Goal: Task Accomplishment & Management: Manage account settings

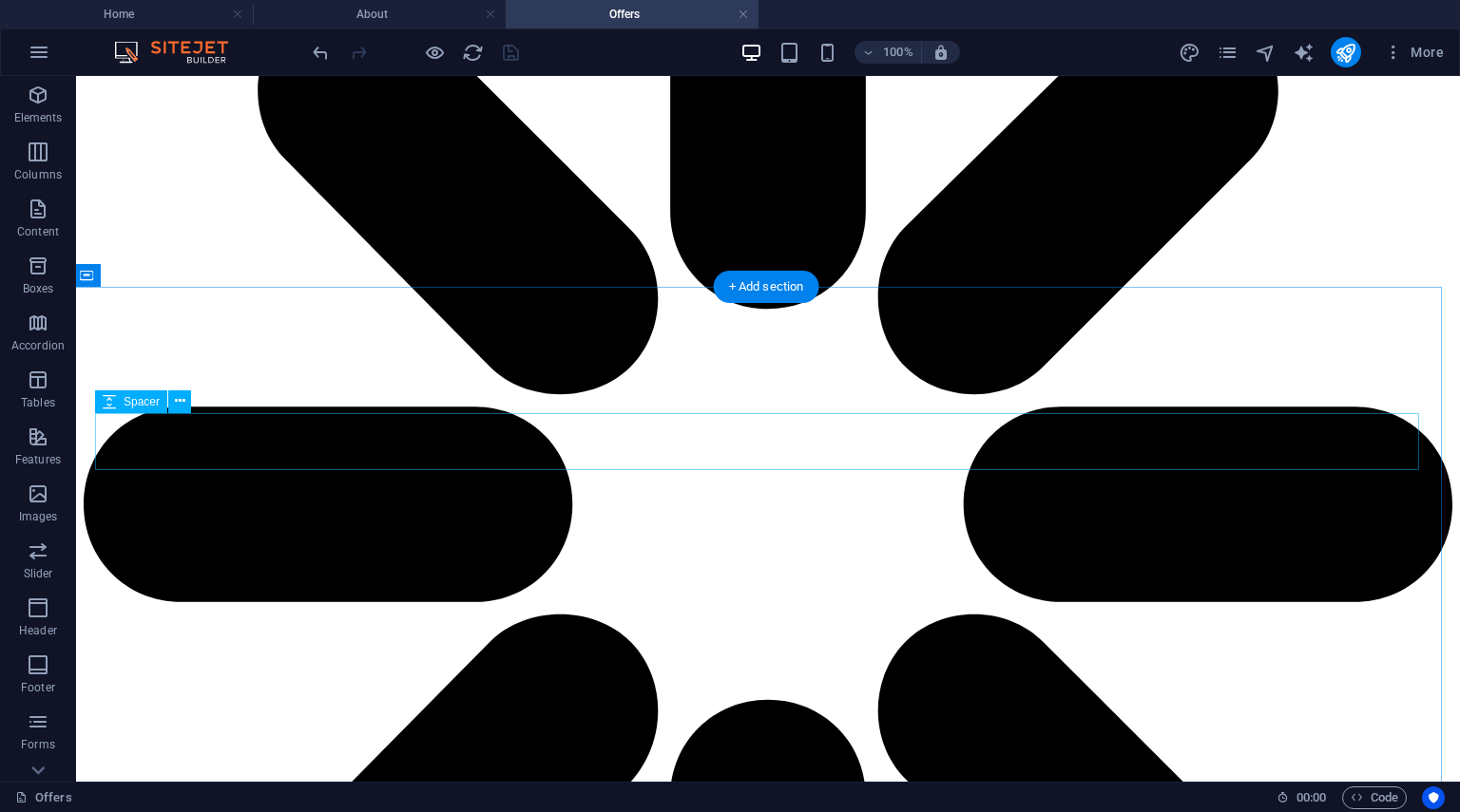
scroll to position [3680, 4]
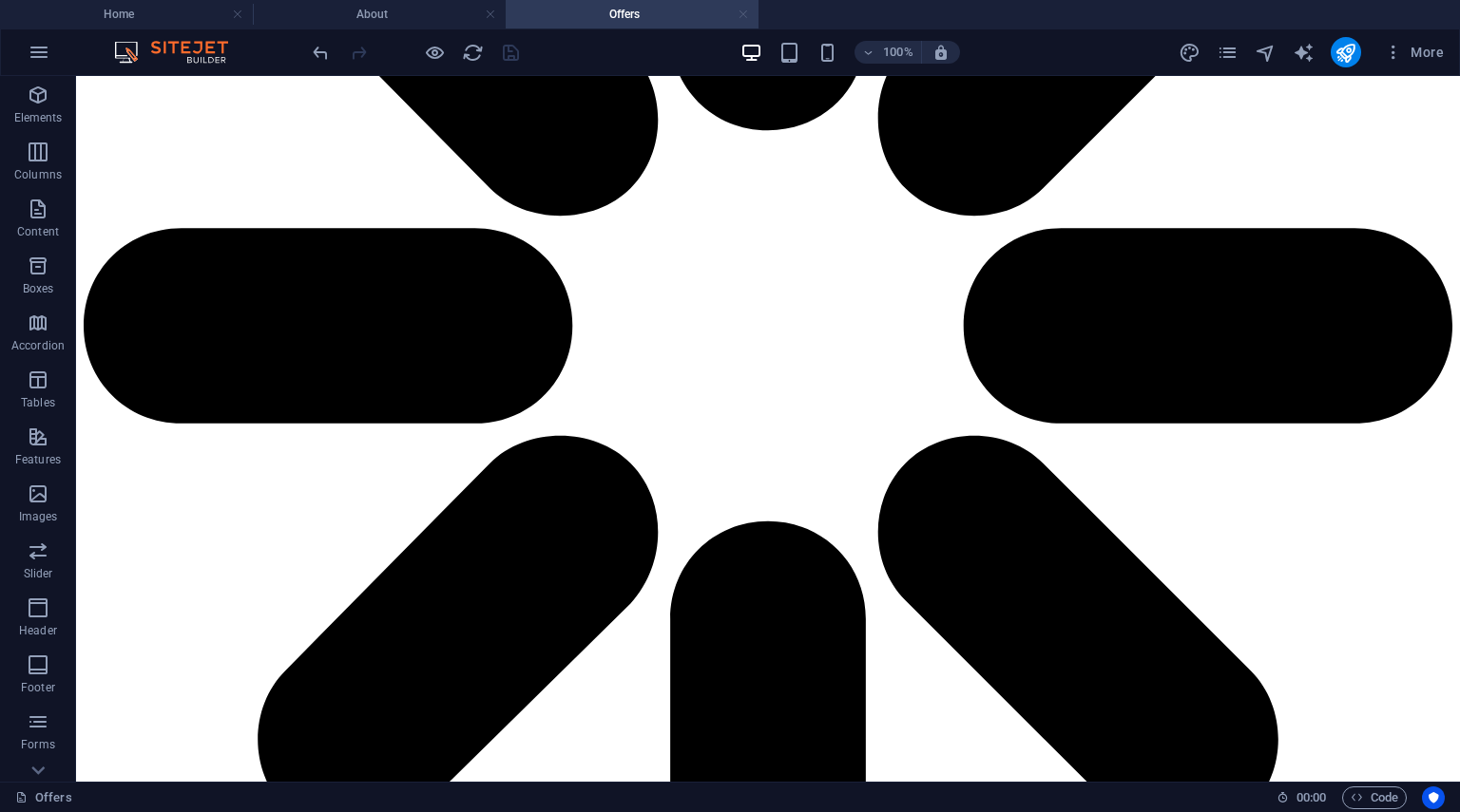
click at [739, 14] on link at bounding box center [742, 15] width 11 height 18
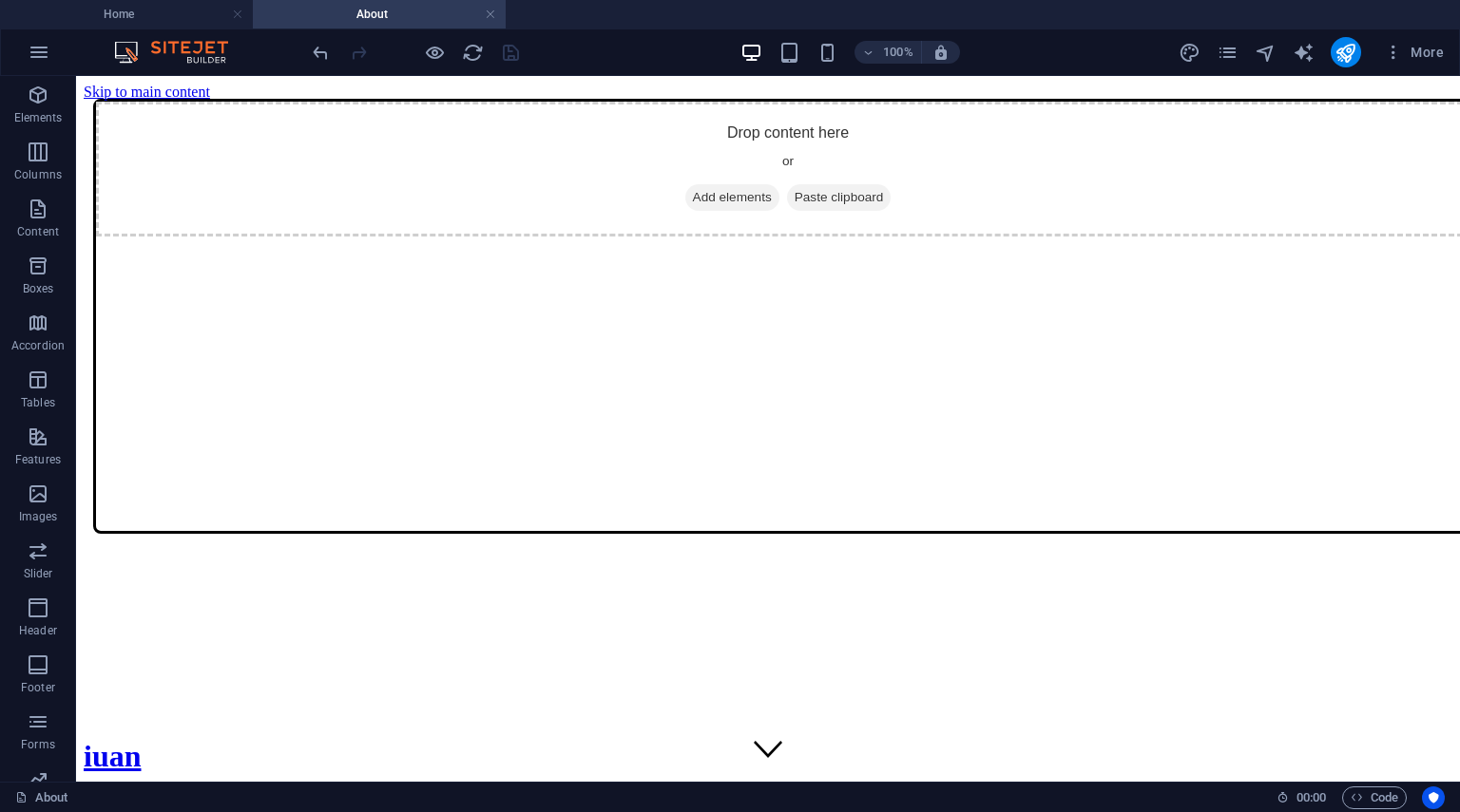
scroll to position [1305, 0]
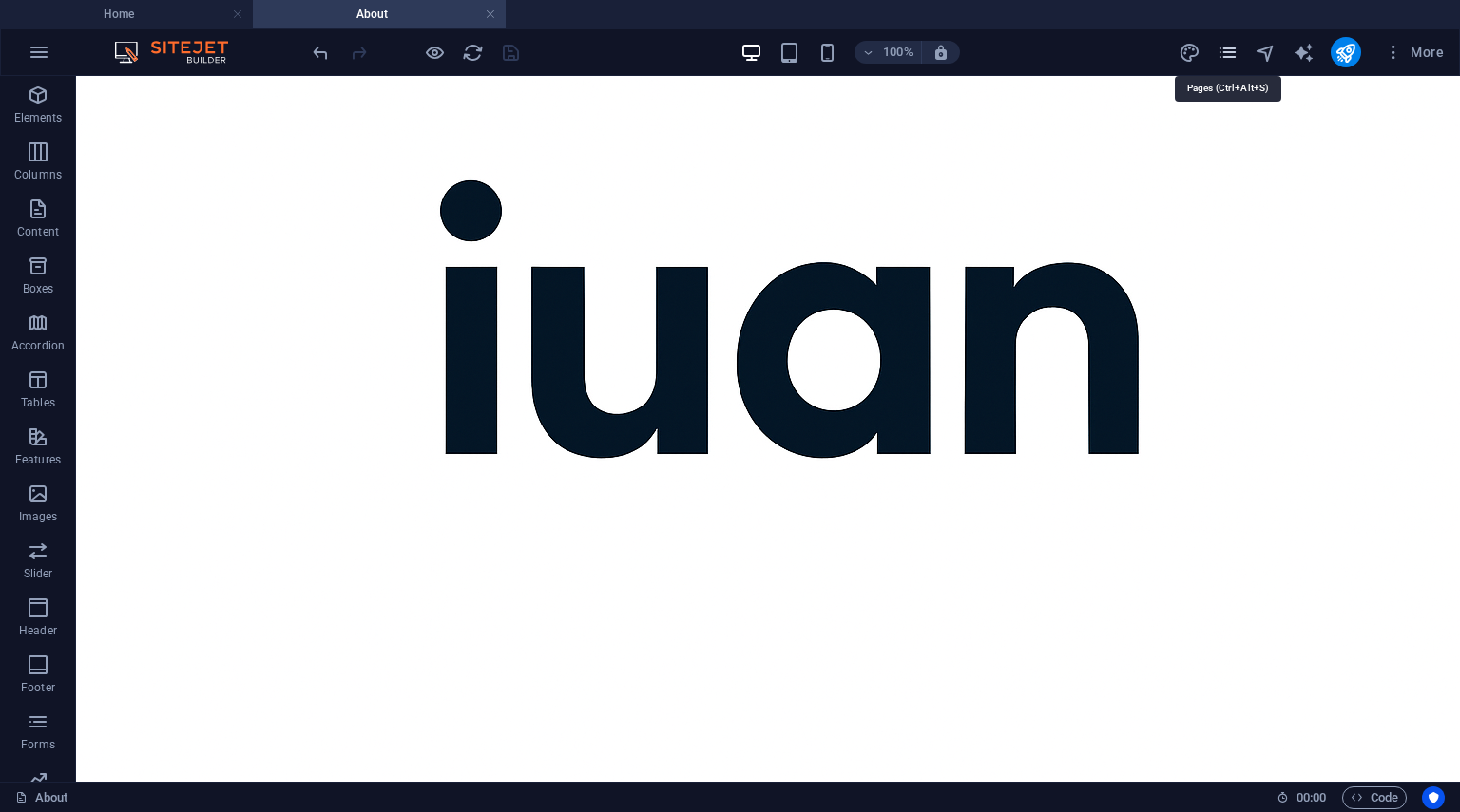
click at [1224, 50] on icon "pages" at bounding box center [1228, 53] width 22 height 22
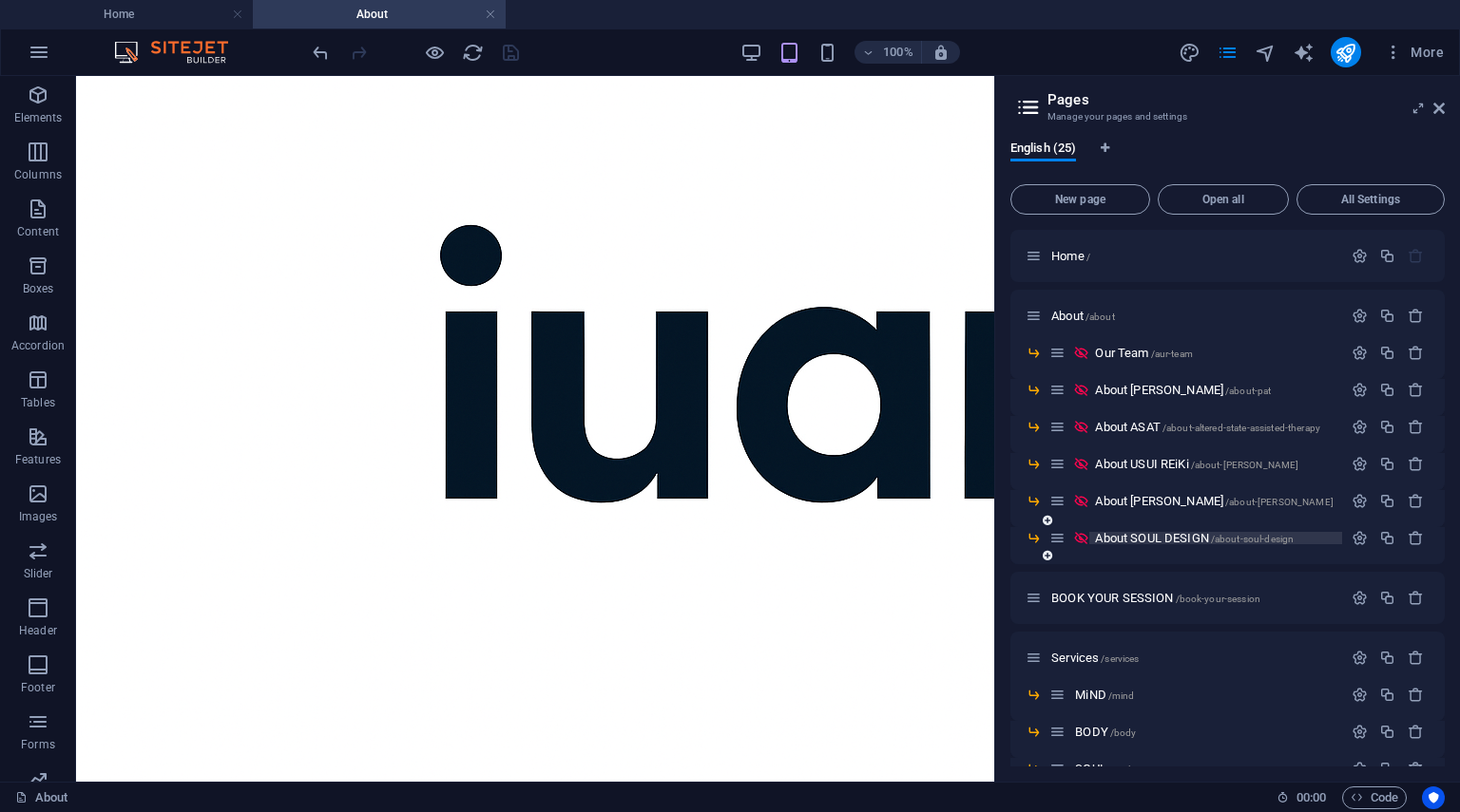
scroll to position [215, 0]
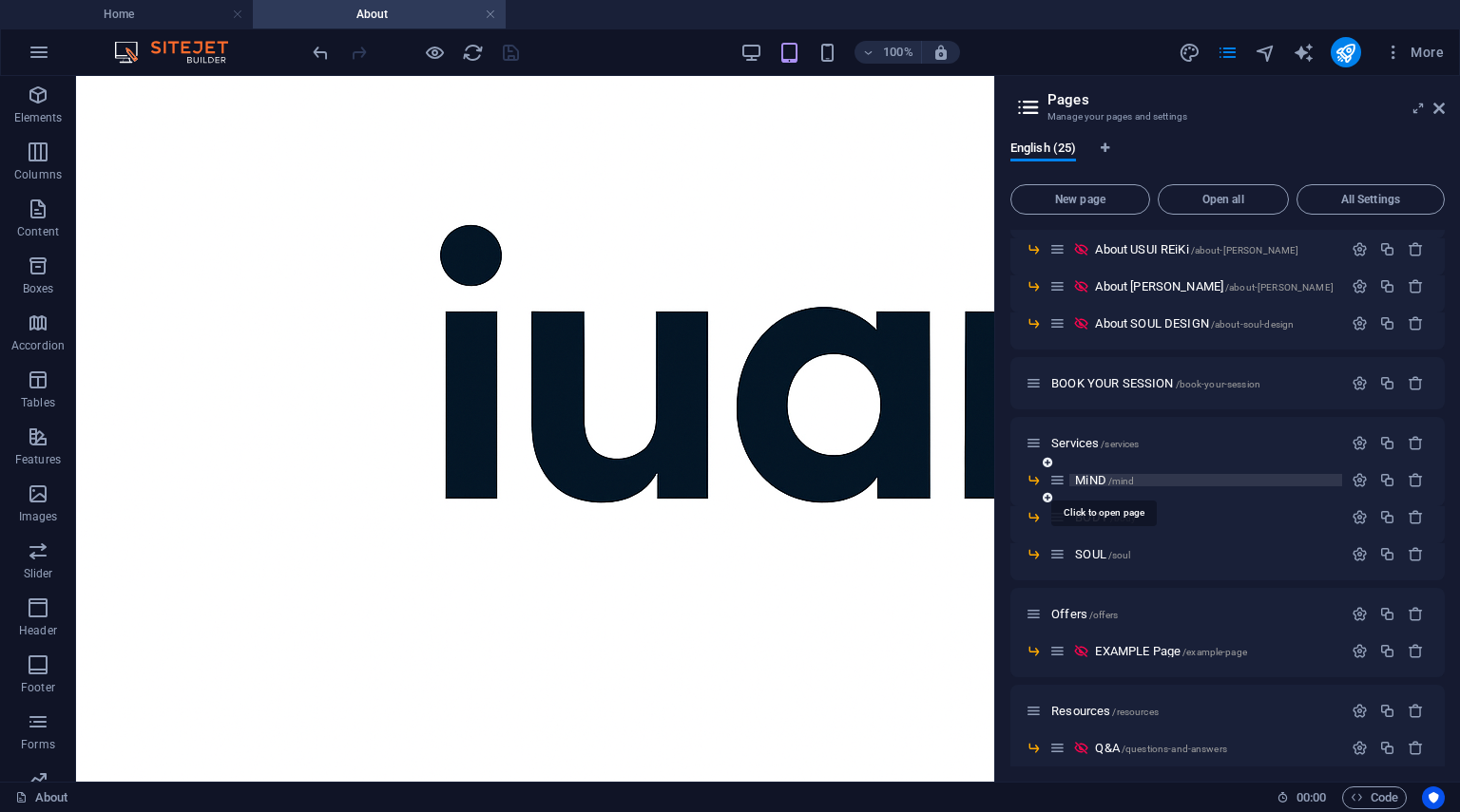
click at [1076, 478] on span "MiND /mind" at bounding box center [1104, 480] width 59 height 14
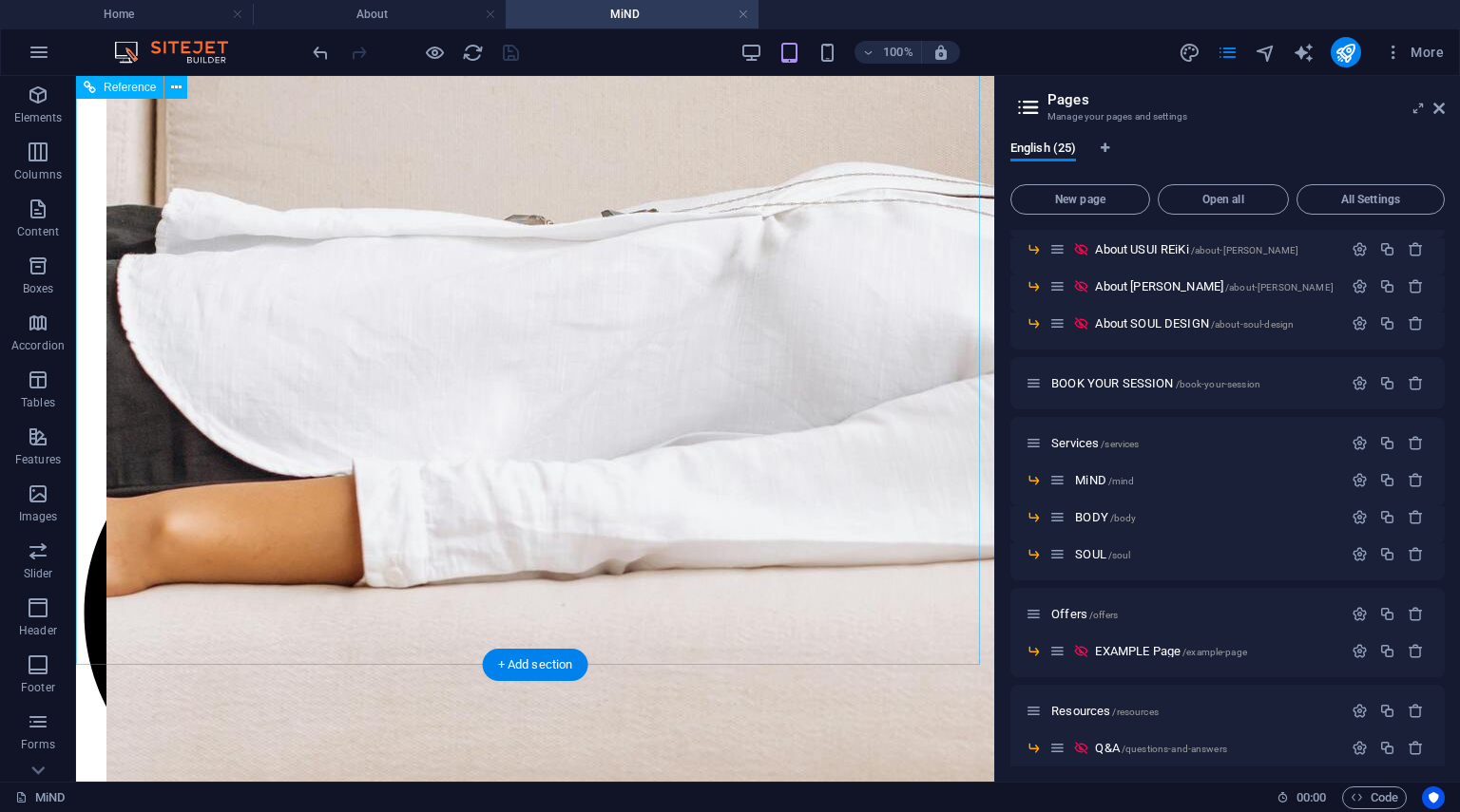
scroll to position [5139, 0]
click at [1441, 107] on icon at bounding box center [1439, 108] width 11 height 15
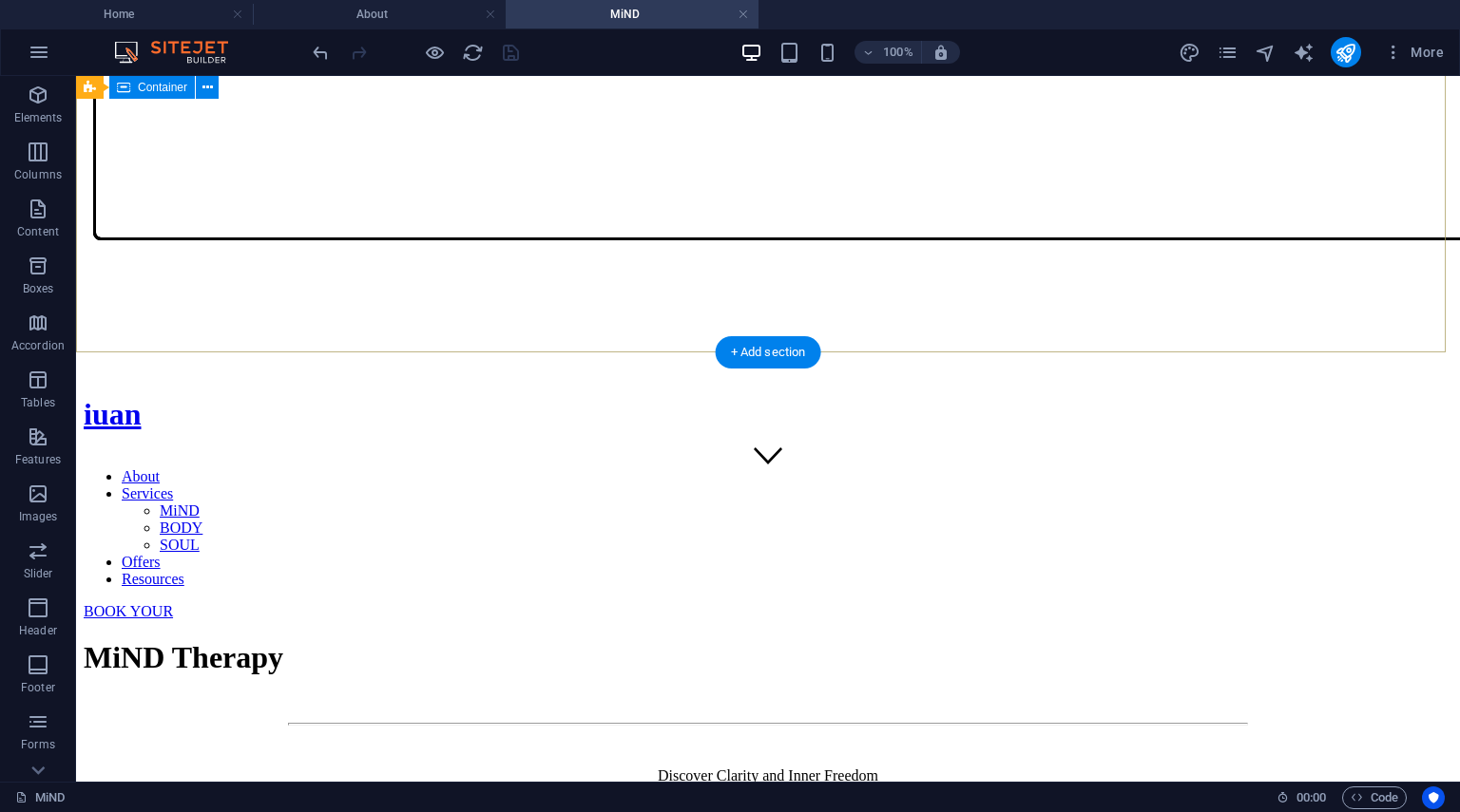
scroll to position [0, 0]
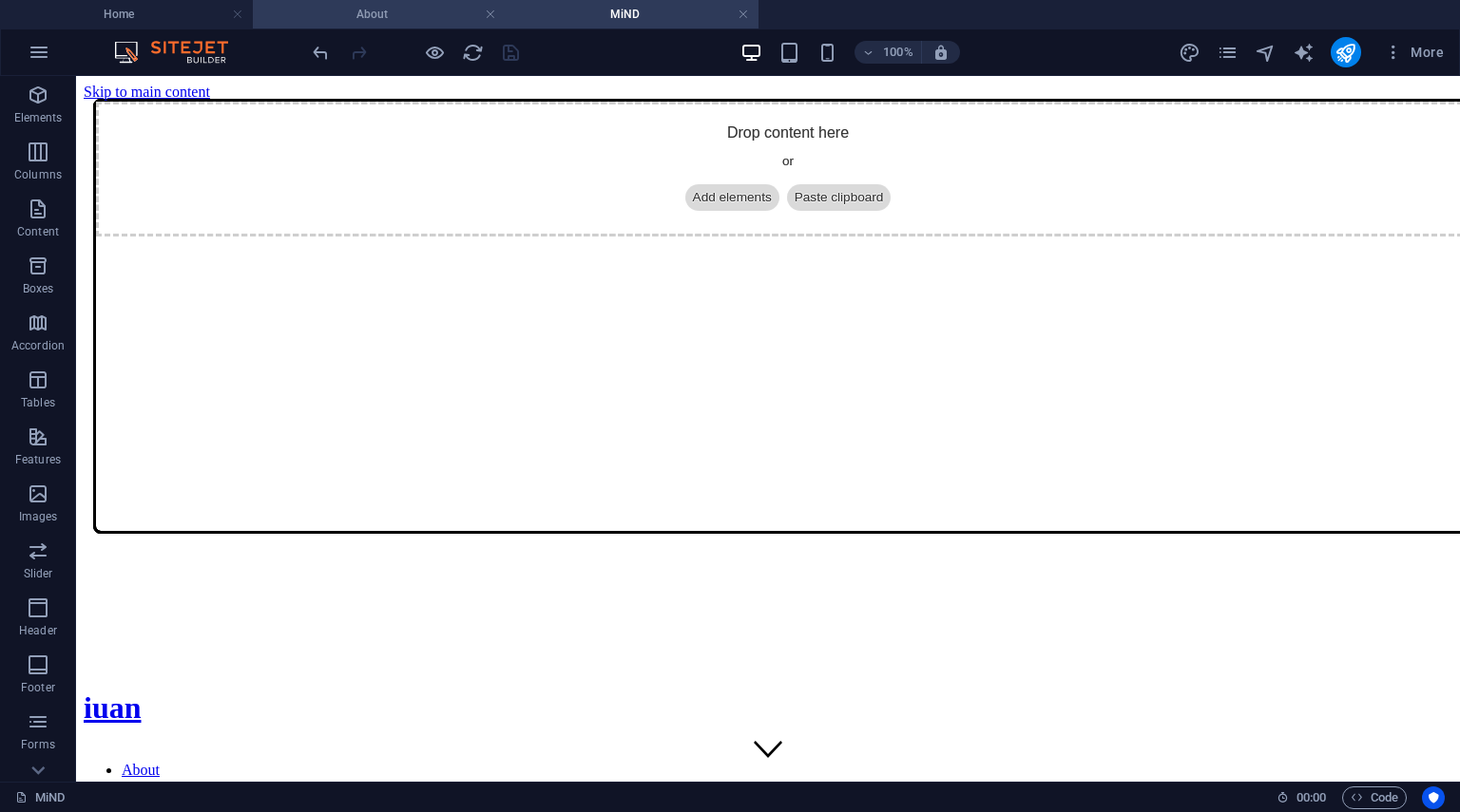
click at [409, 14] on h4 "About" at bounding box center [379, 14] width 253 height 21
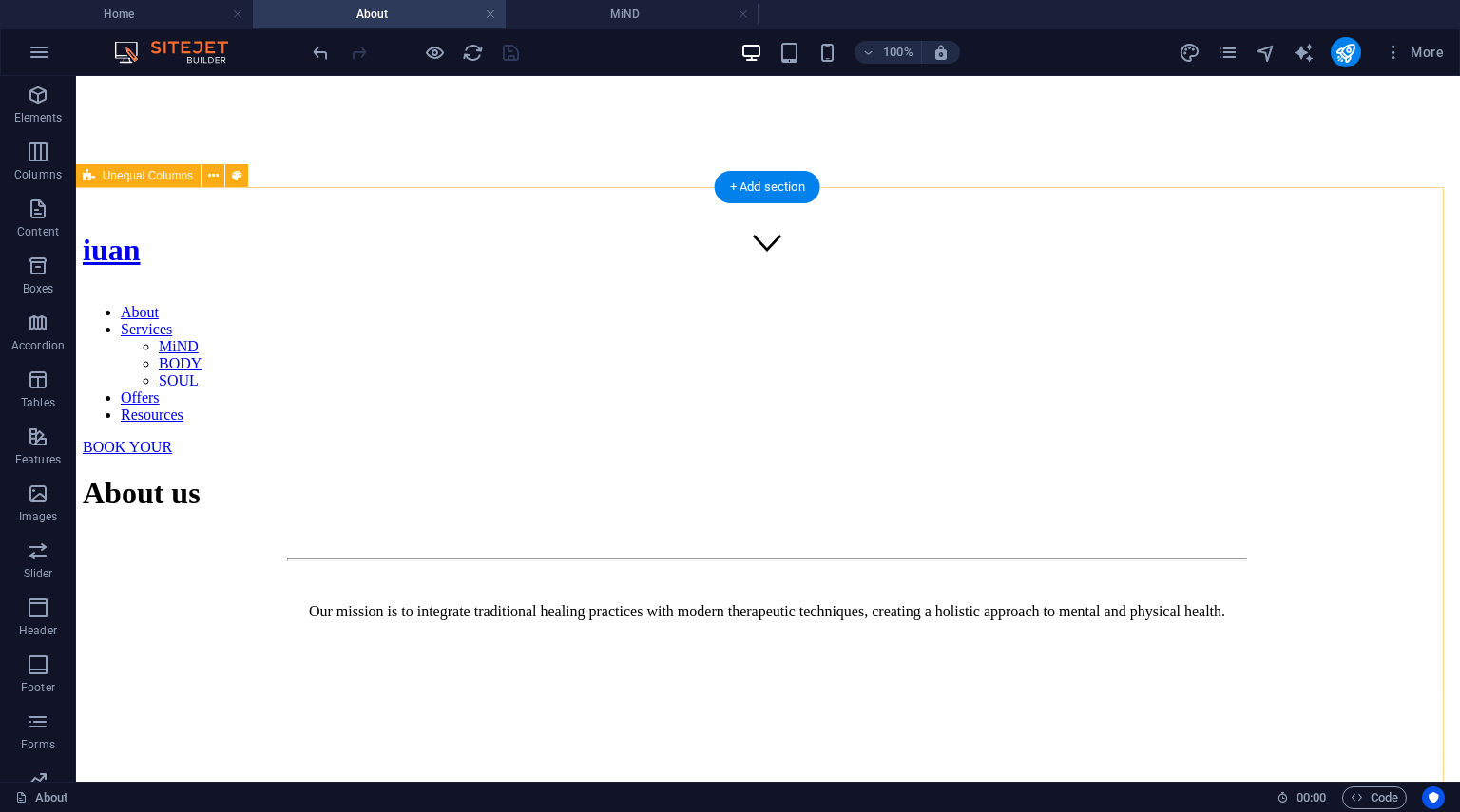
scroll to position [507, 1]
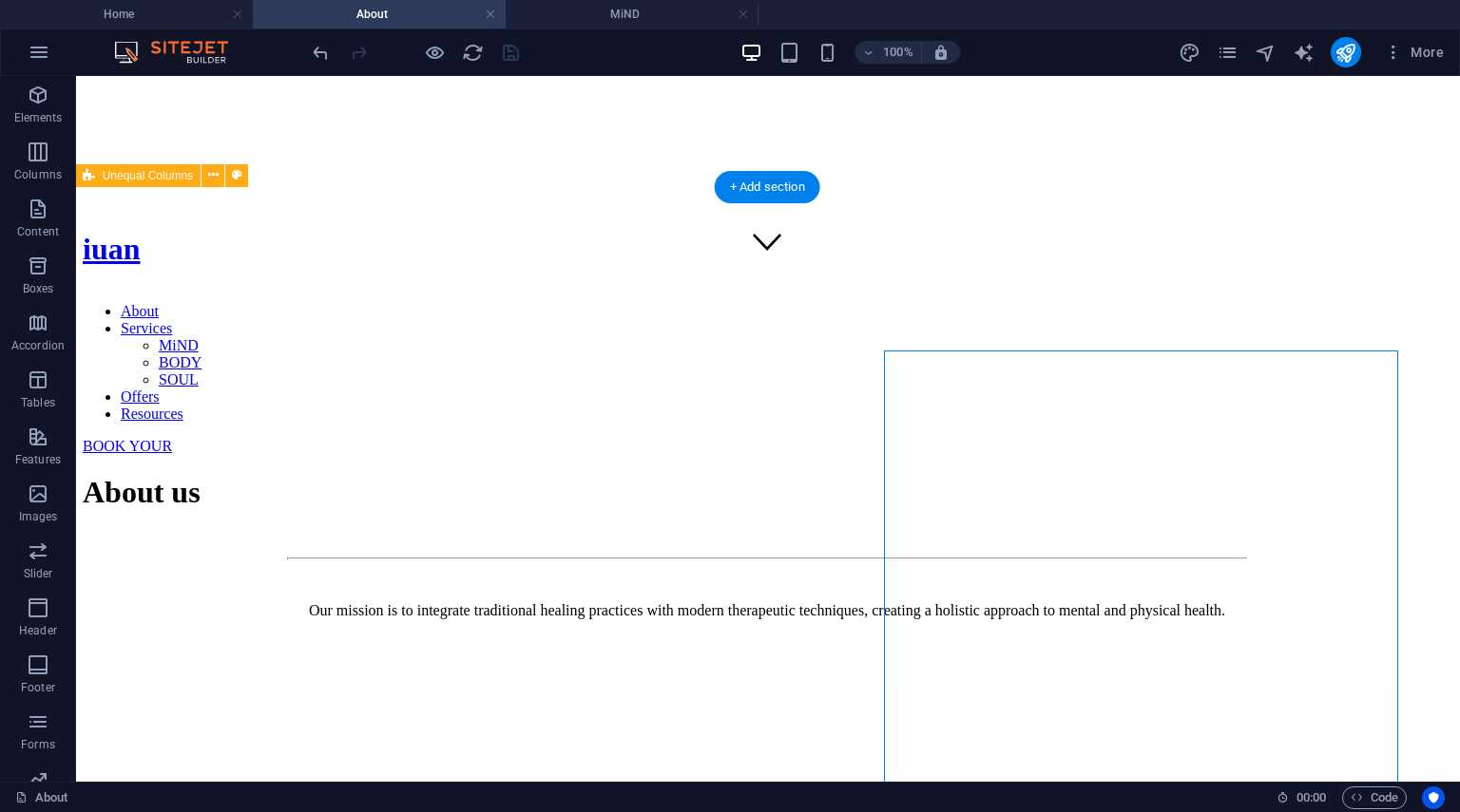
select select "px"
select select "ms"
select select "s"
select select "progressive"
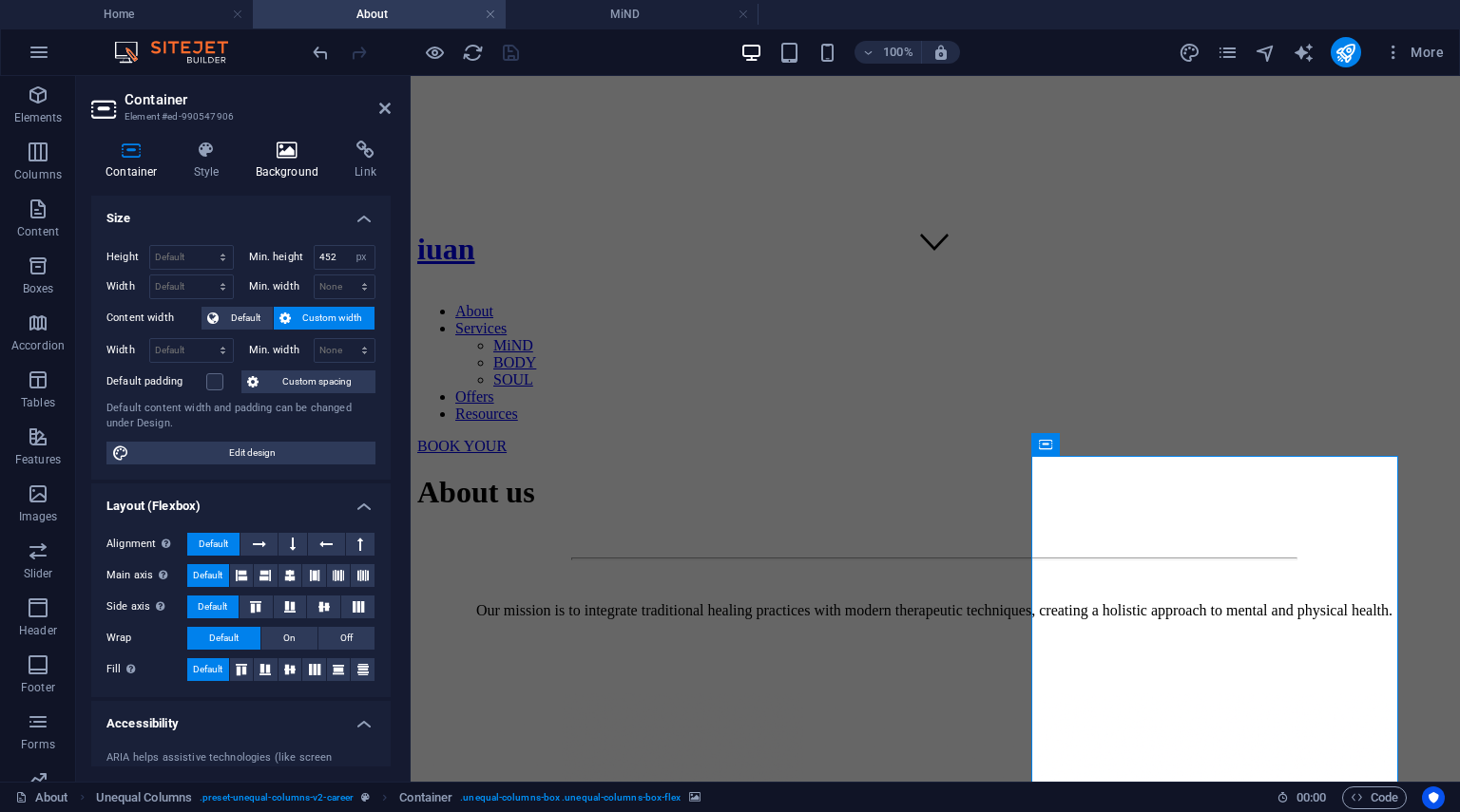
click at [296, 150] on icon at bounding box center [288, 150] width 92 height 19
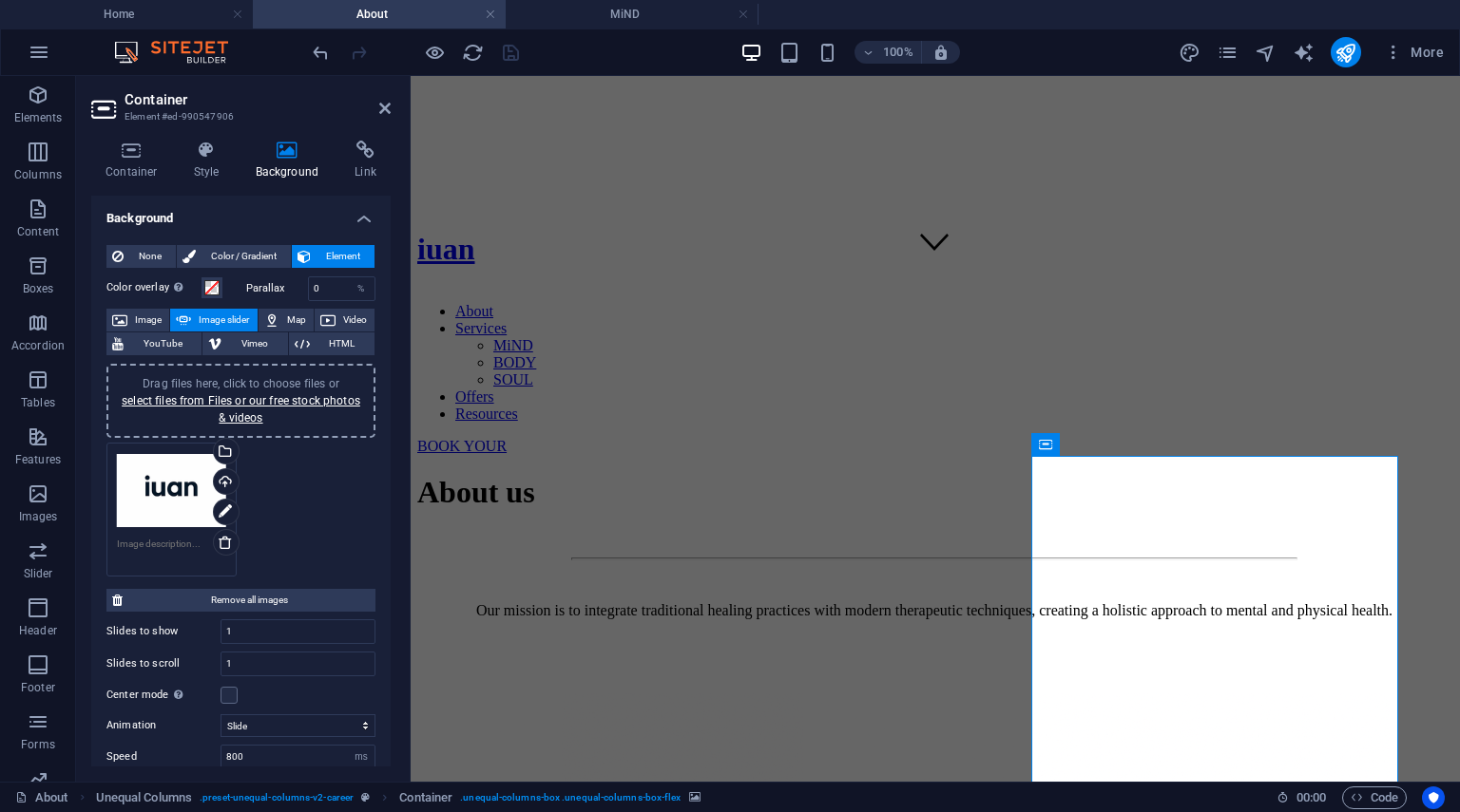
click at [194, 487] on div "Drag files here, click to choose files or select files from Files or our free s…" at bounding box center [171, 491] width 109 height 76
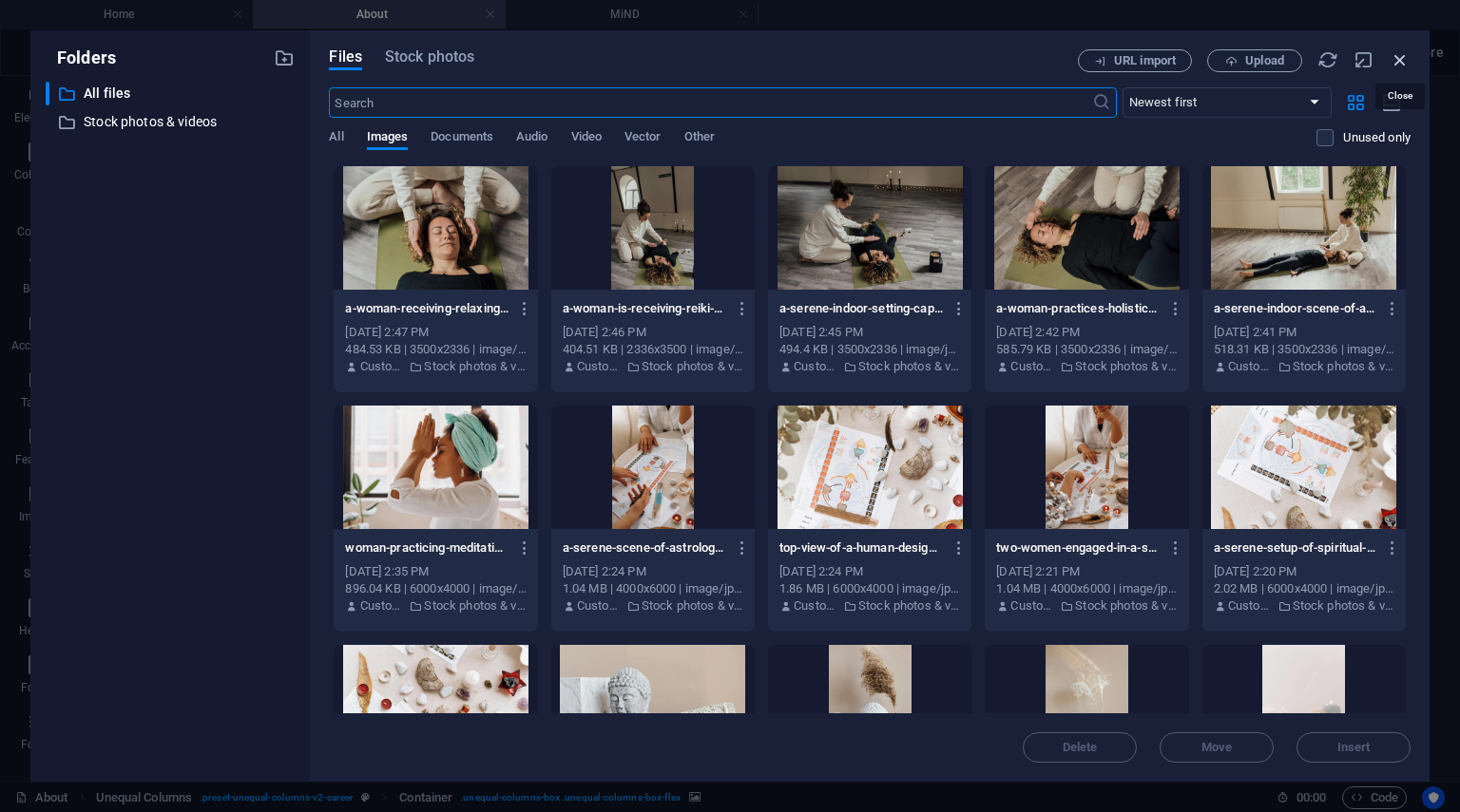
click at [1401, 58] on icon "button" at bounding box center [1400, 59] width 21 height 21
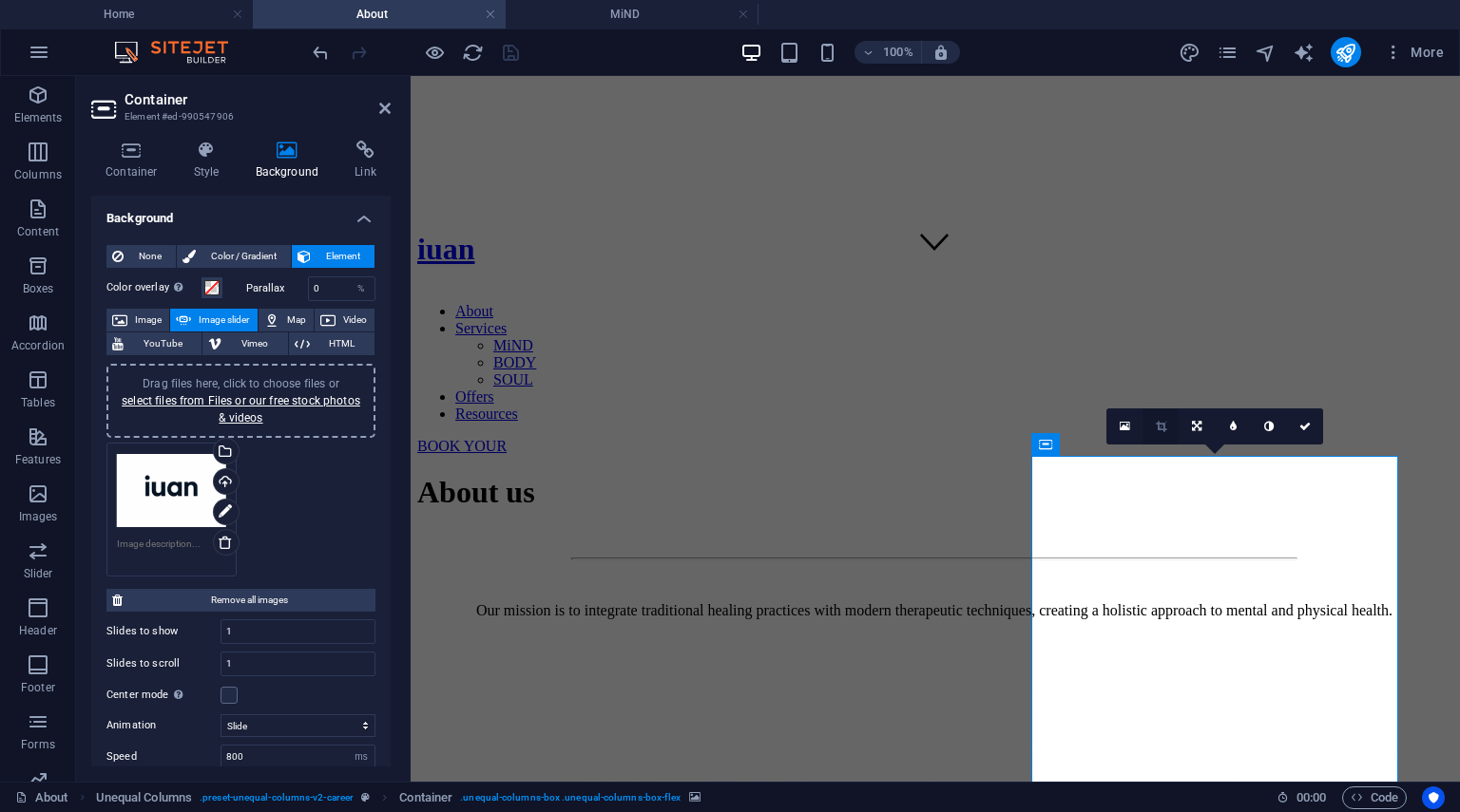
click at [1167, 431] on link at bounding box center [1160, 426] width 36 height 36
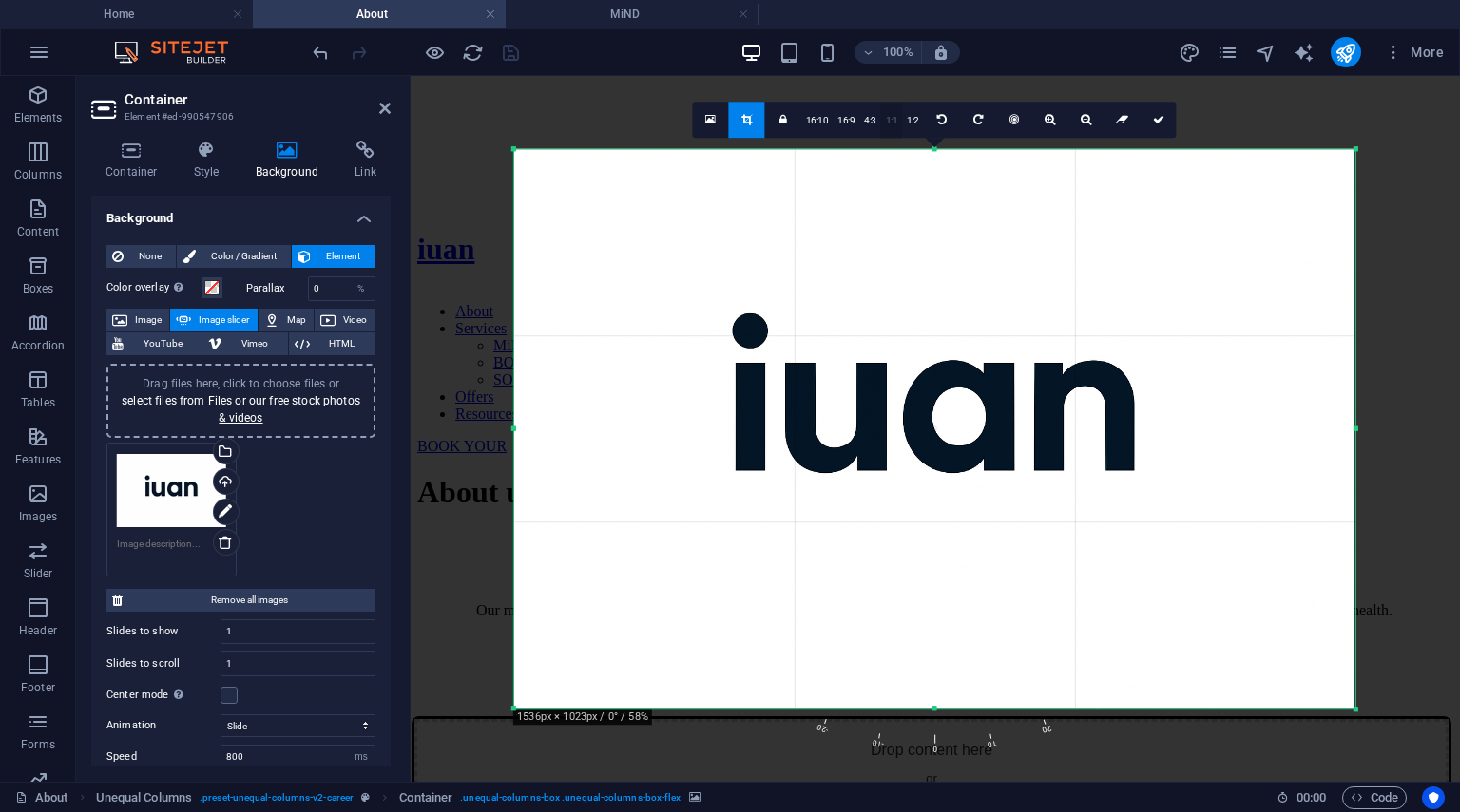
click at [892, 124] on link "1:1" at bounding box center [892, 121] width 22 height 36
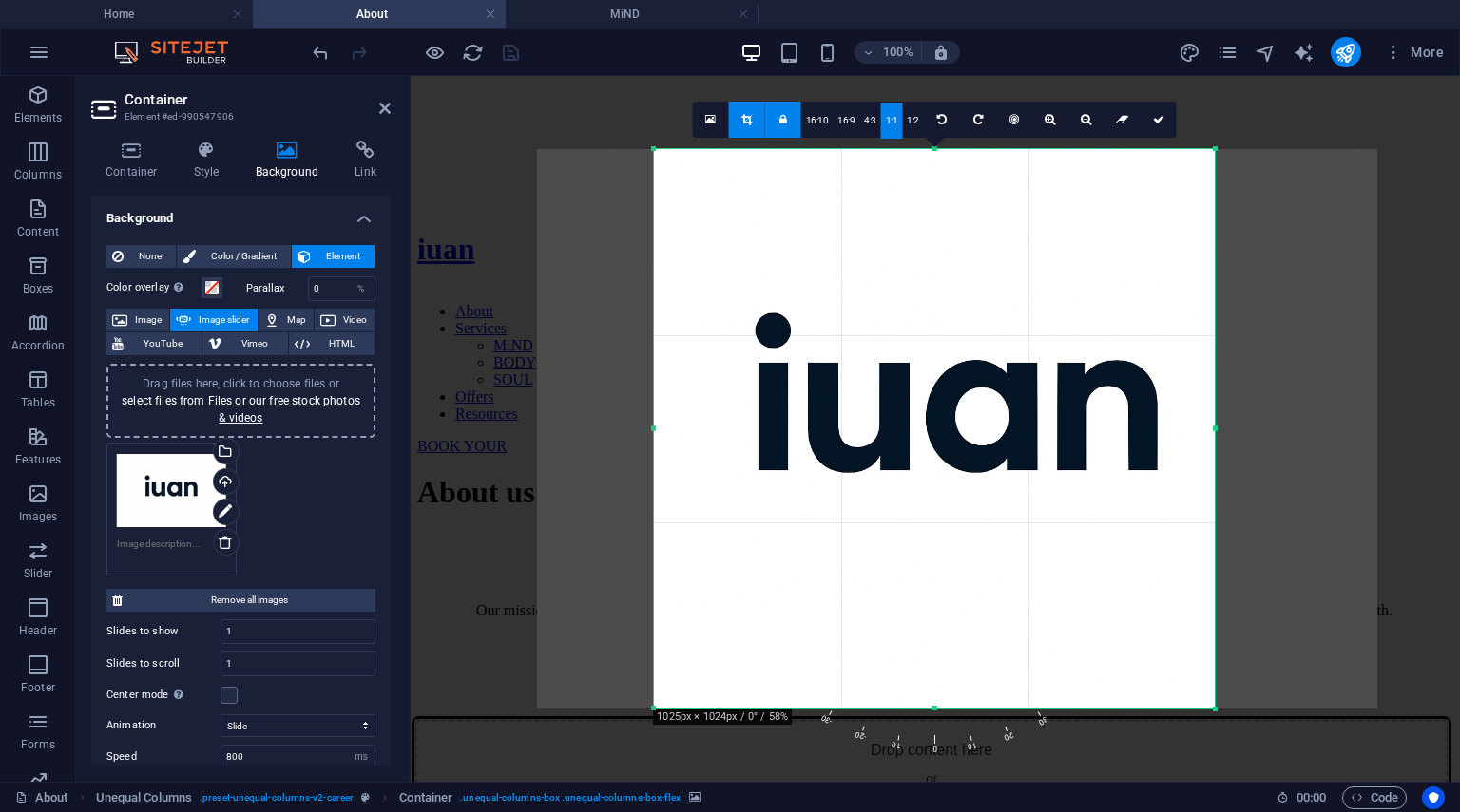
drag, startPoint x: 1003, startPoint y: 434, endPoint x: 886, endPoint y: 430, distance: 117.1
click at [886, 430] on div at bounding box center [956, 428] width 840 height 559
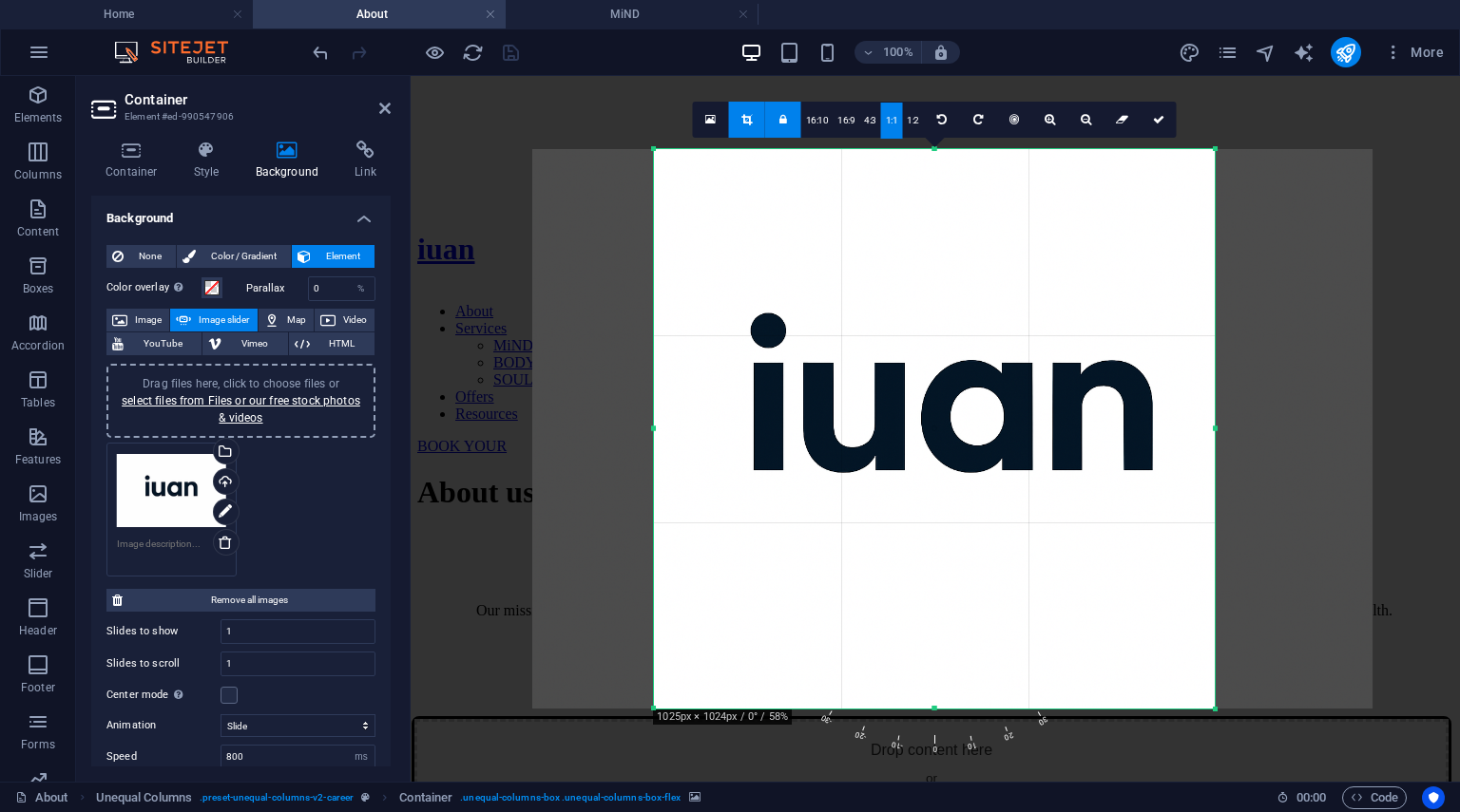
click at [881, 432] on div at bounding box center [952, 428] width 840 height 559
click at [945, 121] on icon at bounding box center [942, 119] width 10 height 11
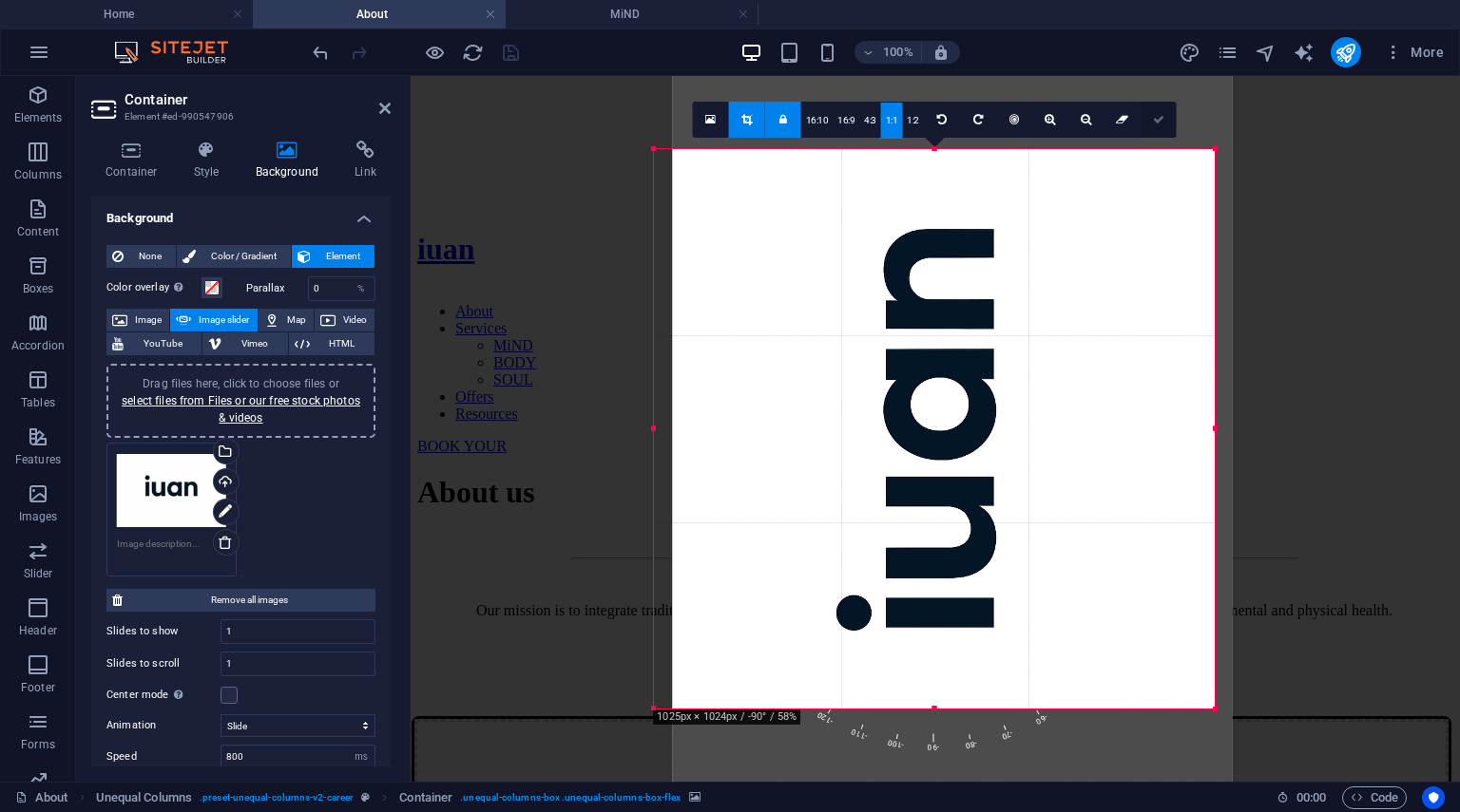
click at [1150, 119] on link at bounding box center [1159, 120] width 36 height 36
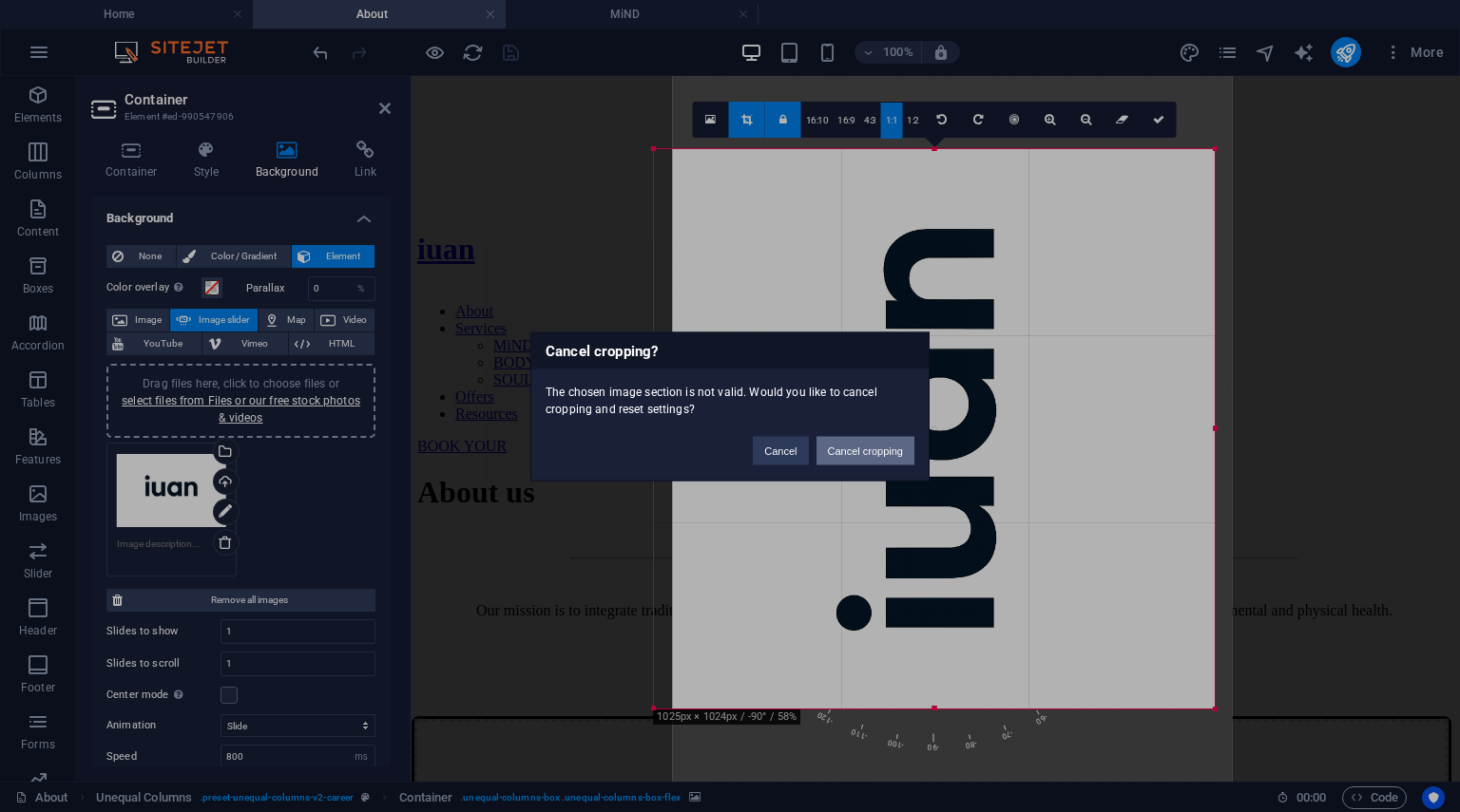
click at [885, 447] on button "Cancel cropping" at bounding box center [865, 450] width 99 height 29
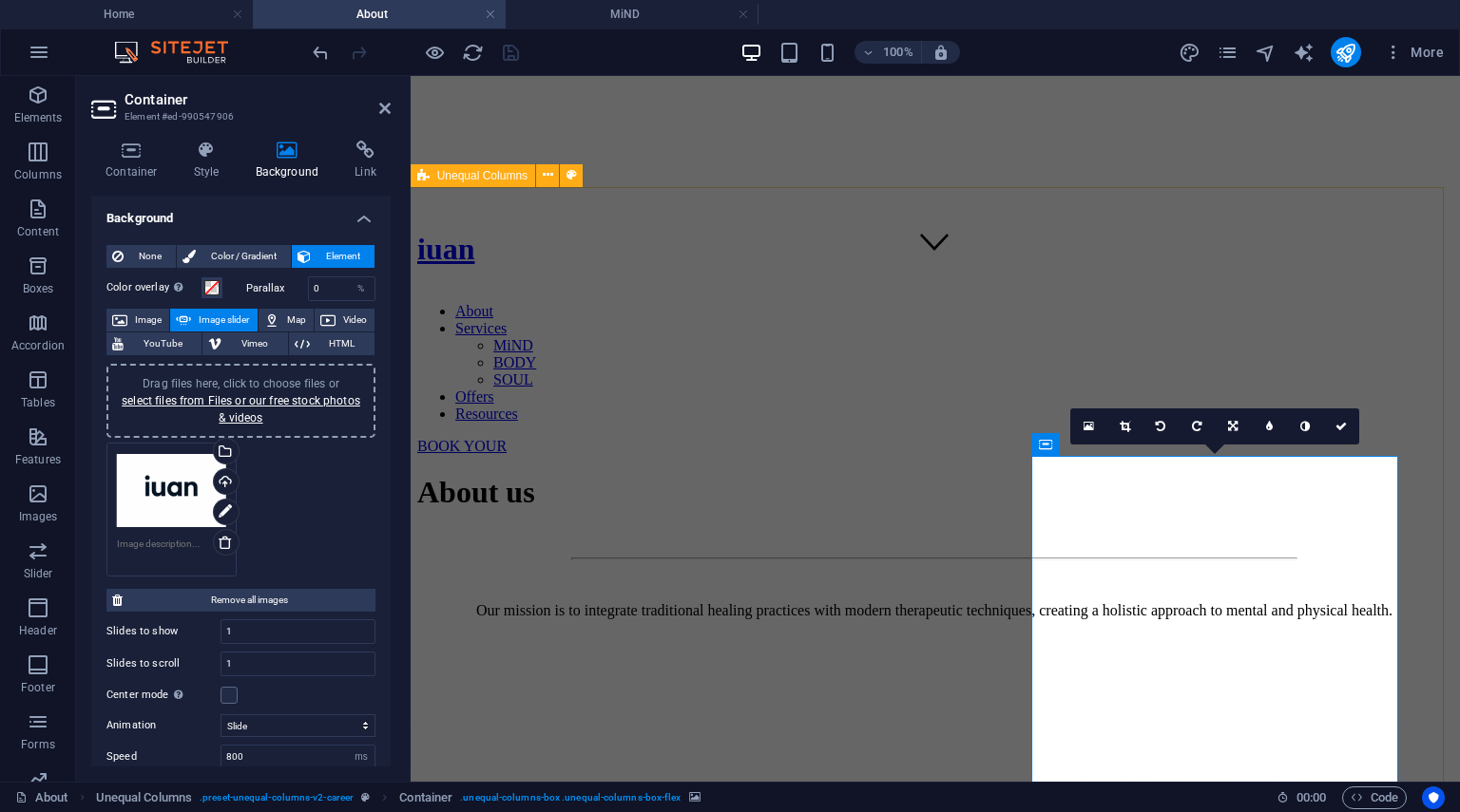
click at [1160, 426] on icon at bounding box center [1161, 425] width 10 height 11
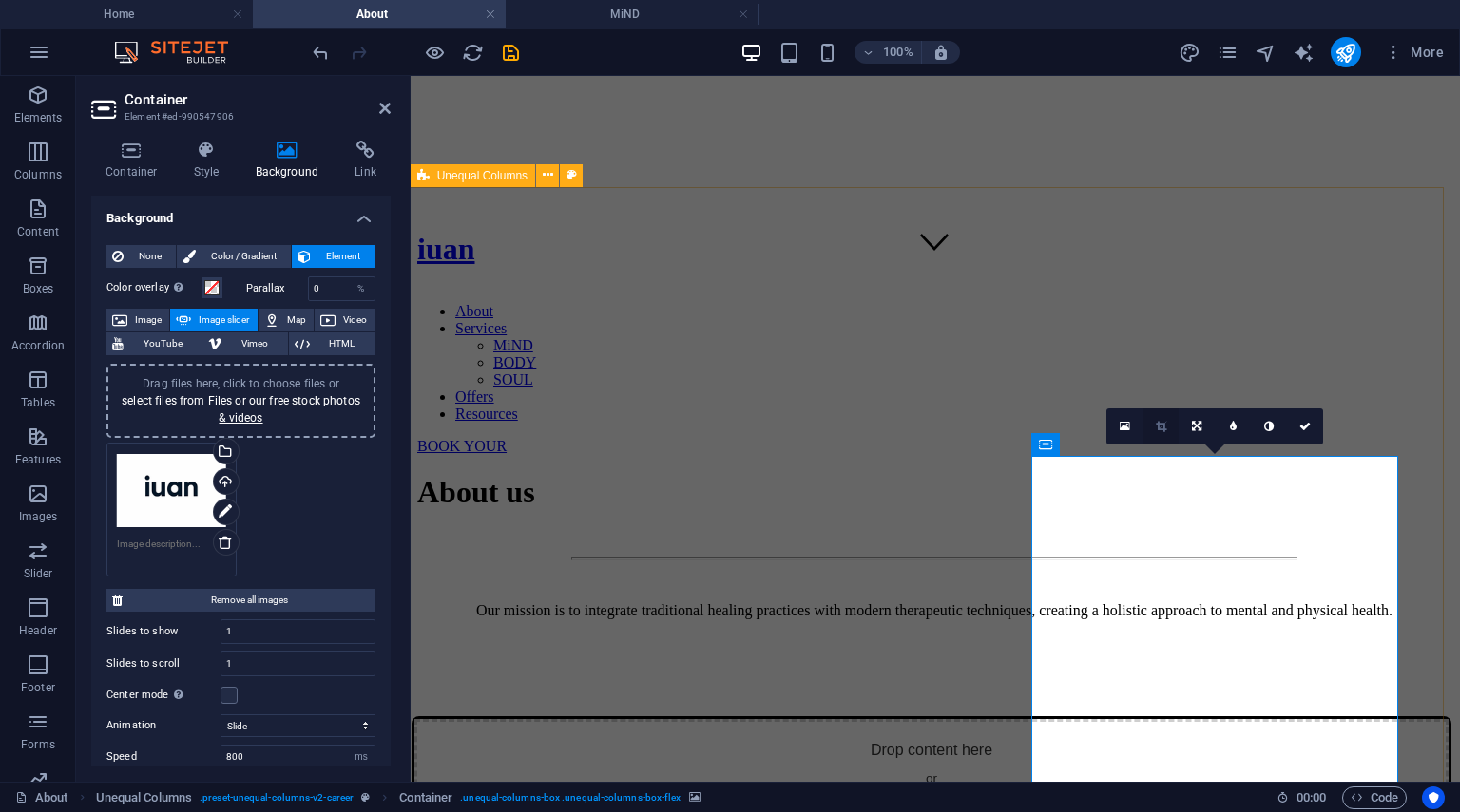
click at [1164, 432] on icon at bounding box center [1161, 425] width 10 height 11
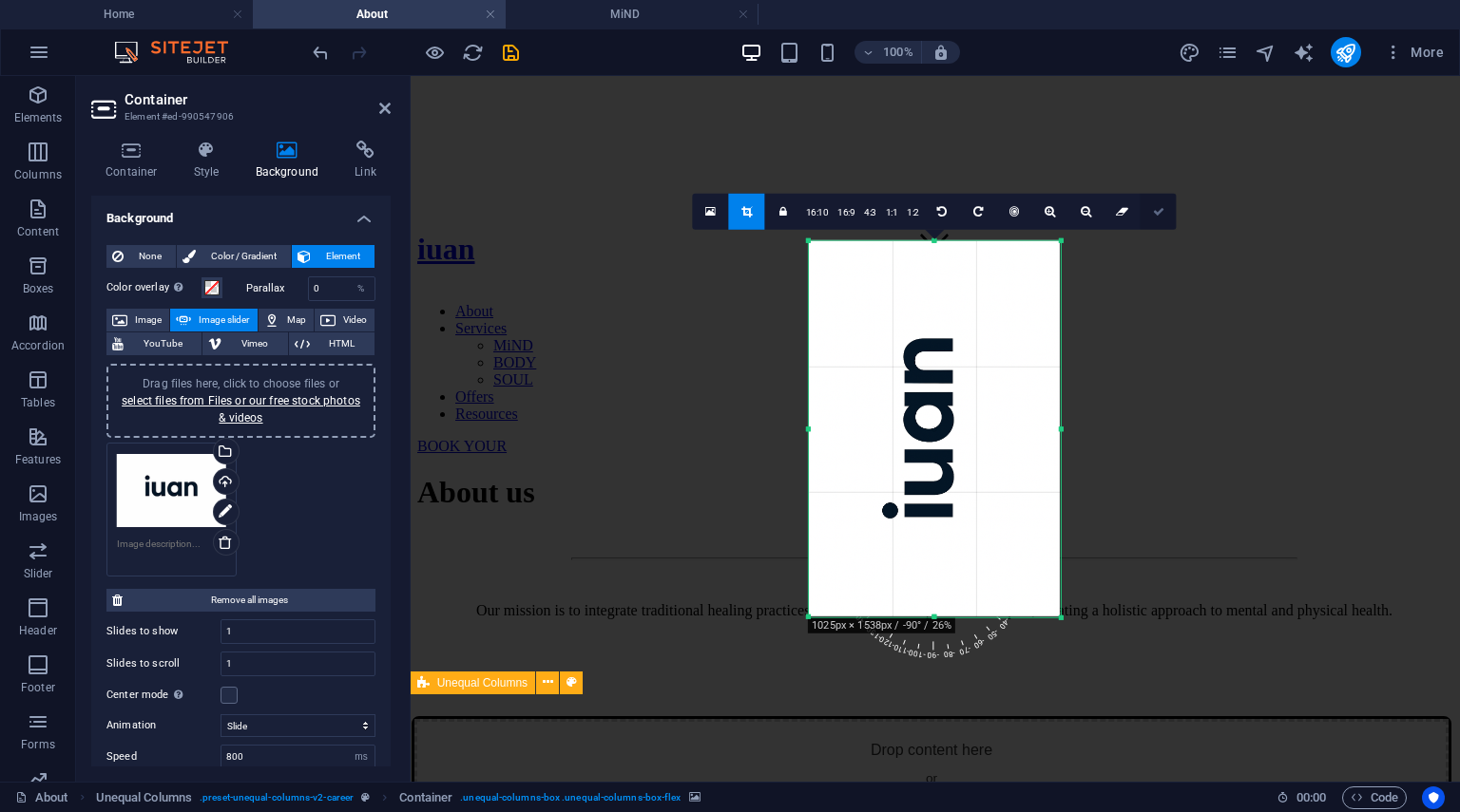
click at [1156, 206] on icon at bounding box center [1158, 210] width 11 height 11
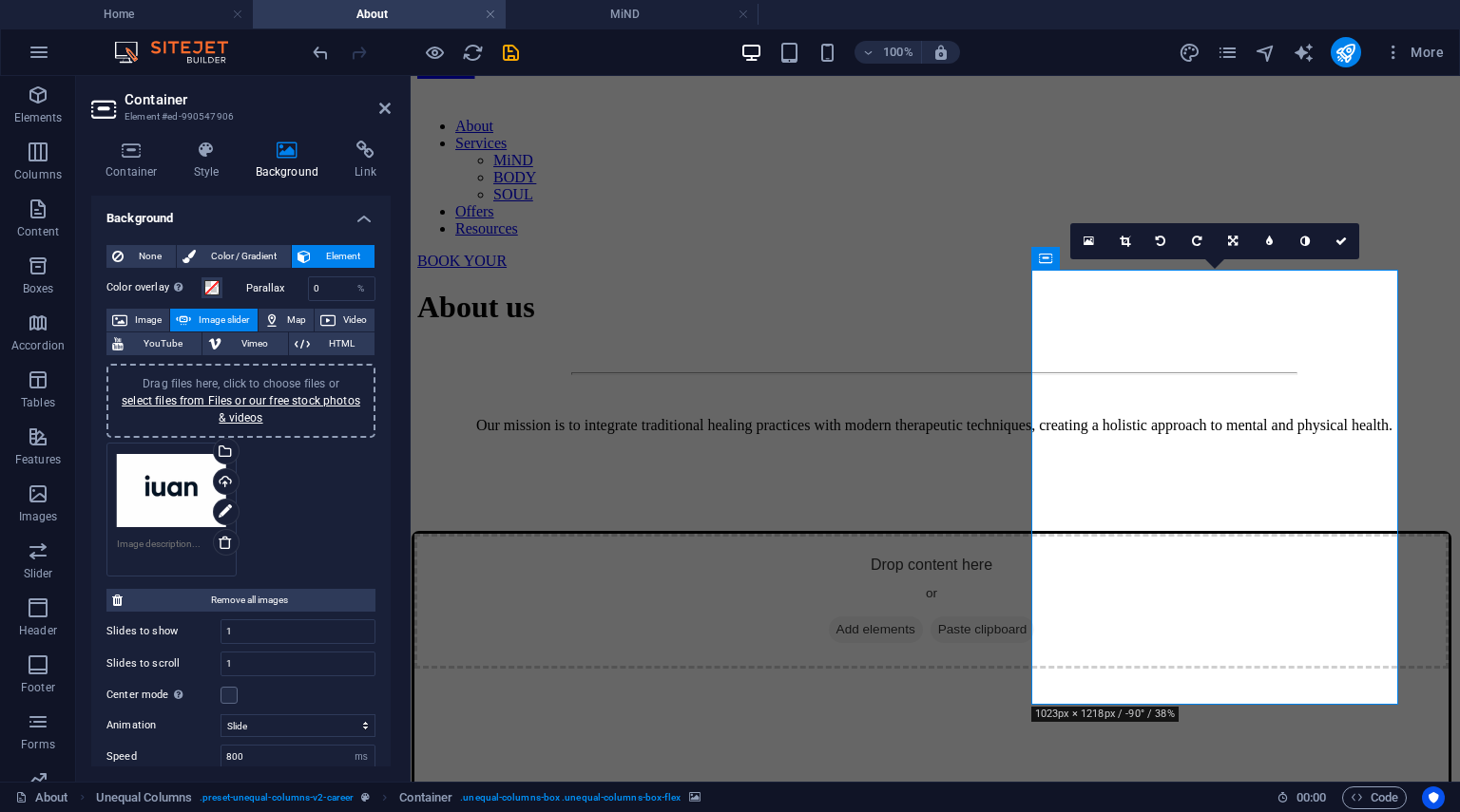
scroll to position [693, 1]
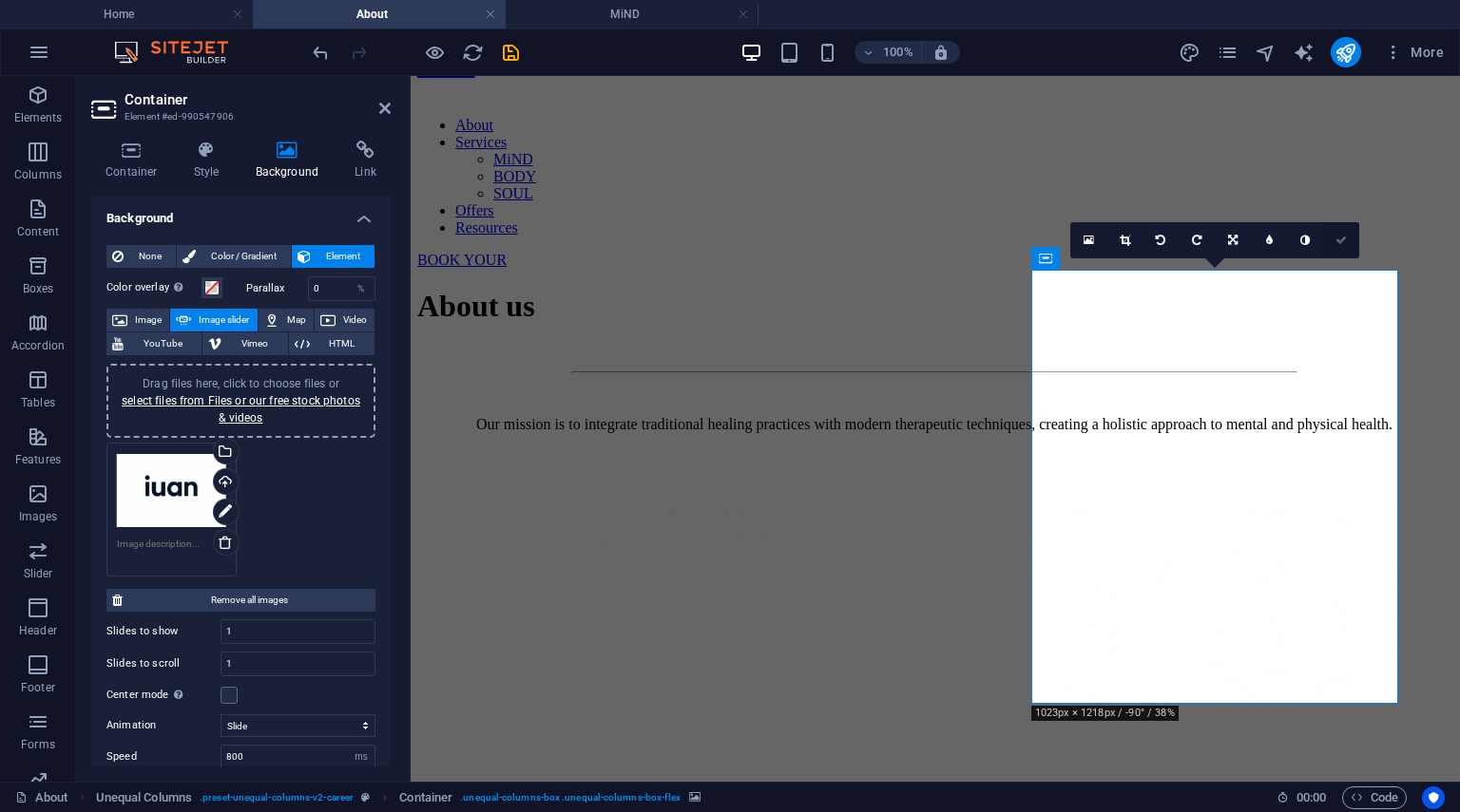
click at [1346, 239] on icon at bounding box center [1341, 240] width 11 height 11
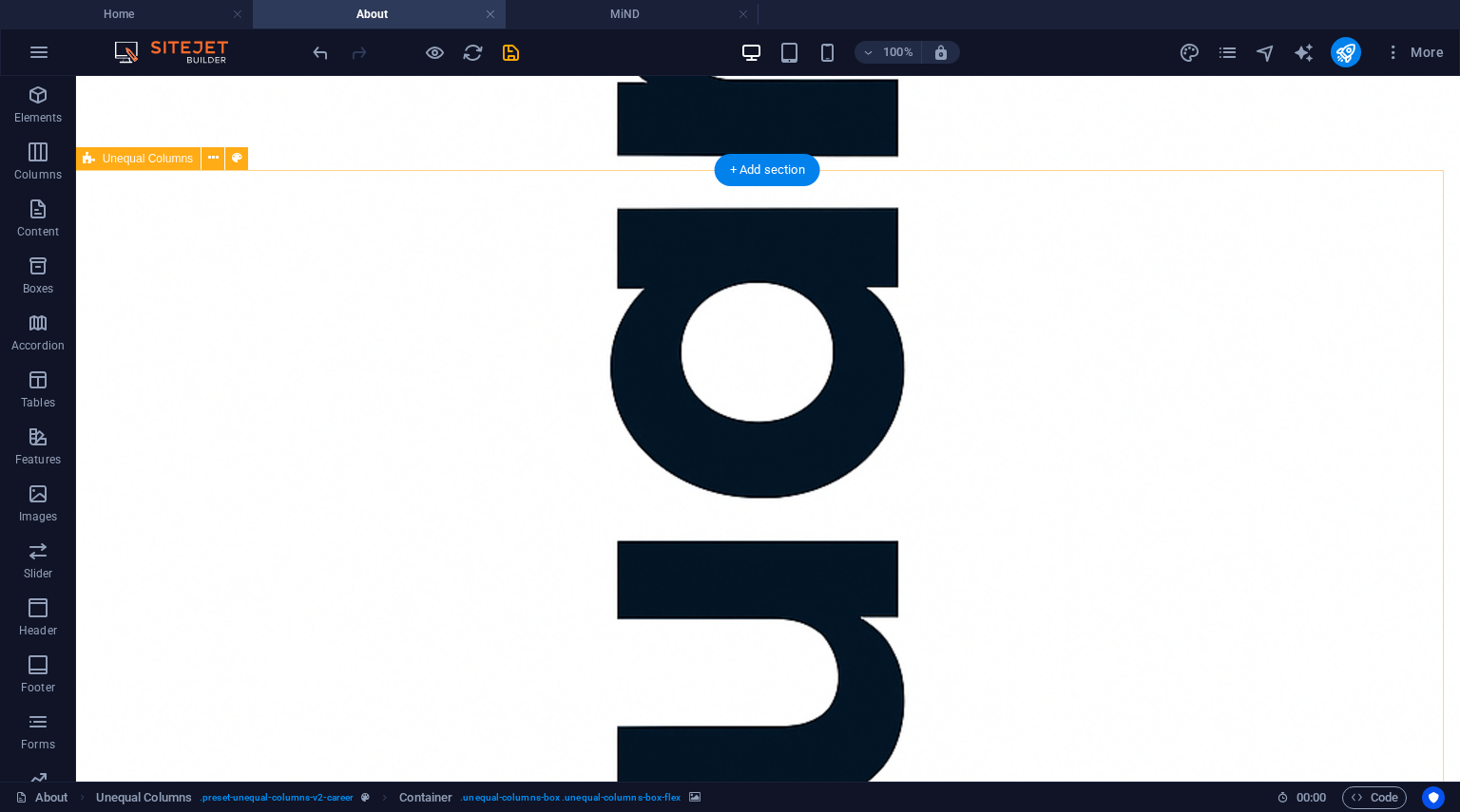
scroll to position [1880, 1]
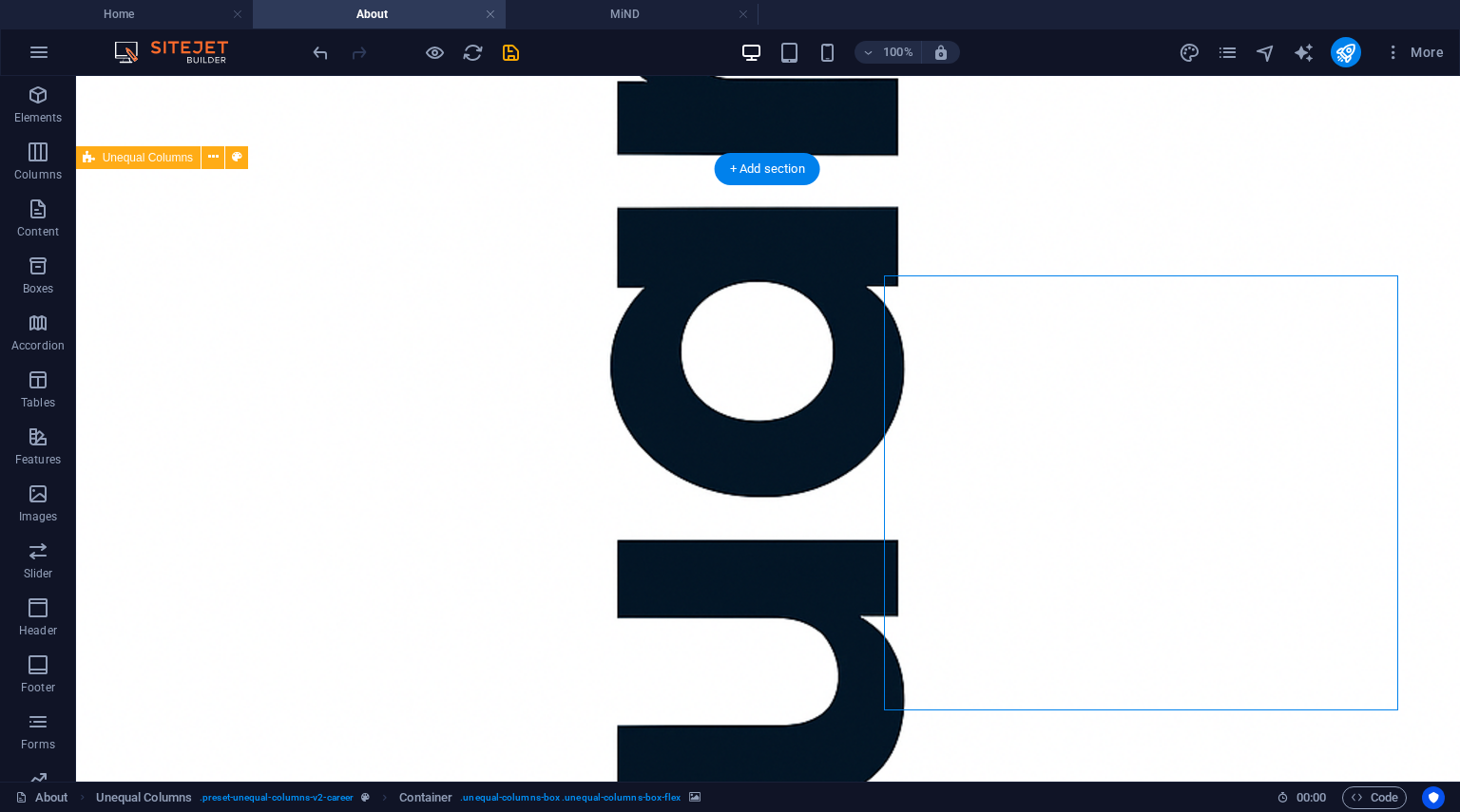
select select "px"
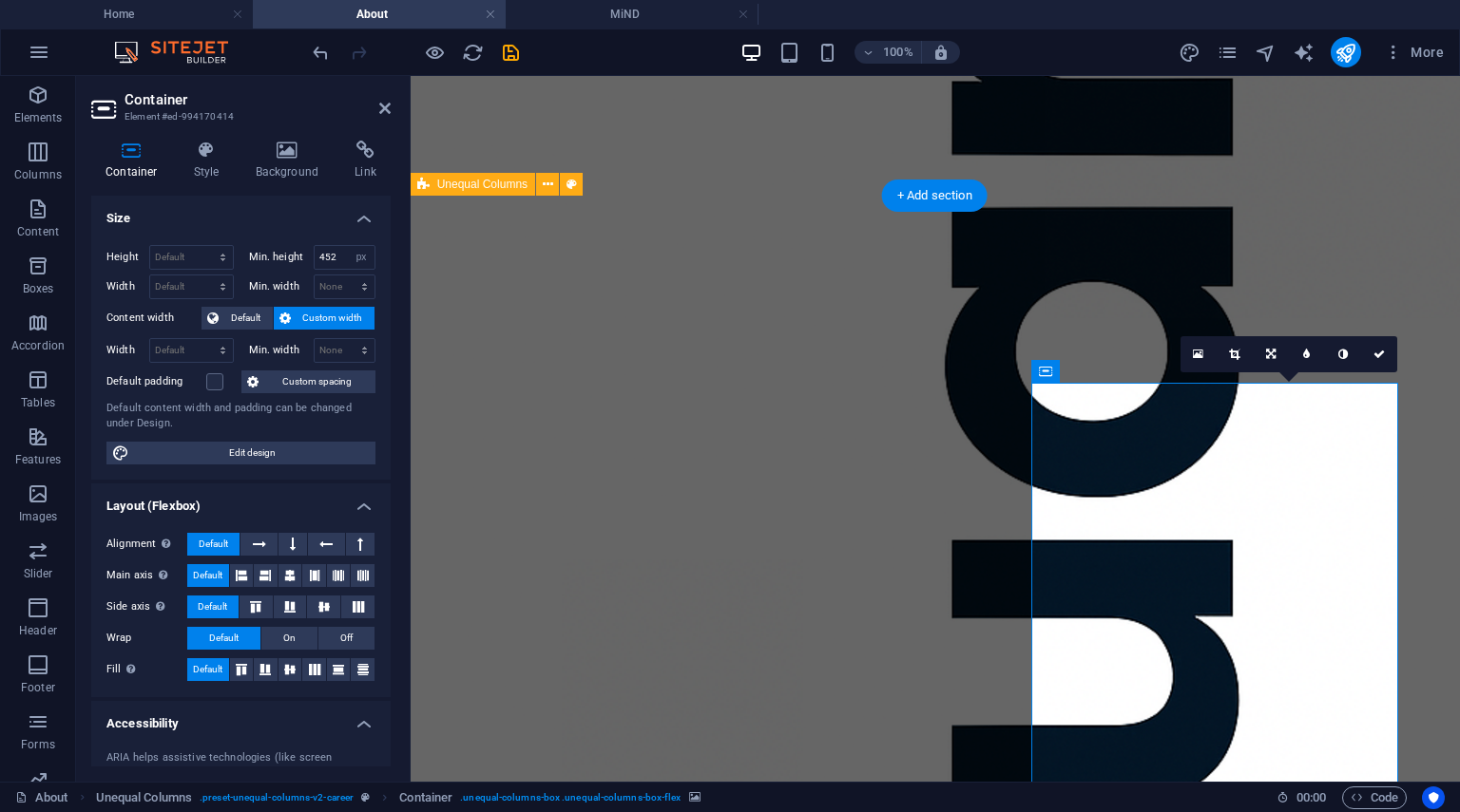
scroll to position [2089, 1]
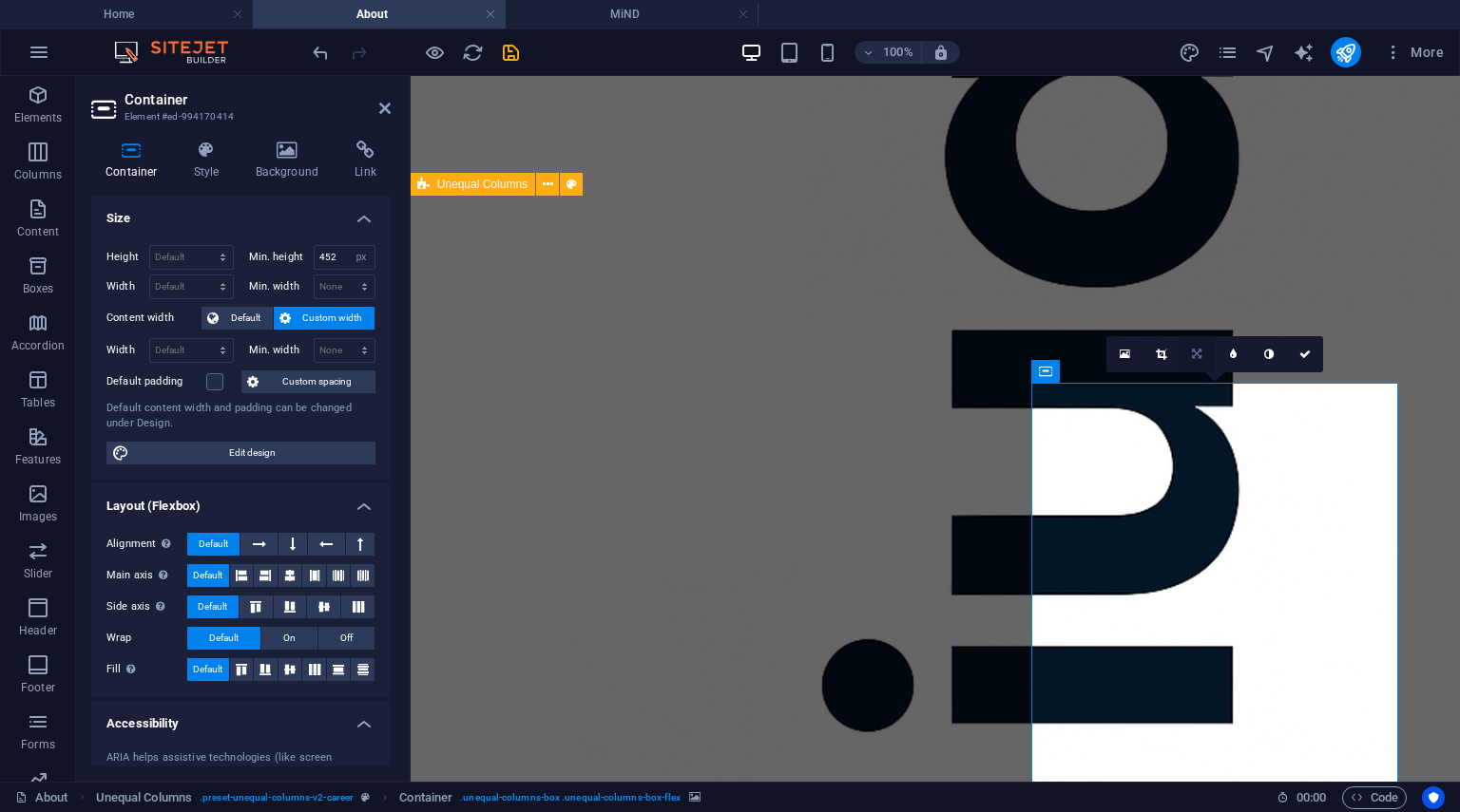
click at [1201, 343] on link at bounding box center [1197, 355] width 36 height 36
click at [1200, 347] on link at bounding box center [1197, 355] width 36 height 36
click at [1167, 354] on link at bounding box center [1160, 355] width 36 height 36
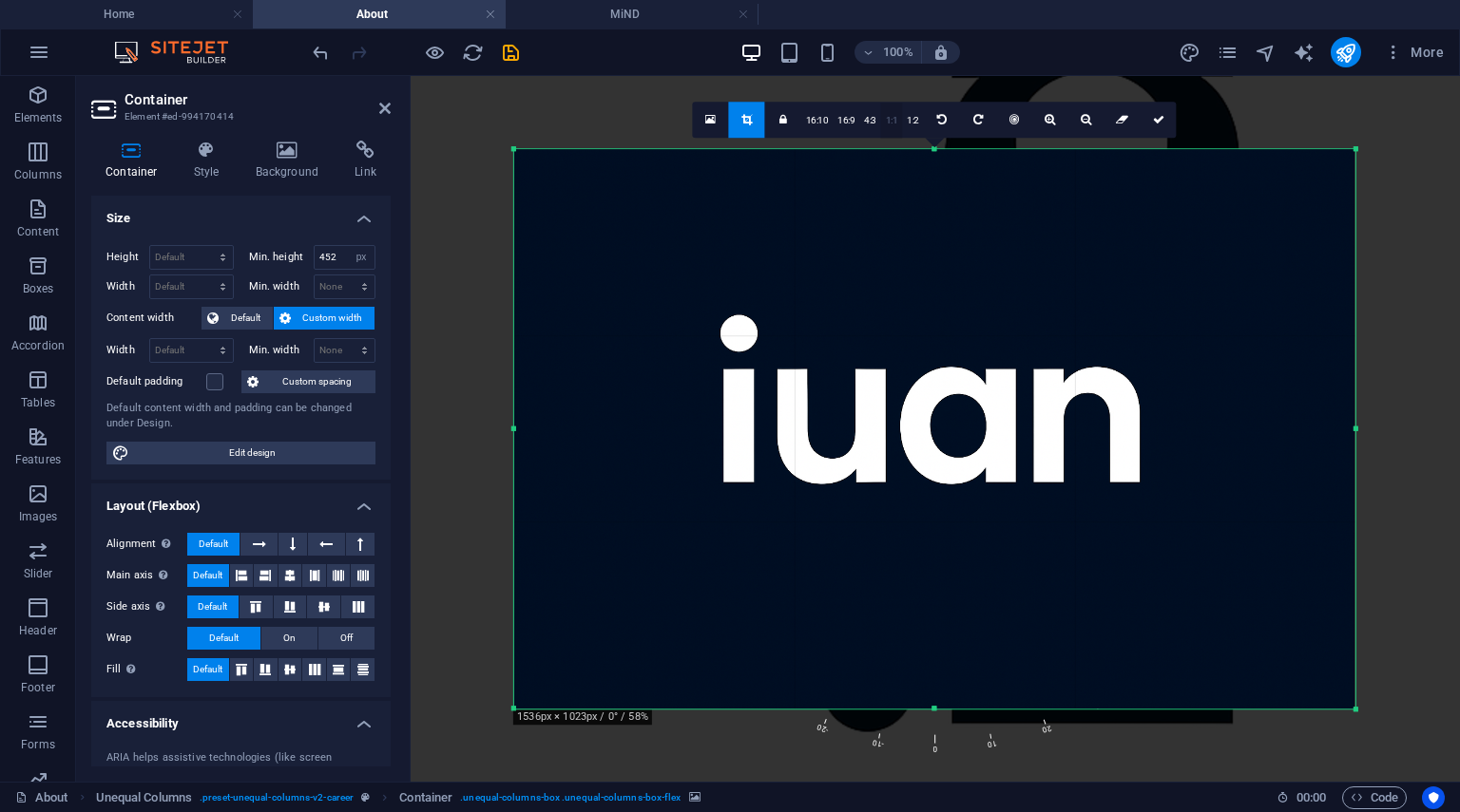
click at [886, 112] on link "1:1" at bounding box center [892, 121] width 22 height 36
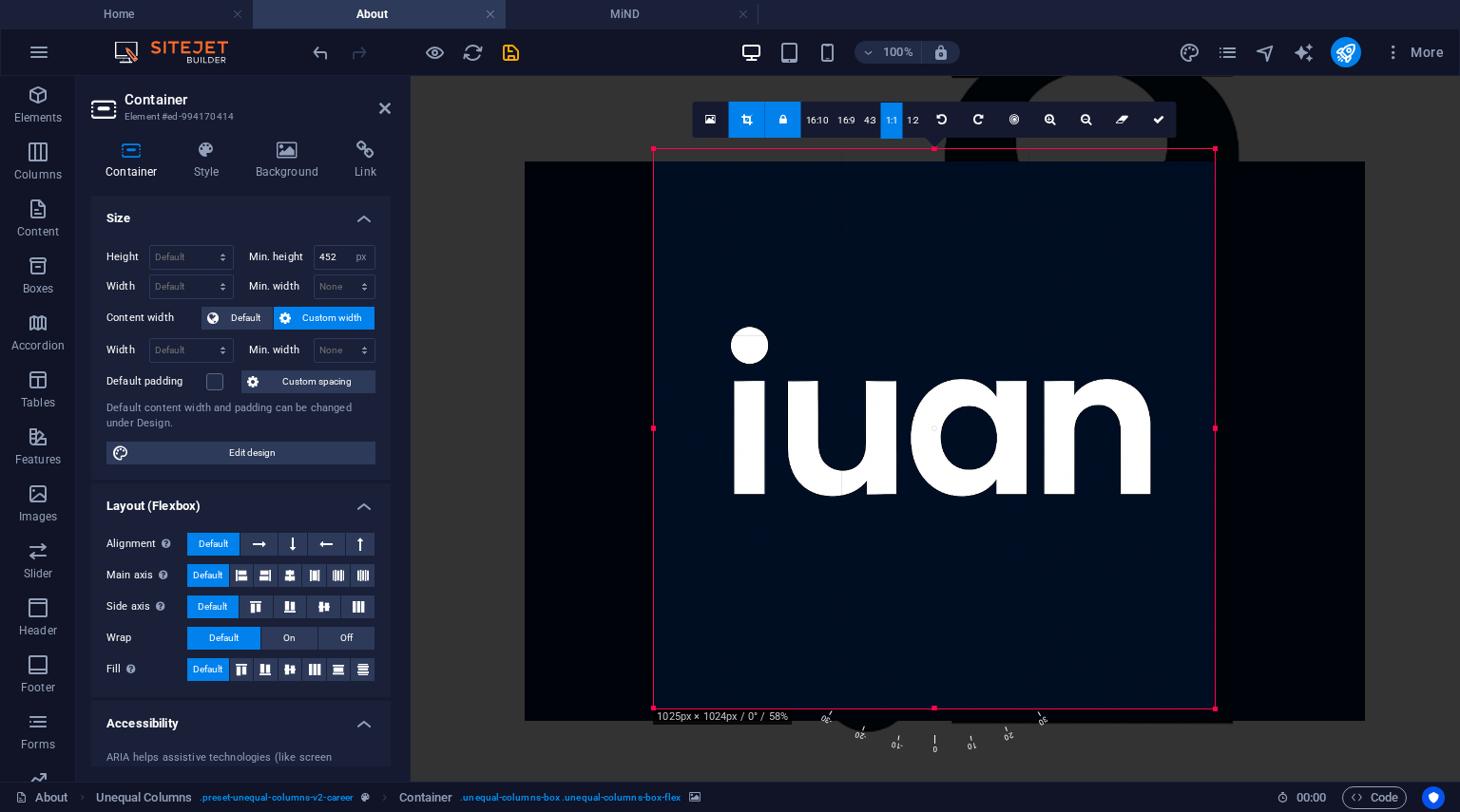
drag, startPoint x: 956, startPoint y: 322, endPoint x: 827, endPoint y: 334, distance: 129.6
click at [827, 334] on div at bounding box center [944, 441] width 840 height 559
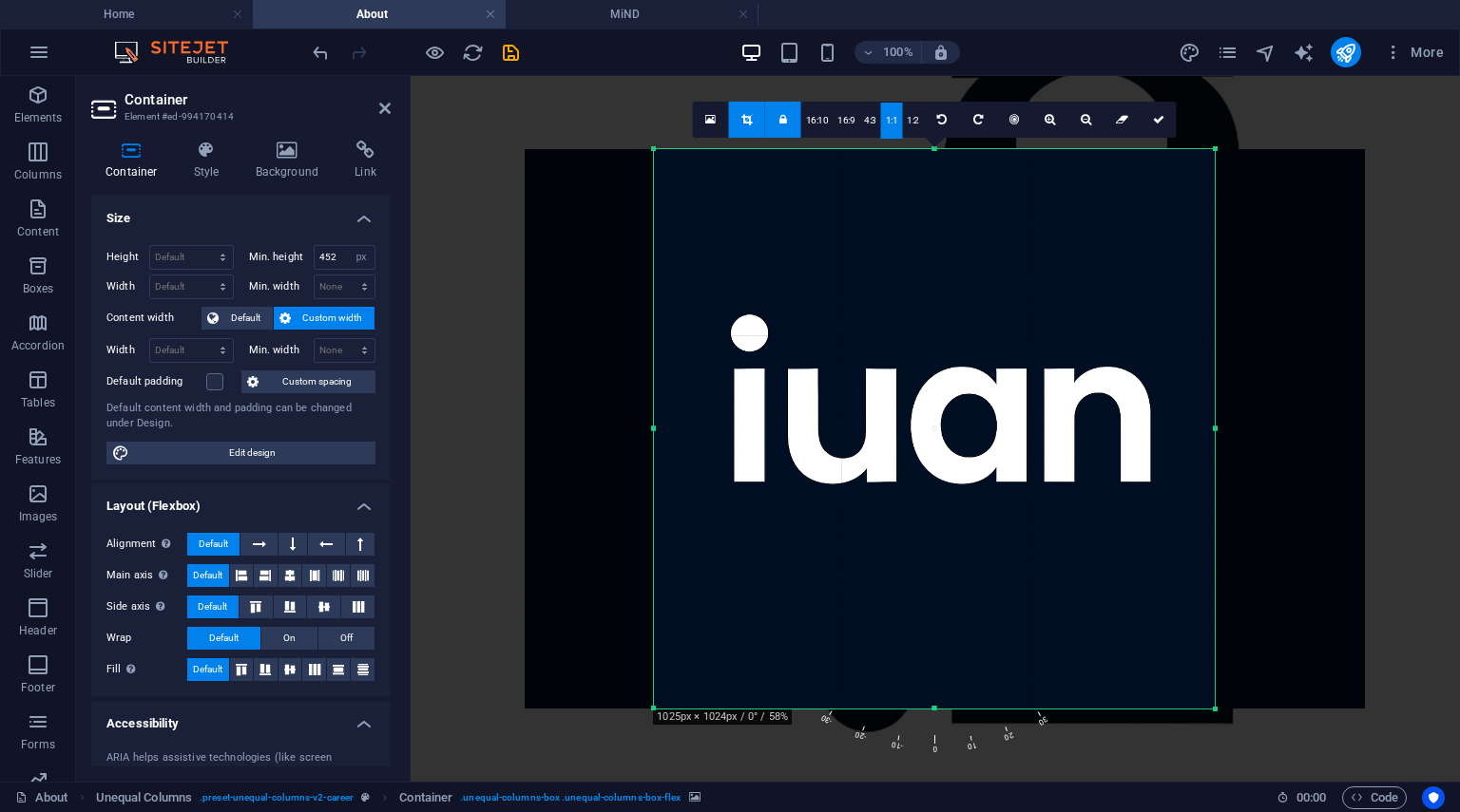
click at [828, 336] on div at bounding box center [944, 428] width 840 height 559
click at [946, 121] on link at bounding box center [942, 120] width 36 height 36
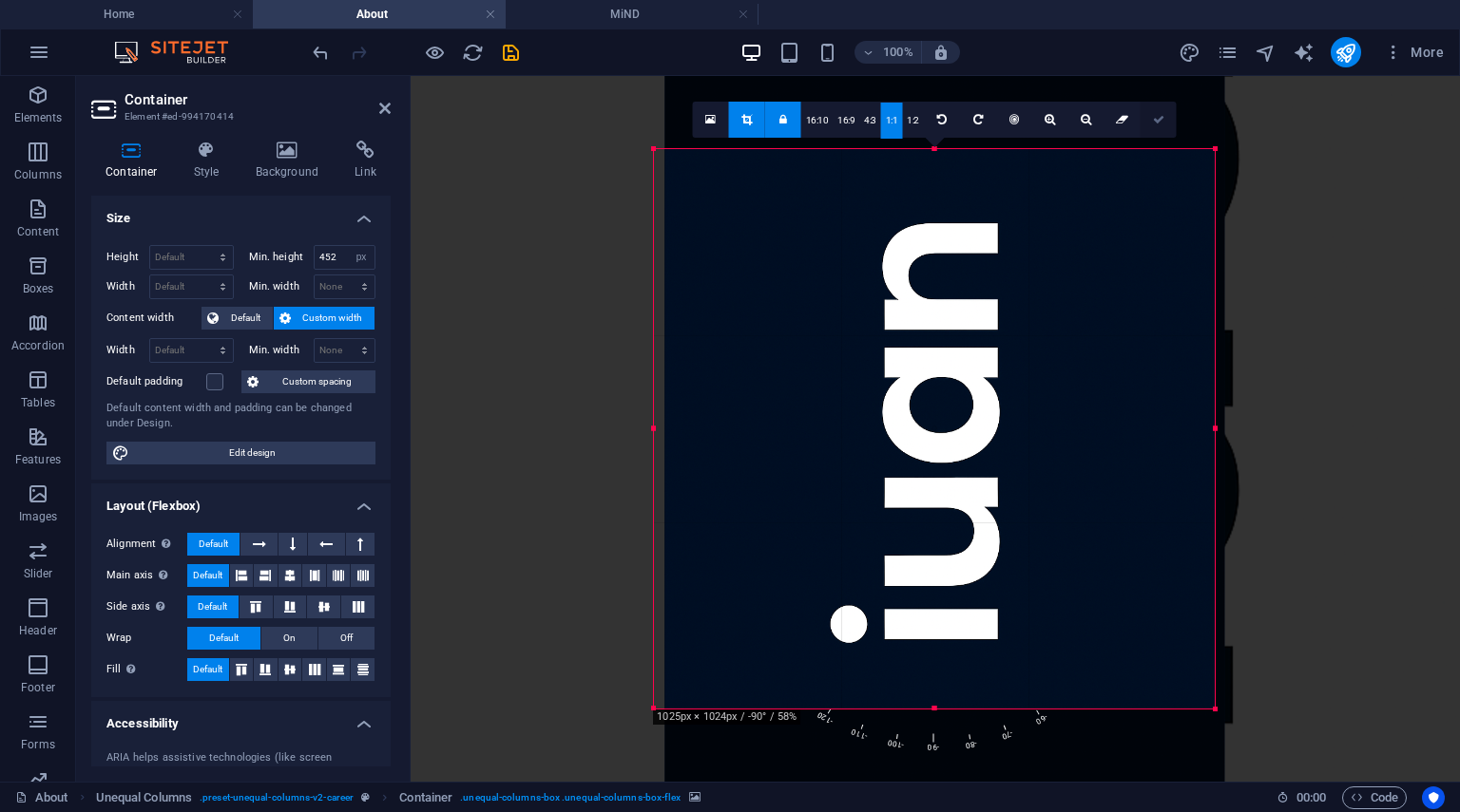
click at [1150, 118] on link at bounding box center [1159, 120] width 36 height 36
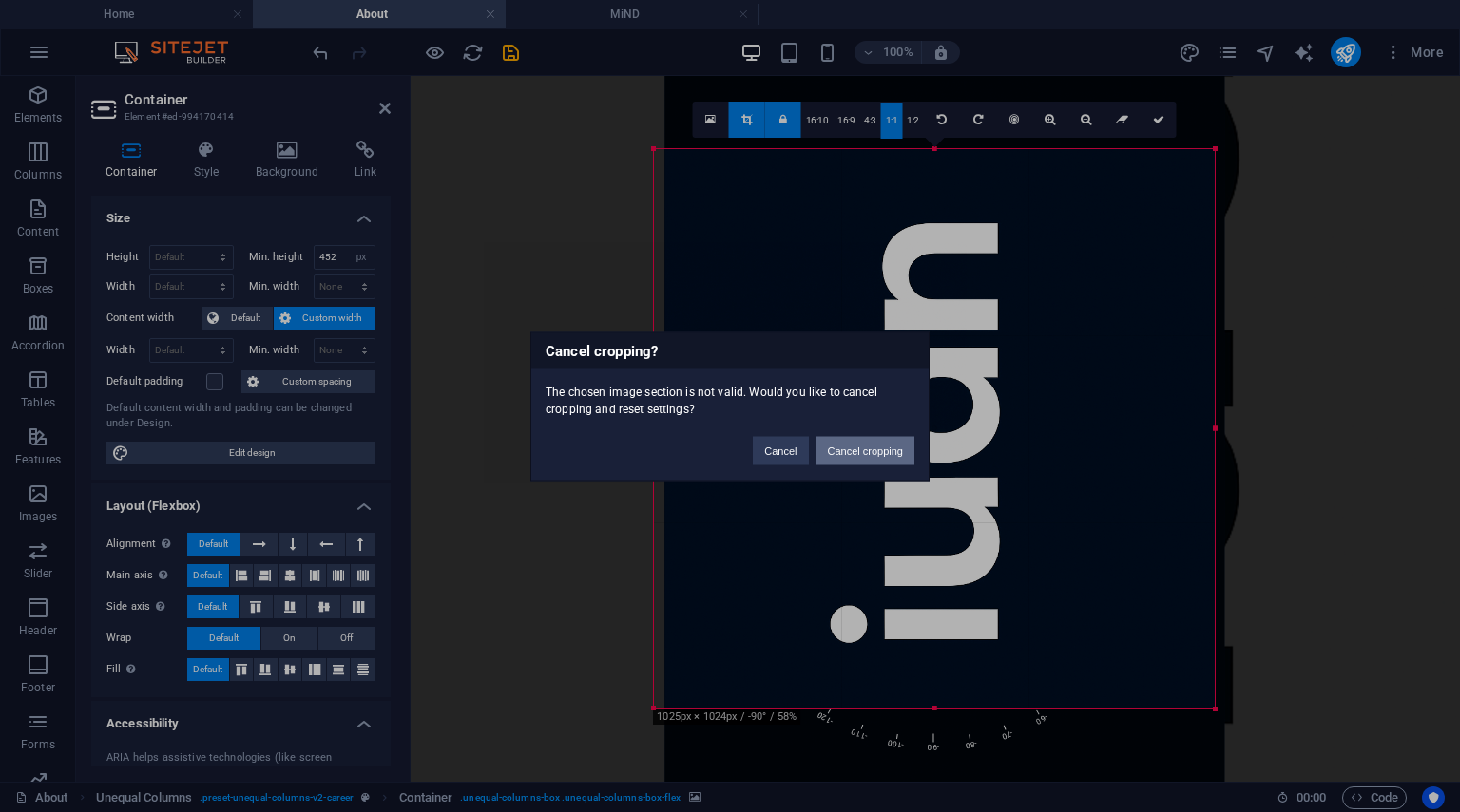
click at [853, 460] on button "Cancel cropping" at bounding box center [865, 450] width 99 height 29
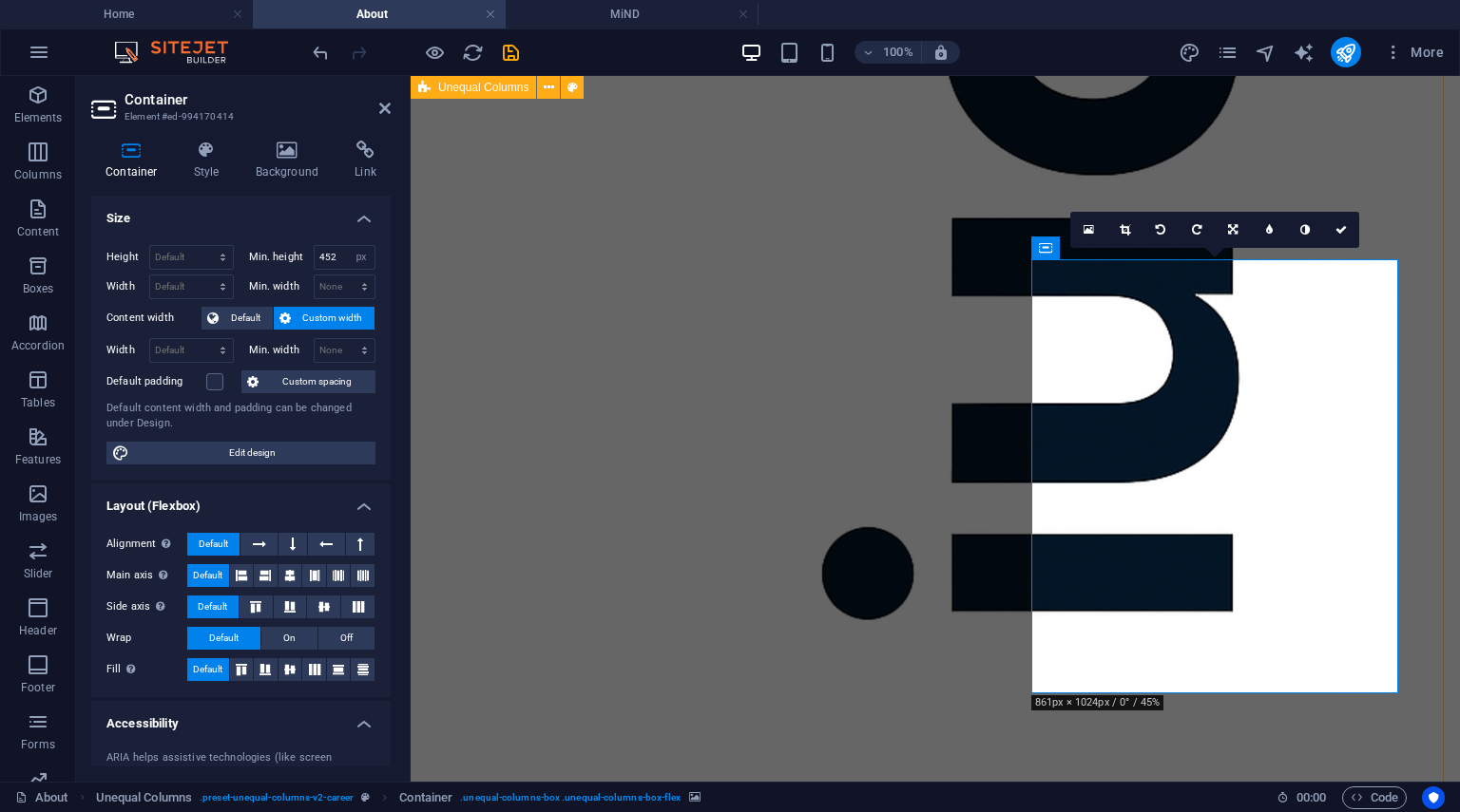
scroll to position [2199, 1]
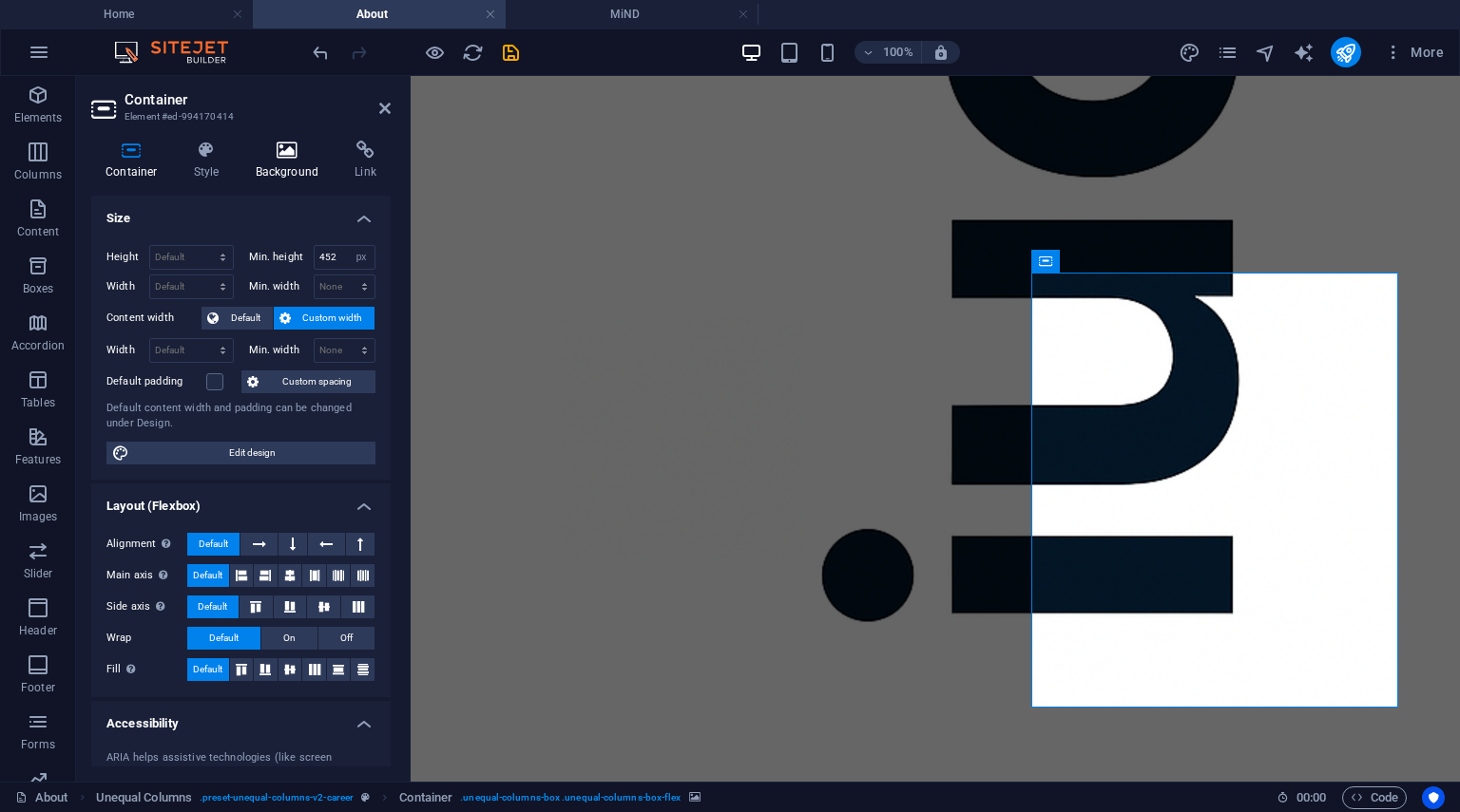
click at [301, 151] on icon at bounding box center [288, 150] width 92 height 19
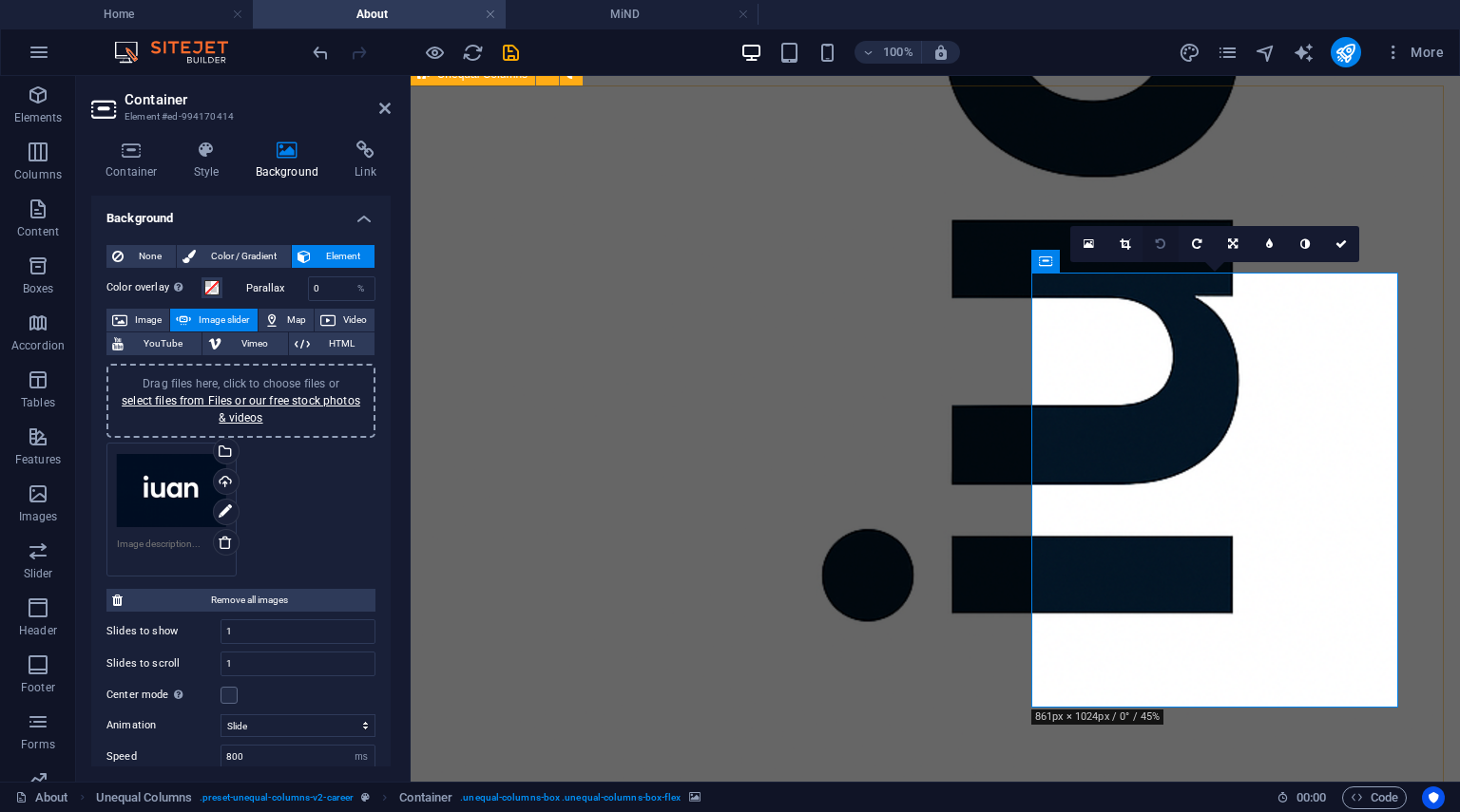
click at [1163, 248] on icon at bounding box center [1161, 244] width 10 height 11
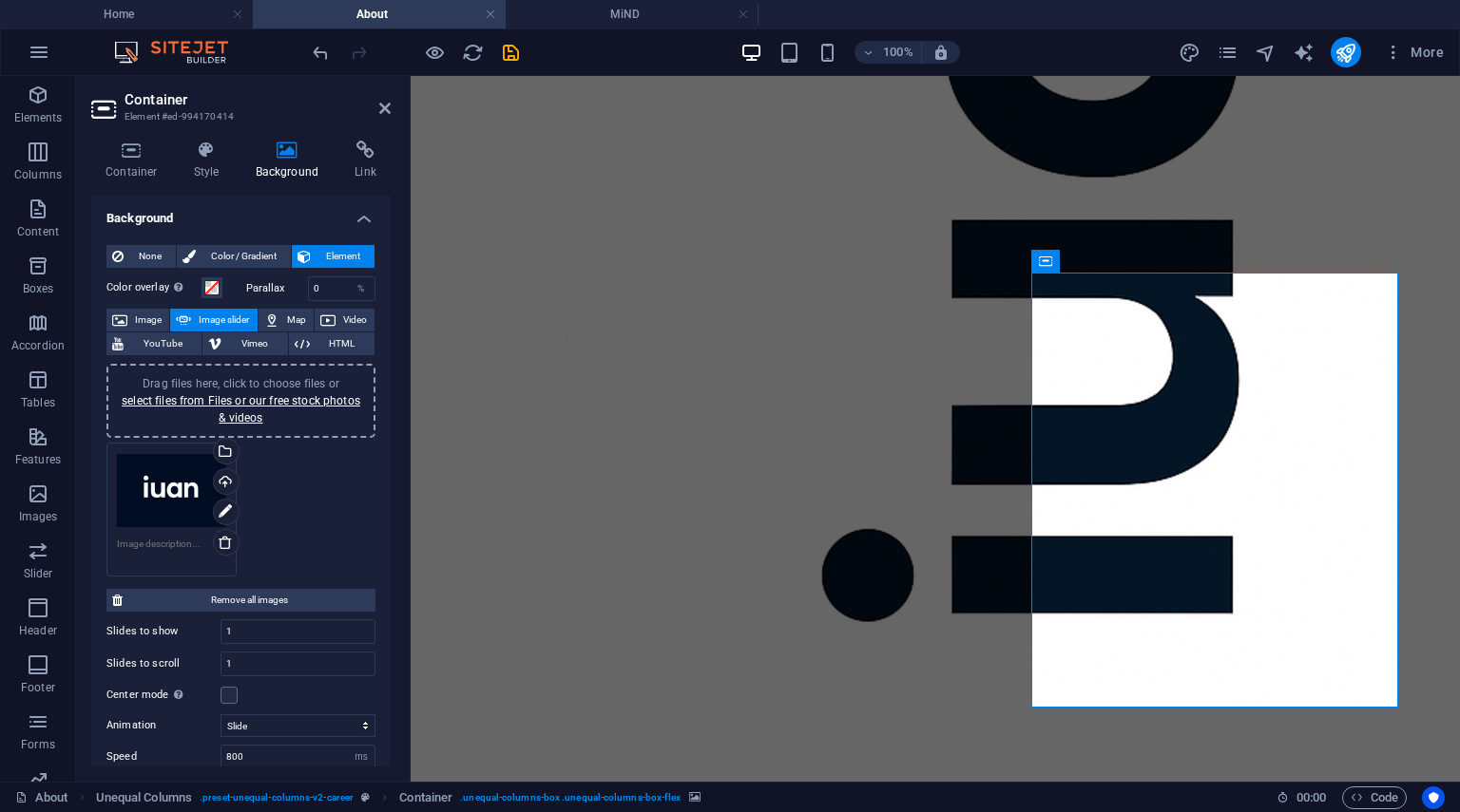
drag, startPoint x: 166, startPoint y: 510, endPoint x: 431, endPoint y: 462, distance: 269.3
click at [166, 510] on div "Drag files here, click to choose files or select files from Files or our free s…" at bounding box center [171, 491] width 109 height 76
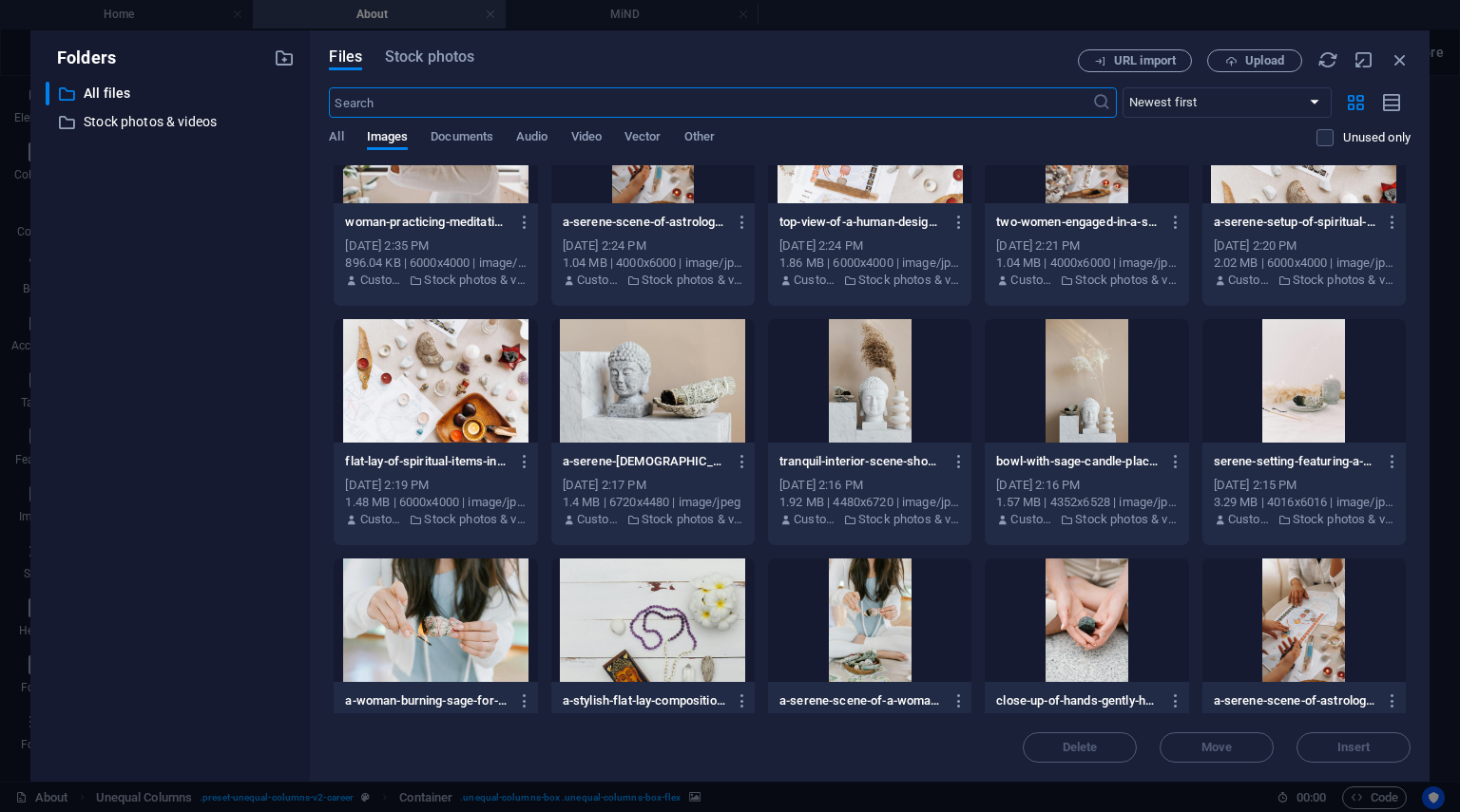
scroll to position [327, 0]
click at [1071, 418] on div at bounding box center [1087, 381] width 204 height 124
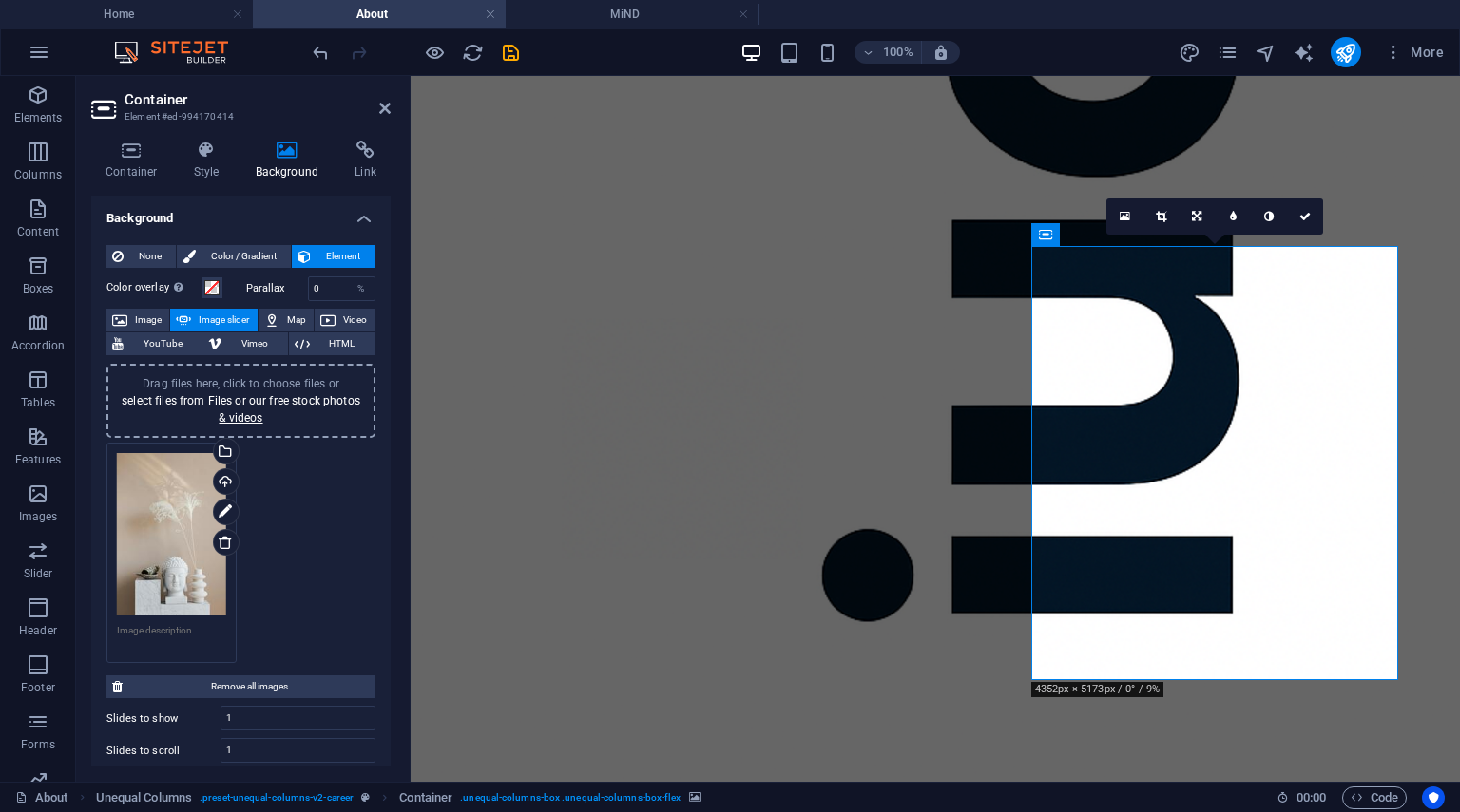
scroll to position [2227, 1]
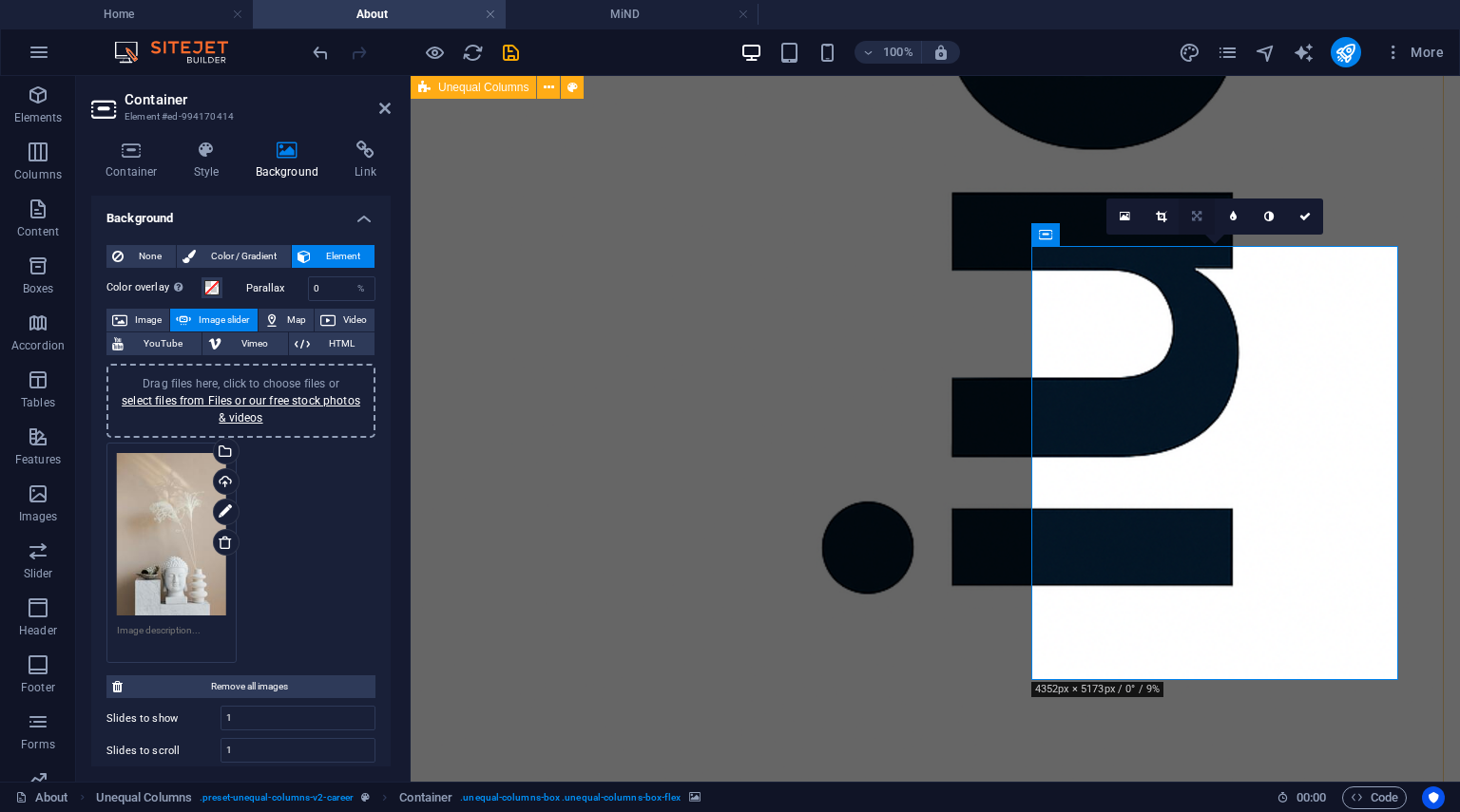
click at [1199, 222] on icon at bounding box center [1197, 216] width 10 height 11
click at [1200, 257] on icon at bounding box center [1196, 252] width 11 height 11
click at [1312, 213] on link at bounding box center [1305, 217] width 36 height 36
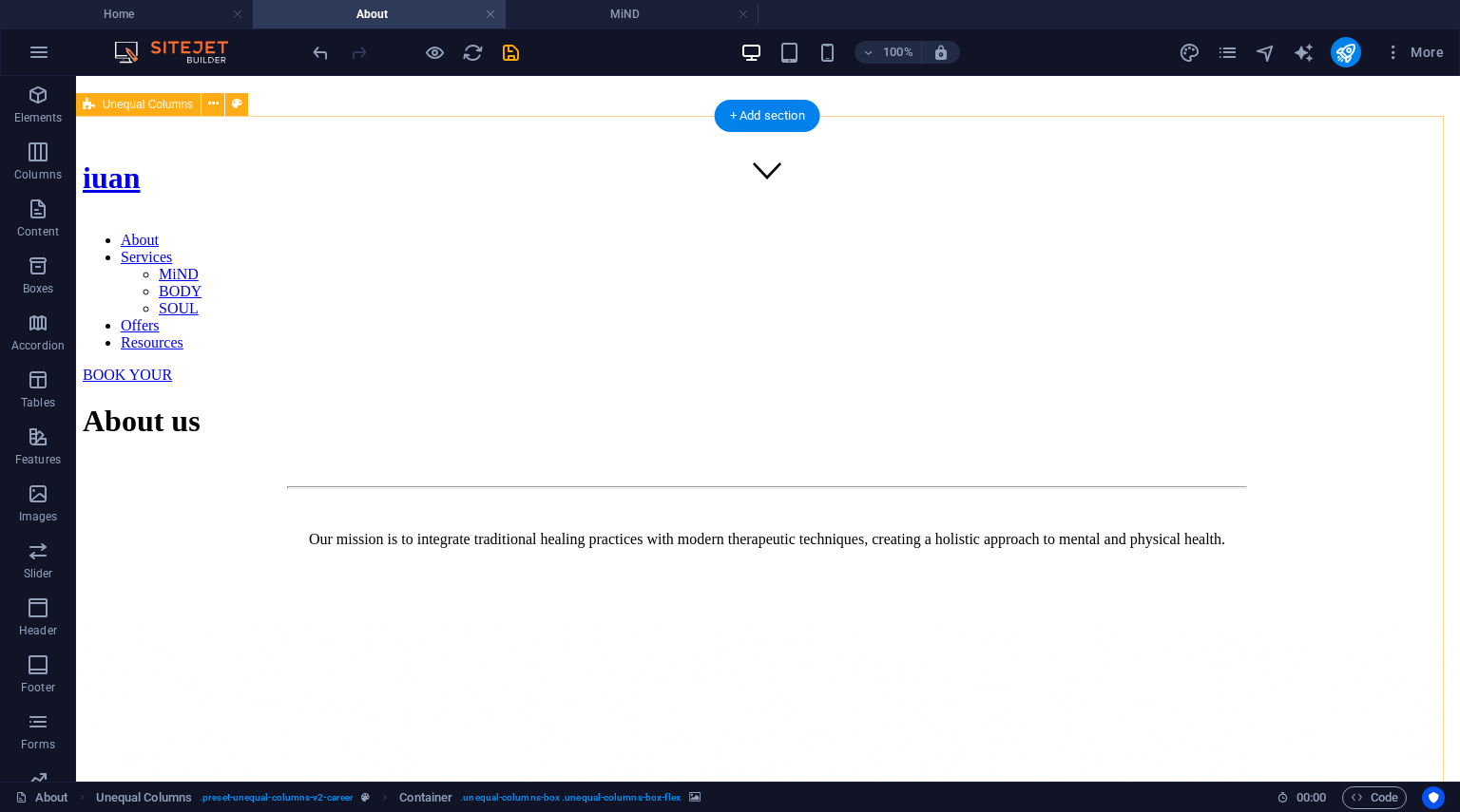
scroll to position [575, 1]
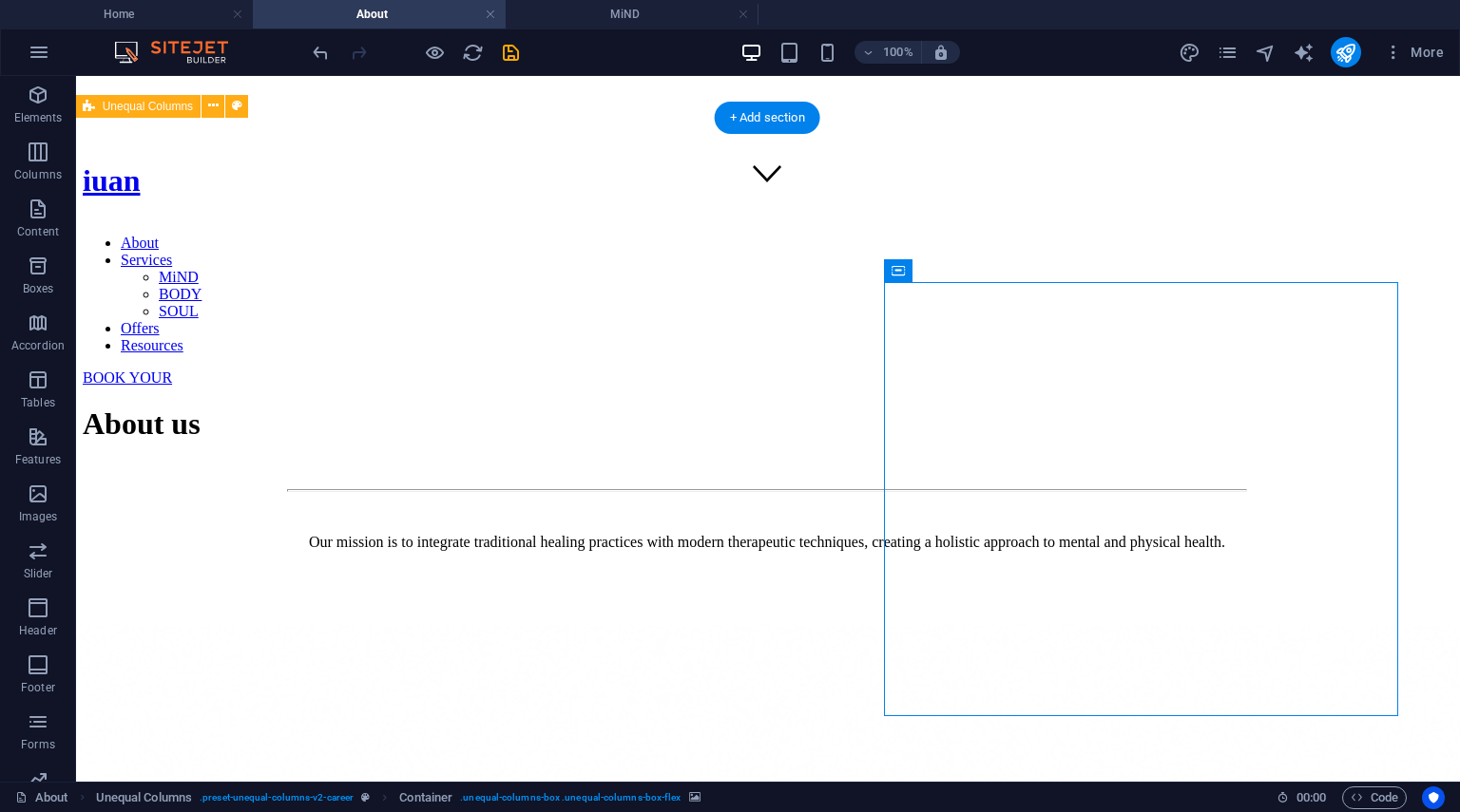
select select "ms"
select select "s"
select select "progressive"
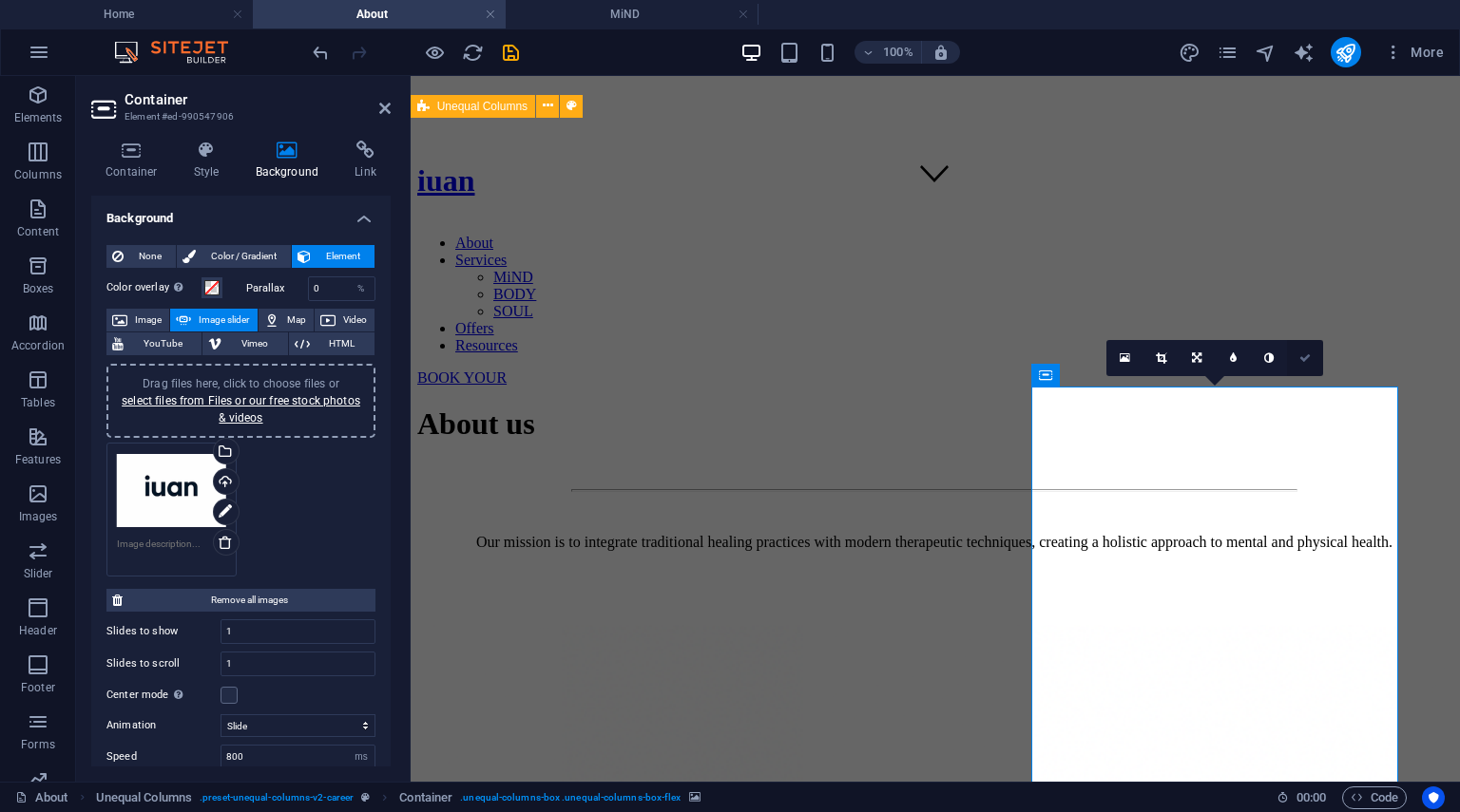
click at [1296, 357] on link at bounding box center [1305, 359] width 36 height 36
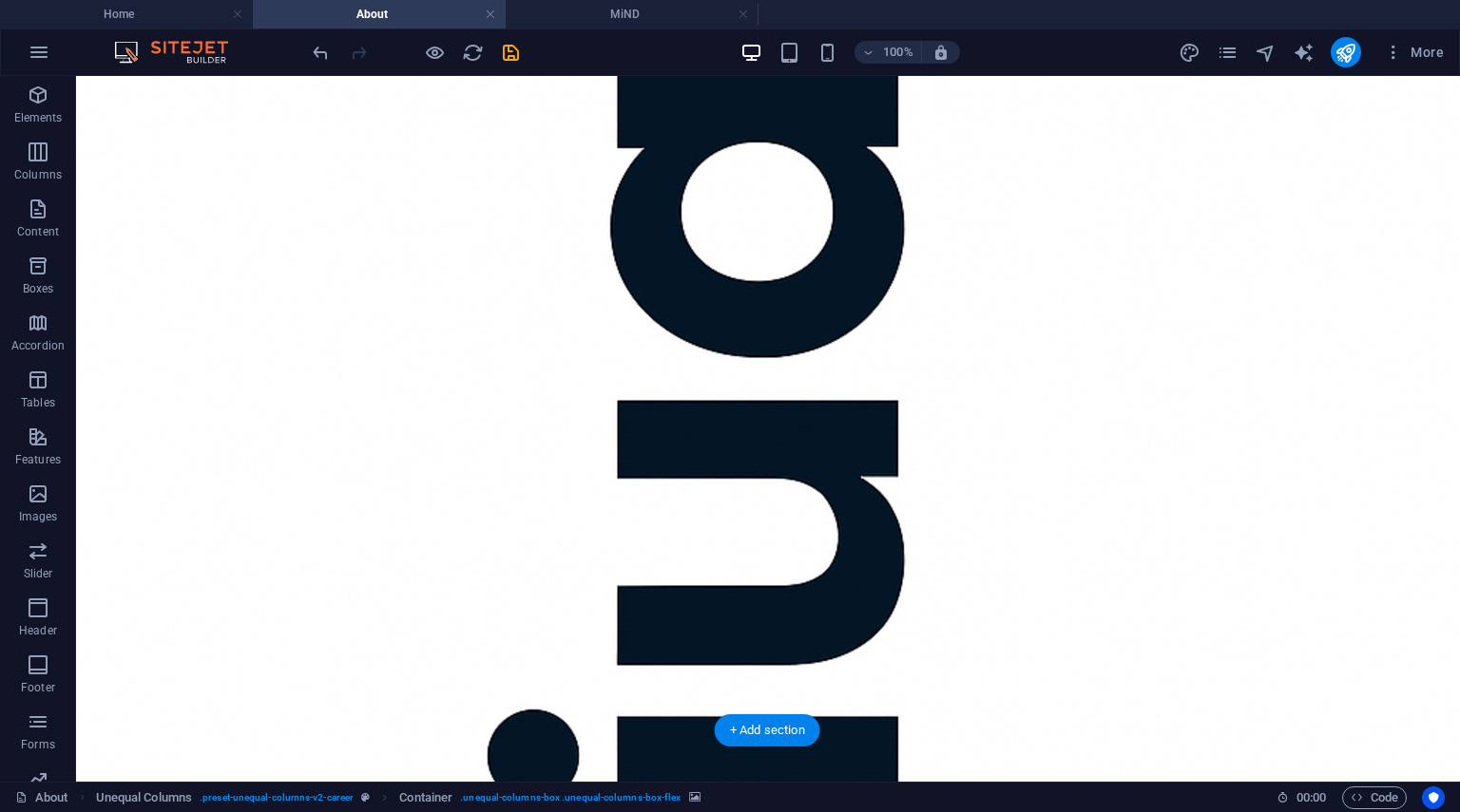
scroll to position [2022, 1]
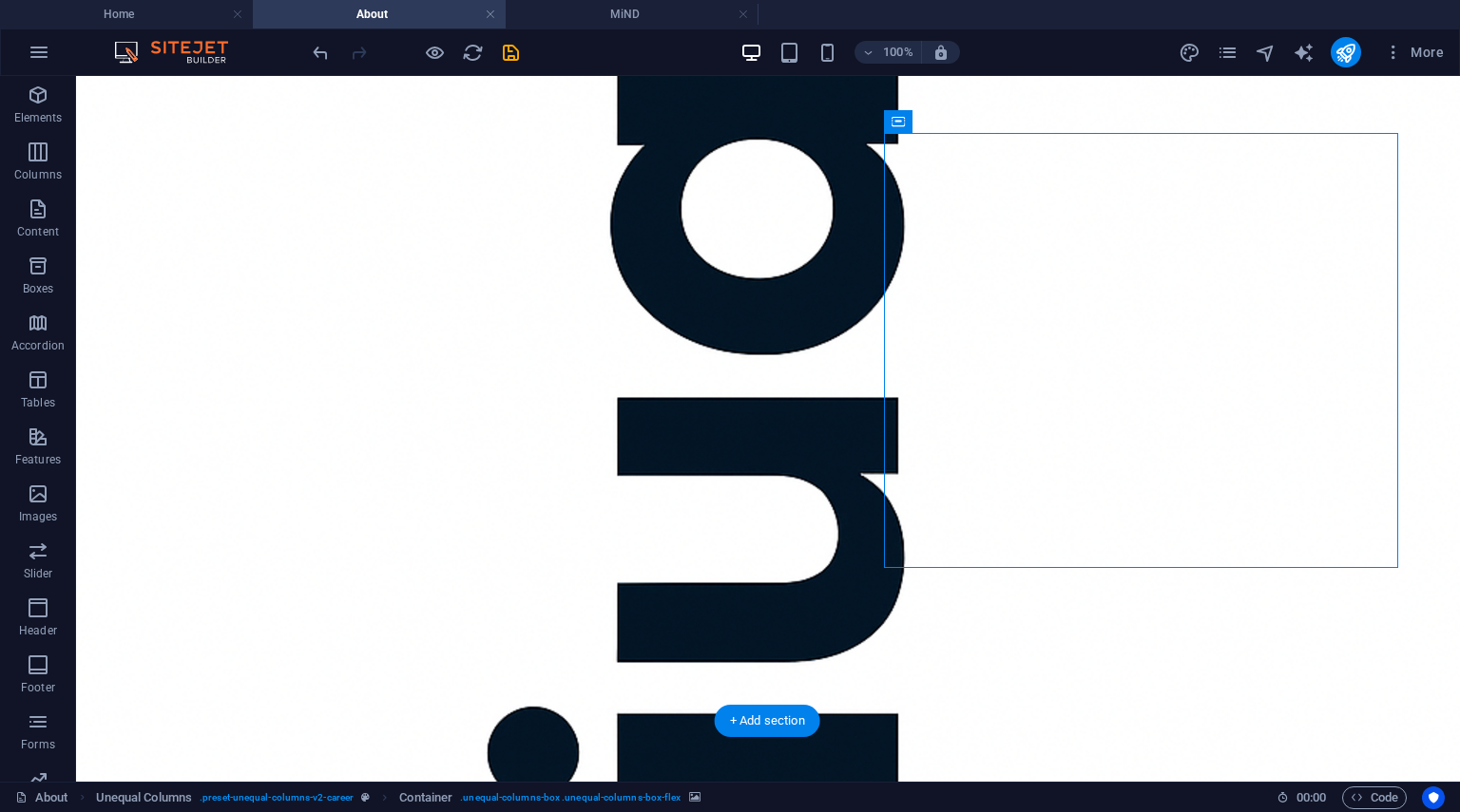
select select "ms"
select select "s"
select select "progressive"
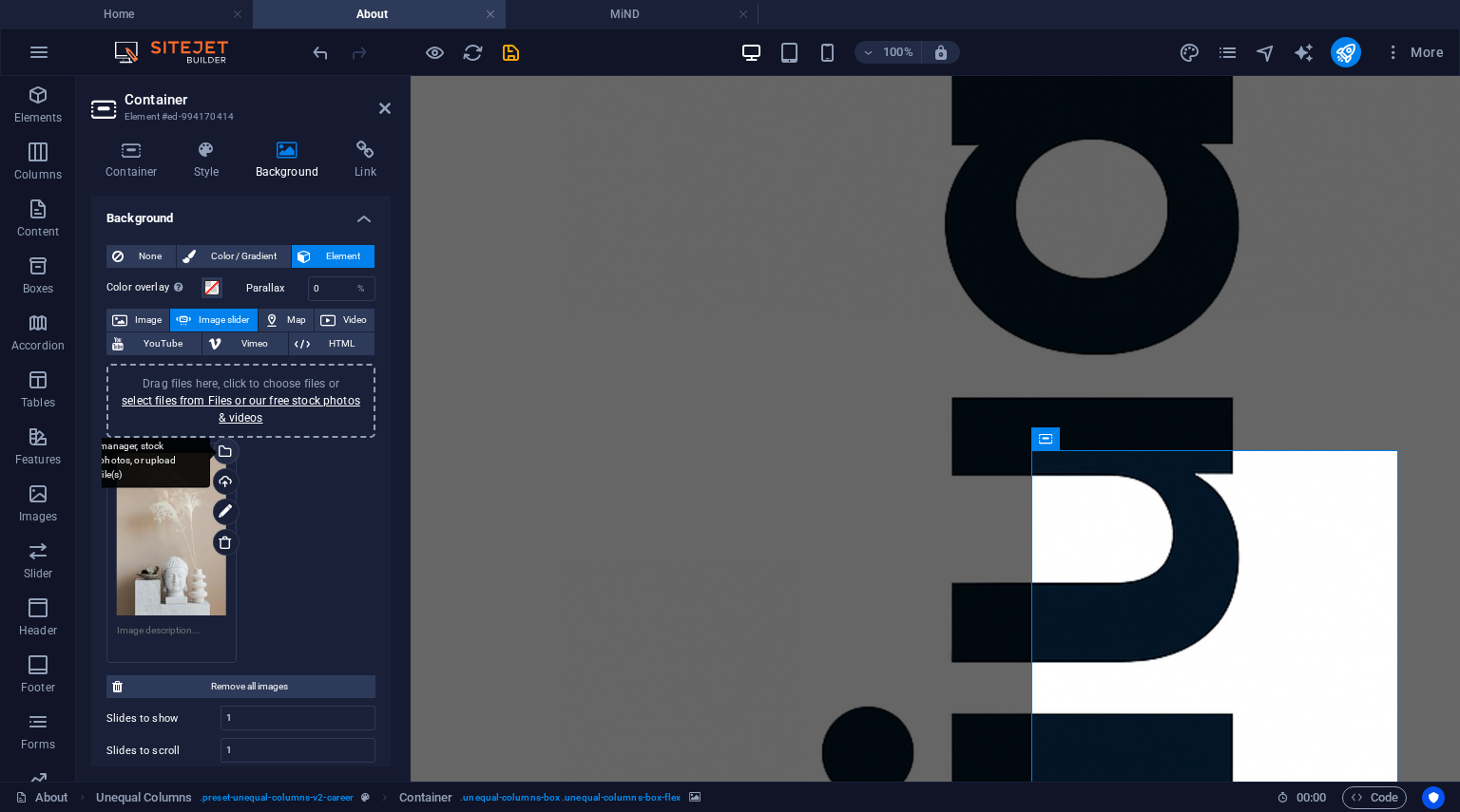
drag, startPoint x: 228, startPoint y: 455, endPoint x: 400, endPoint y: 400, distance: 180.6
click at [228, 455] on div "Select files from the file manager, stock photos, or upload file(s)" at bounding box center [224, 452] width 29 height 29
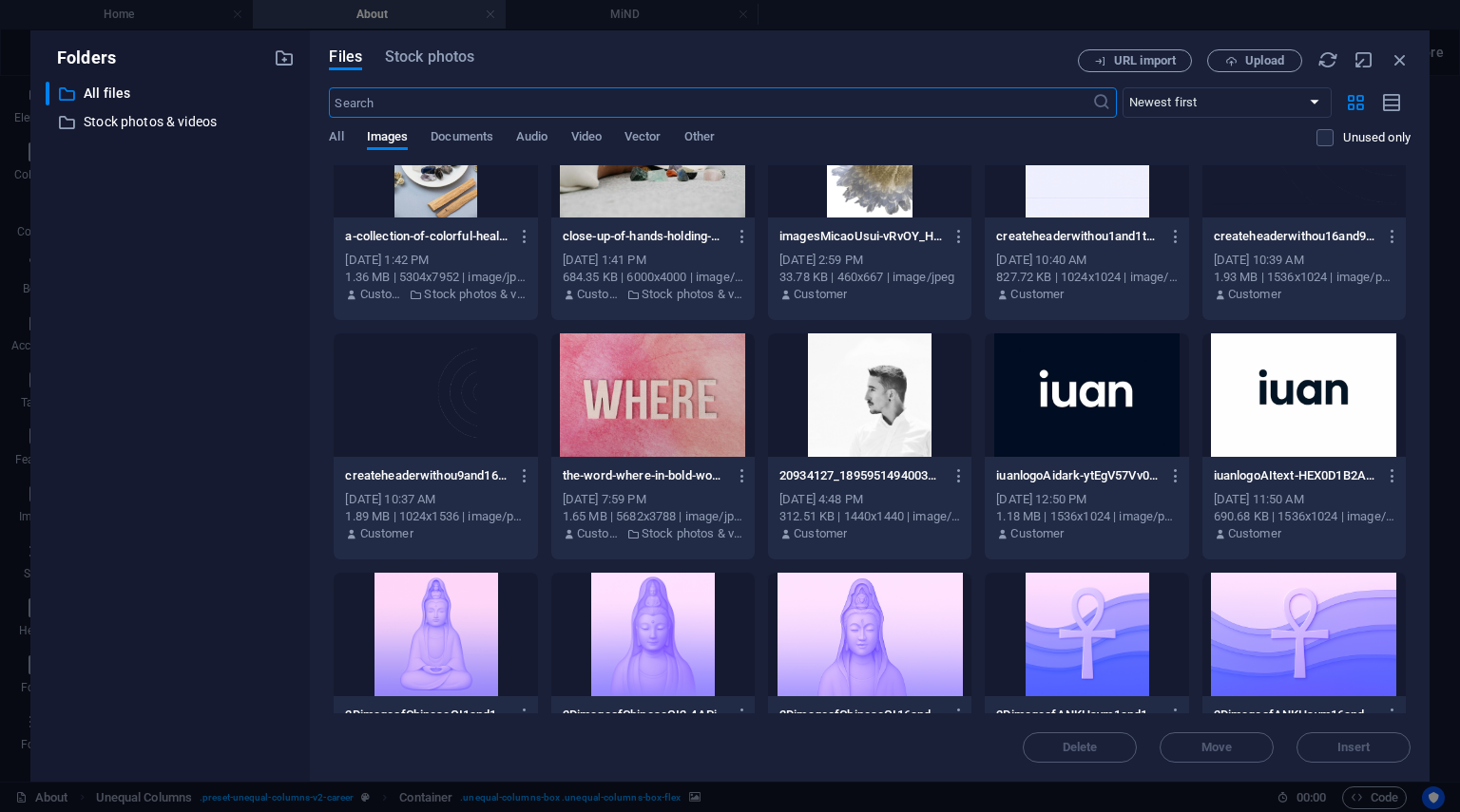
scroll to position [1511, 0]
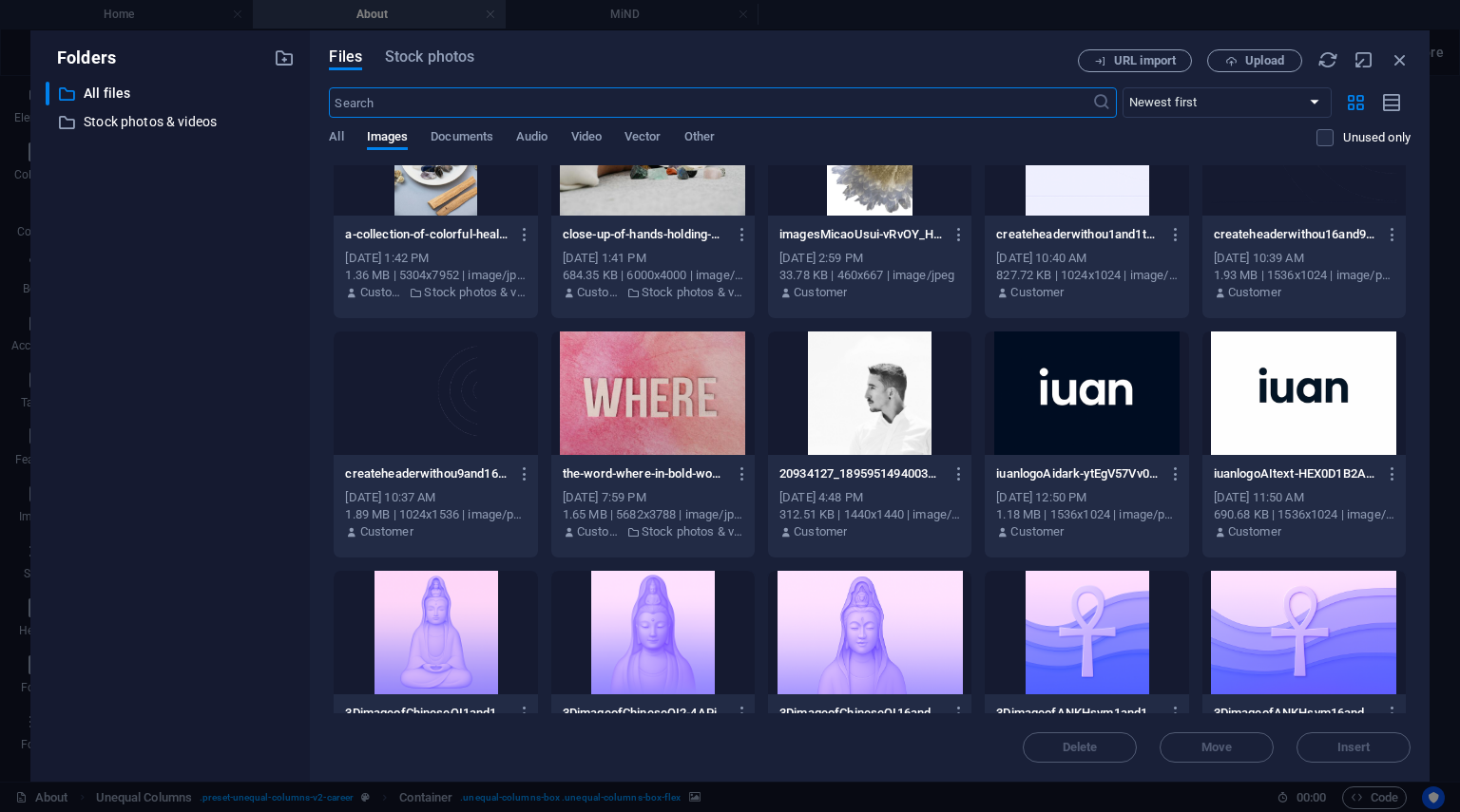
click at [1082, 401] on div at bounding box center [1087, 394] width 204 height 124
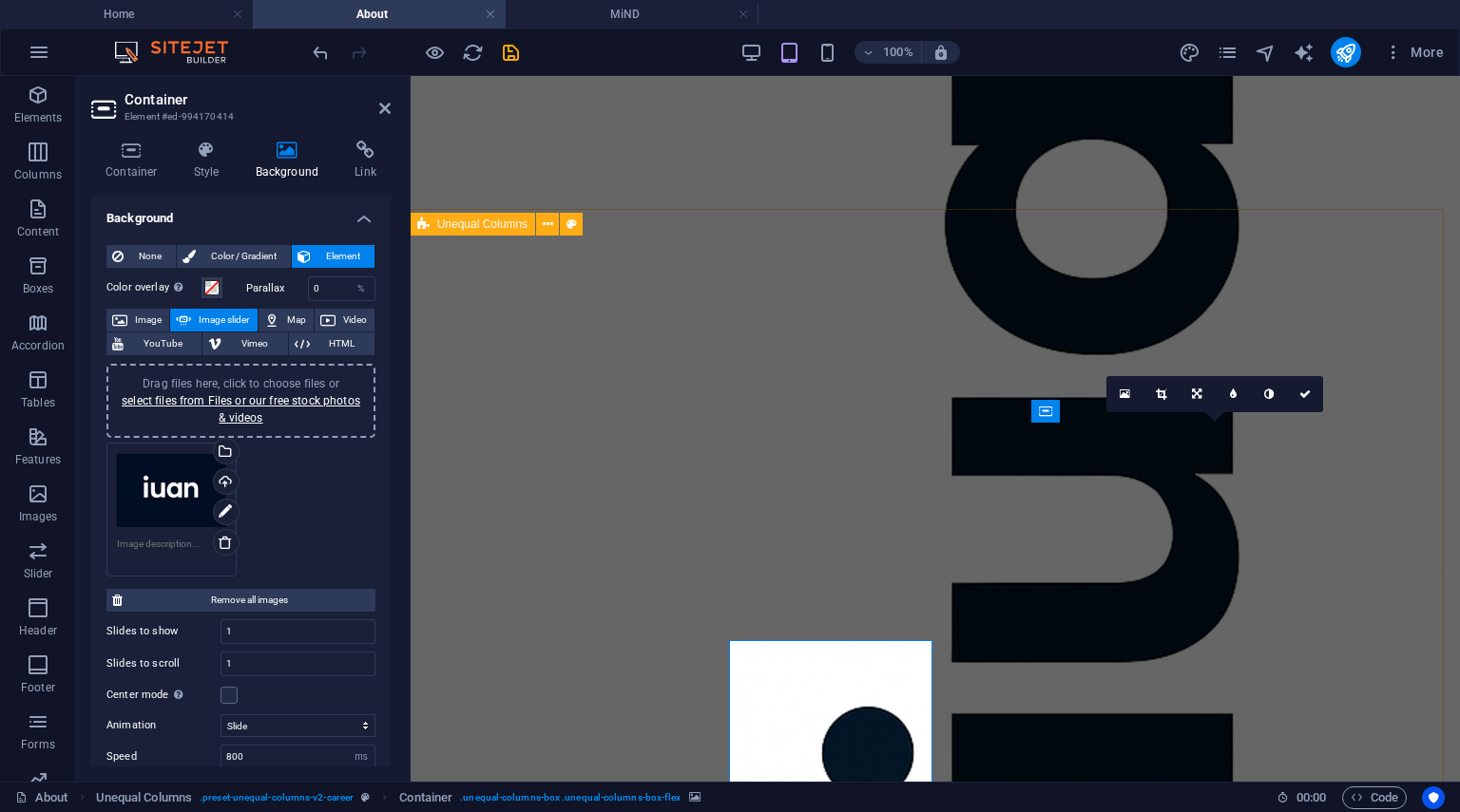
scroll to position [2049, 1]
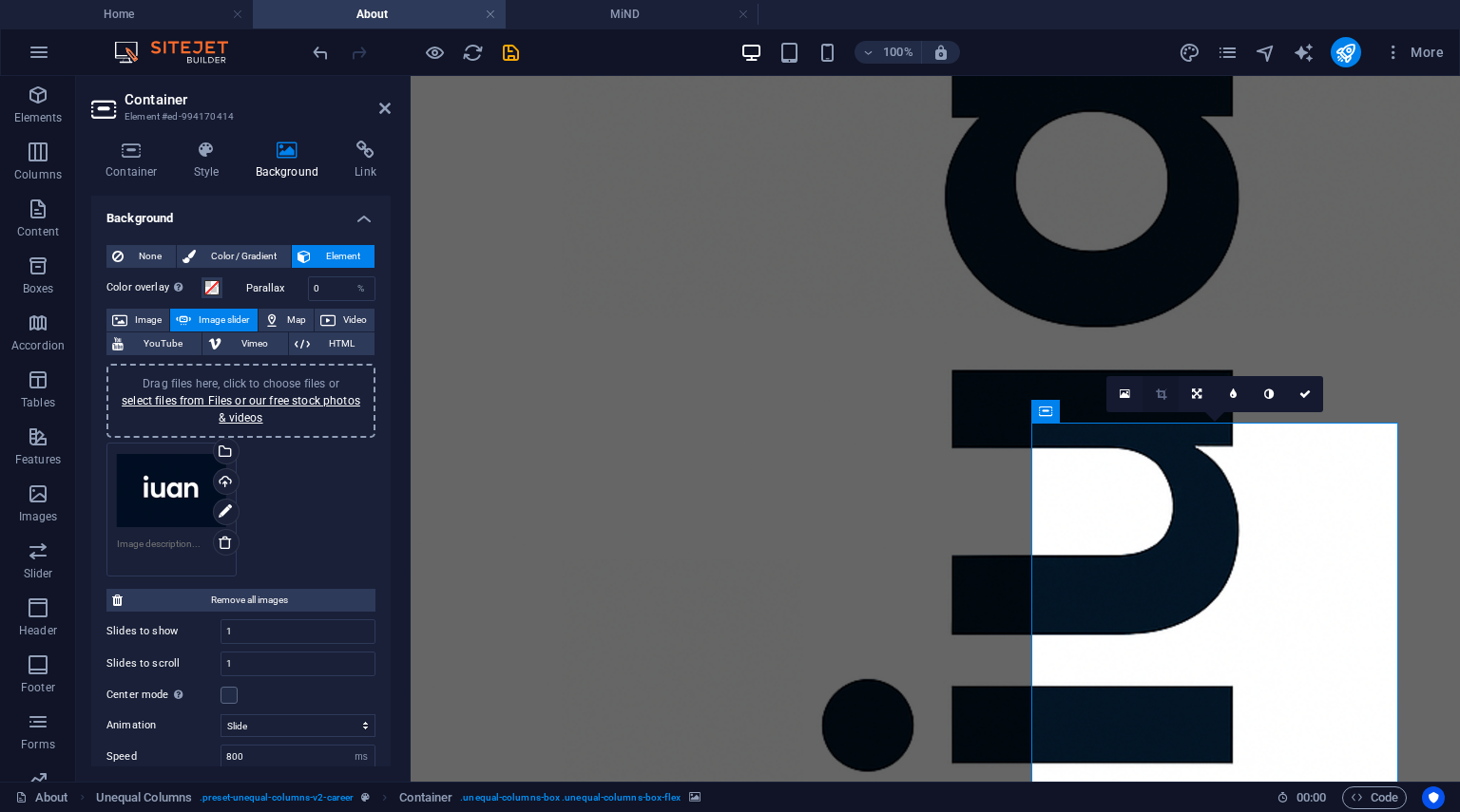
click at [1163, 394] on icon at bounding box center [1161, 394] width 10 height 11
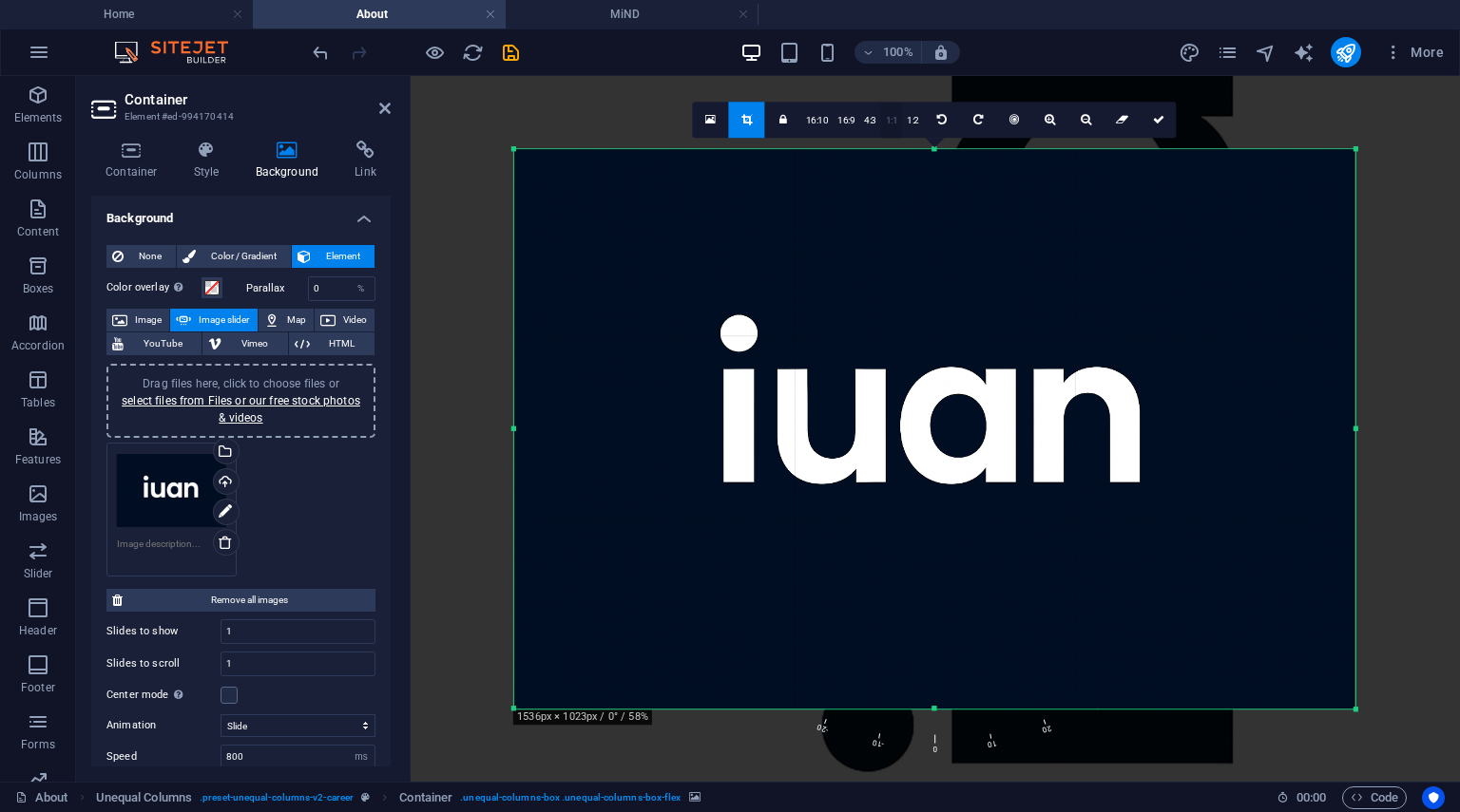
click at [886, 123] on link "1:1" at bounding box center [892, 121] width 22 height 36
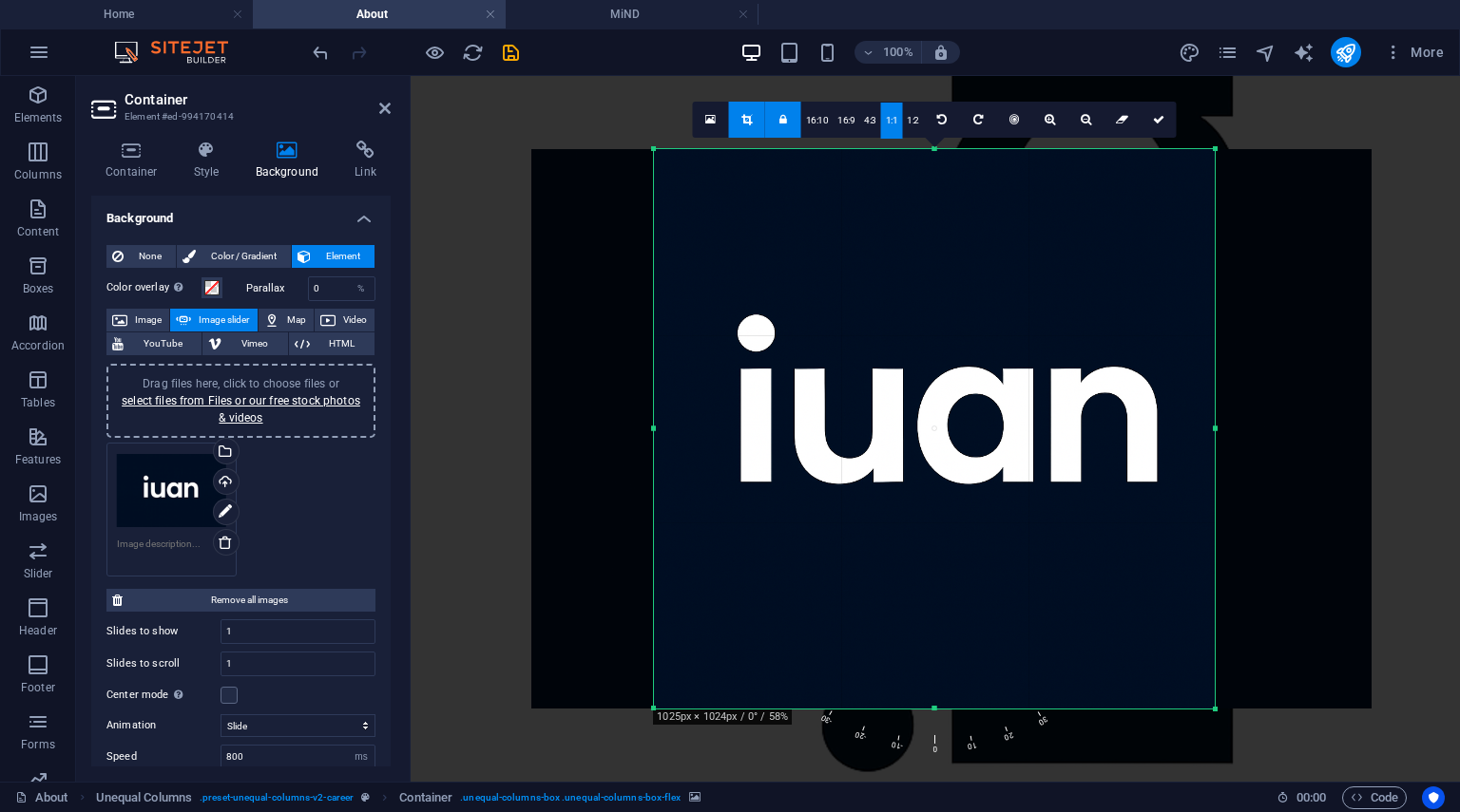
drag, startPoint x: 988, startPoint y: 409, endPoint x: 859, endPoint y: 409, distance: 129.0
click at [859, 409] on div at bounding box center [951, 428] width 840 height 559
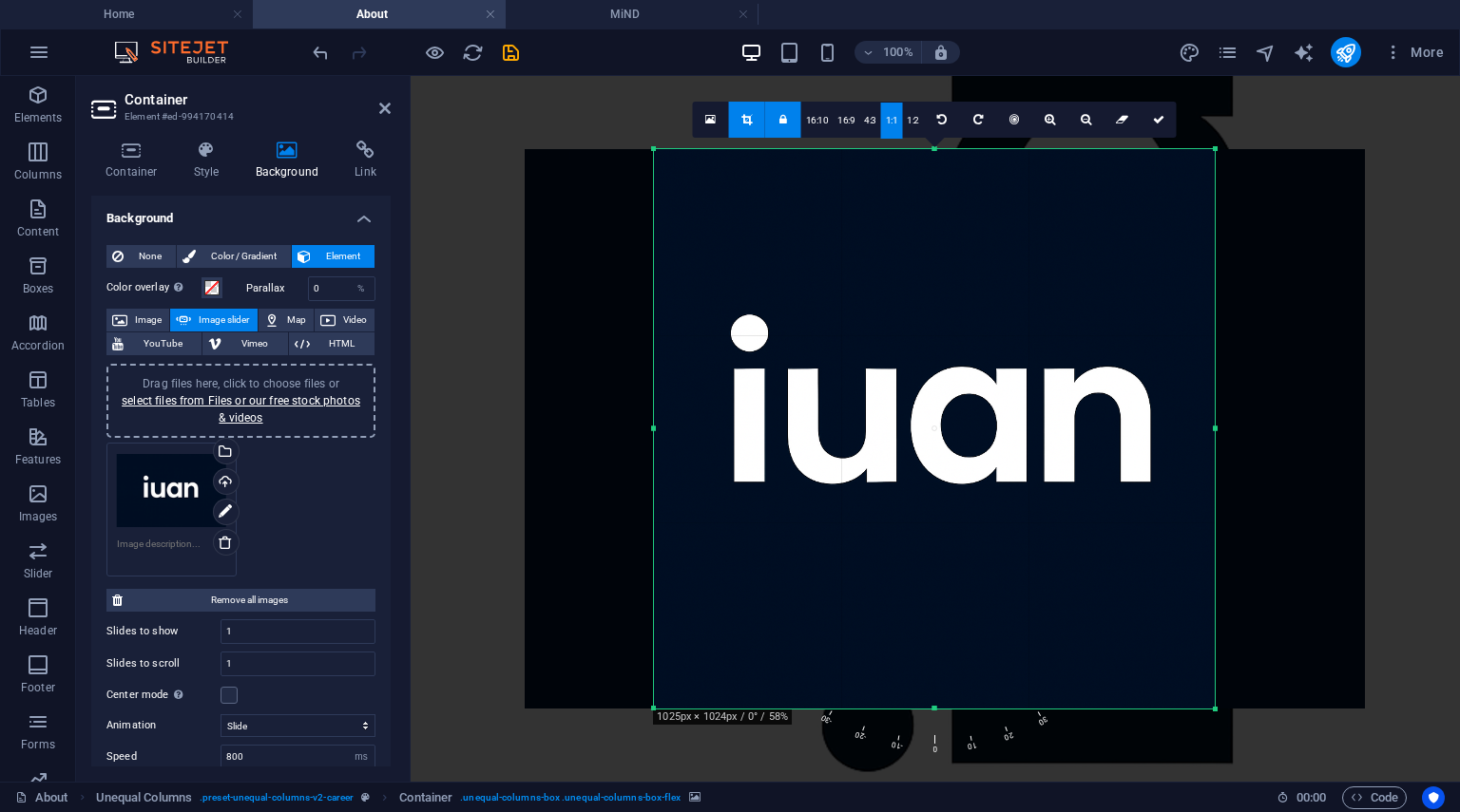
click at [859, 409] on div at bounding box center [944, 428] width 840 height 559
click at [1156, 117] on icon at bounding box center [1158, 119] width 11 height 11
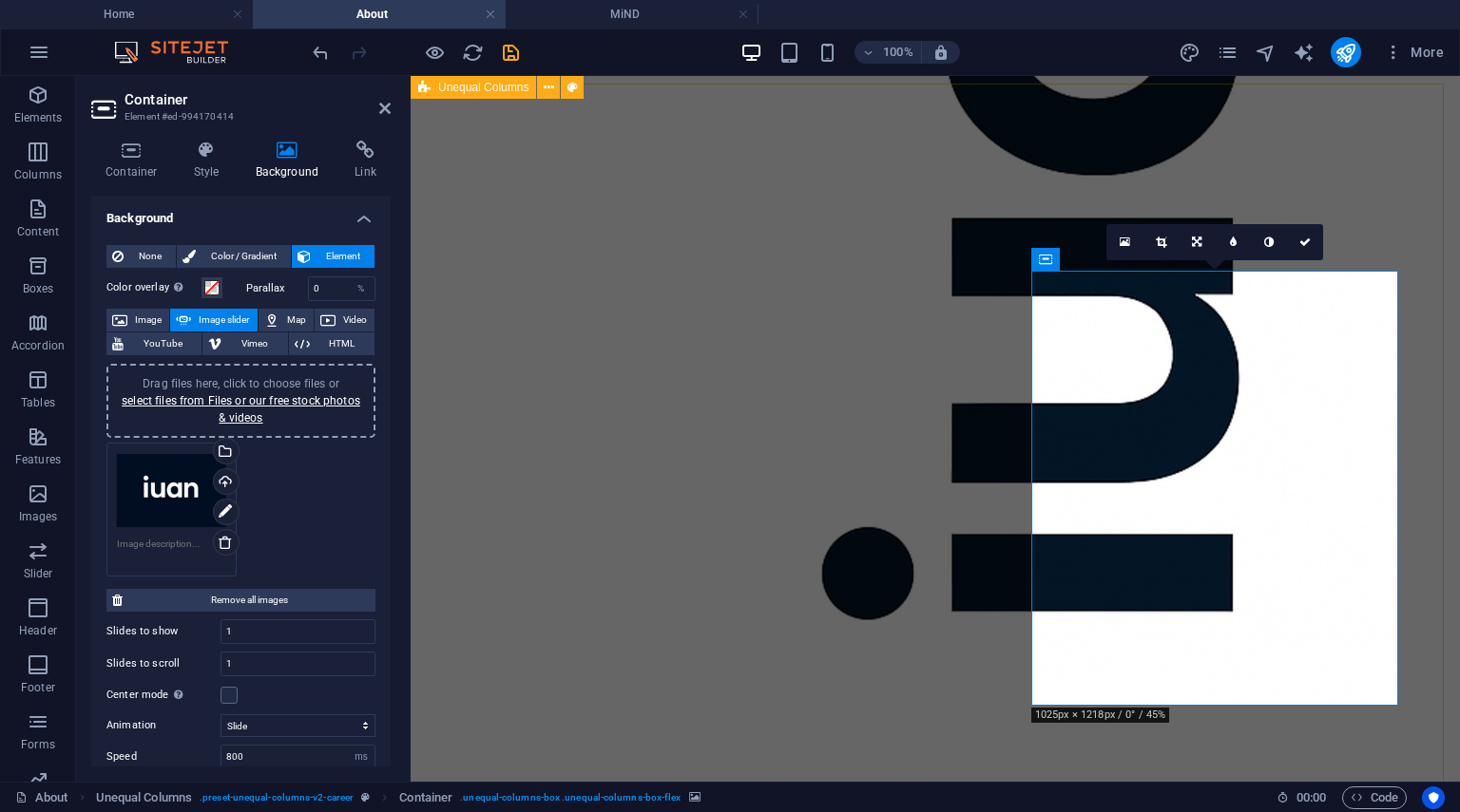
scroll to position [2197, 1]
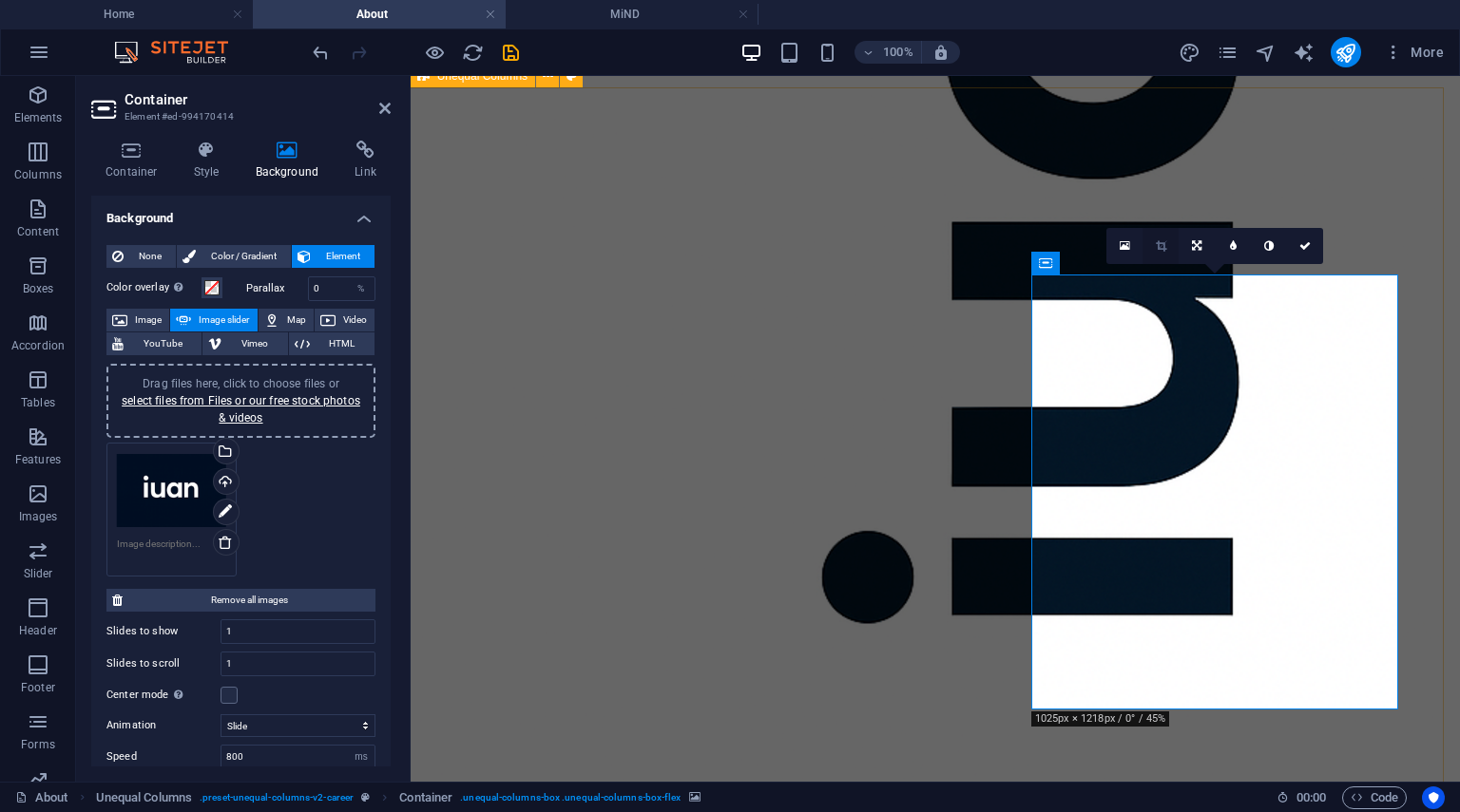
click at [1161, 251] on icon at bounding box center [1161, 246] width 10 height 11
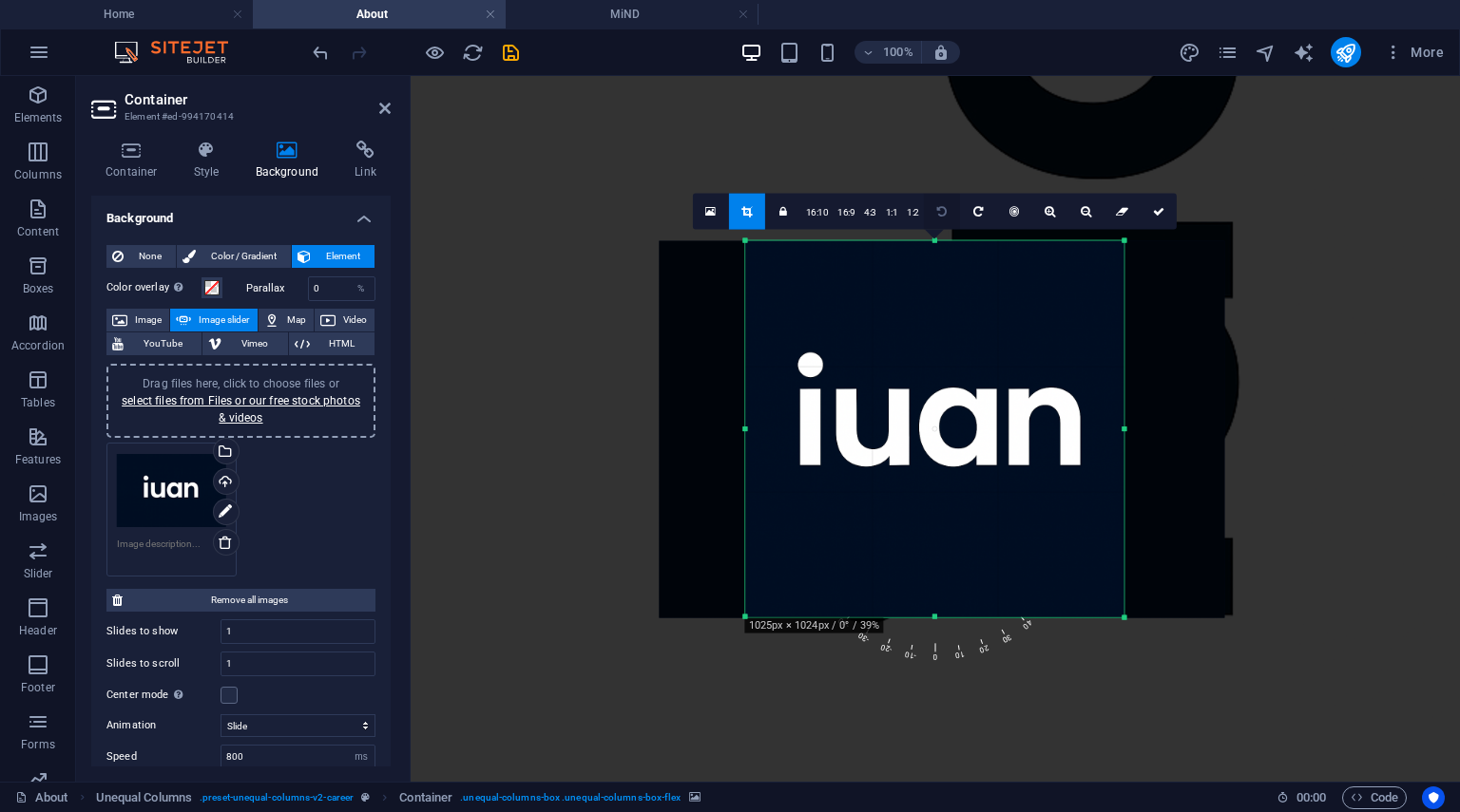
click at [932, 204] on link at bounding box center [942, 211] width 36 height 36
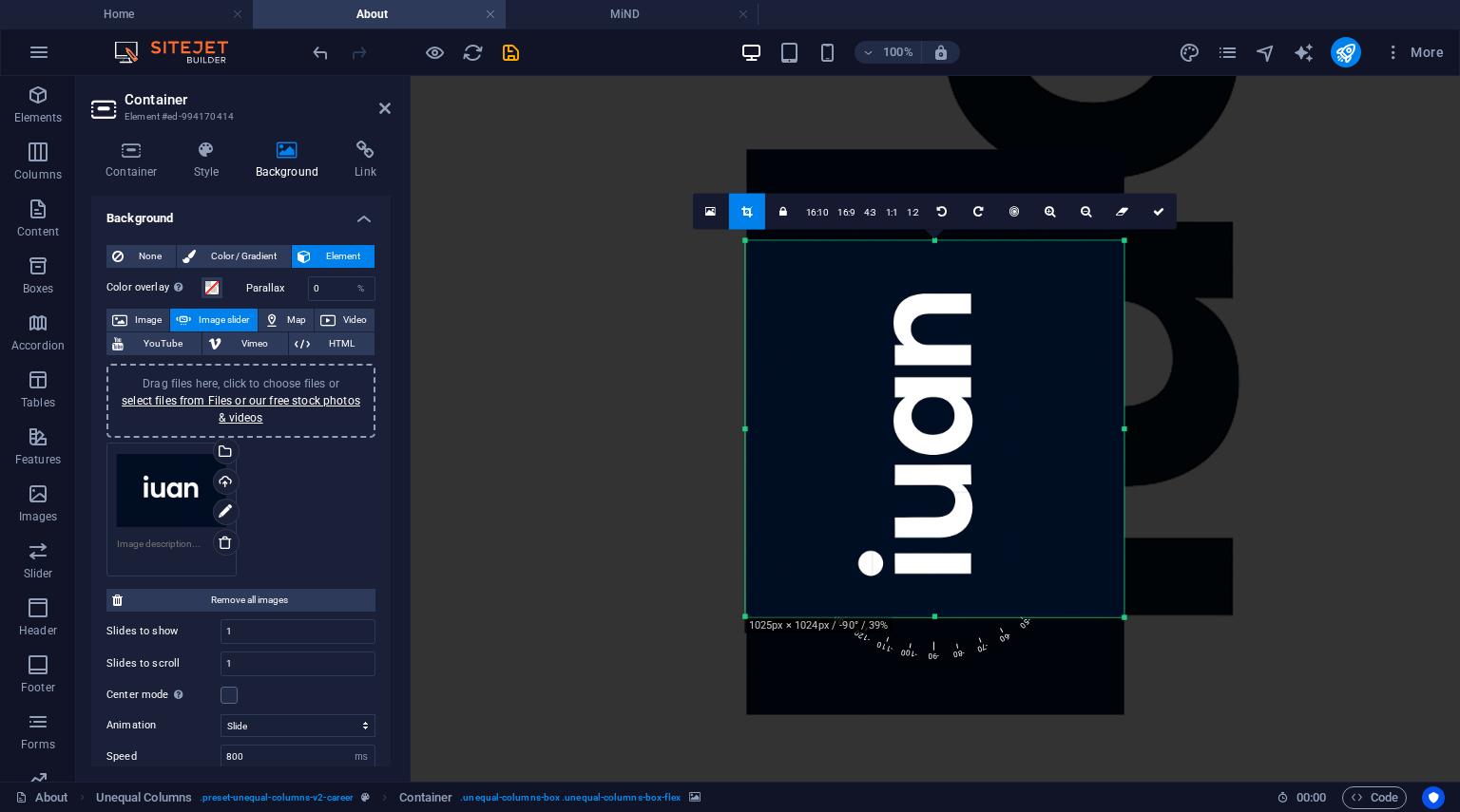
click at [1056, 304] on div at bounding box center [935, 431] width 378 height 565
click at [1152, 222] on link at bounding box center [1159, 211] width 36 height 36
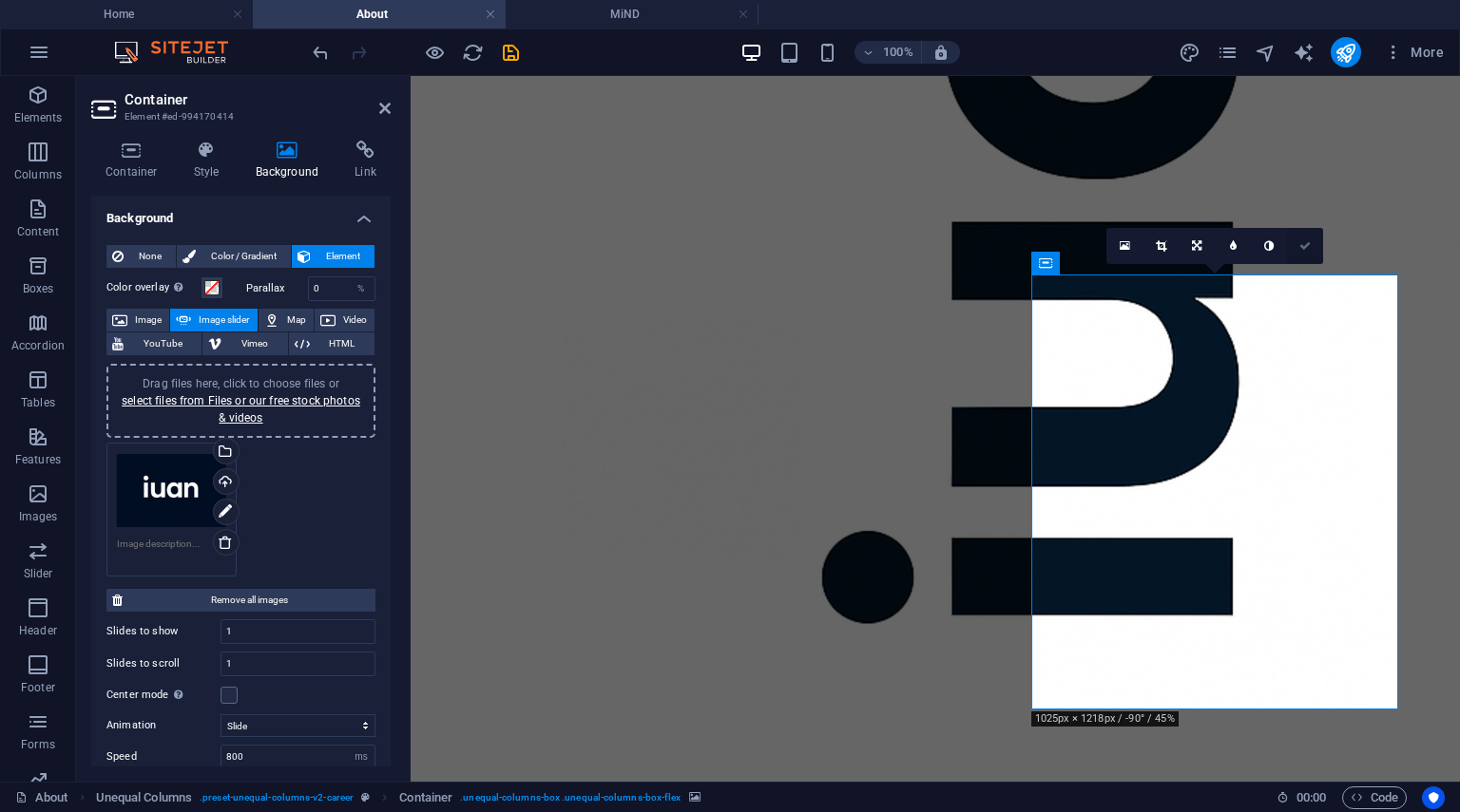
click at [1304, 245] on icon at bounding box center [1304, 246] width 11 height 11
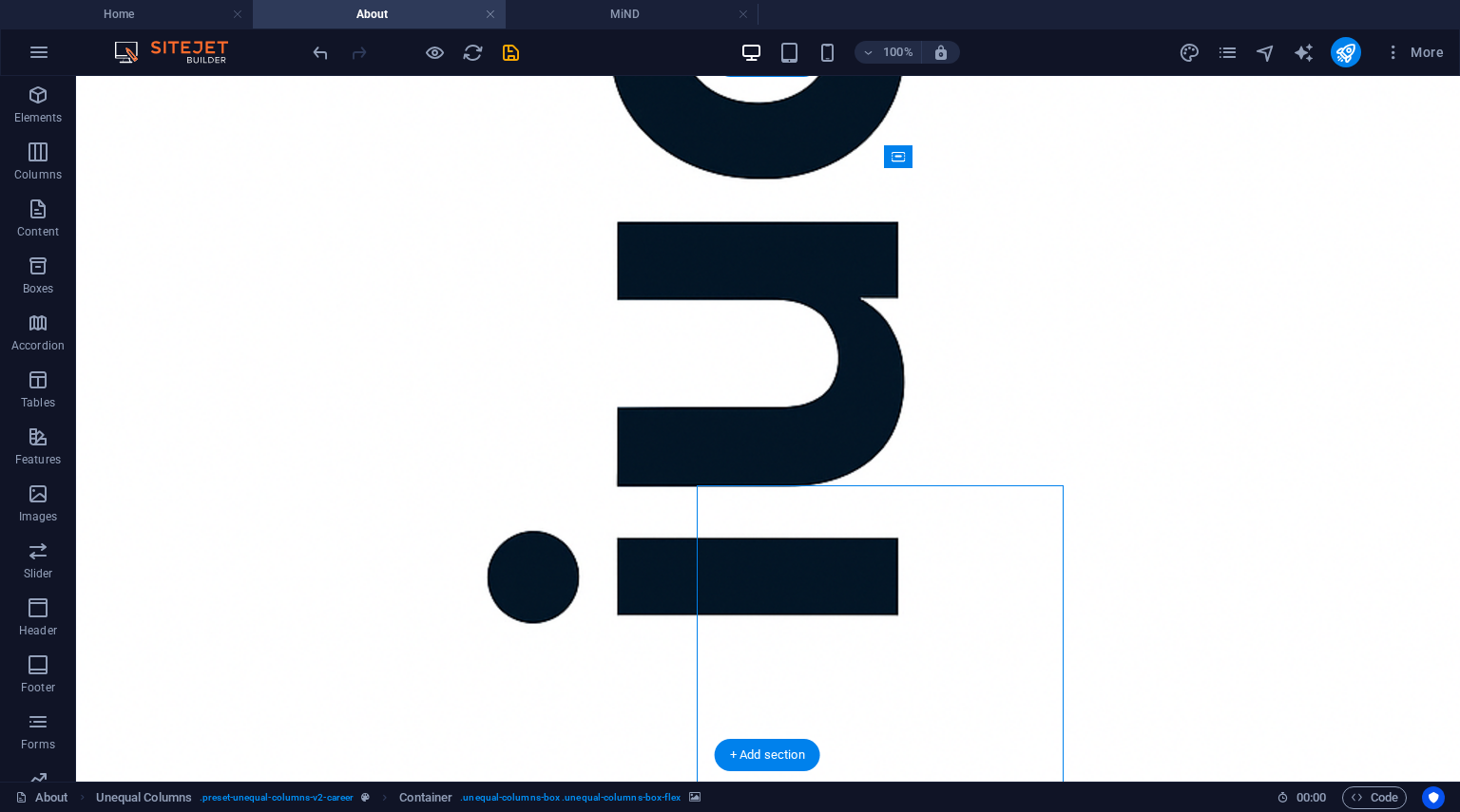
scroll to position [1988, 1]
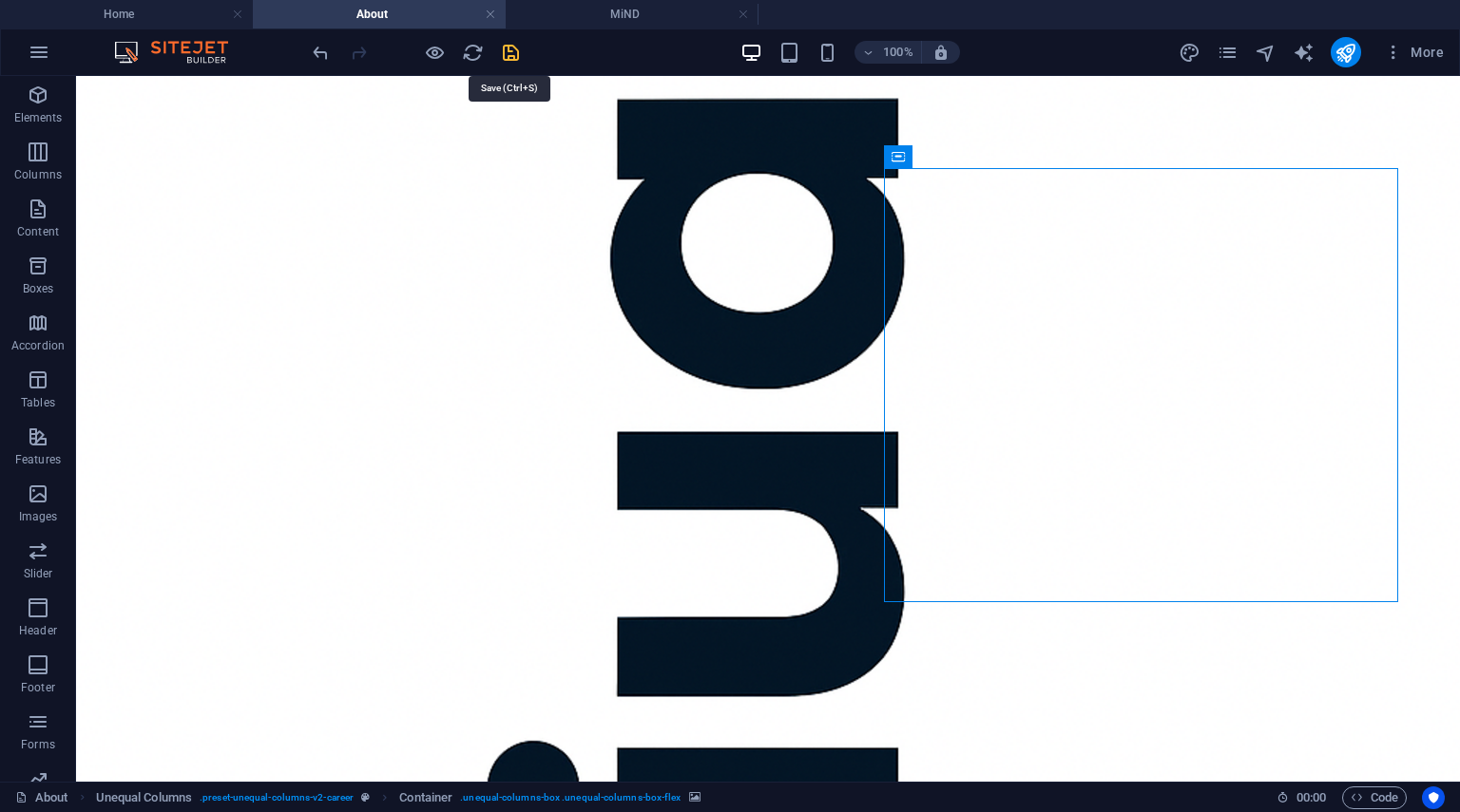
drag, startPoint x: 507, startPoint y: 52, endPoint x: 731, endPoint y: 383, distance: 399.7
click at [507, 52] on icon "save" at bounding box center [511, 53] width 22 height 22
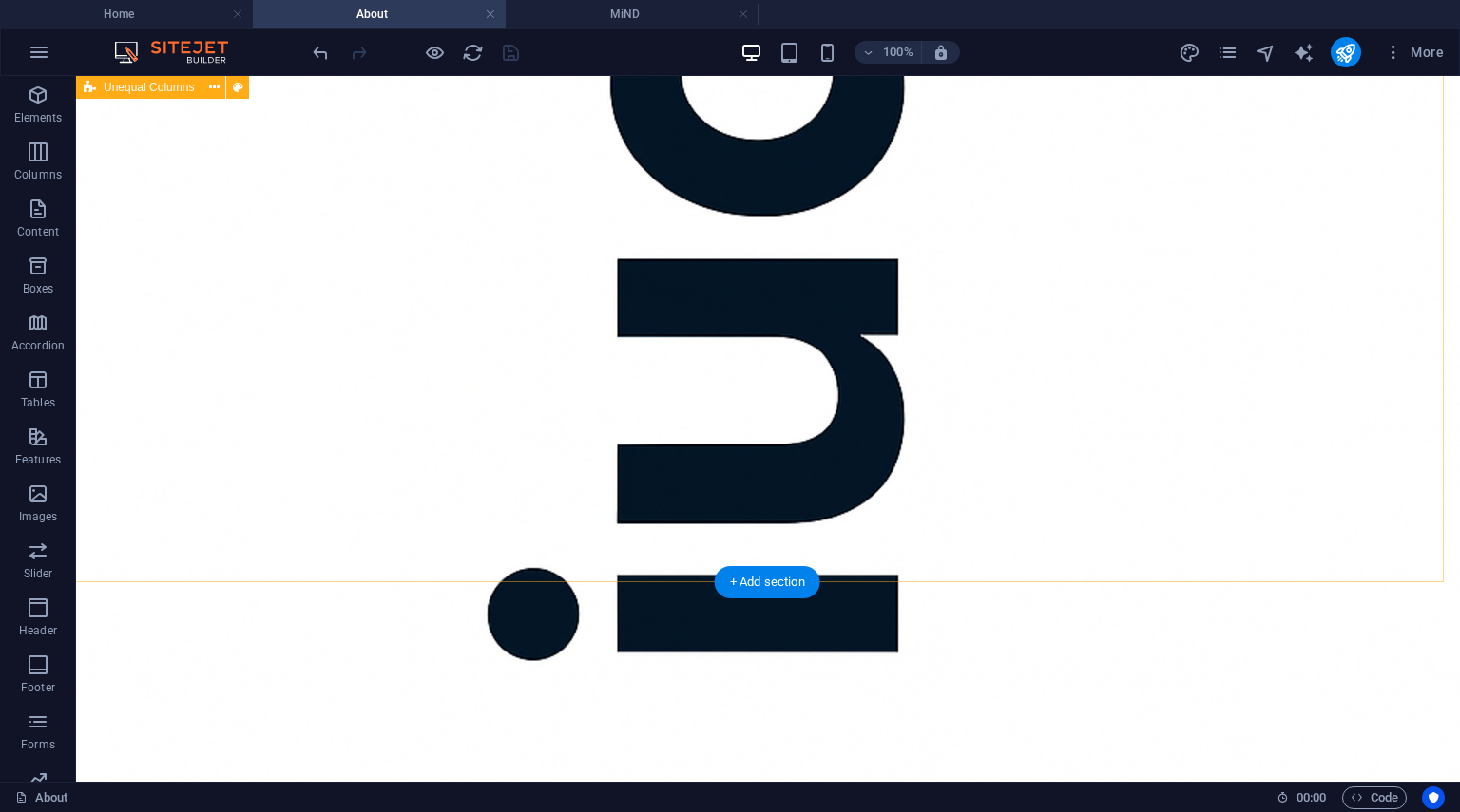
scroll to position [1859, 1]
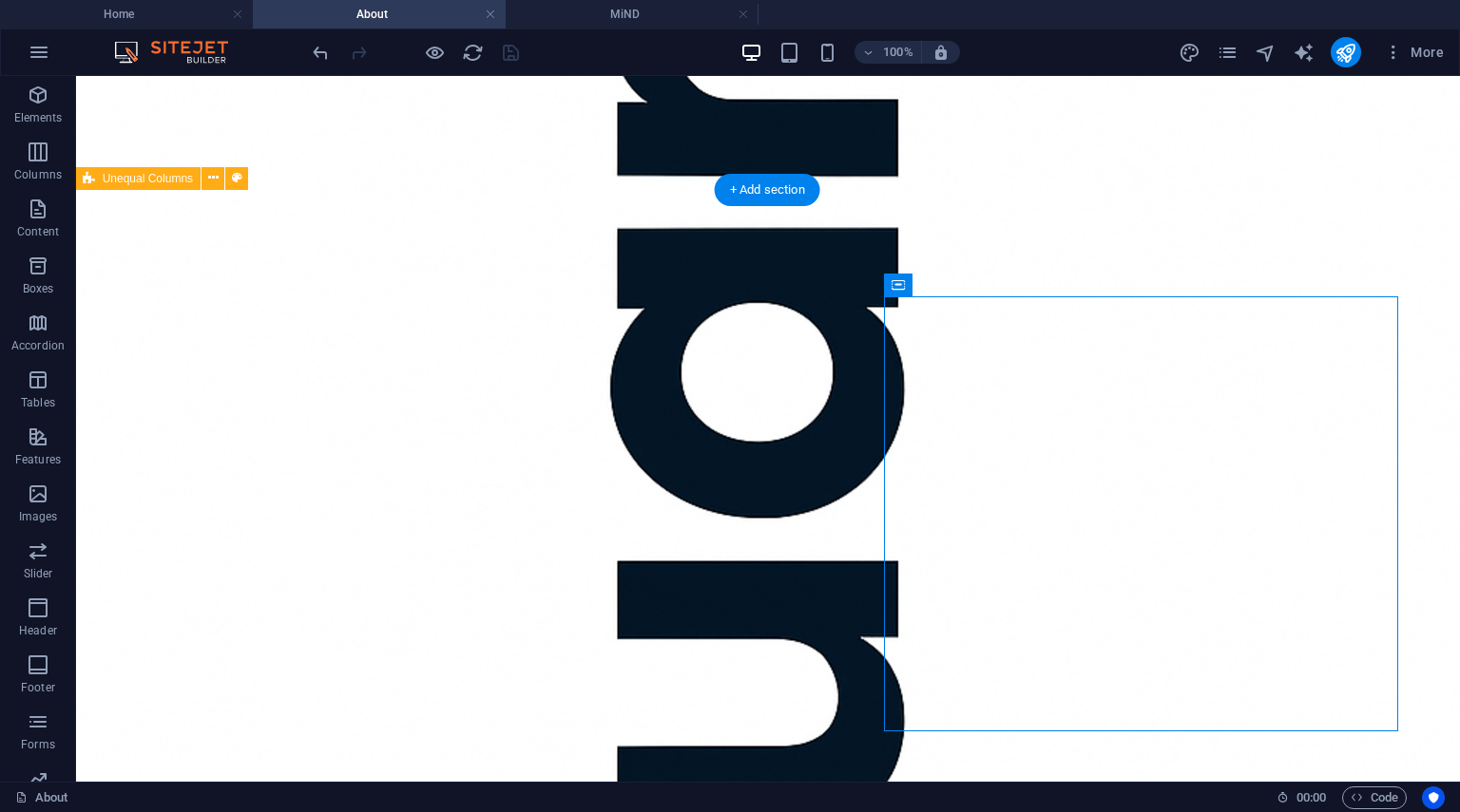
select select "ms"
select select "s"
select select "progressive"
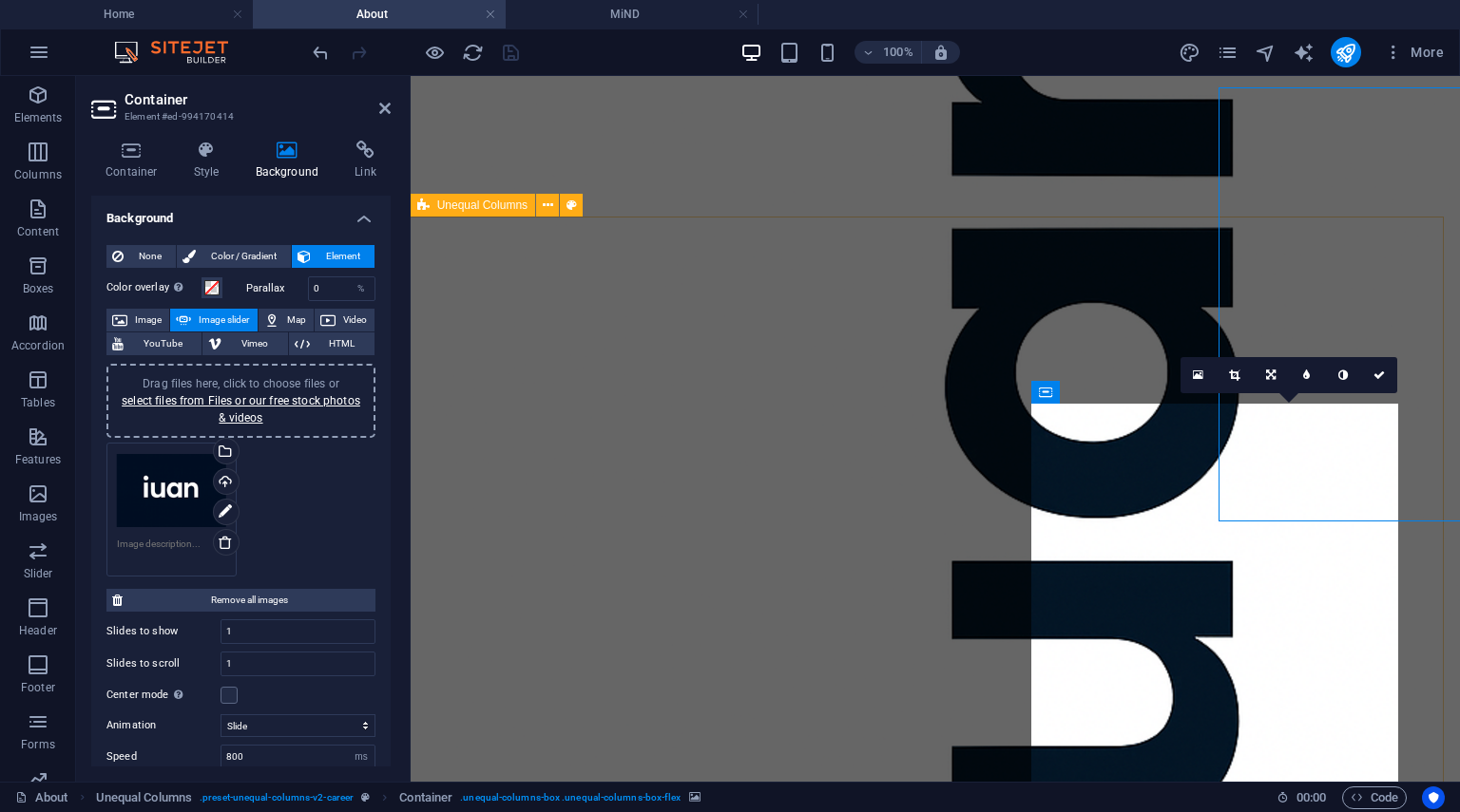
scroll to position [2068, 1]
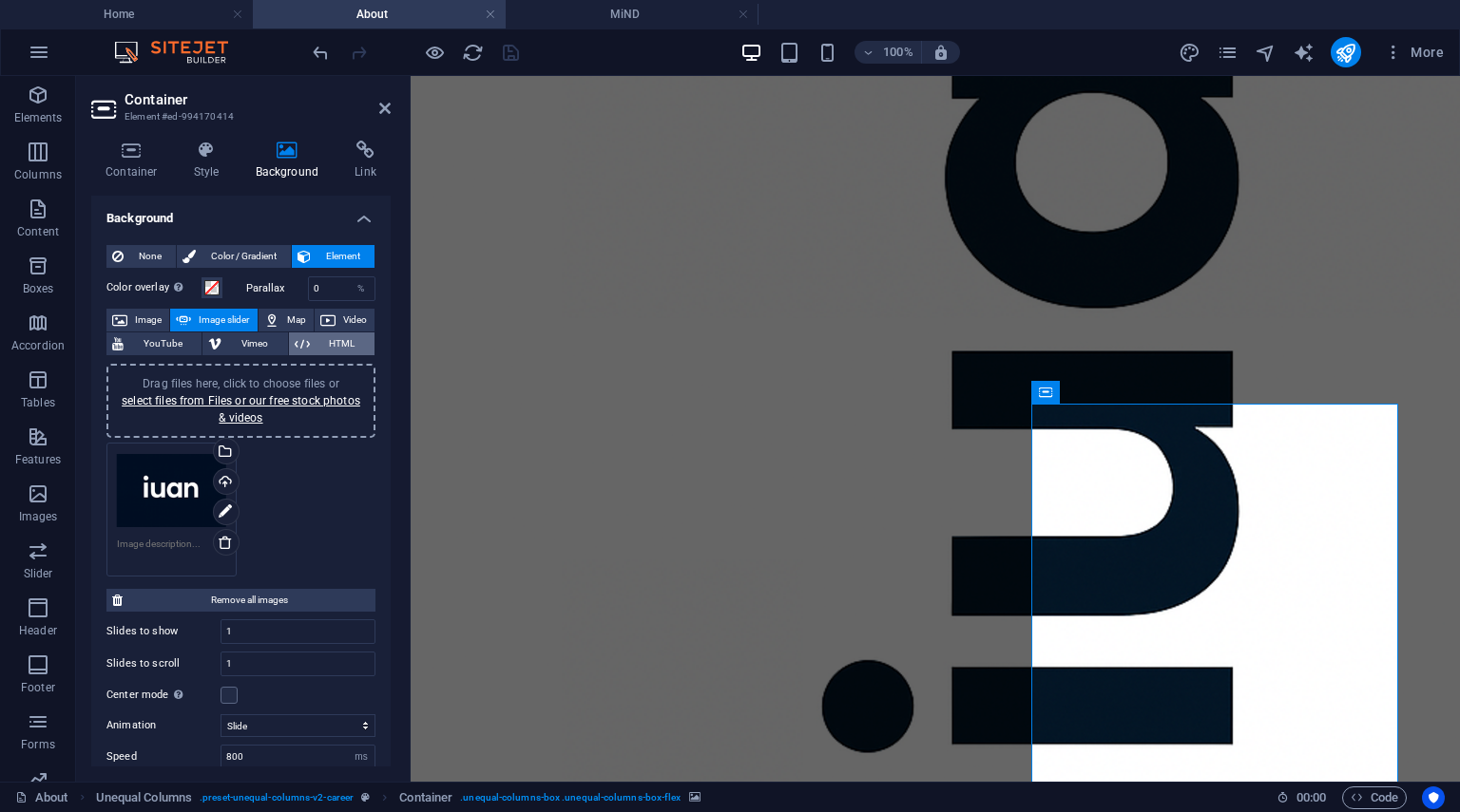
click at [342, 350] on span "HTML" at bounding box center [342, 344] width 53 height 23
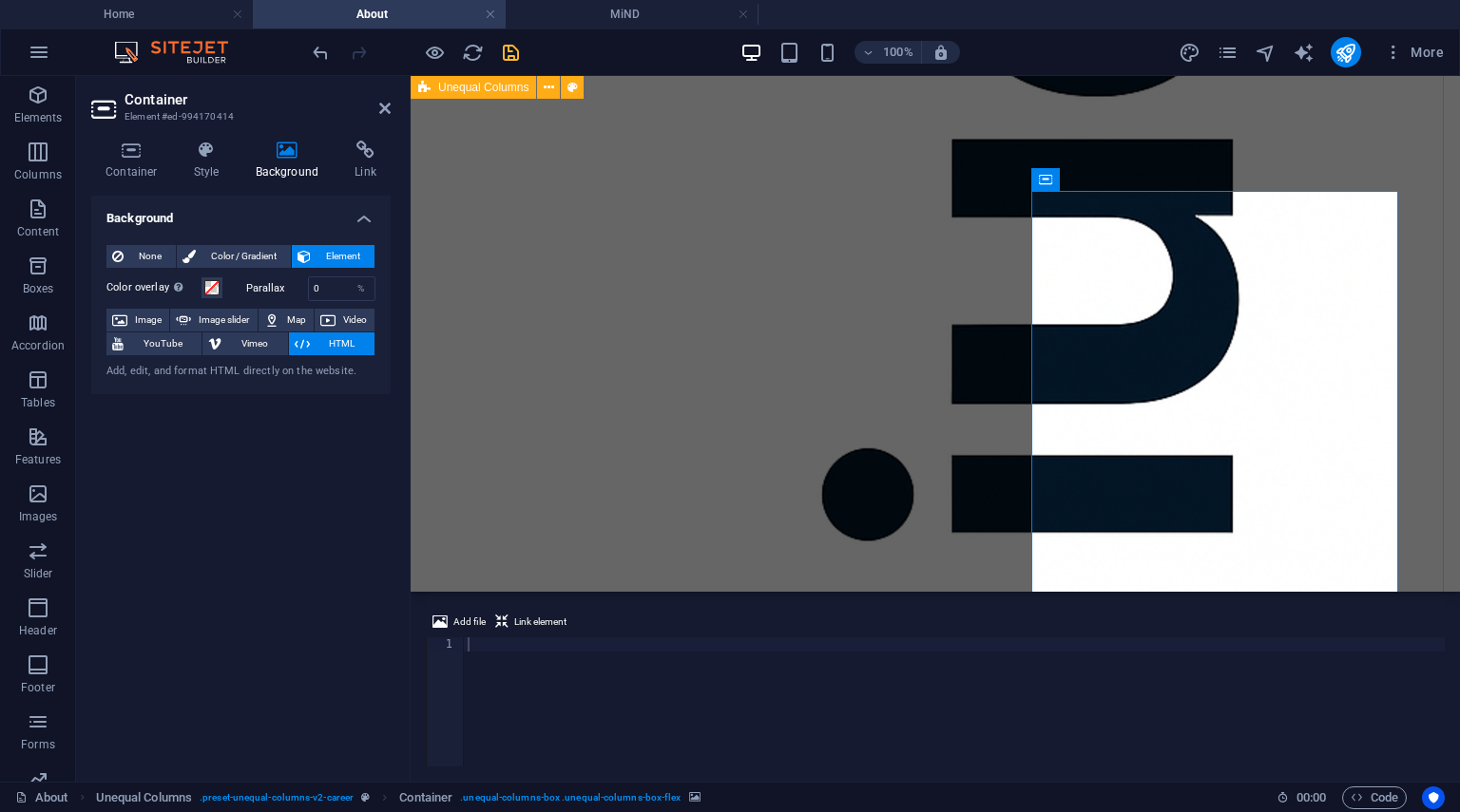
scroll to position [2281, 1]
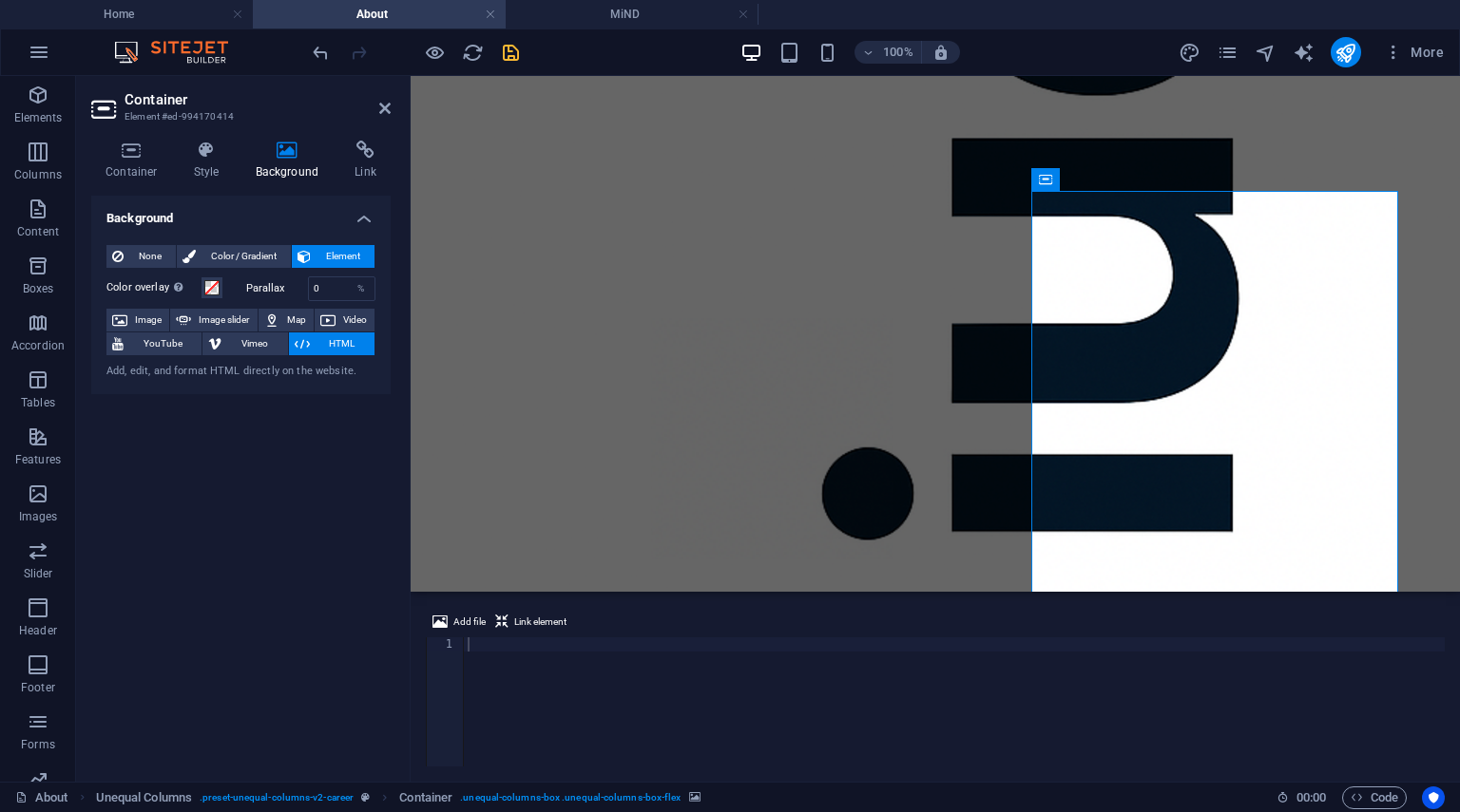
click at [217, 371] on div "Add, edit, and format HTML directly on the website." at bounding box center [241, 372] width 269 height 16
click at [248, 345] on span "Vimeo" at bounding box center [254, 344] width 54 height 23
select select "ar16_9"
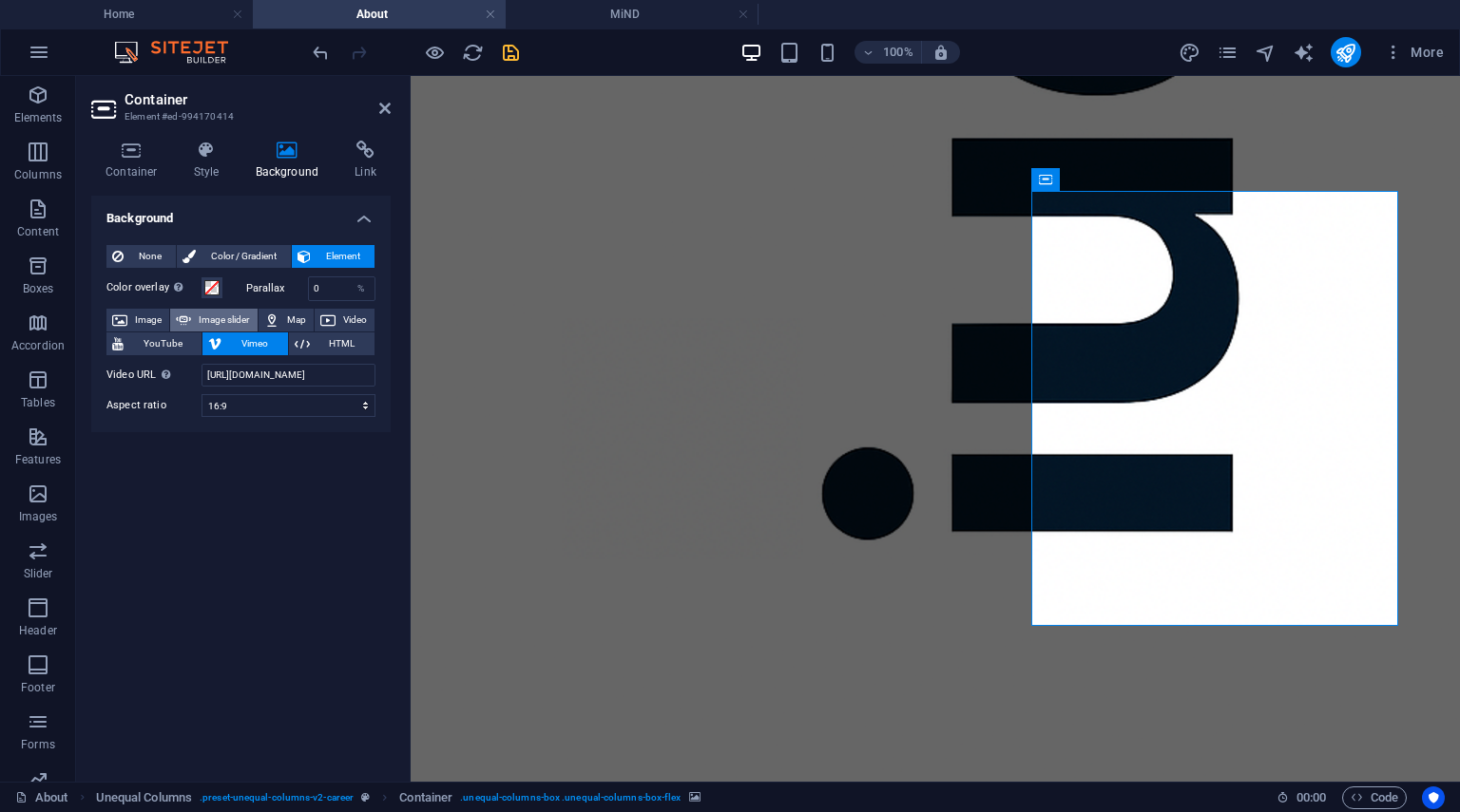
click at [219, 322] on span "Image slider" at bounding box center [224, 320] width 54 height 23
select select "ms"
select select "s"
select select "progressive"
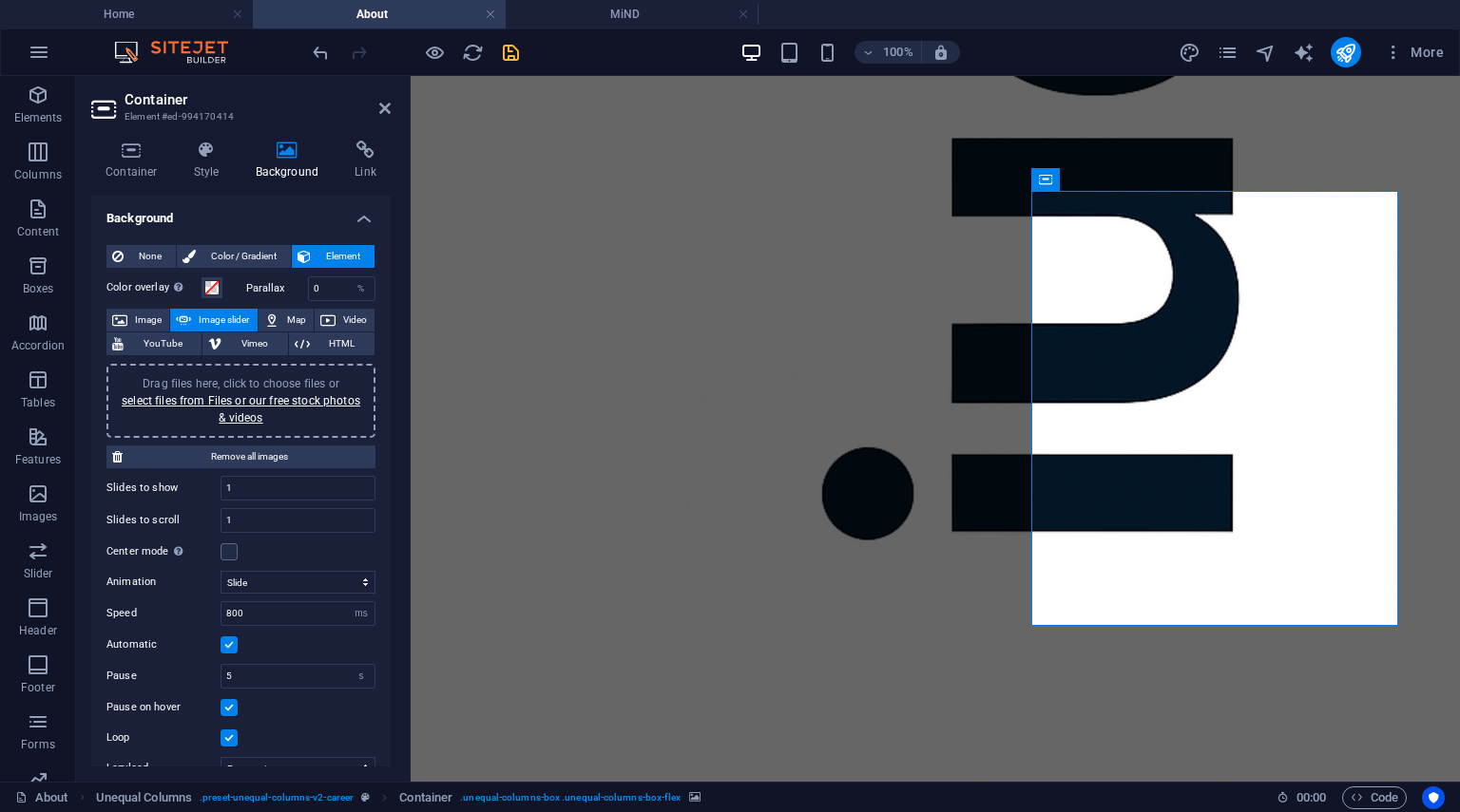
click at [223, 390] on div "Drag files here, click to choose files or select files from Files or our free s…" at bounding box center [241, 401] width 246 height 51
click at [240, 452] on span "Remove all images" at bounding box center [249, 456] width 242 height 23
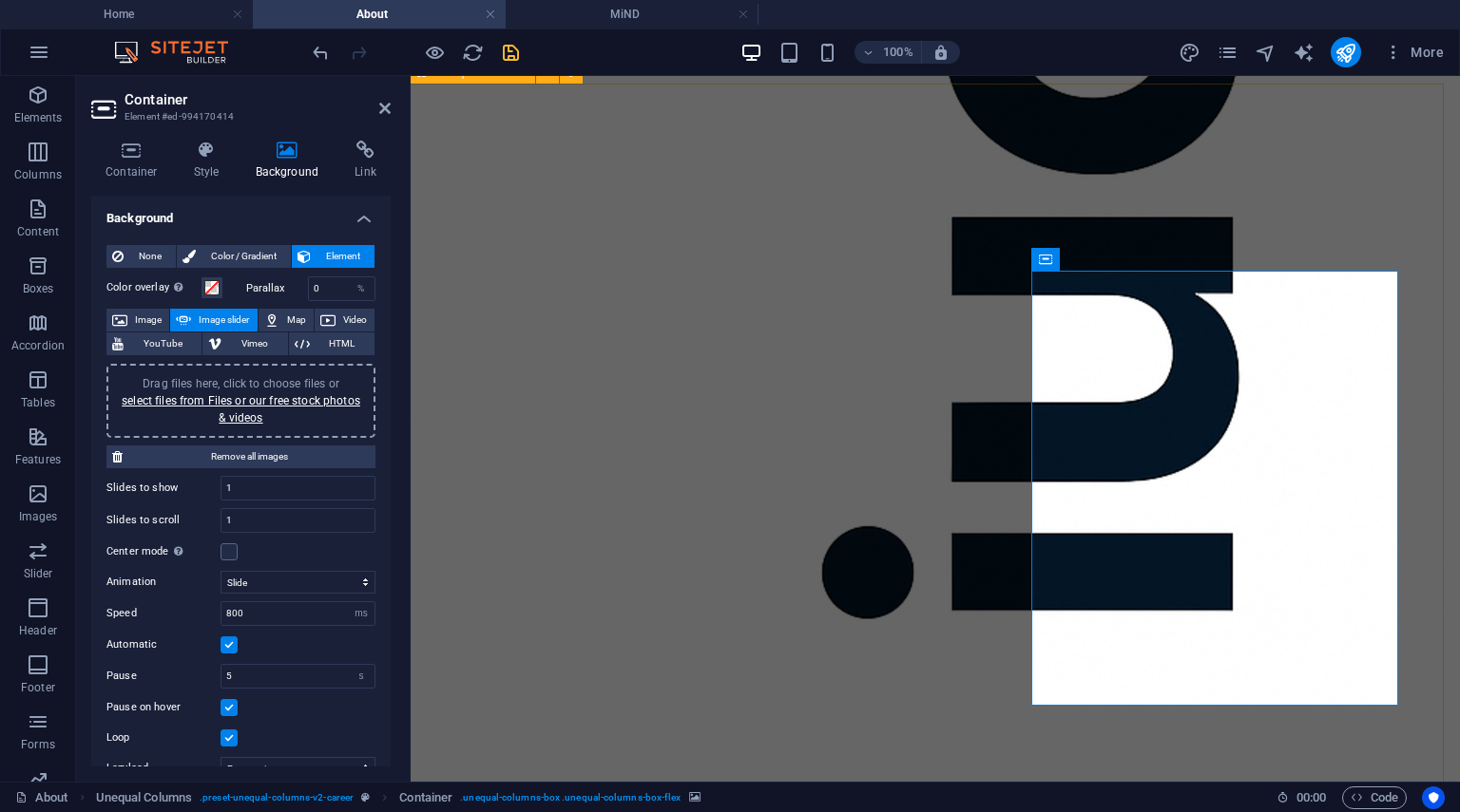
scroll to position [2203, 1]
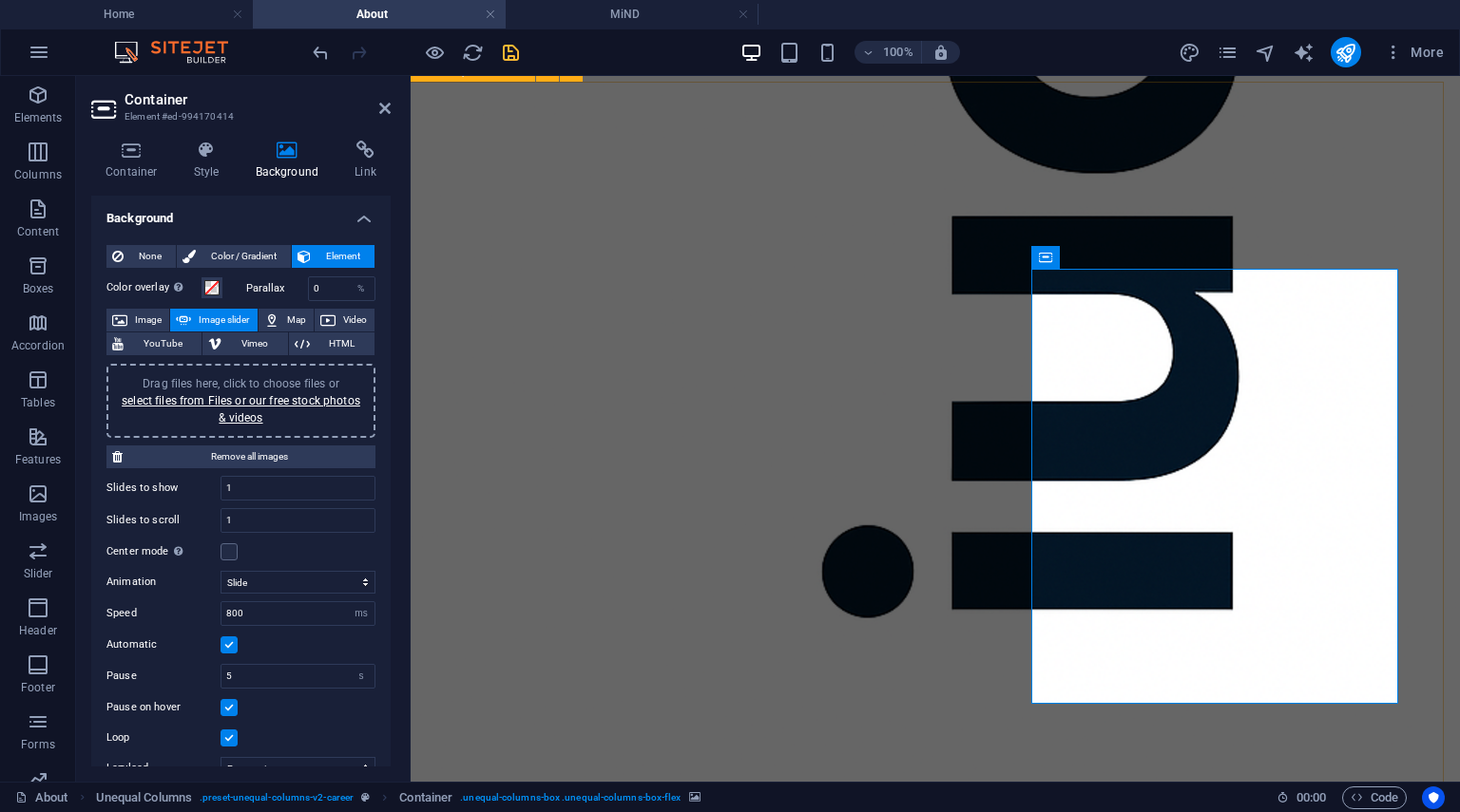
click at [251, 407] on div "Drag files here, click to choose files or select files from Files or our free s…" at bounding box center [241, 401] width 246 height 51
click at [277, 404] on link "select files from Files or our free stock photos & videos" at bounding box center [241, 409] width 239 height 30
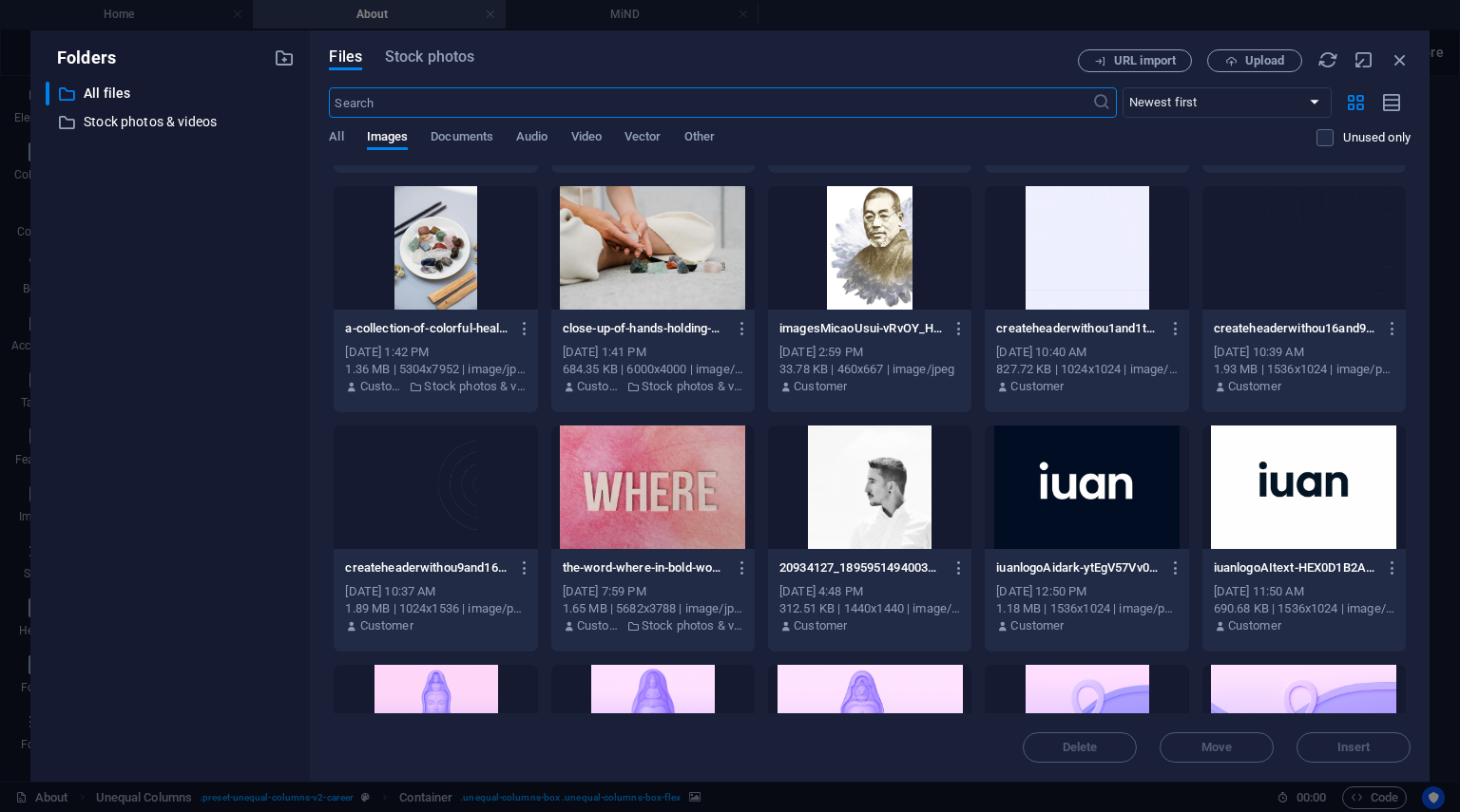
scroll to position [1417, 0]
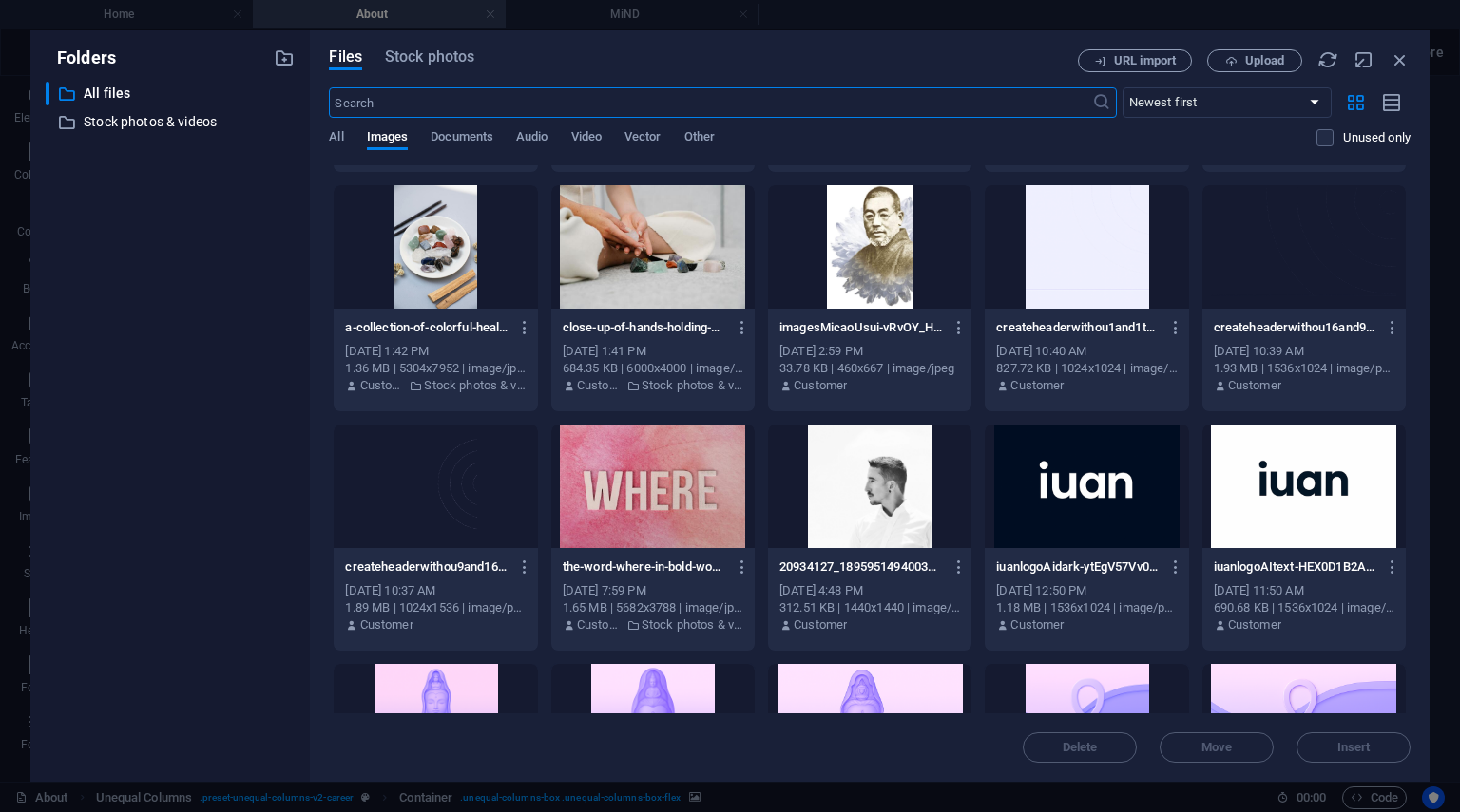
click at [1107, 496] on div at bounding box center [1087, 486] width 204 height 124
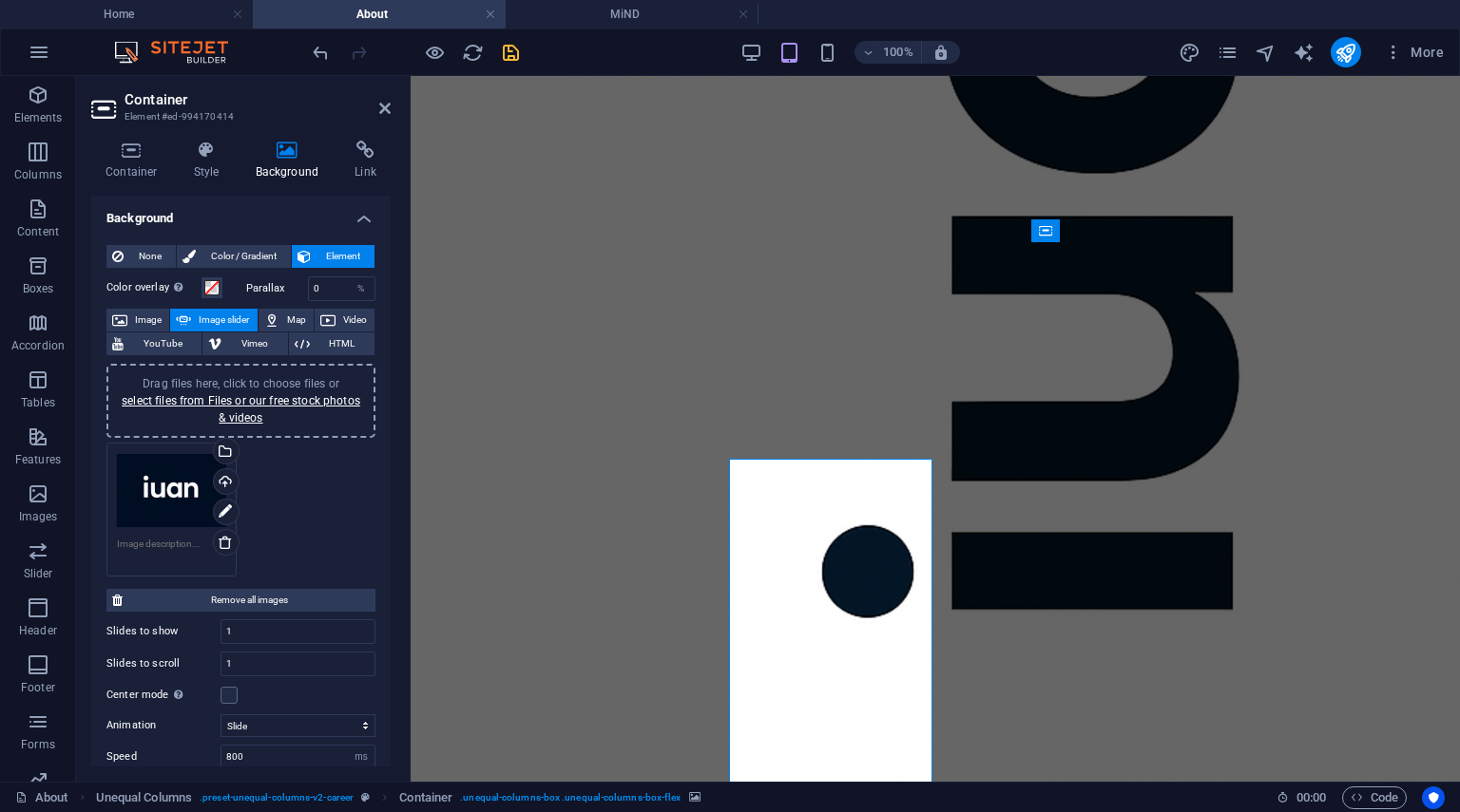
scroll to position [2231, 1]
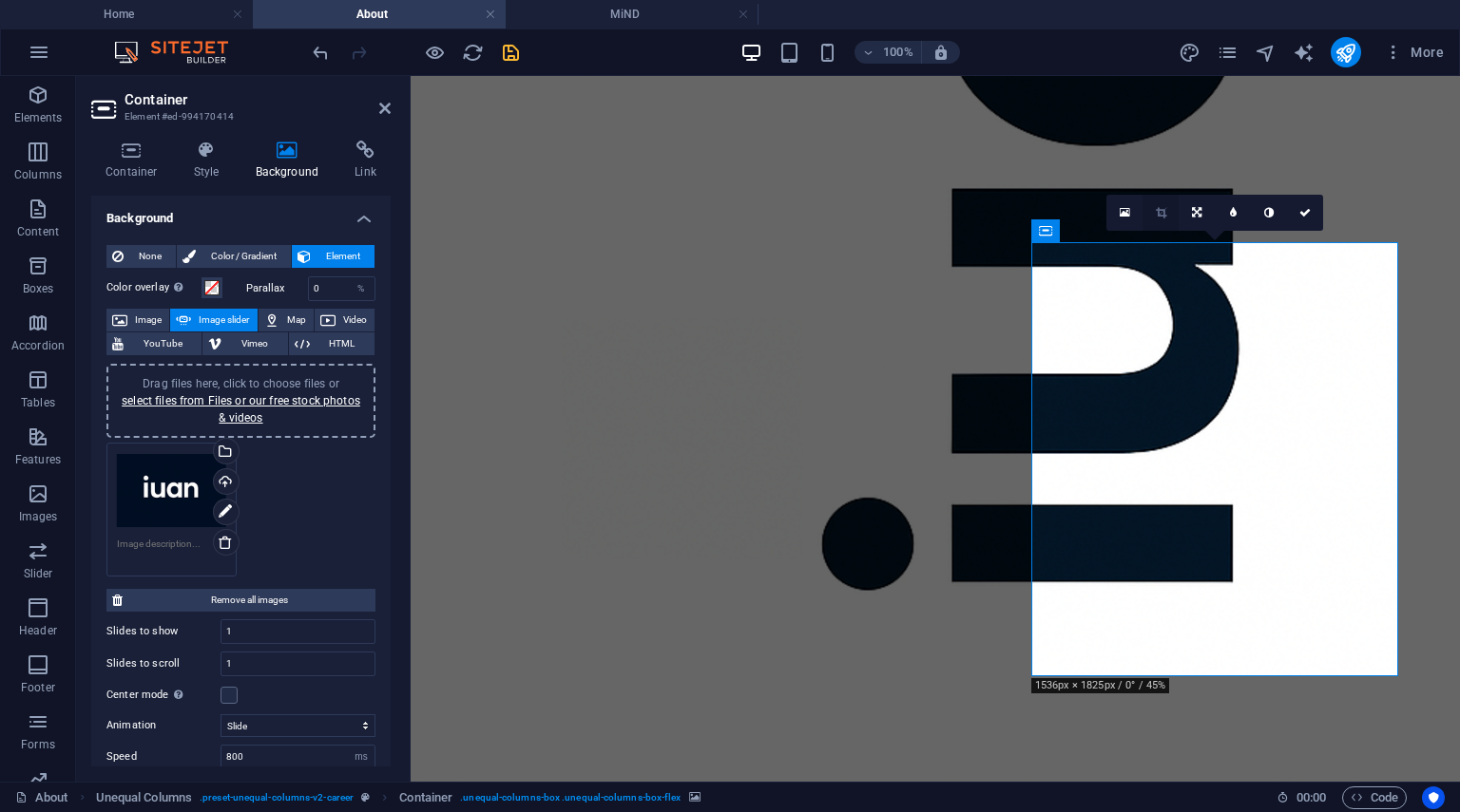
click at [1165, 220] on link at bounding box center [1160, 213] width 36 height 36
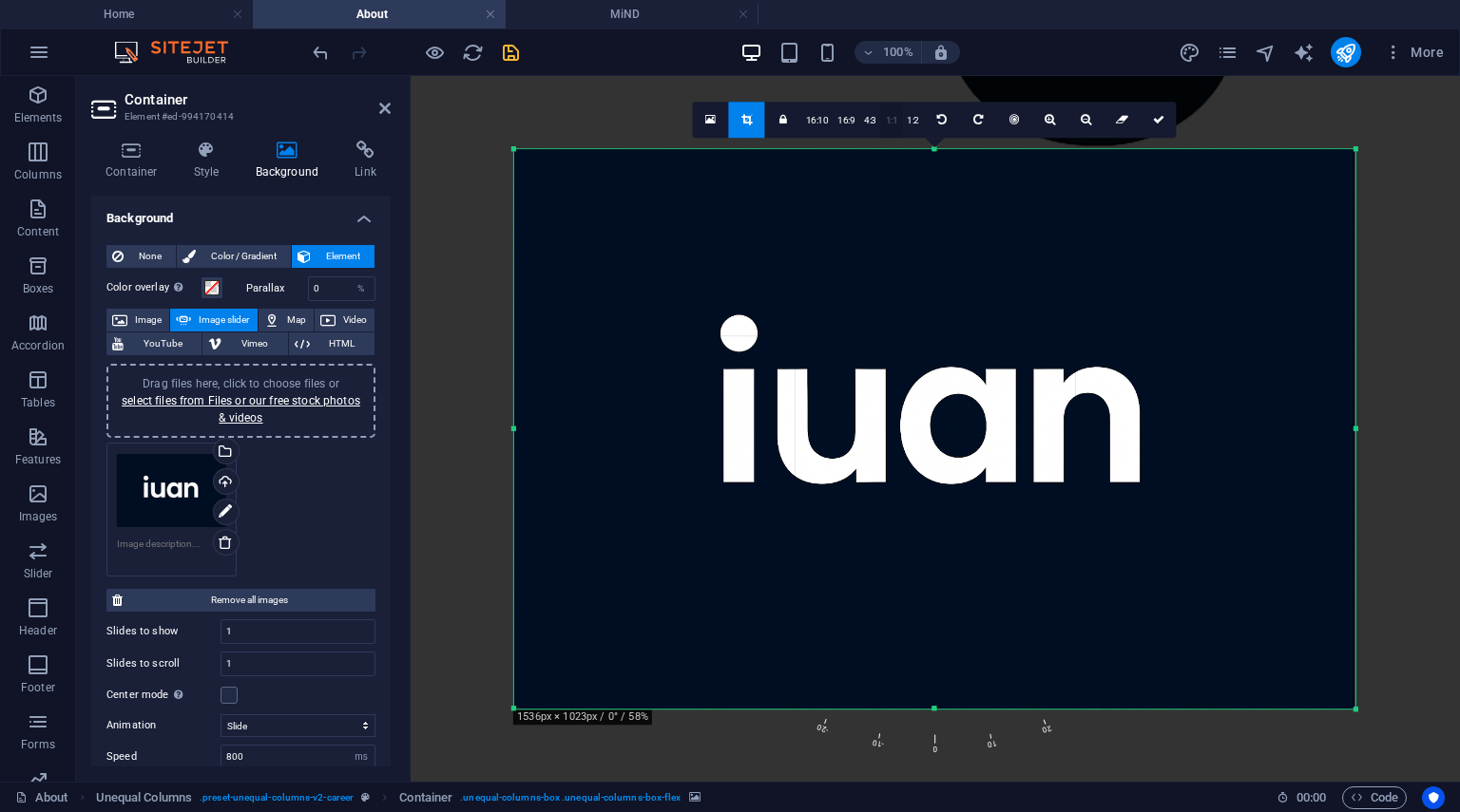
click at [888, 122] on link "1:1" at bounding box center [892, 121] width 22 height 36
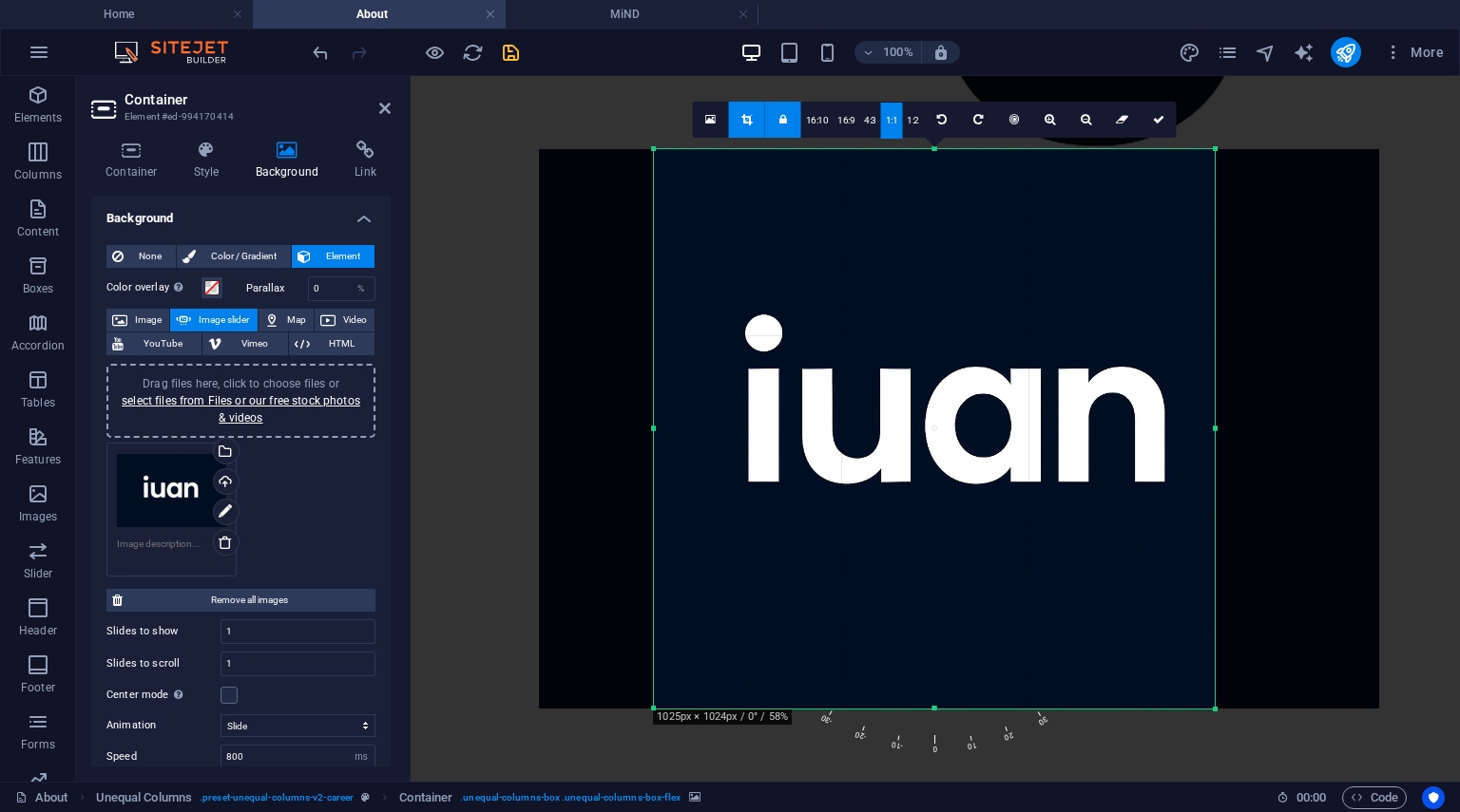
drag, startPoint x: 981, startPoint y: 346, endPoint x: 866, endPoint y: 346, distance: 115.0
click at [866, 346] on div at bounding box center [958, 428] width 840 height 559
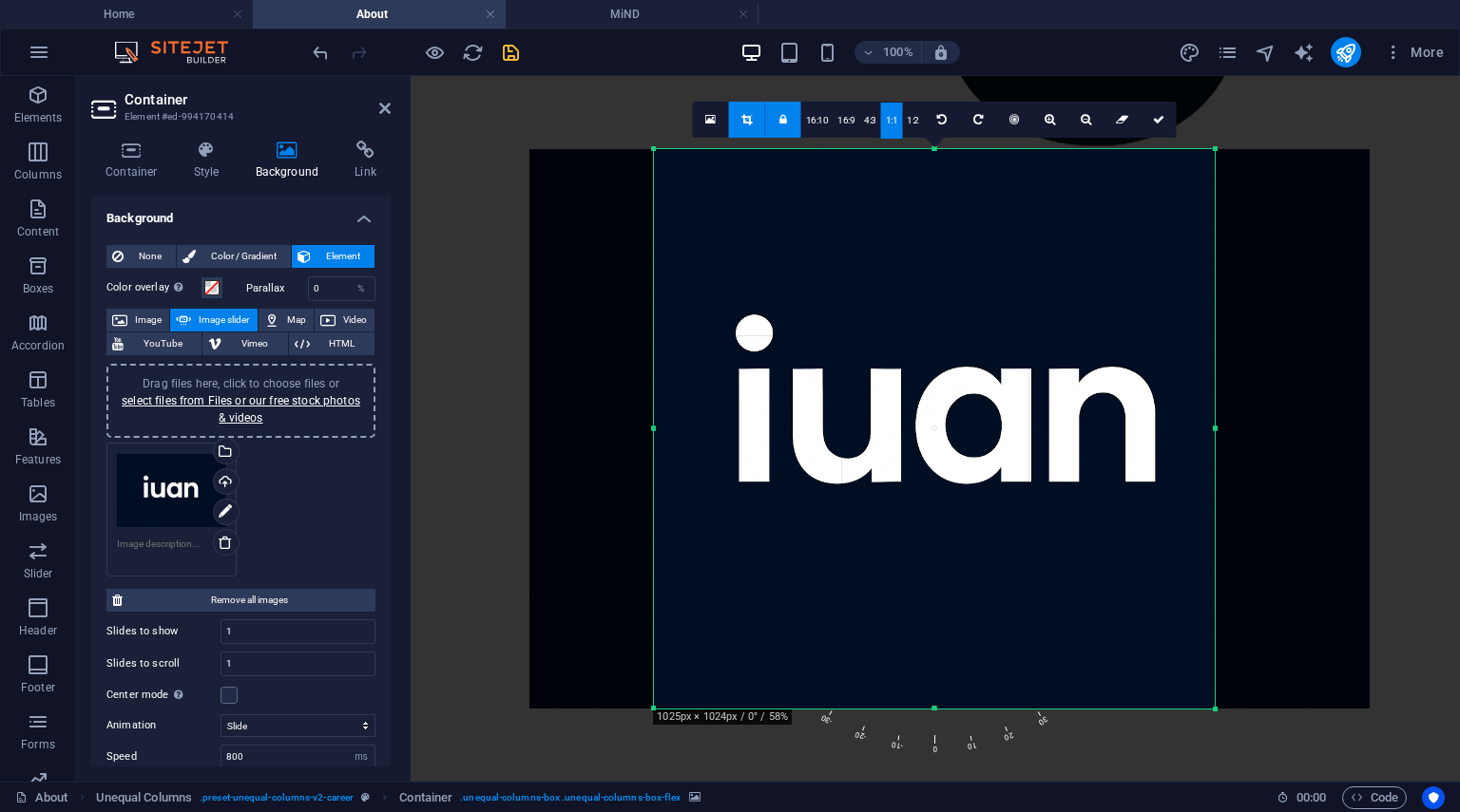
drag, startPoint x: 962, startPoint y: 354, endPoint x: 952, endPoint y: 357, distance: 10.4
click at [952, 357] on div at bounding box center [949, 428] width 840 height 559
drag, startPoint x: 1161, startPoint y: 130, endPoint x: 749, endPoint y: 56, distance: 418.6
click at [1161, 130] on link at bounding box center [1159, 120] width 36 height 36
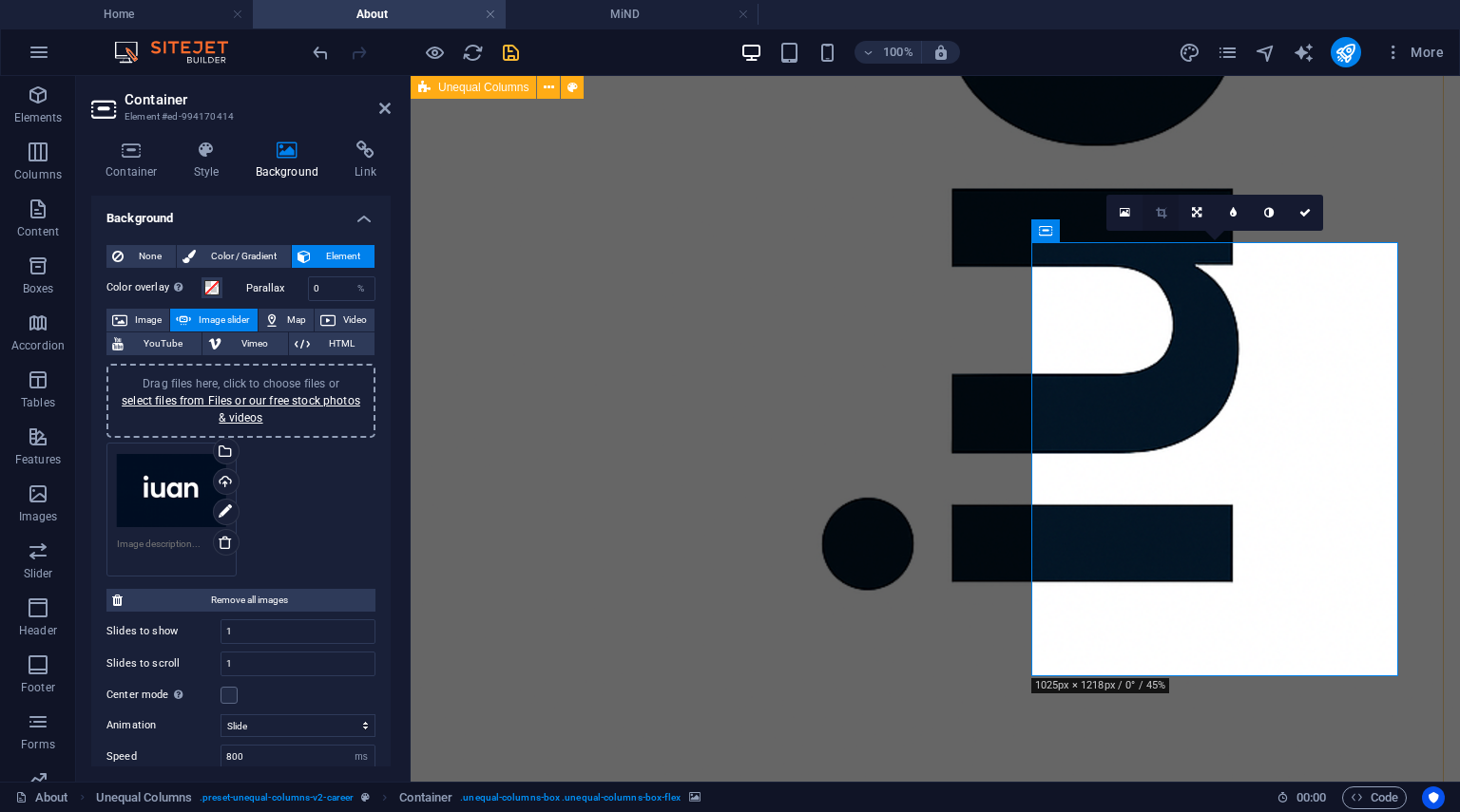
click at [1156, 211] on icon at bounding box center [1161, 212] width 10 height 11
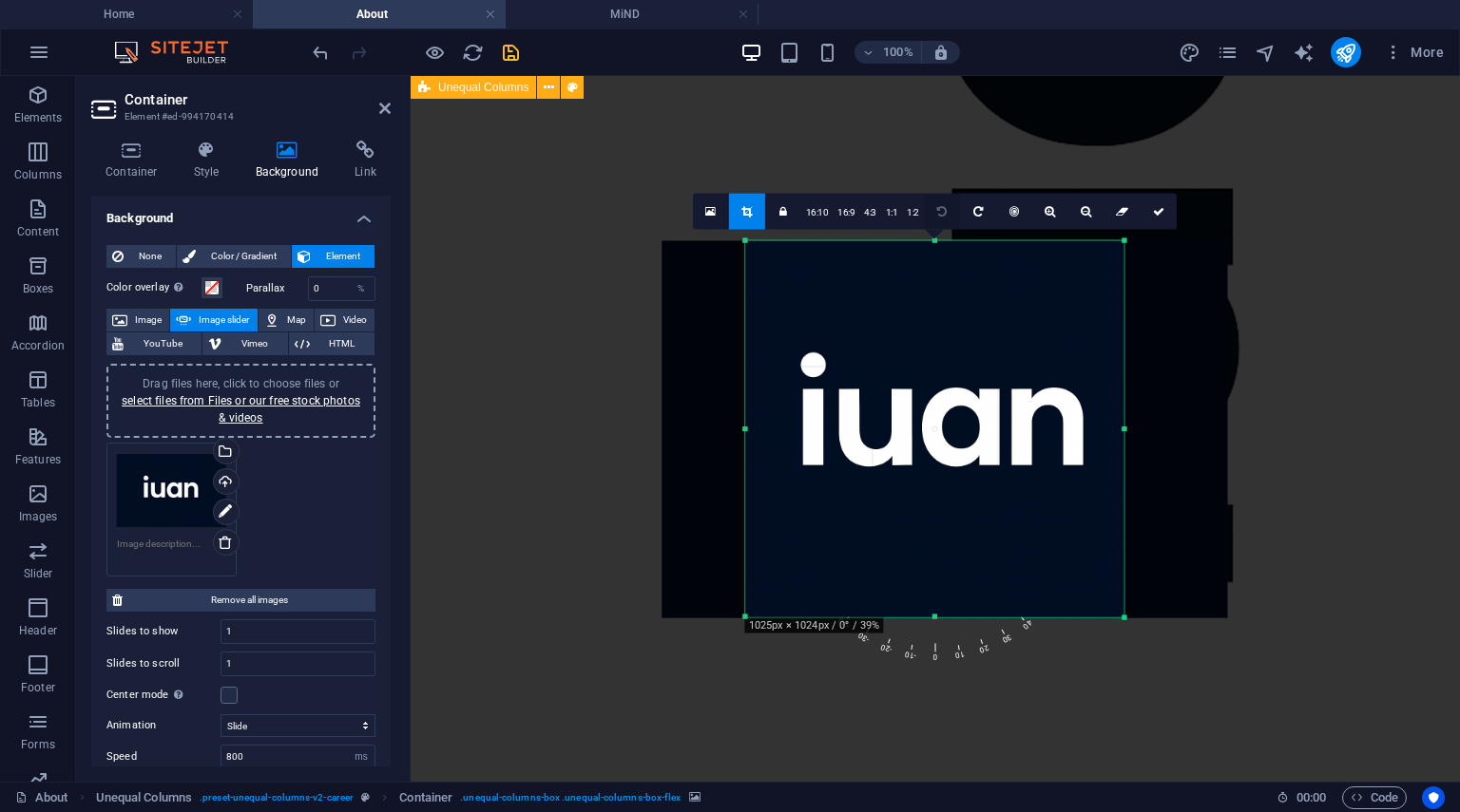
click at [938, 210] on icon at bounding box center [942, 210] width 10 height 11
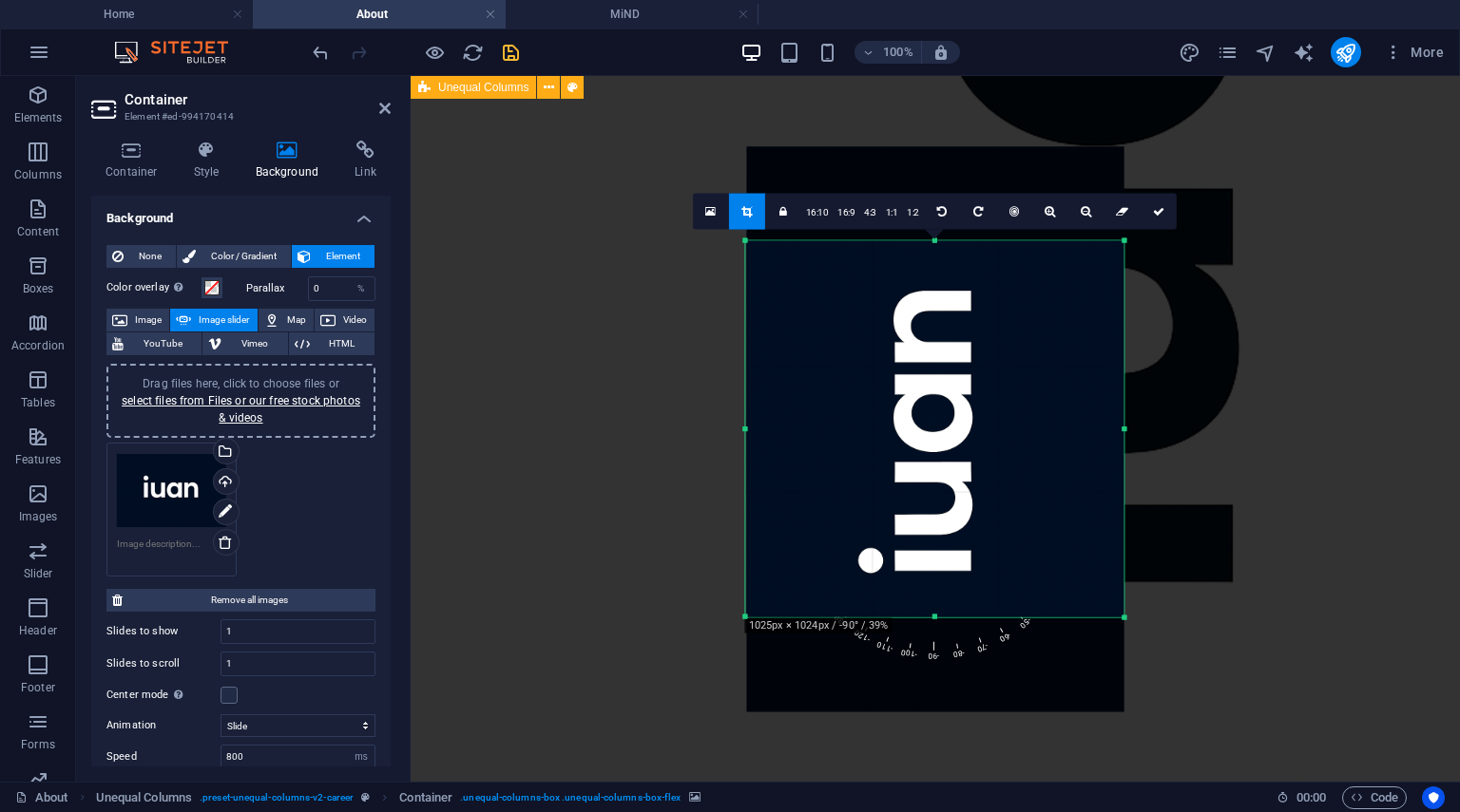
drag, startPoint x: 960, startPoint y: 321, endPoint x: 943, endPoint y: 321, distance: 17.0
click at [943, 321] on div at bounding box center [935, 428] width 378 height 565
click at [1162, 210] on icon at bounding box center [1158, 210] width 11 height 11
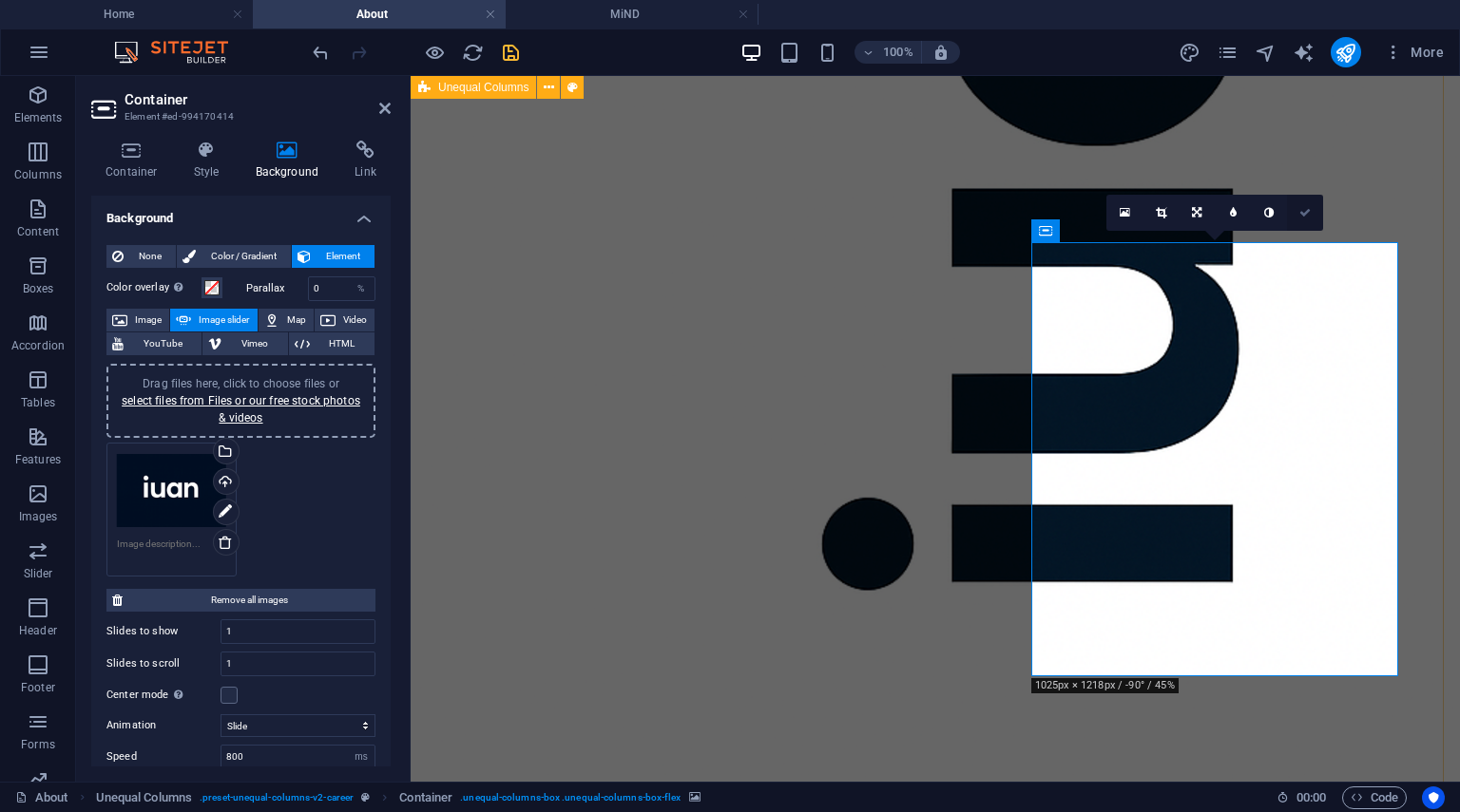
click at [1306, 214] on icon at bounding box center [1304, 212] width 11 height 11
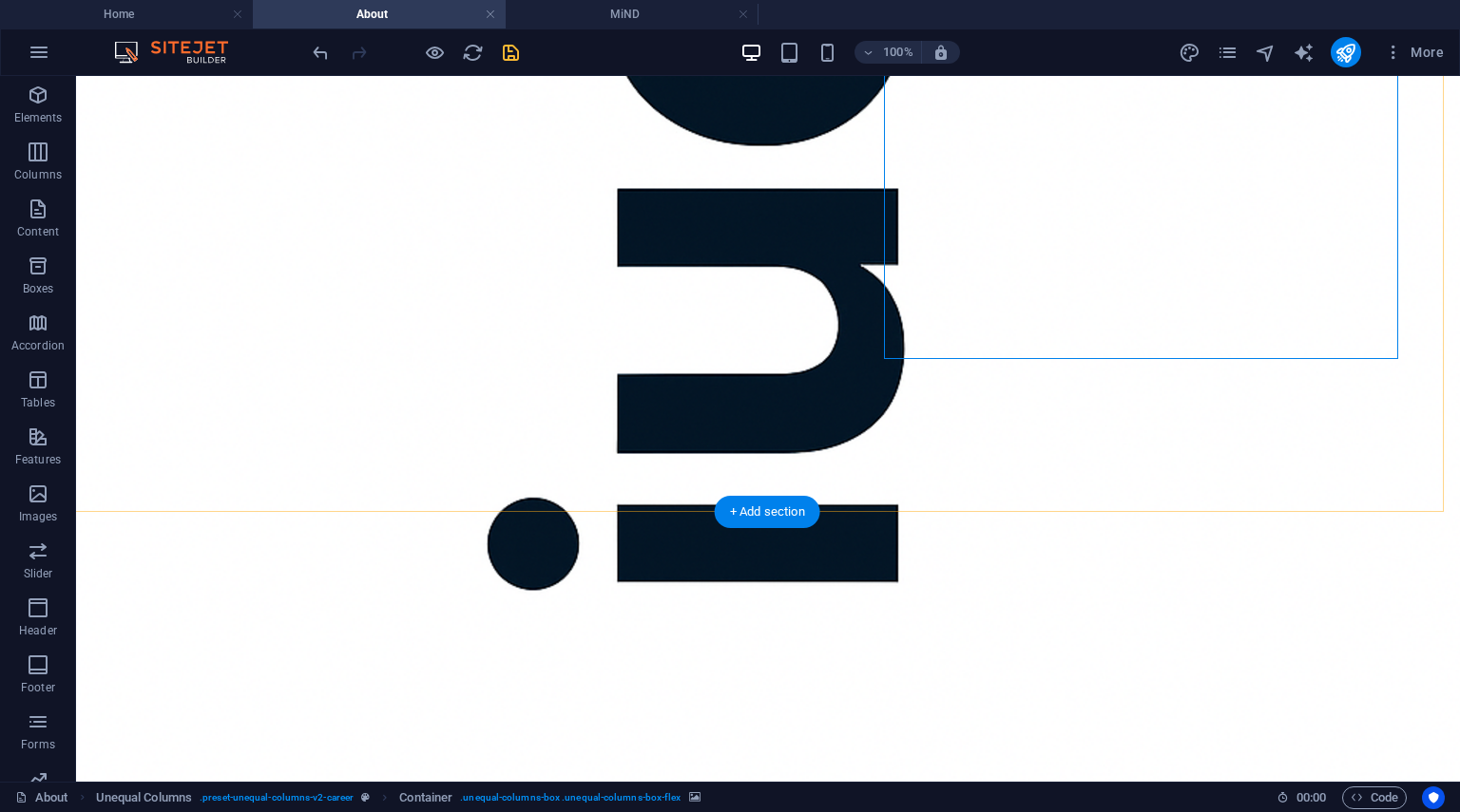
scroll to position [2233, 1]
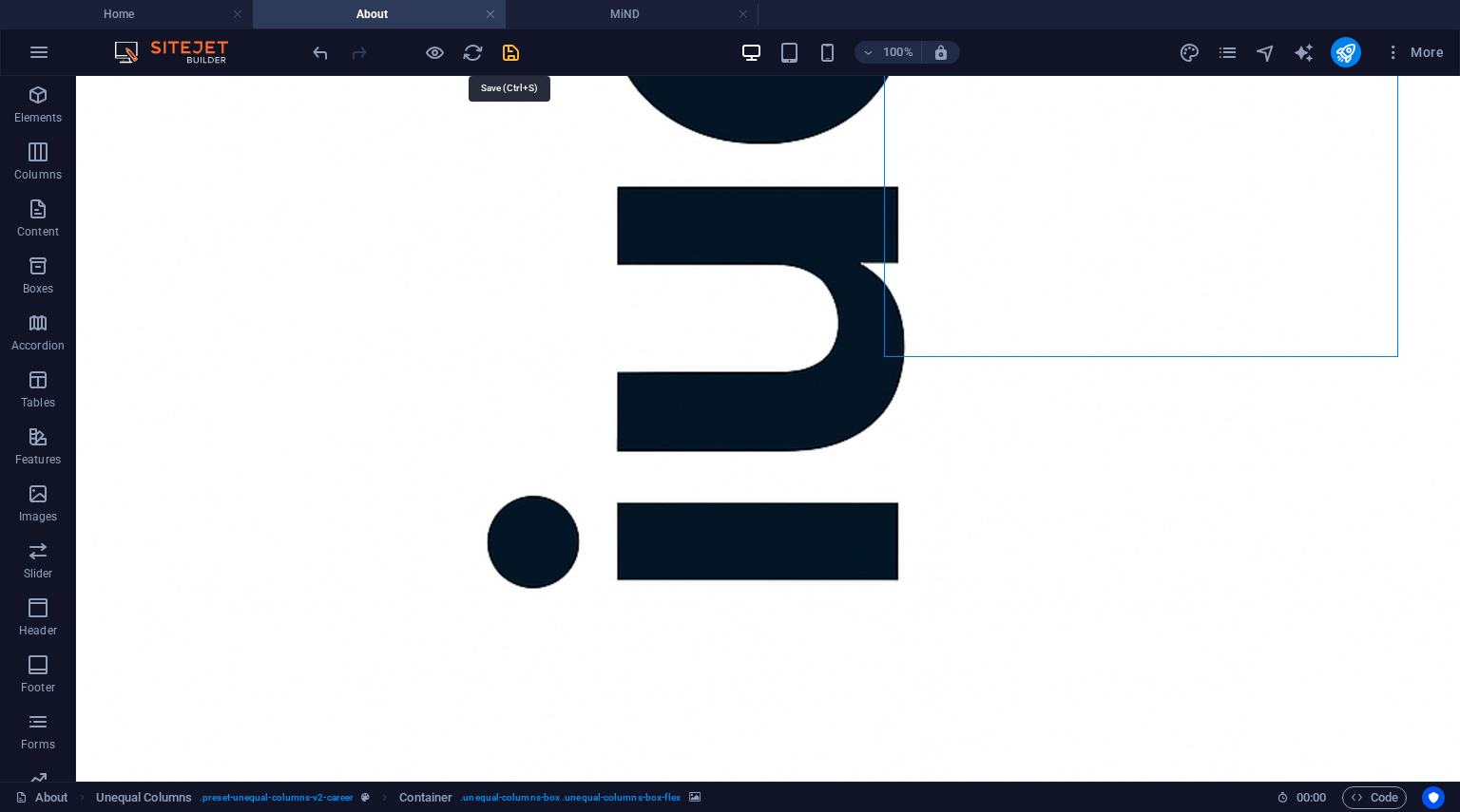
drag, startPoint x: 509, startPoint y: 46, endPoint x: 477, endPoint y: 220, distance: 176.9
click at [509, 46] on icon "save" at bounding box center [511, 53] width 22 height 22
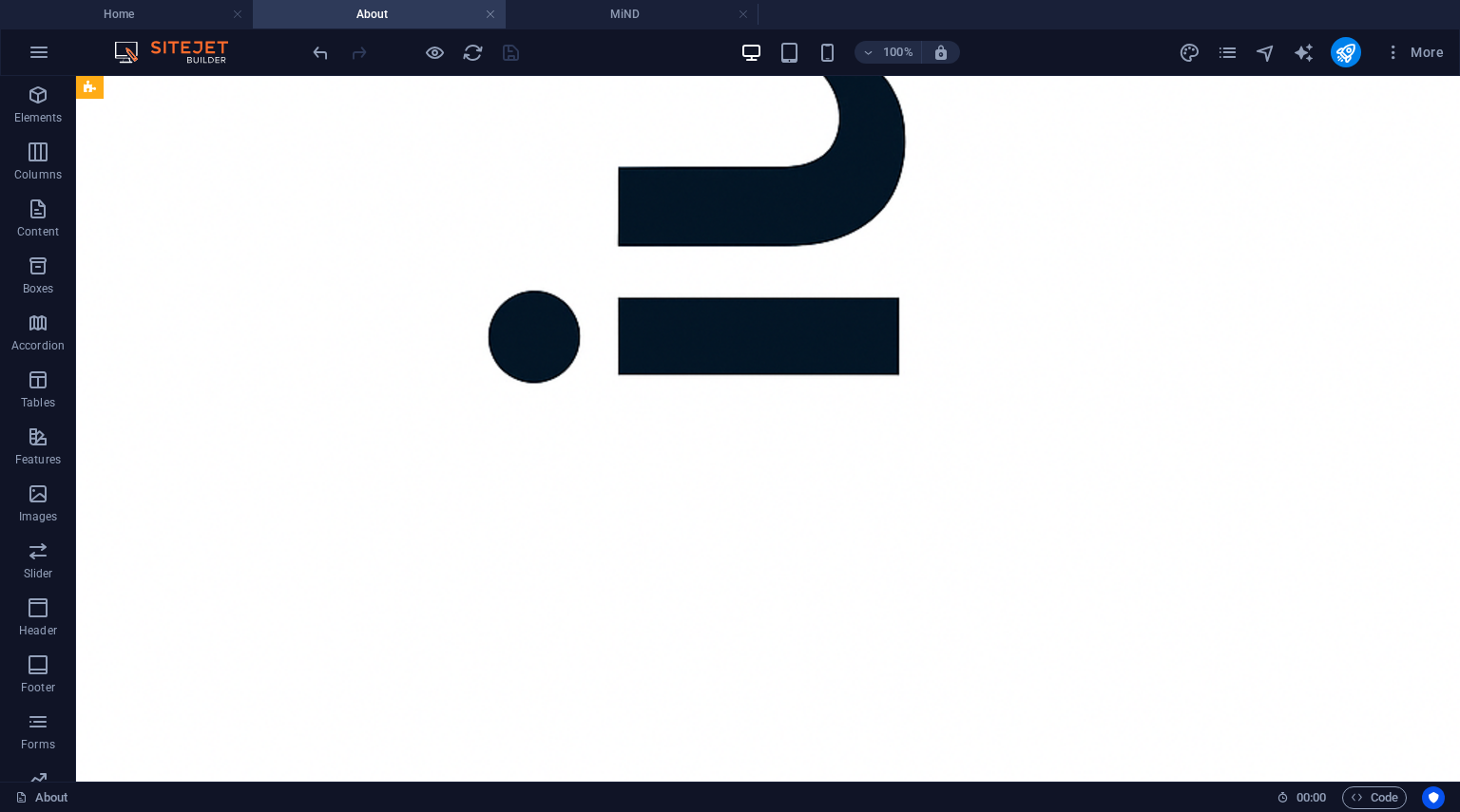
scroll to position [2439, 0]
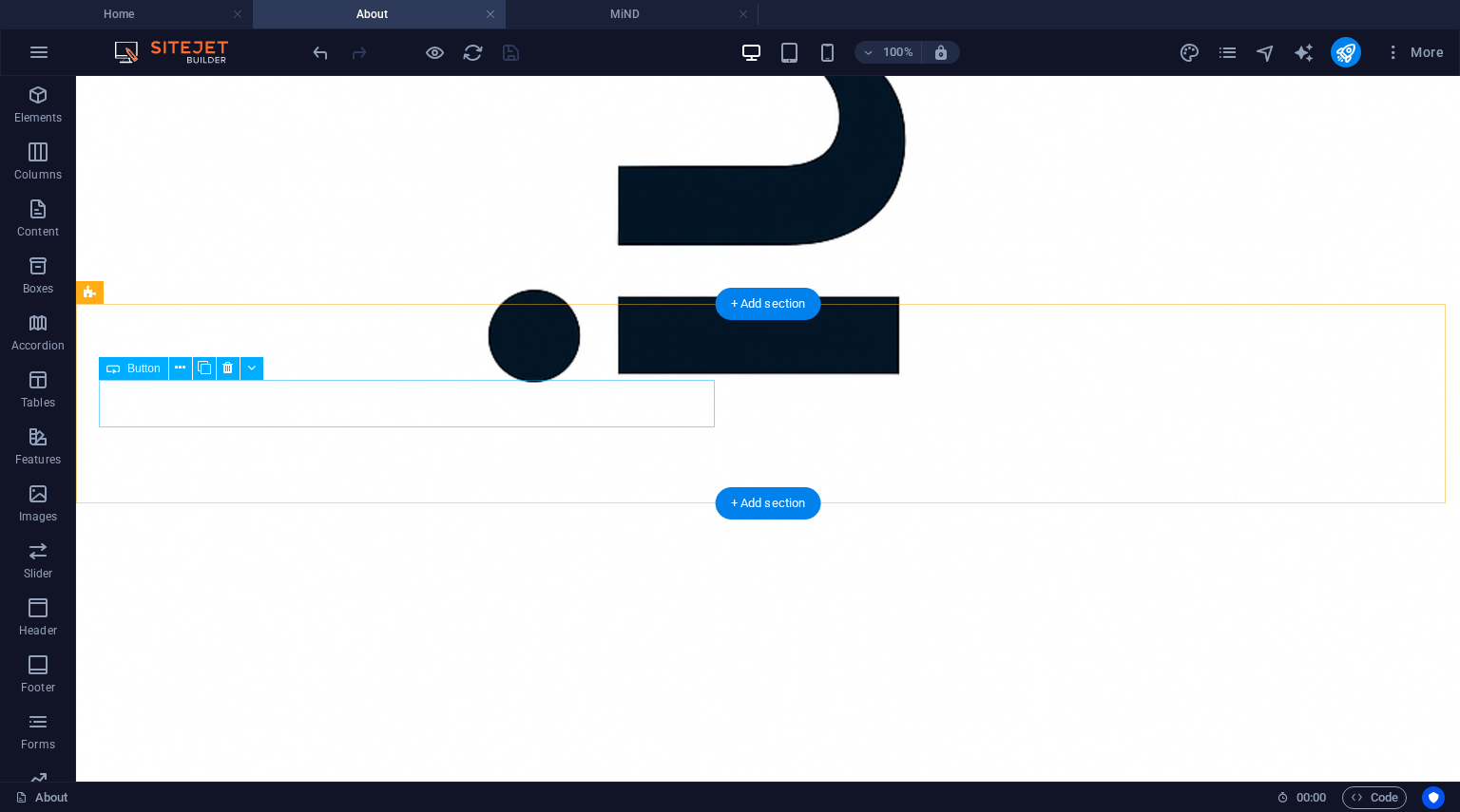
select select
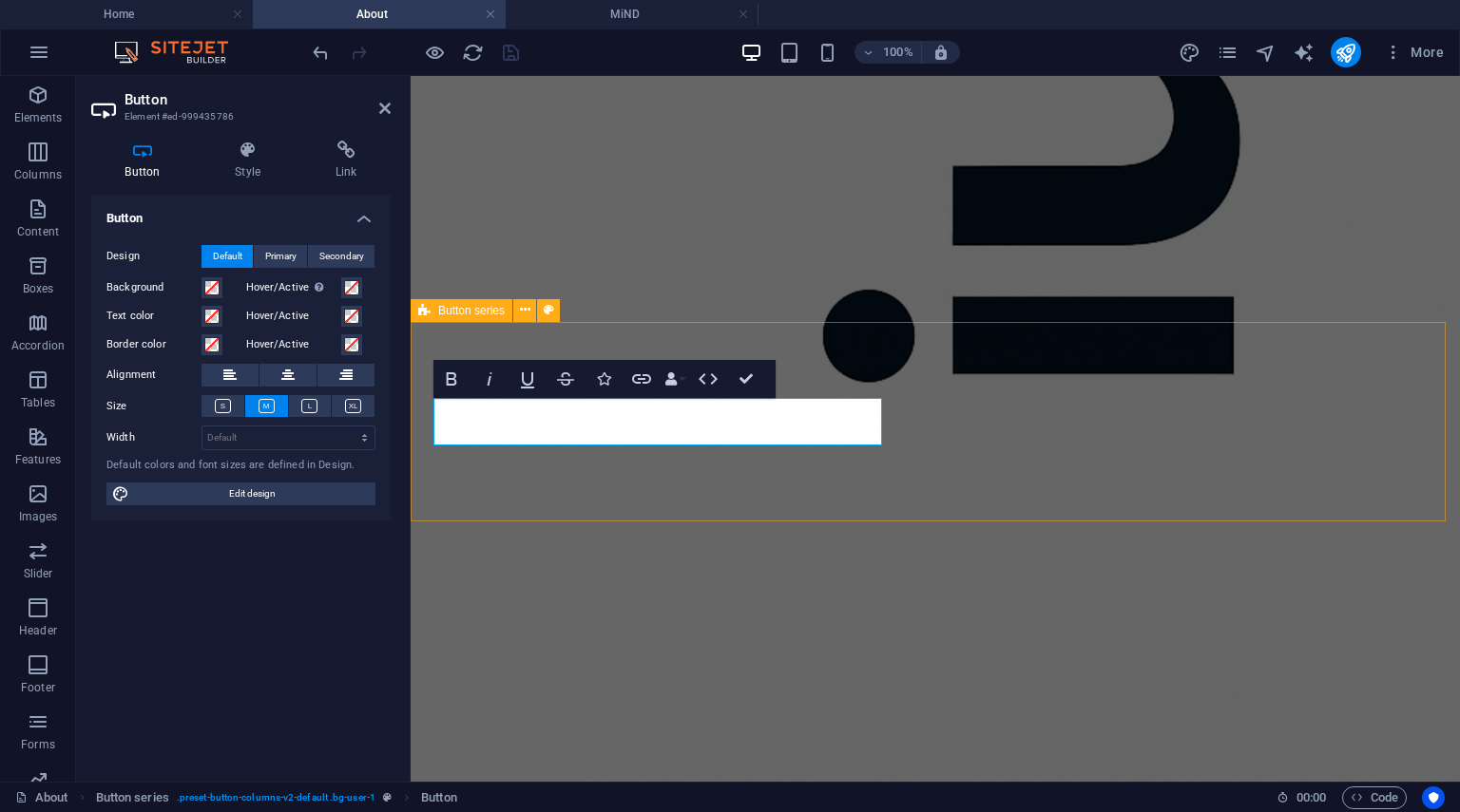
scroll to position [2819, 0]
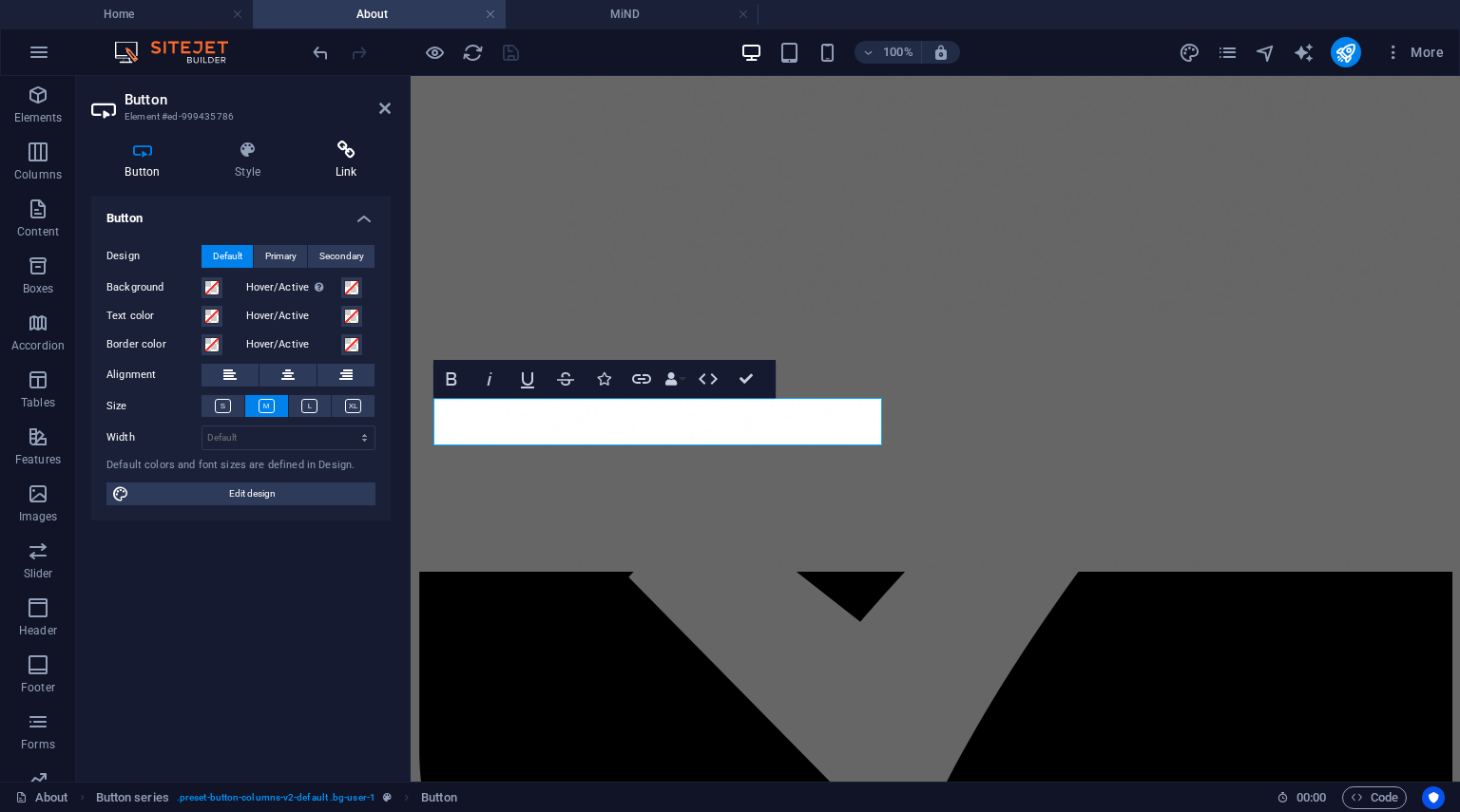
click at [346, 153] on icon at bounding box center [346, 150] width 89 height 19
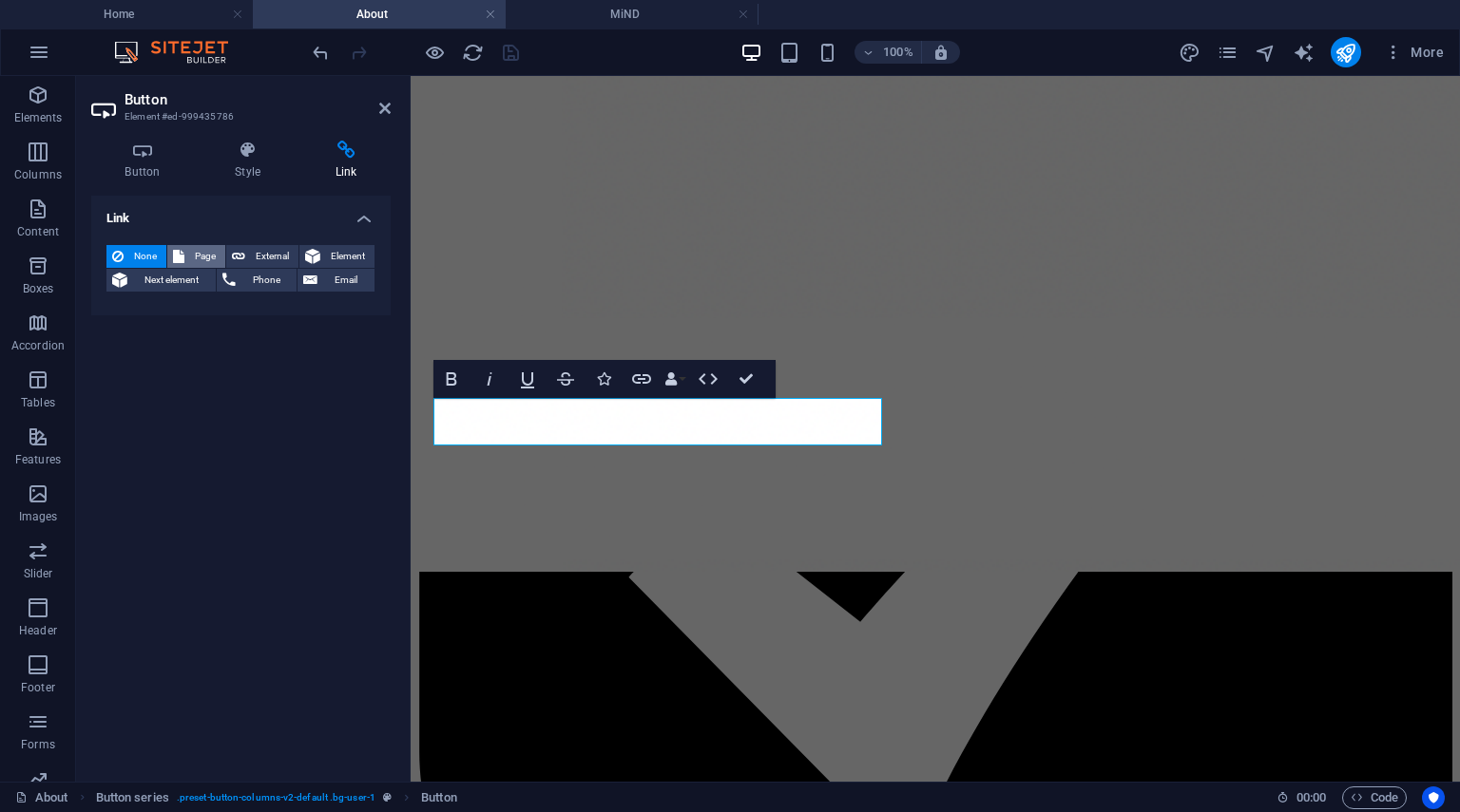
click at [205, 250] on span "Page" at bounding box center [204, 256] width 29 height 23
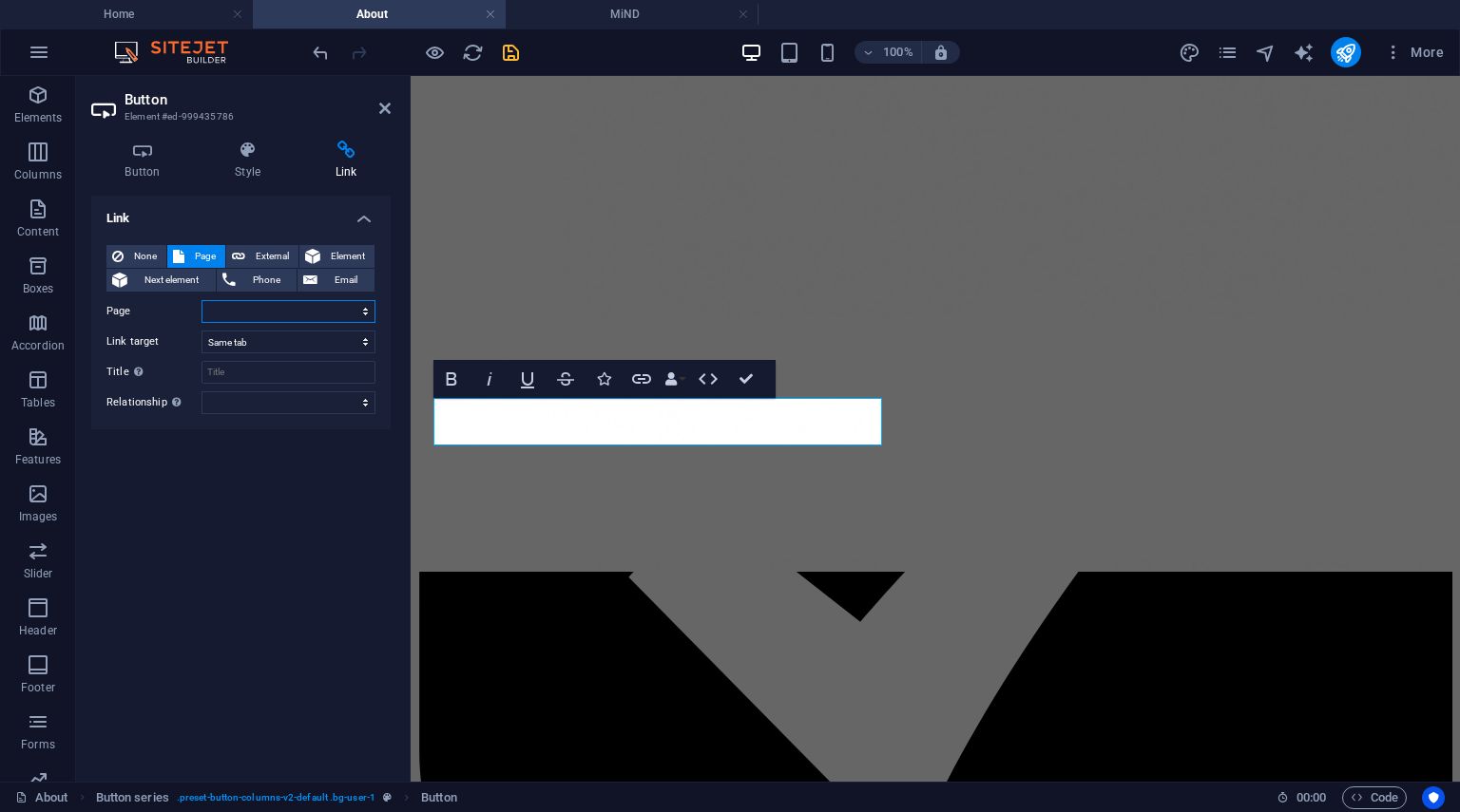
click at [369, 307] on select "Home About -- Our Team -- About PAT -- About ASAT -- About USUI REiKi -- About …" at bounding box center [289, 312] width 174 height 23
select select "9"
click at [202, 301] on select "Home About -- Our Team -- About PAT -- About ASAT -- About USUI REiKi -- About …" at bounding box center [289, 312] width 174 height 23
drag, startPoint x: 510, startPoint y: 49, endPoint x: 516, endPoint y: 7, distance: 42.4
click at [510, 49] on icon "save" at bounding box center [511, 53] width 22 height 22
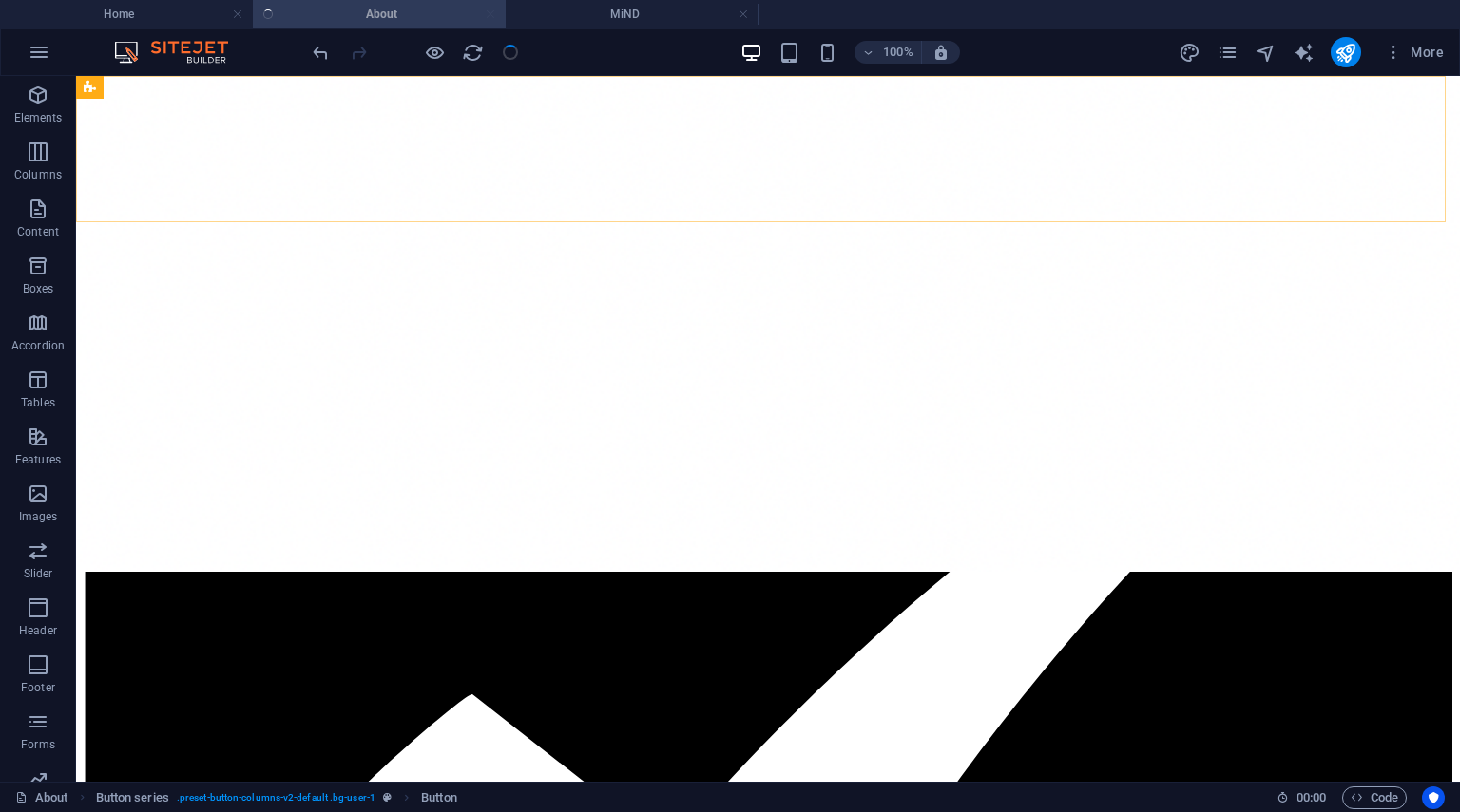
scroll to position [2421, 0]
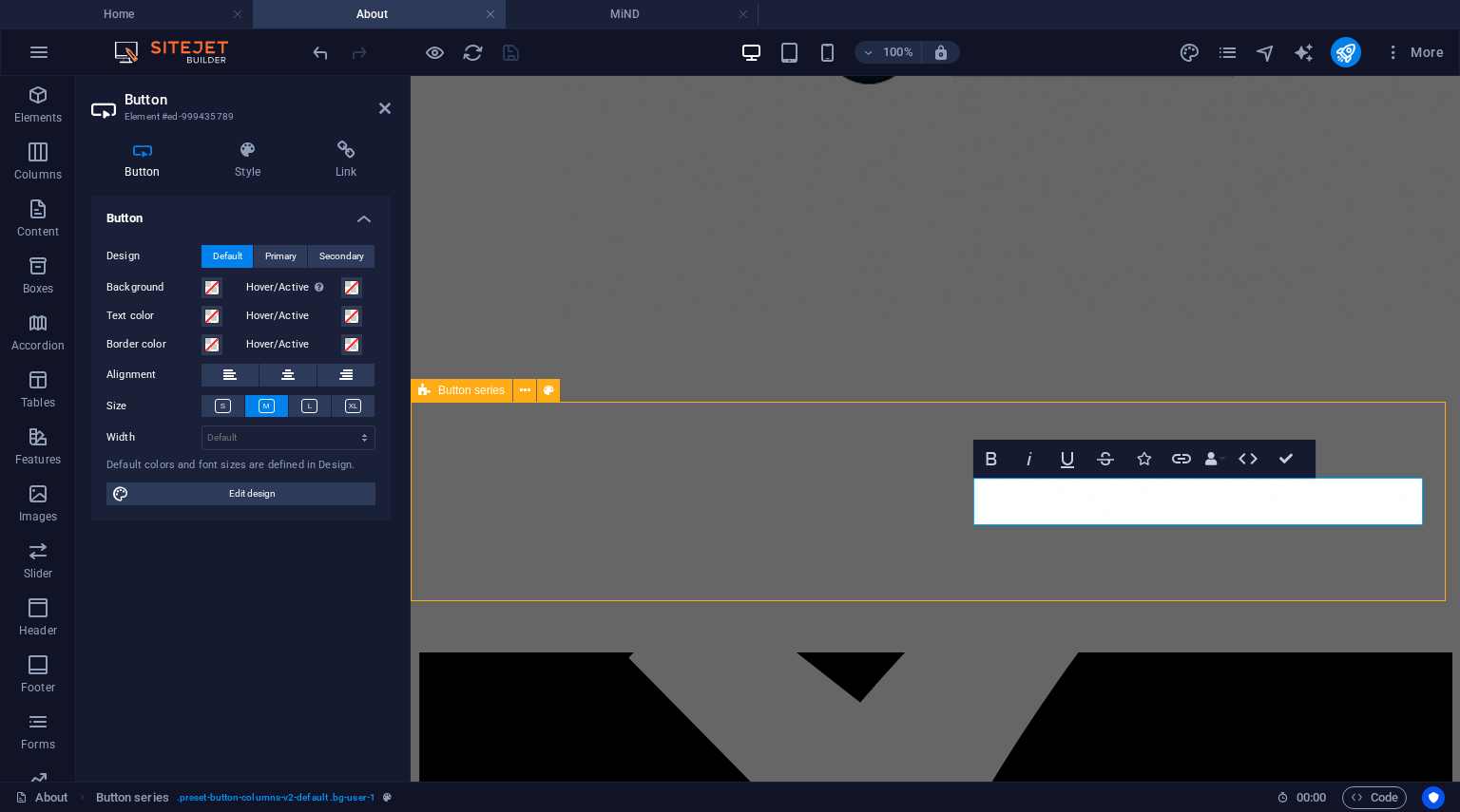
scroll to position [2341, 0]
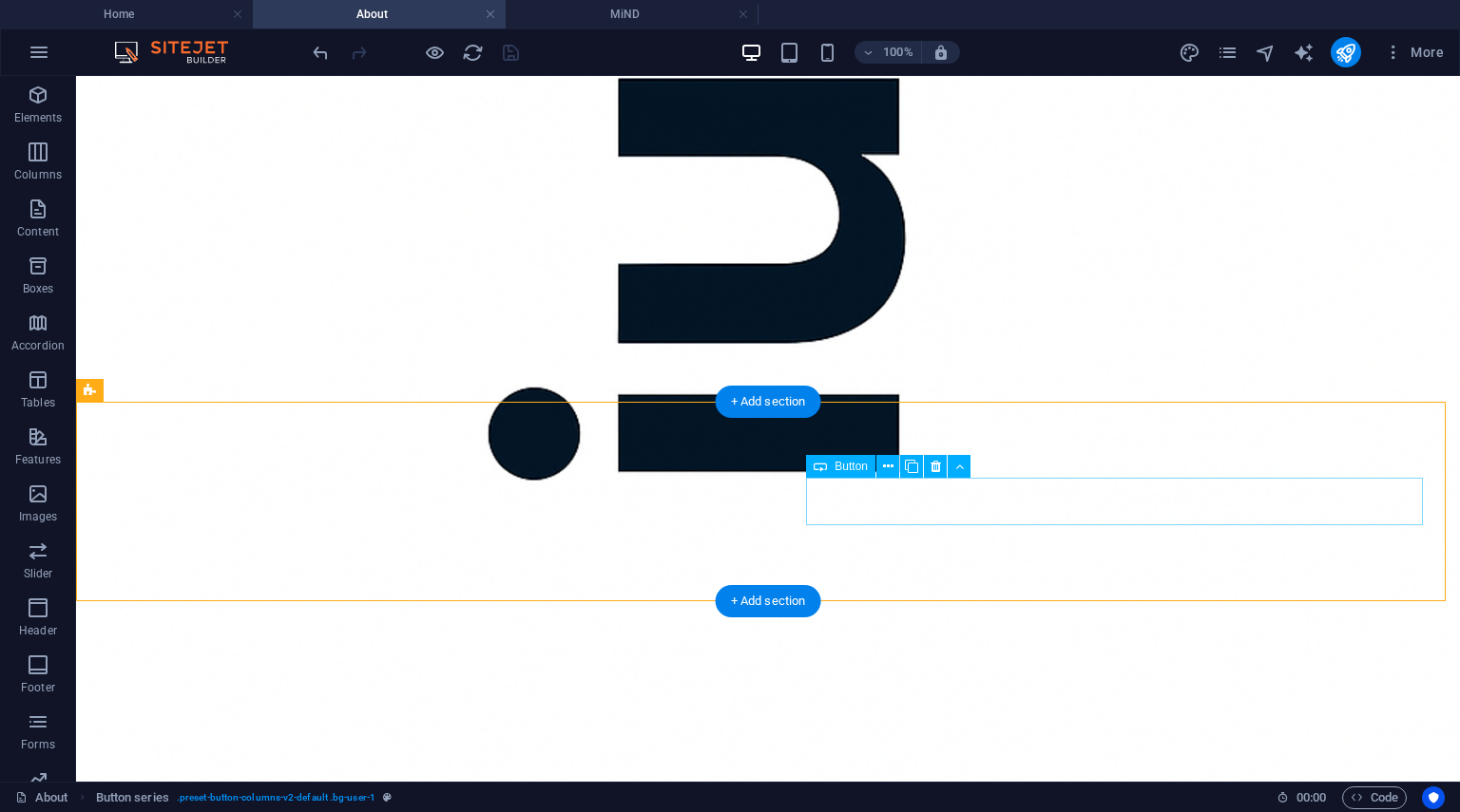
select select
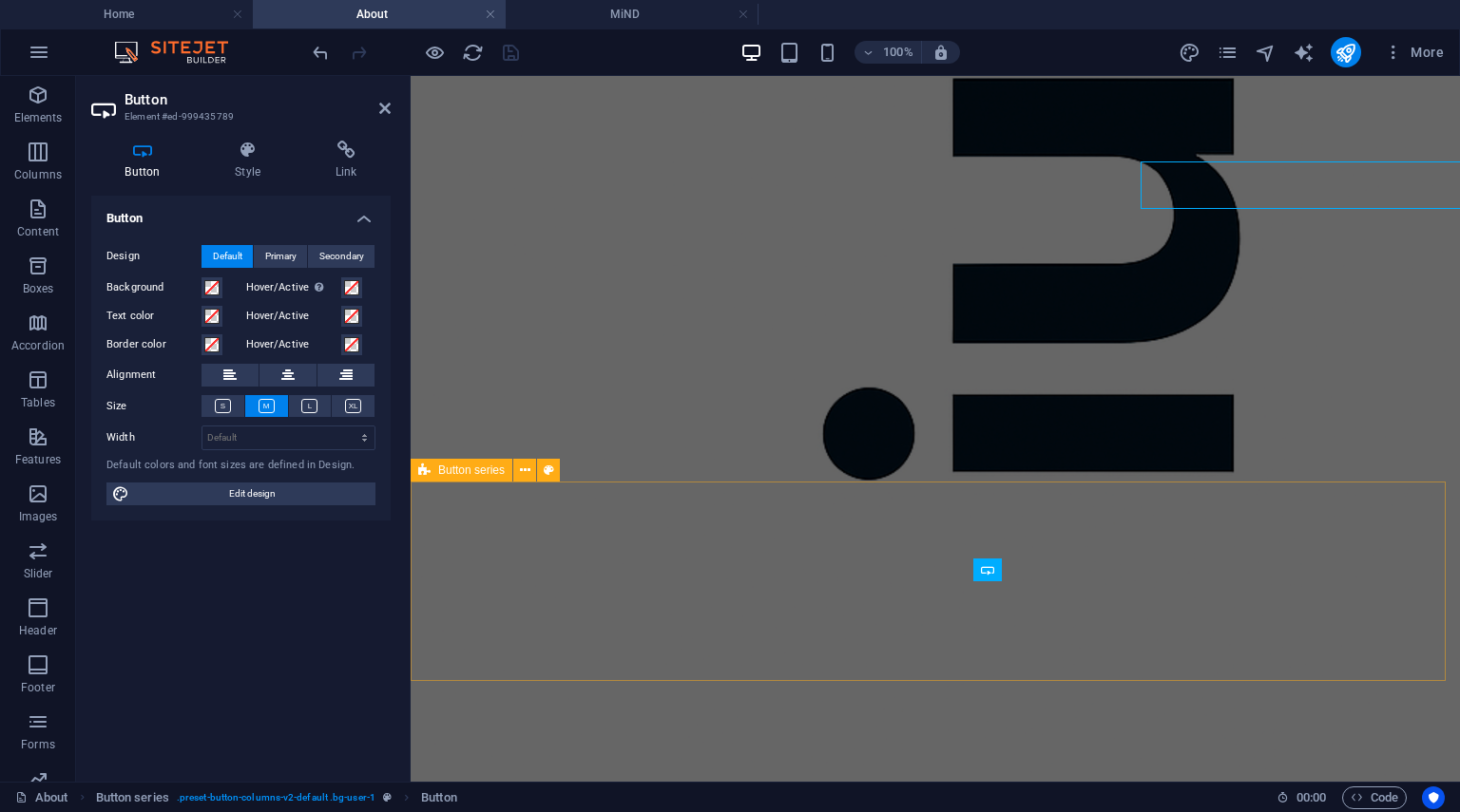
scroll to position [2658, 0]
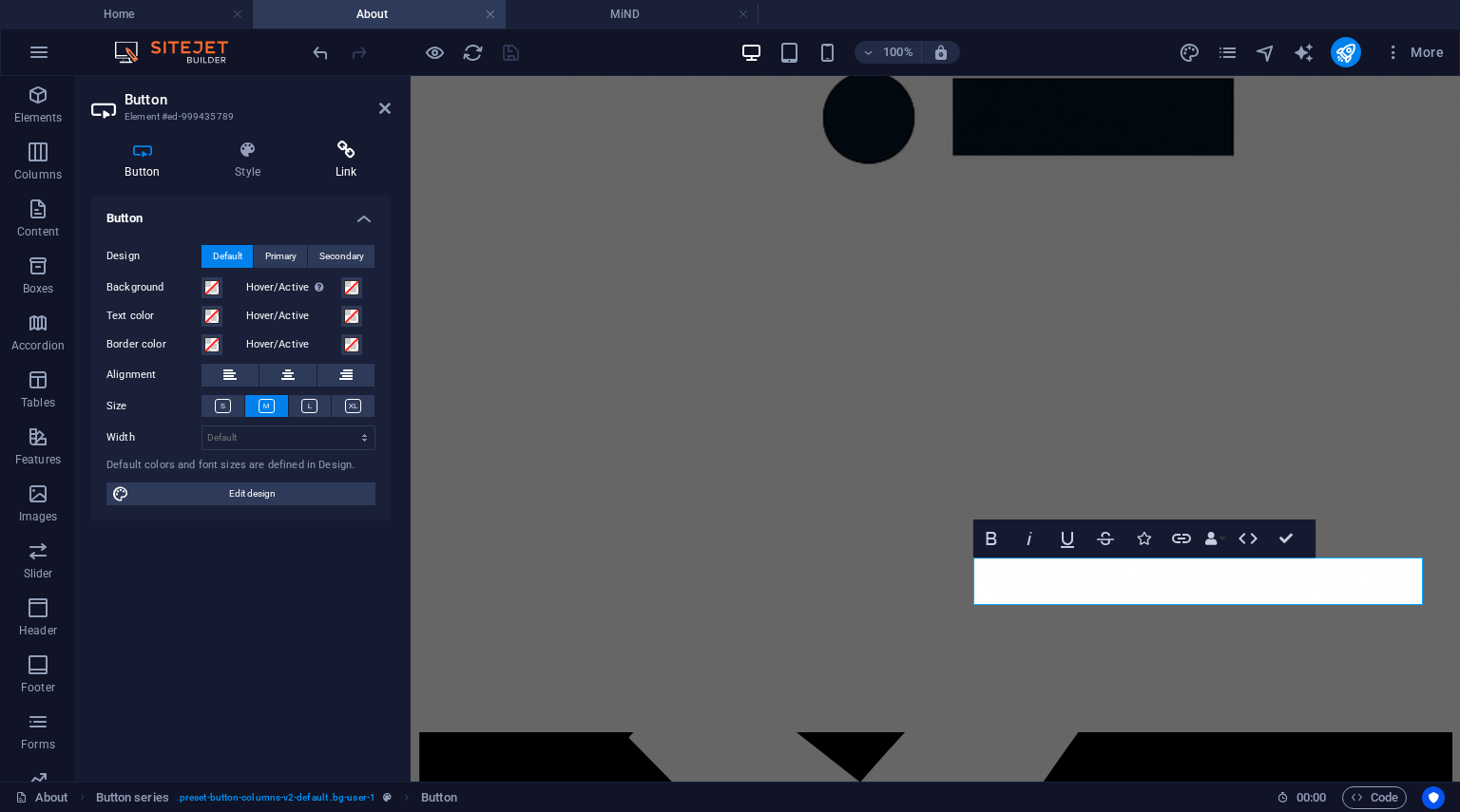
click at [352, 161] on h4 "Link" at bounding box center [346, 161] width 89 height 40
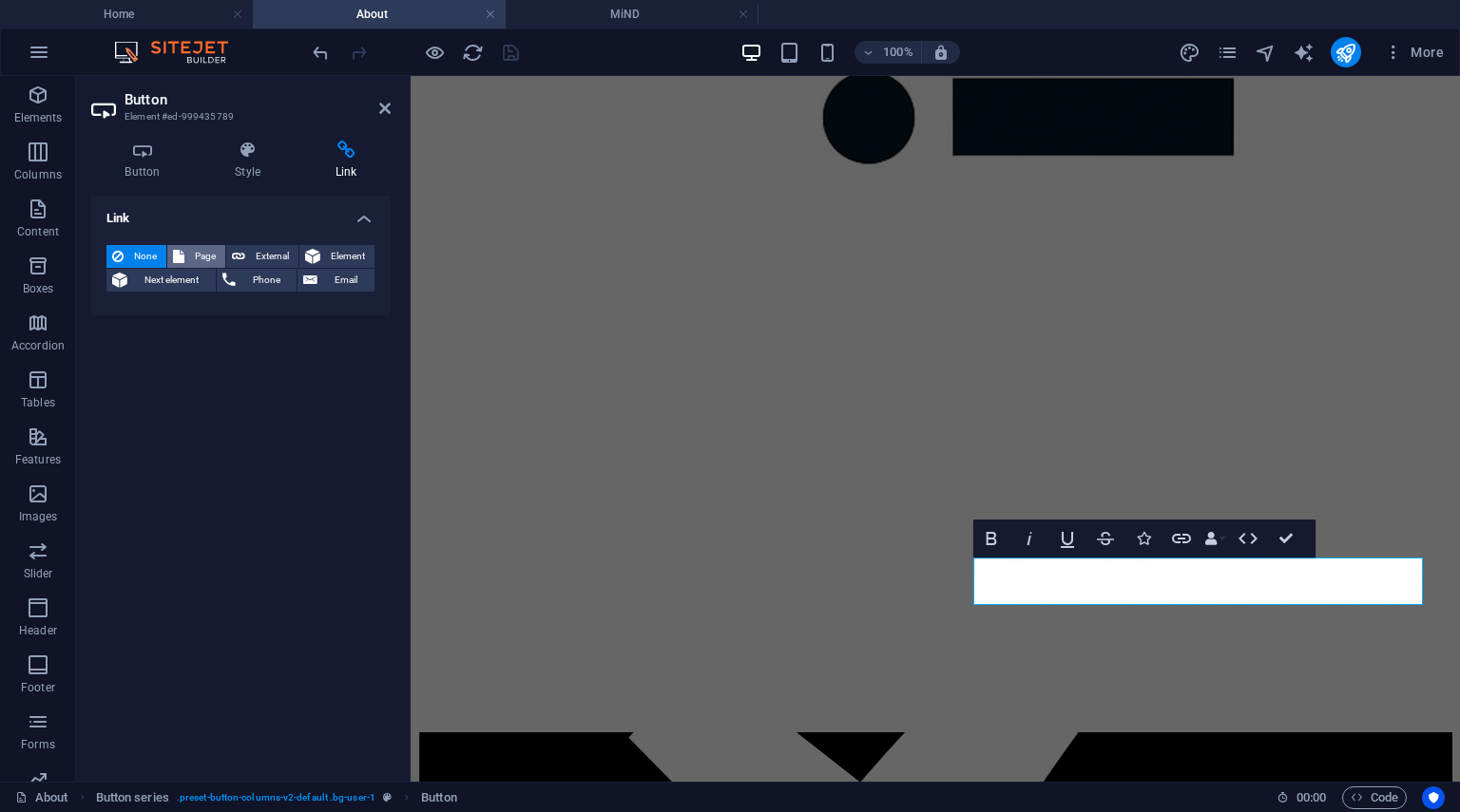
click at [196, 258] on span "Page" at bounding box center [204, 256] width 29 height 23
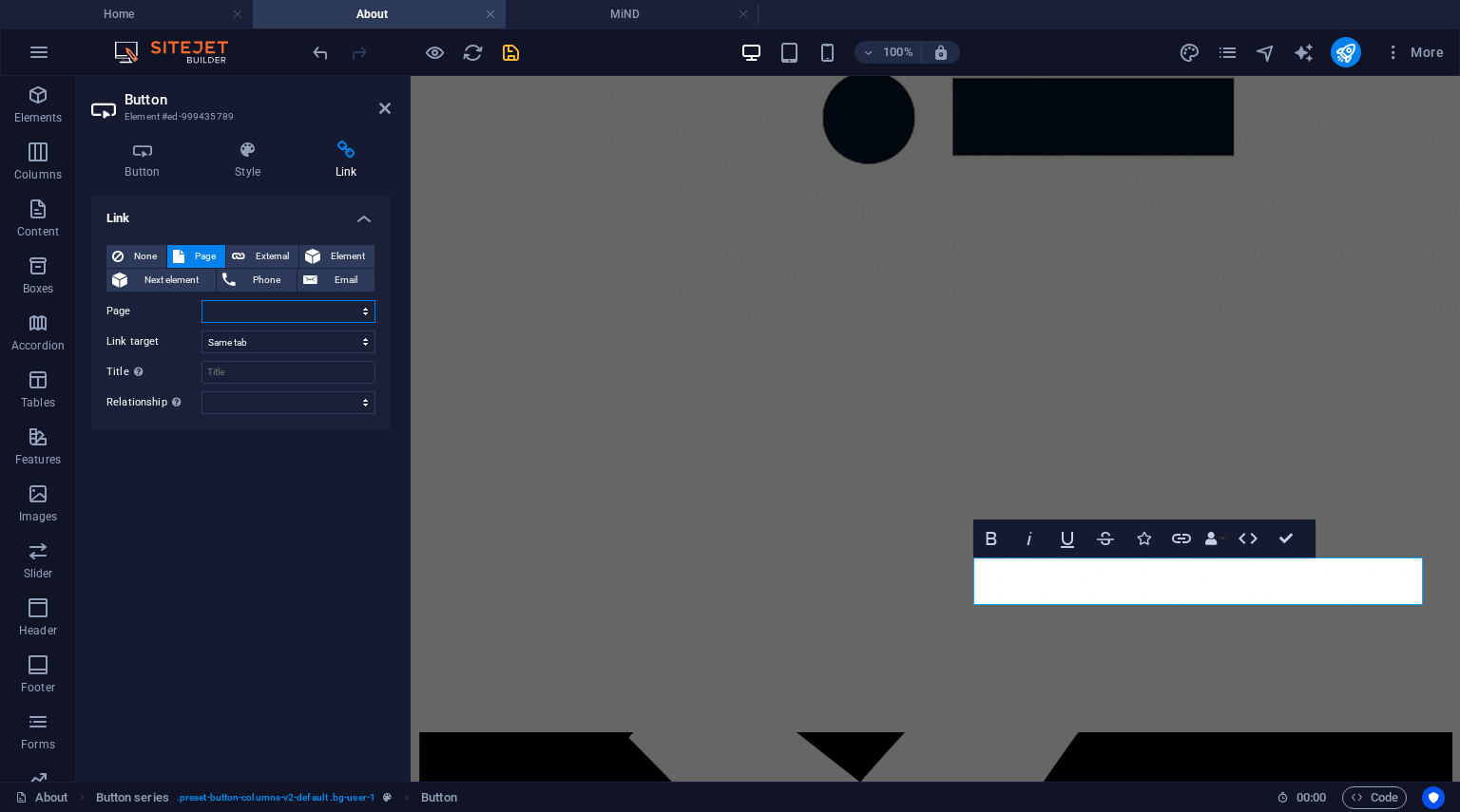
click at [365, 307] on select "Home About -- Our Team -- About PAT -- About ASAT -- About USUI REiKi -- About …" at bounding box center [289, 312] width 174 height 23
select select "13"
click at [202, 301] on select "Home About -- Our Team -- About PAT -- About ASAT -- About USUI REiKi -- About …" at bounding box center [289, 312] width 174 height 23
click at [516, 53] on icon "save" at bounding box center [511, 53] width 22 height 22
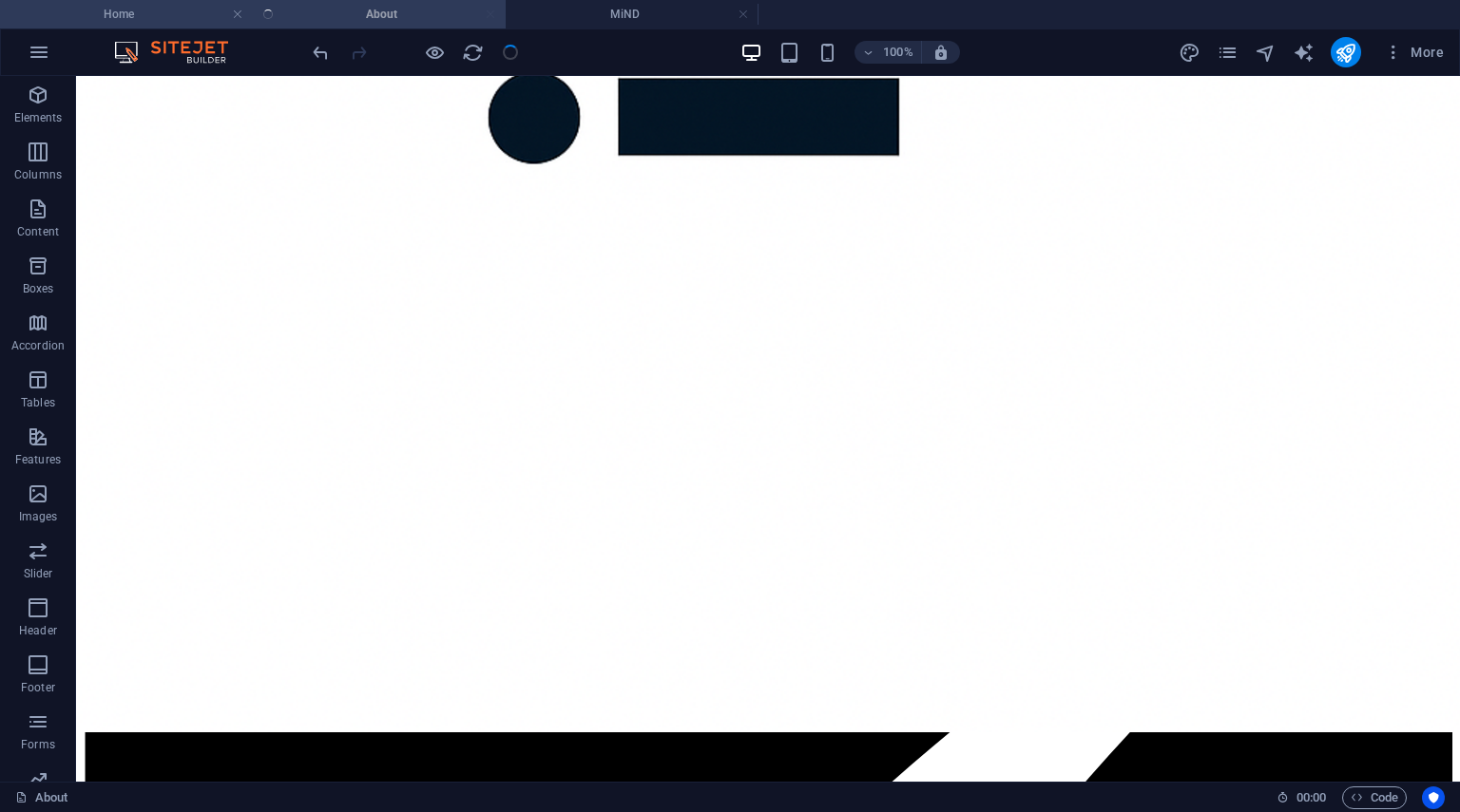
click at [173, 20] on h4 "Home" at bounding box center [126, 14] width 253 height 21
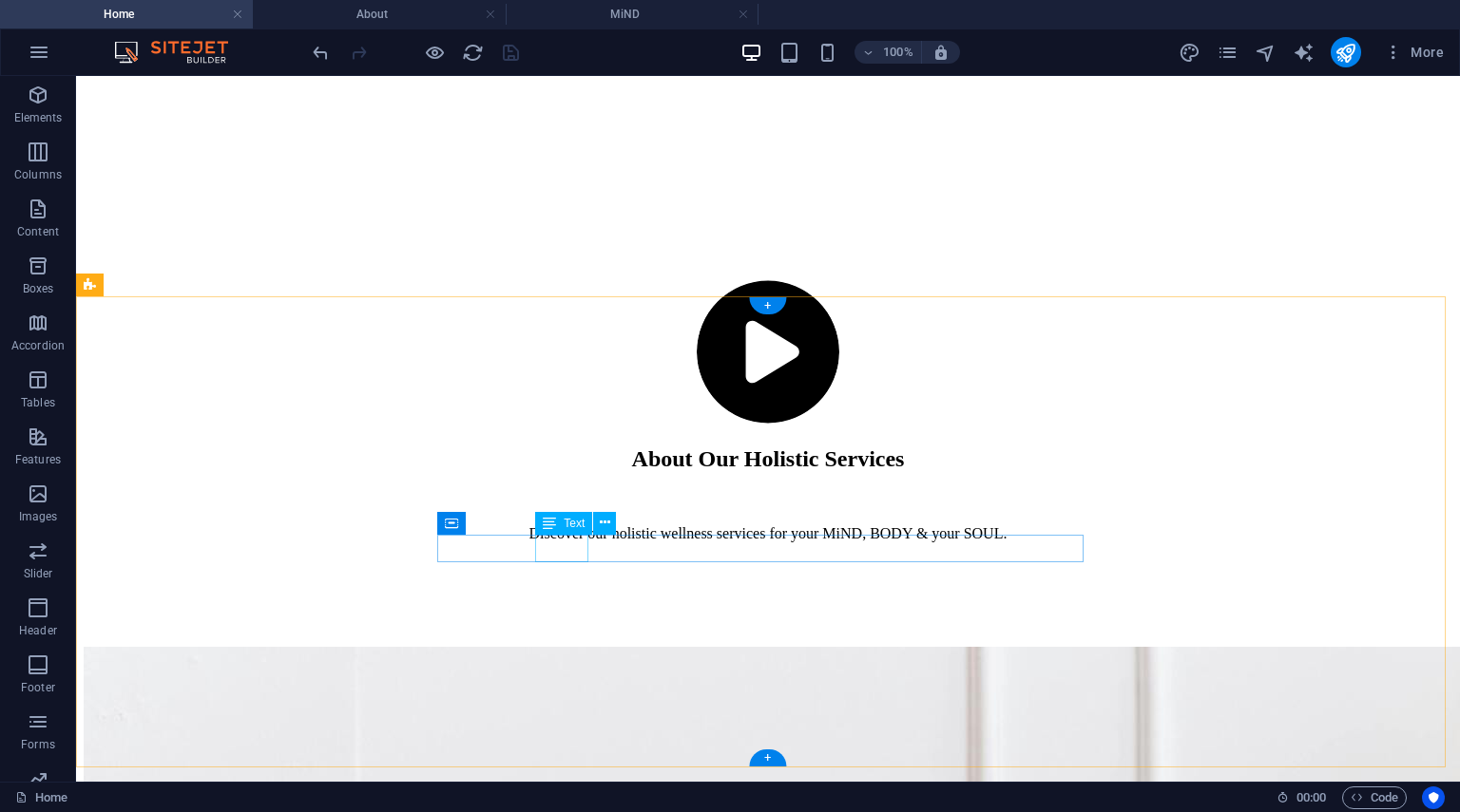
scroll to position [0, 0]
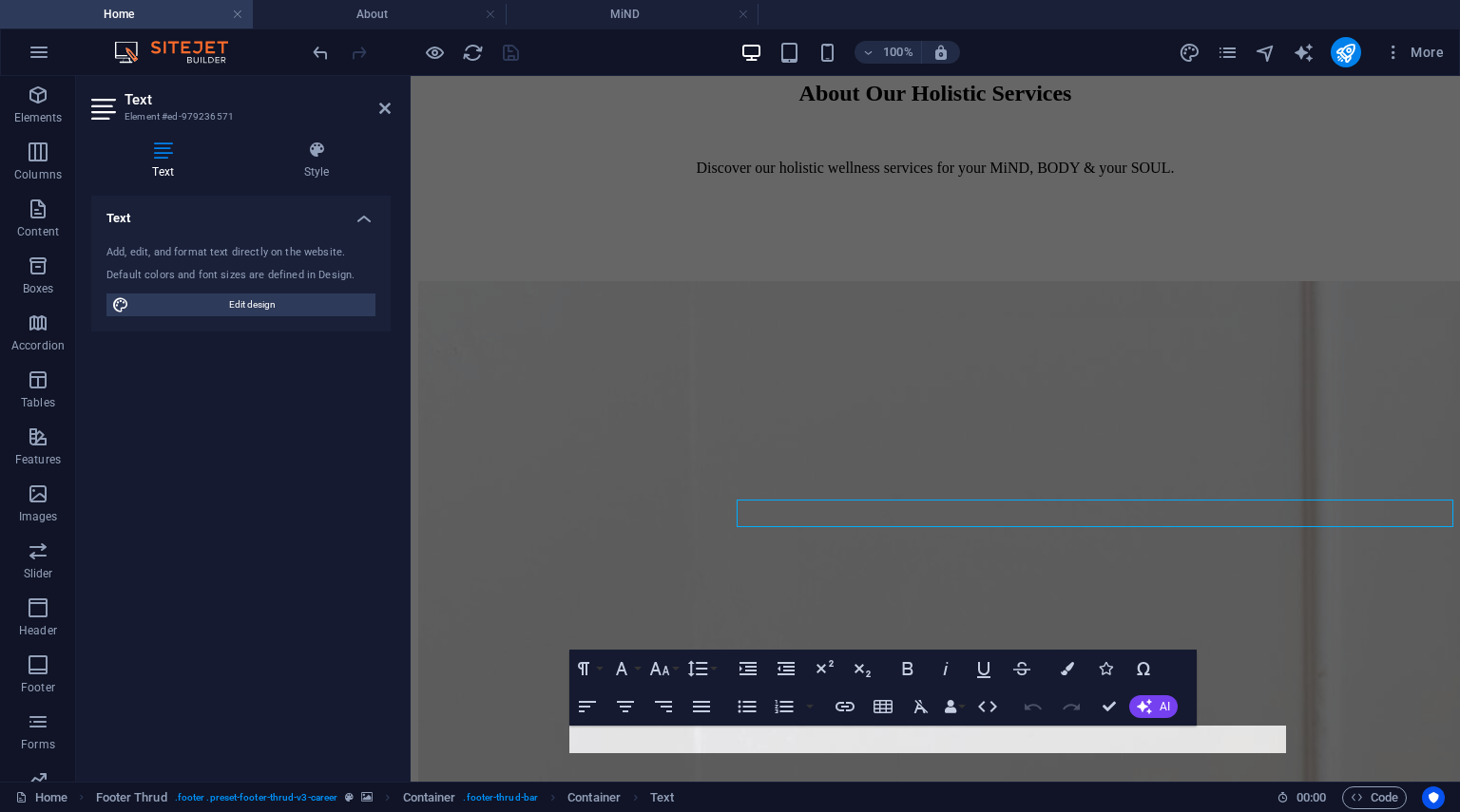
scroll to position [6718, 0]
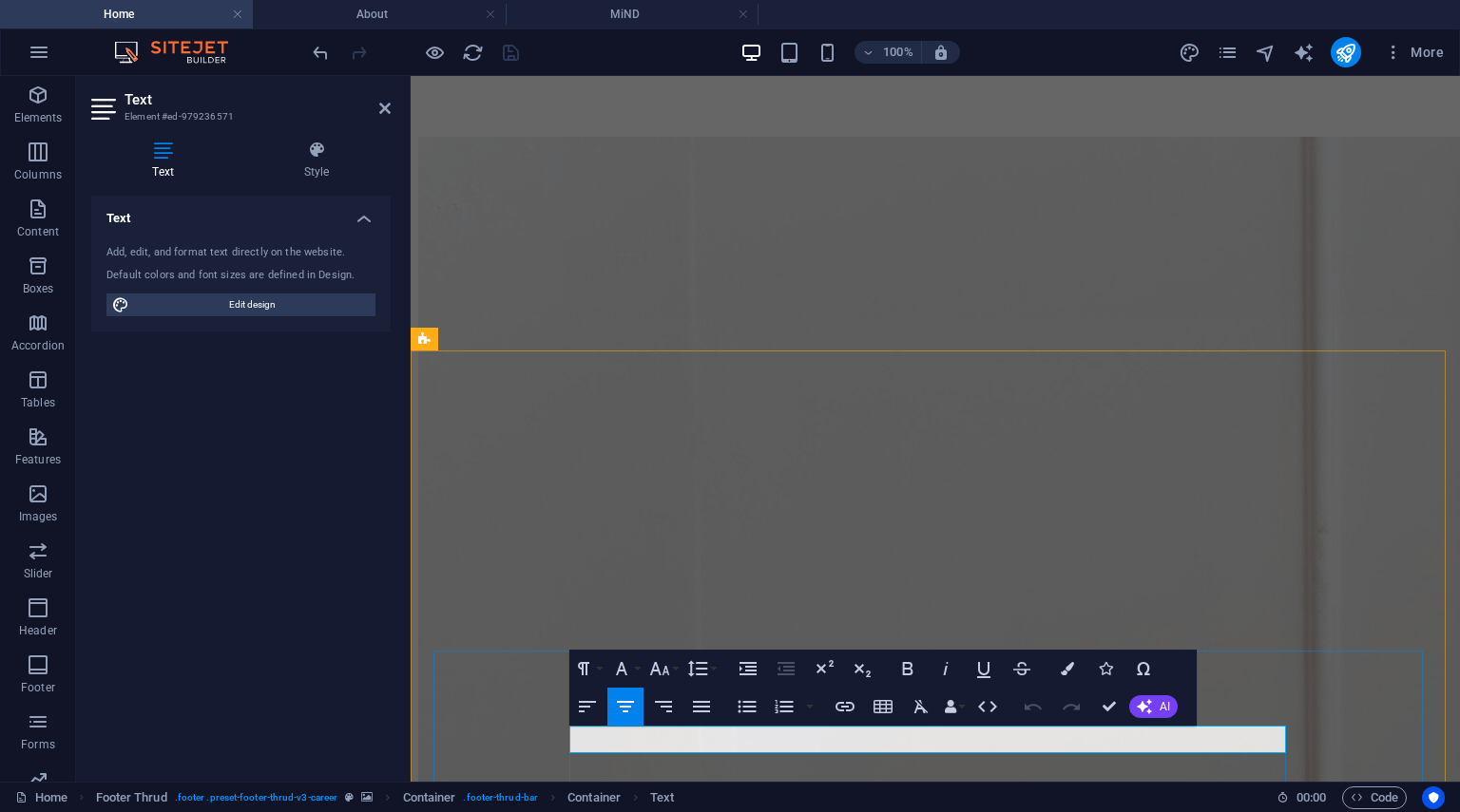
drag, startPoint x: 1208, startPoint y: 737, endPoint x: 1036, endPoint y: 746, distance: 172.2
click at [849, 705] on icon "button" at bounding box center [844, 706] width 23 height 23
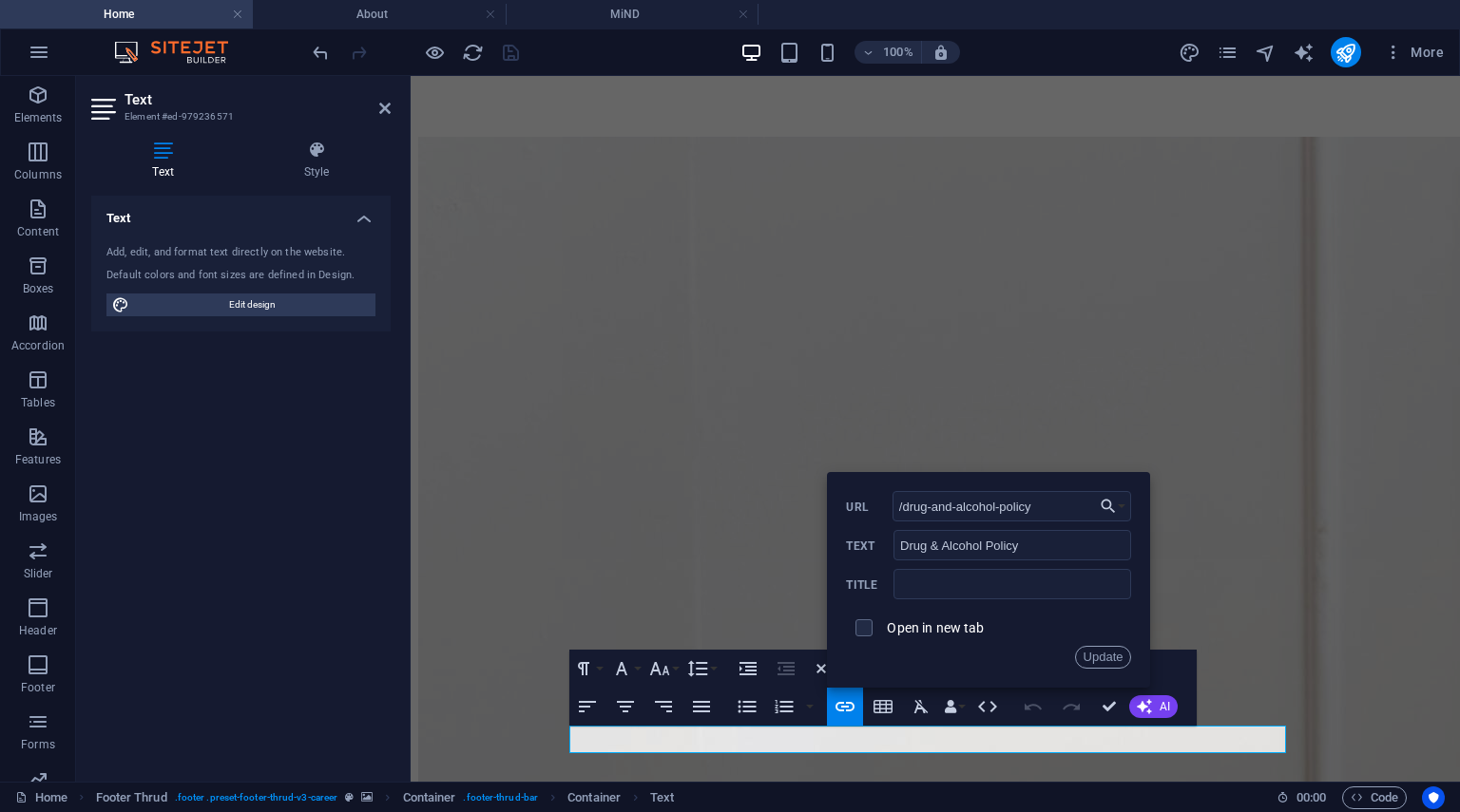
click at [965, 628] on label "Open in new tab" at bounding box center [935, 627] width 97 height 15
click at [1117, 657] on button "Update" at bounding box center [1103, 657] width 57 height 23
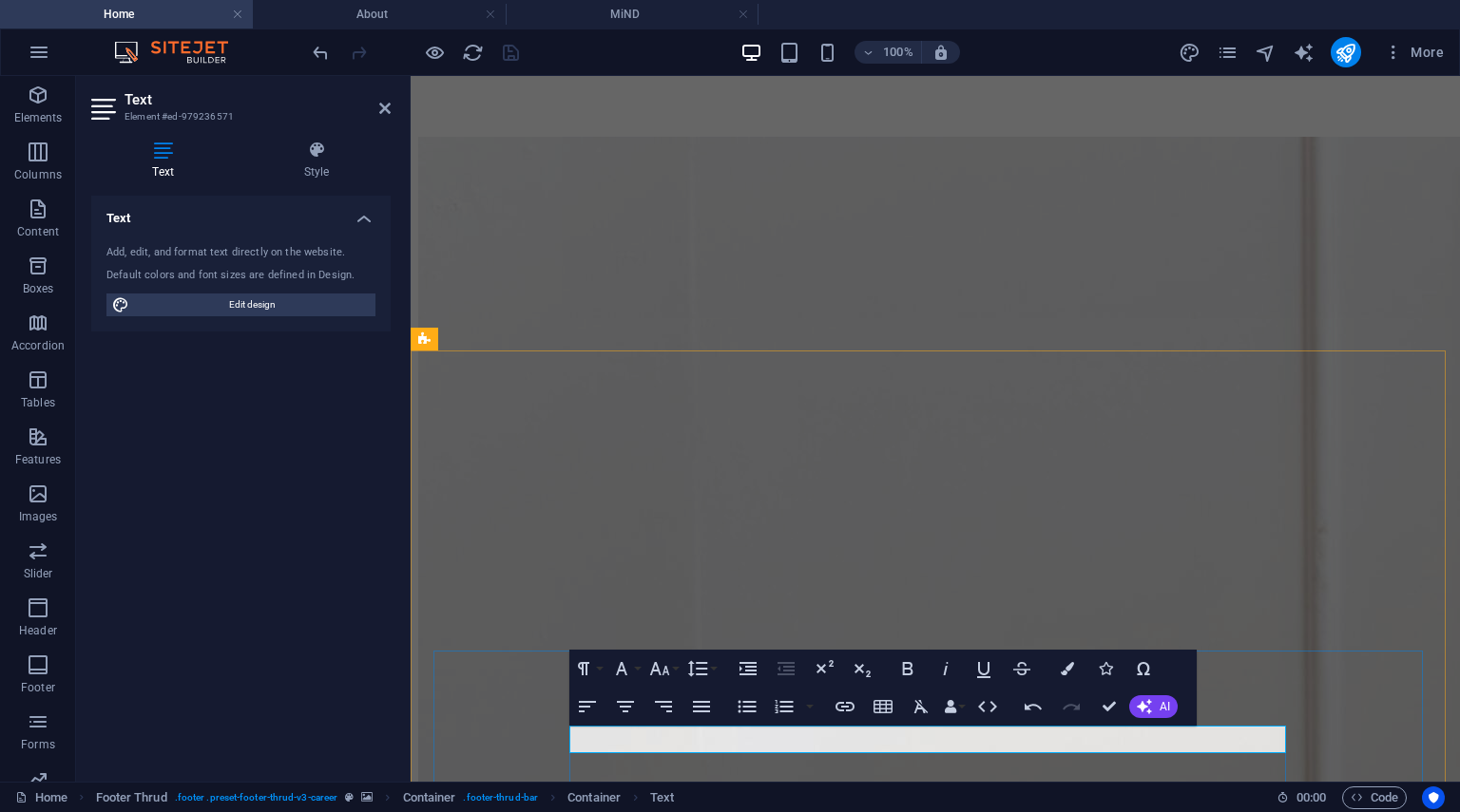
drag, startPoint x: 1023, startPoint y: 736, endPoint x: 872, endPoint y: 736, distance: 151.0
type input "Cancelation Policy"
click at [834, 694] on button "Insert Link" at bounding box center [845, 707] width 36 height 38
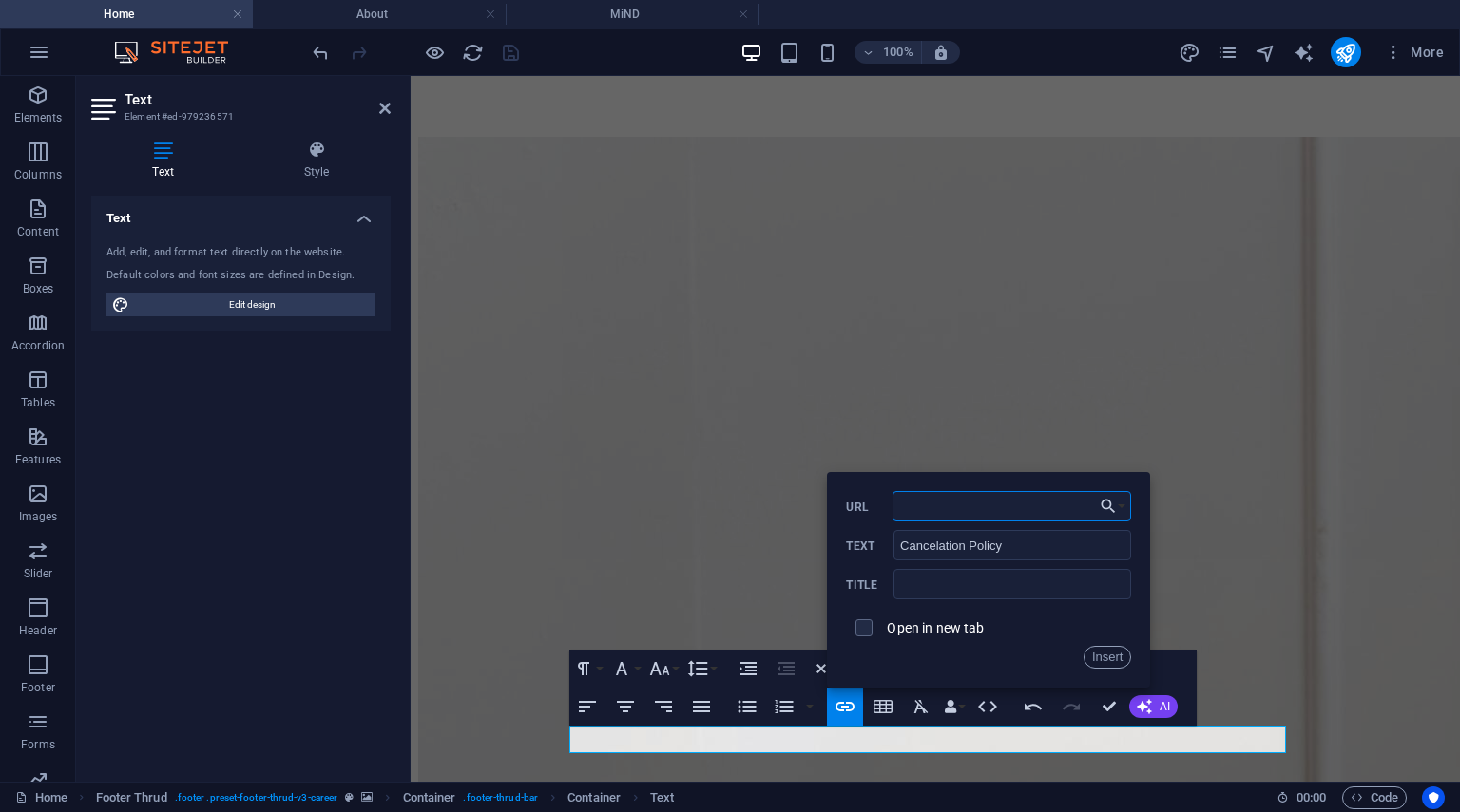
click at [1014, 504] on input "URL" at bounding box center [1012, 506] width 240 height 30
click at [1003, 506] on input "URL" at bounding box center [1012, 506] width 240 height 30
click at [865, 508] on label "URL" at bounding box center [869, 506] width 46 height 13
click at [892, 508] on input "URL" at bounding box center [1012, 506] width 240 height 30
click at [1118, 506] on button "Choose Link" at bounding box center [1113, 506] width 36 height 30
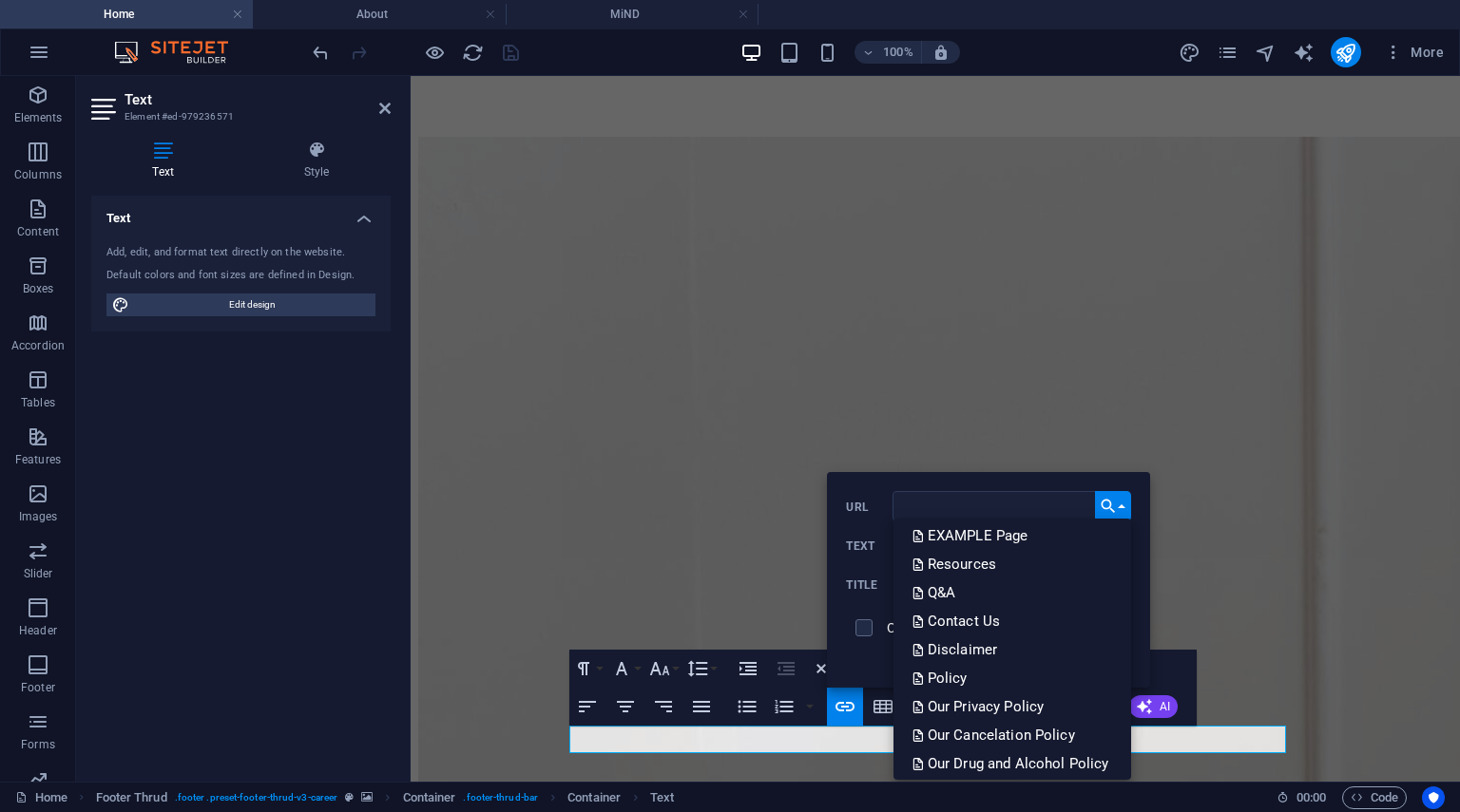
scroll to position [406, 0]
click at [1009, 734] on p "Our Cancelation Policy" at bounding box center [995, 733] width 166 height 29
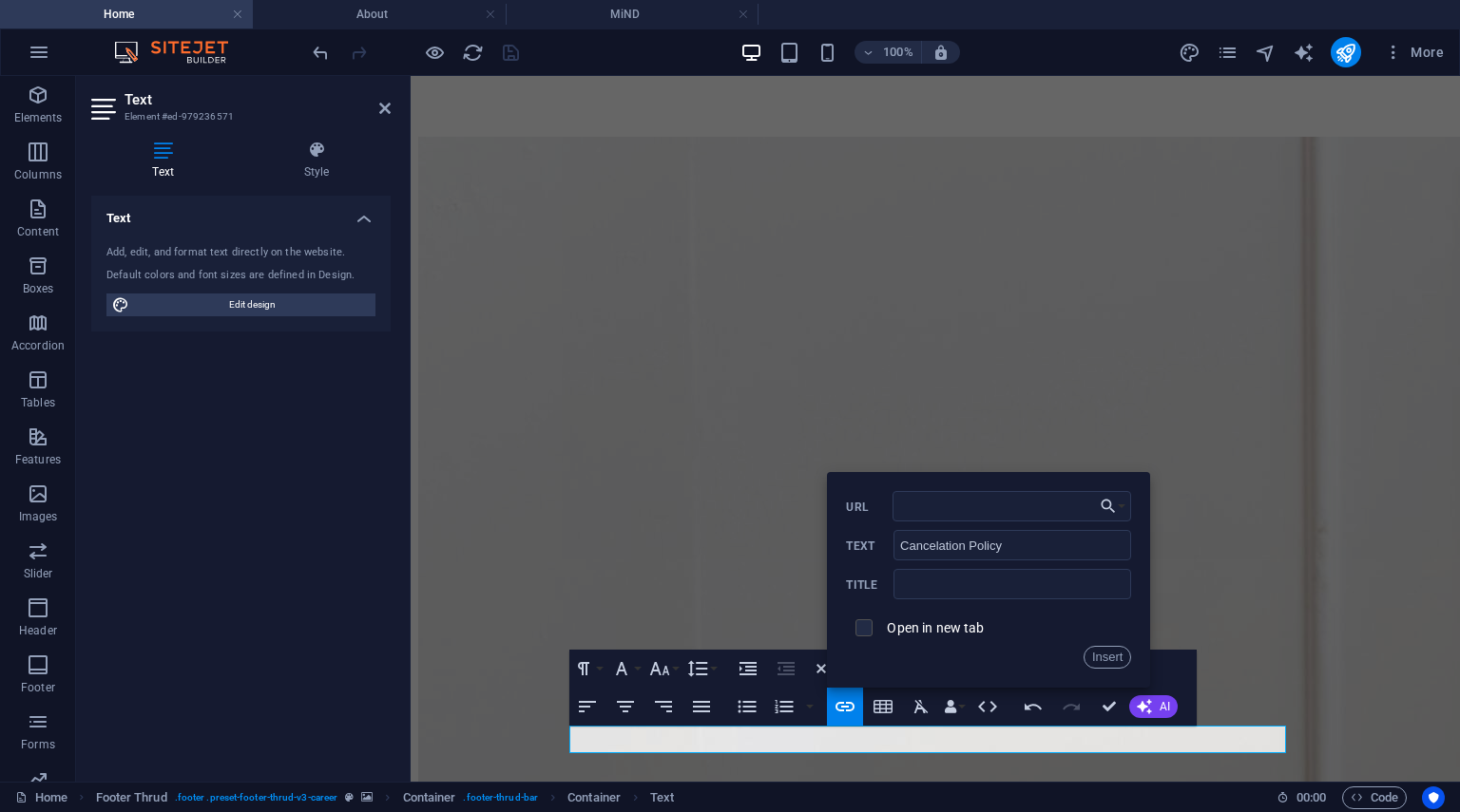
click at [868, 627] on input "checkbox" at bounding box center [860, 624] width 17 height 17
checkbox input "true"
click at [1106, 658] on button "Insert" at bounding box center [1107, 657] width 49 height 23
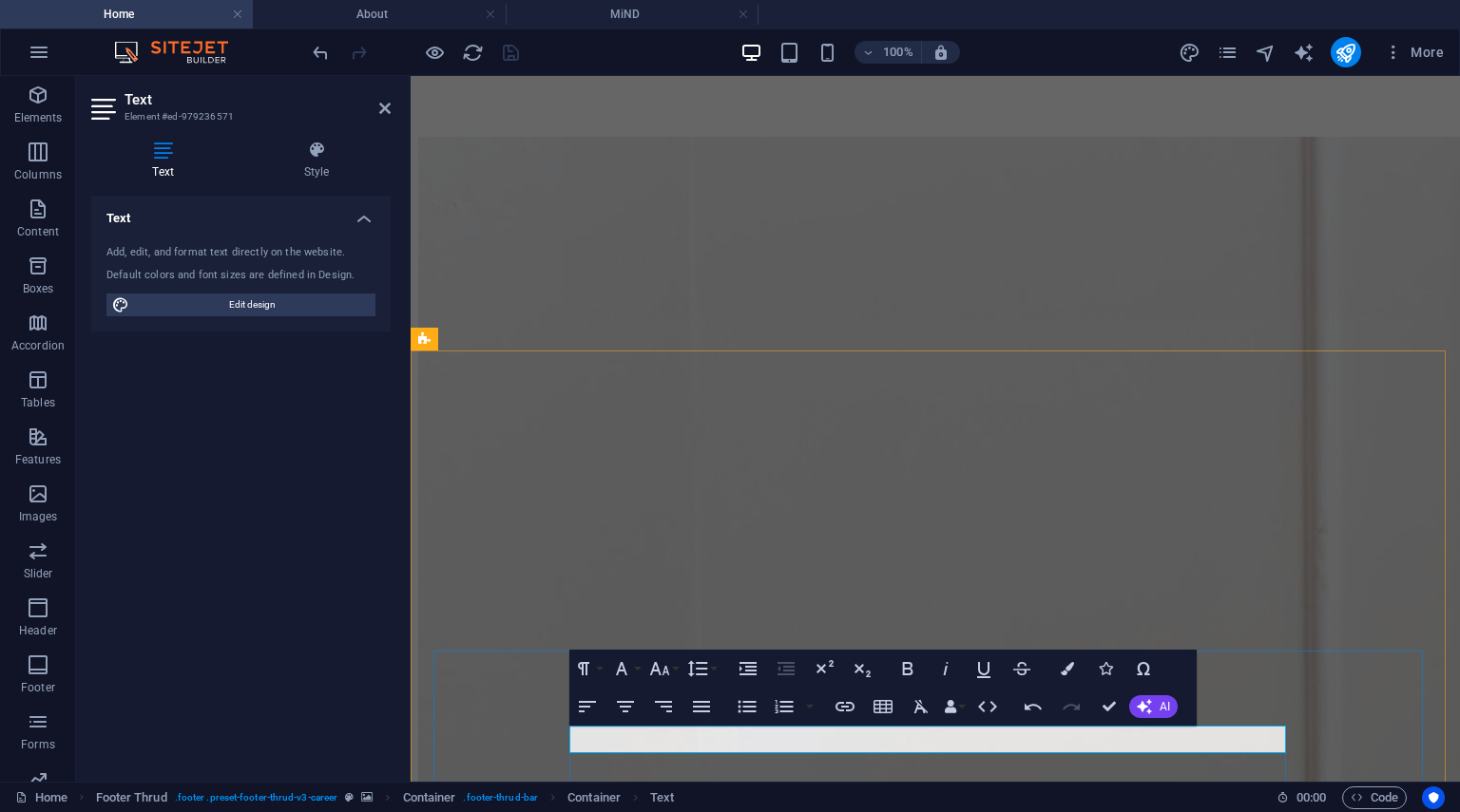
drag, startPoint x: 859, startPoint y: 740, endPoint x: 744, endPoint y: 741, distance: 115.0
type input "Privacy Policy"
click at [849, 695] on icon "button" at bounding box center [844, 706] width 23 height 23
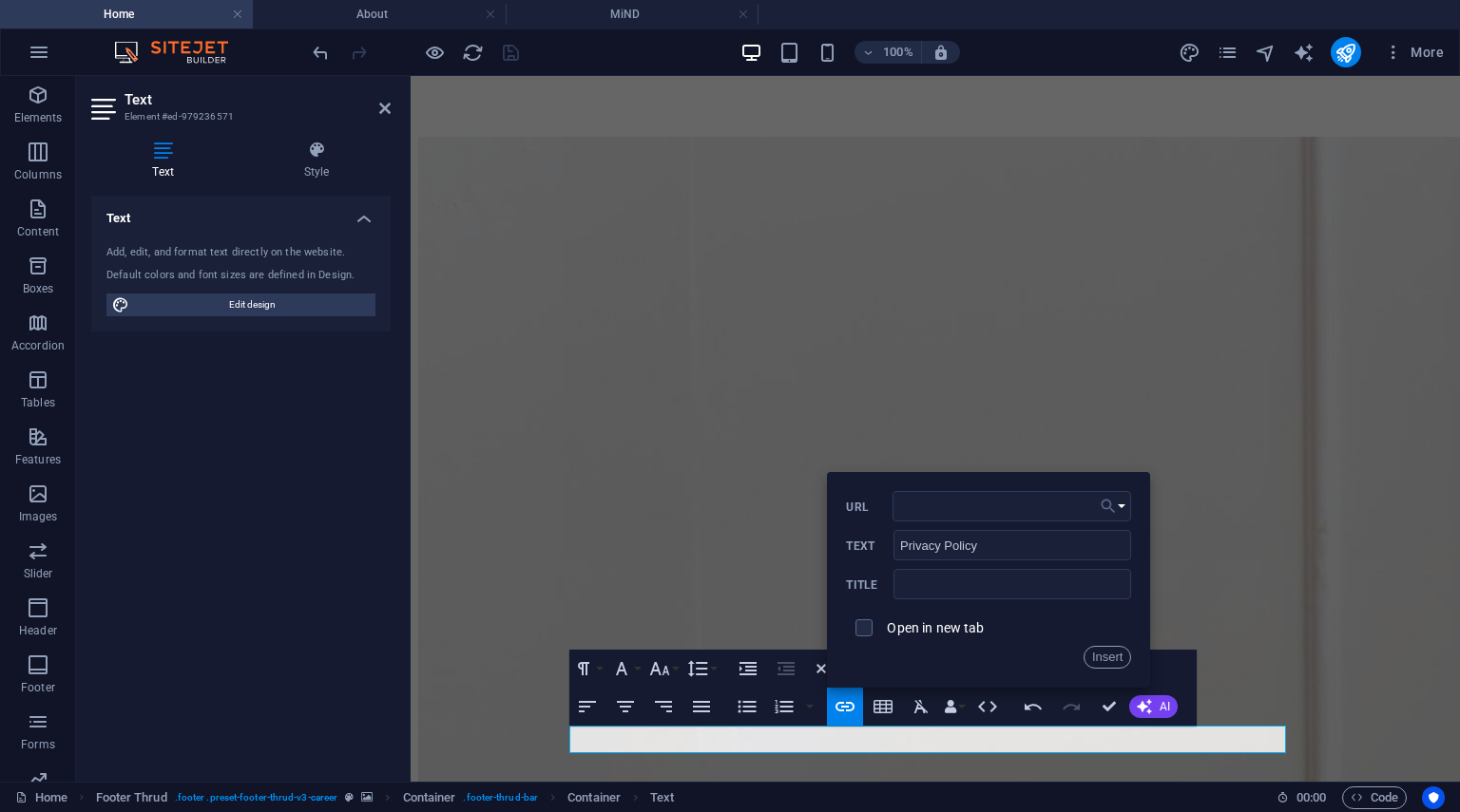
click at [1120, 508] on button "Choose Link" at bounding box center [1113, 506] width 36 height 30
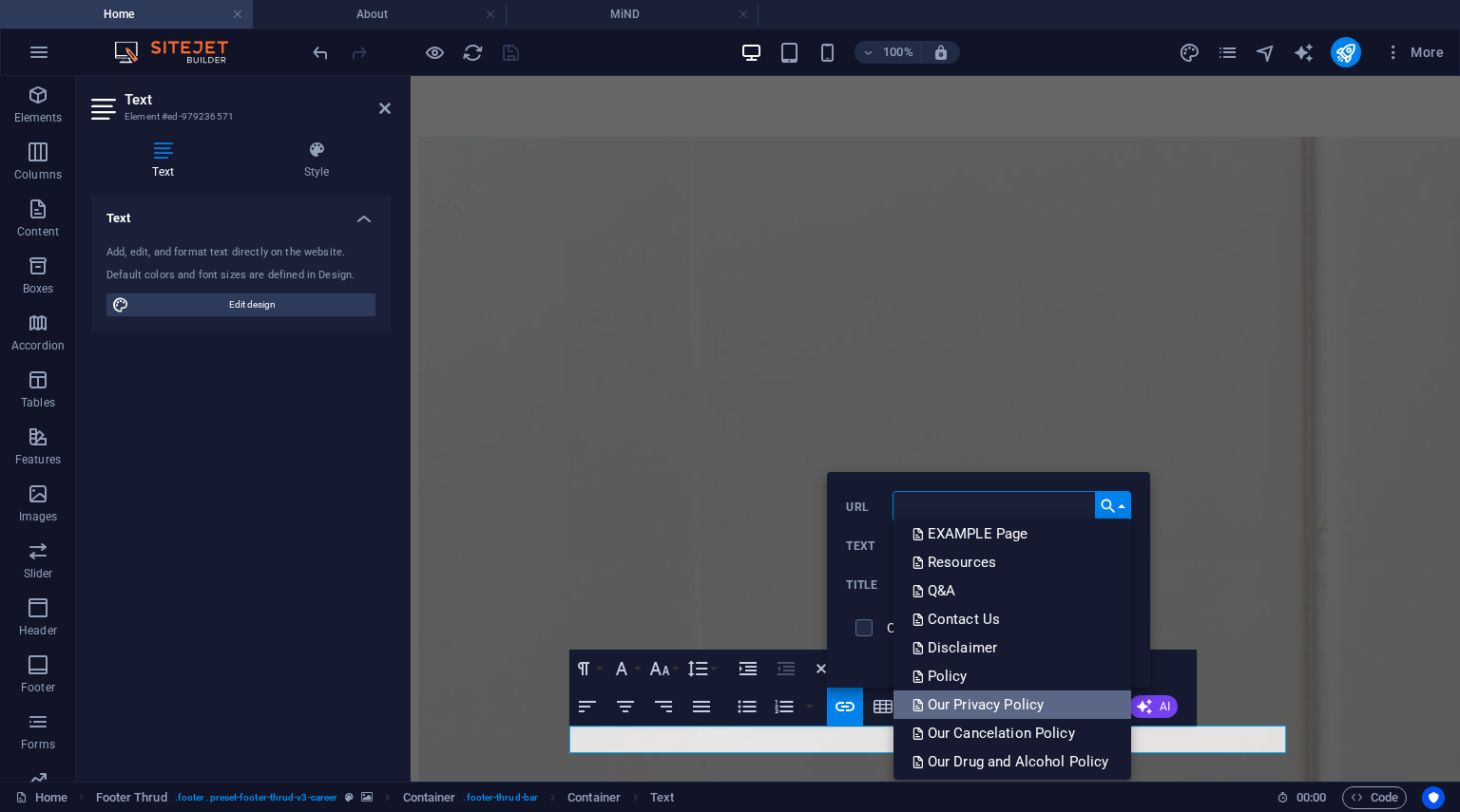
click at [1013, 701] on p "Our Privacy Policy" at bounding box center [980, 705] width 136 height 29
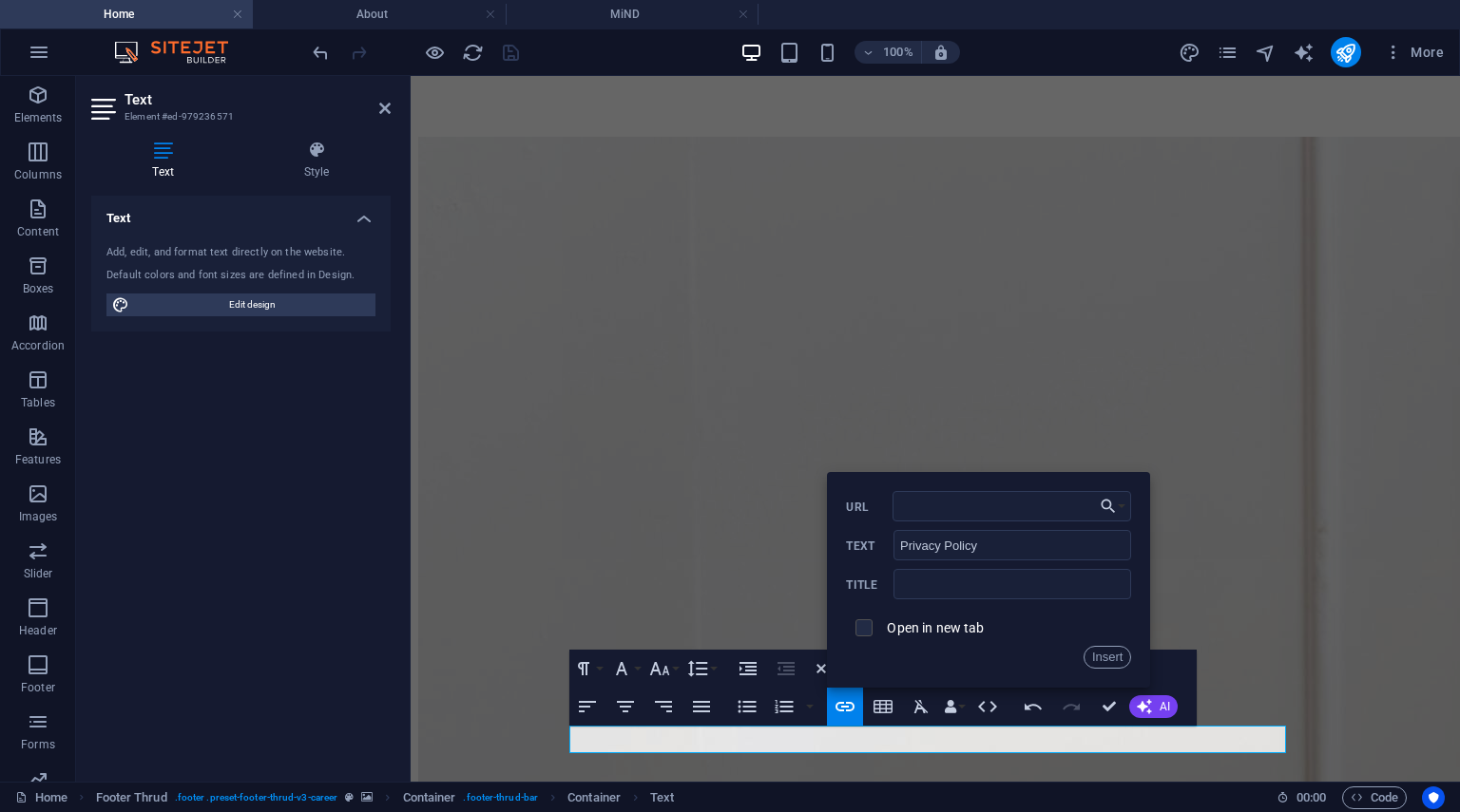
click at [865, 626] on input "checkbox" at bounding box center [860, 624] width 17 height 17
checkbox input "true"
click at [1101, 650] on button "Insert" at bounding box center [1107, 657] width 49 height 23
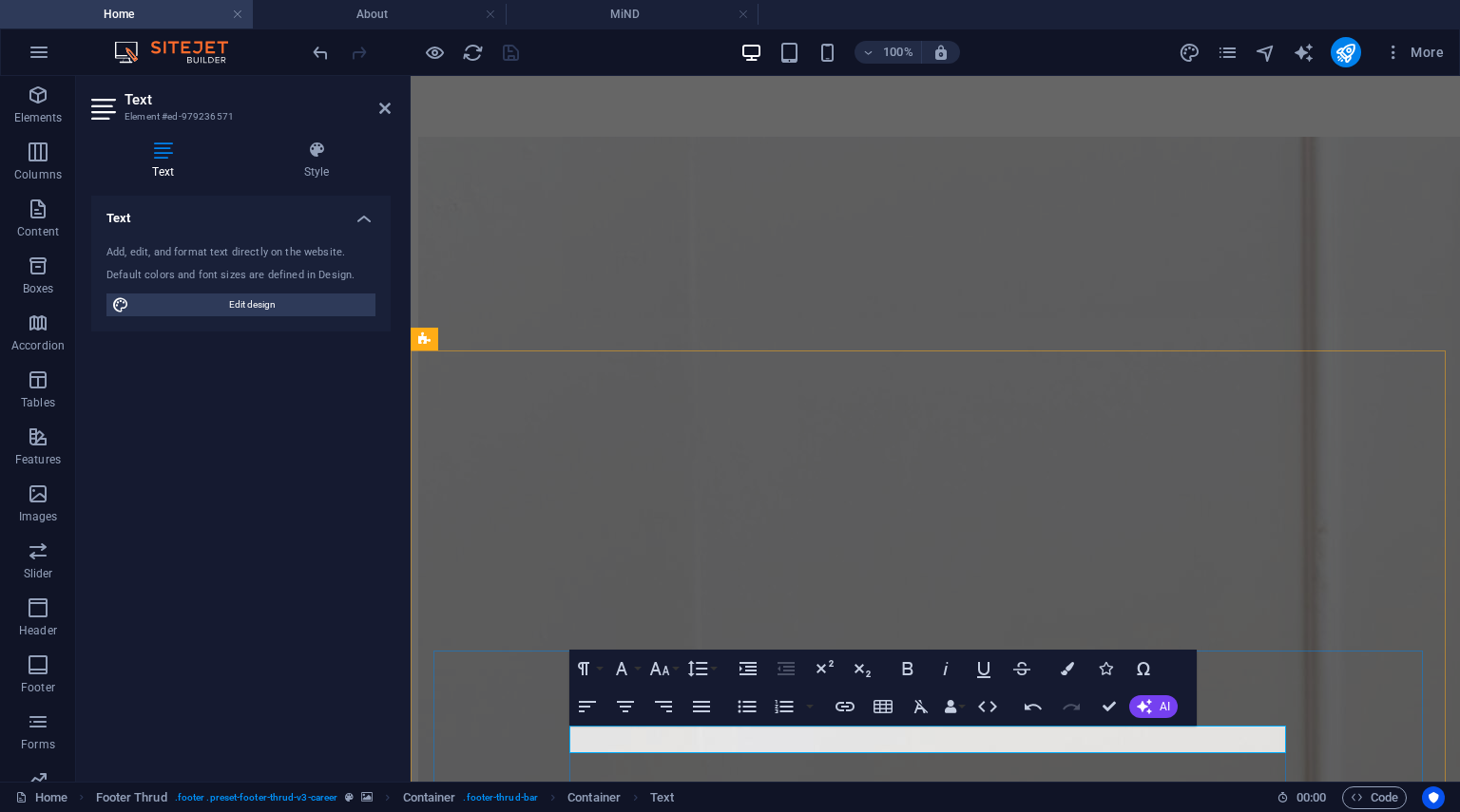
drag, startPoint x: 730, startPoint y: 745, endPoint x: 649, endPoint y: 744, distance: 81.0
type input "Disclaimer"
click at [845, 700] on icon "button" at bounding box center [844, 706] width 23 height 23
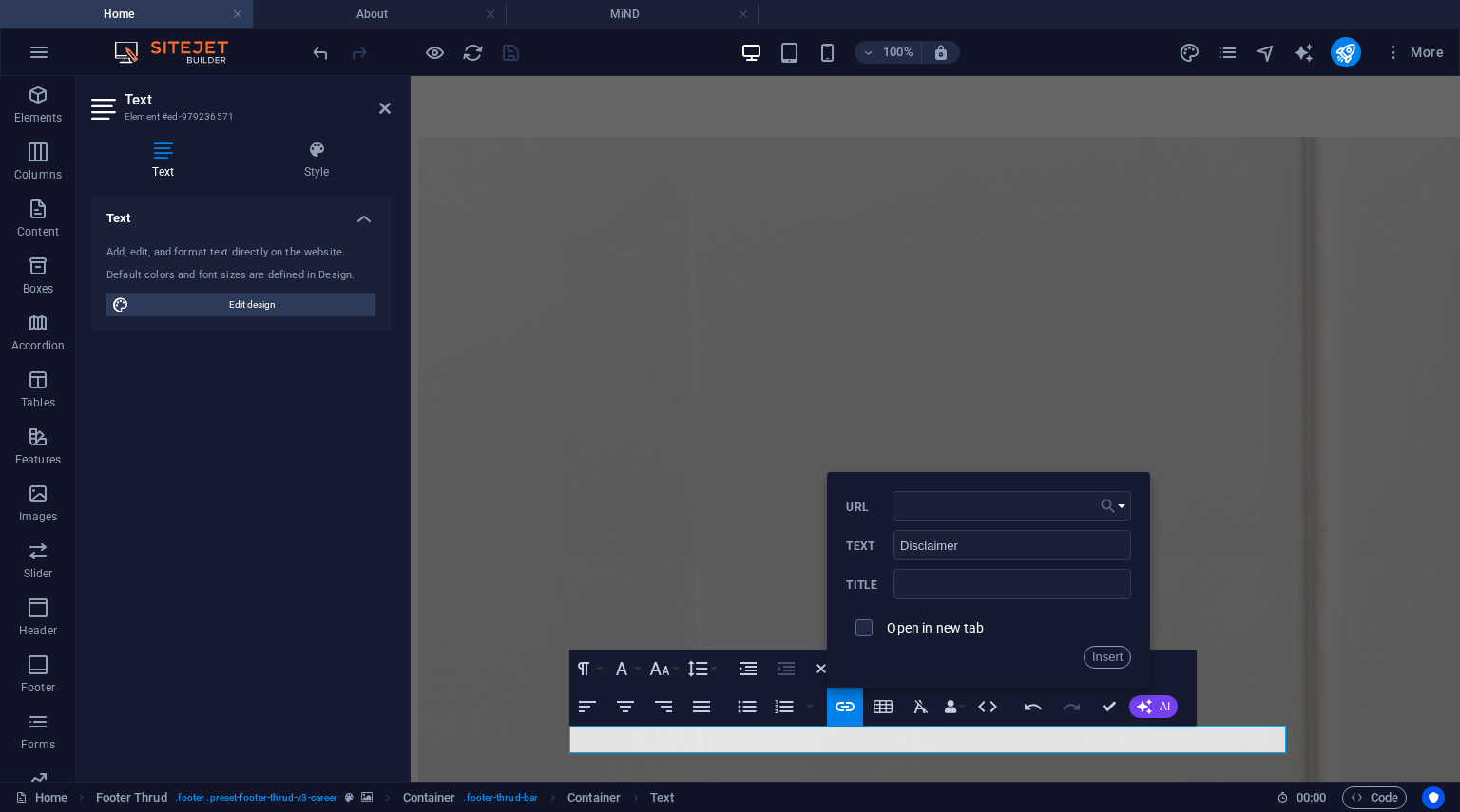
click at [1118, 504] on button "Choose Link" at bounding box center [1113, 506] width 36 height 30
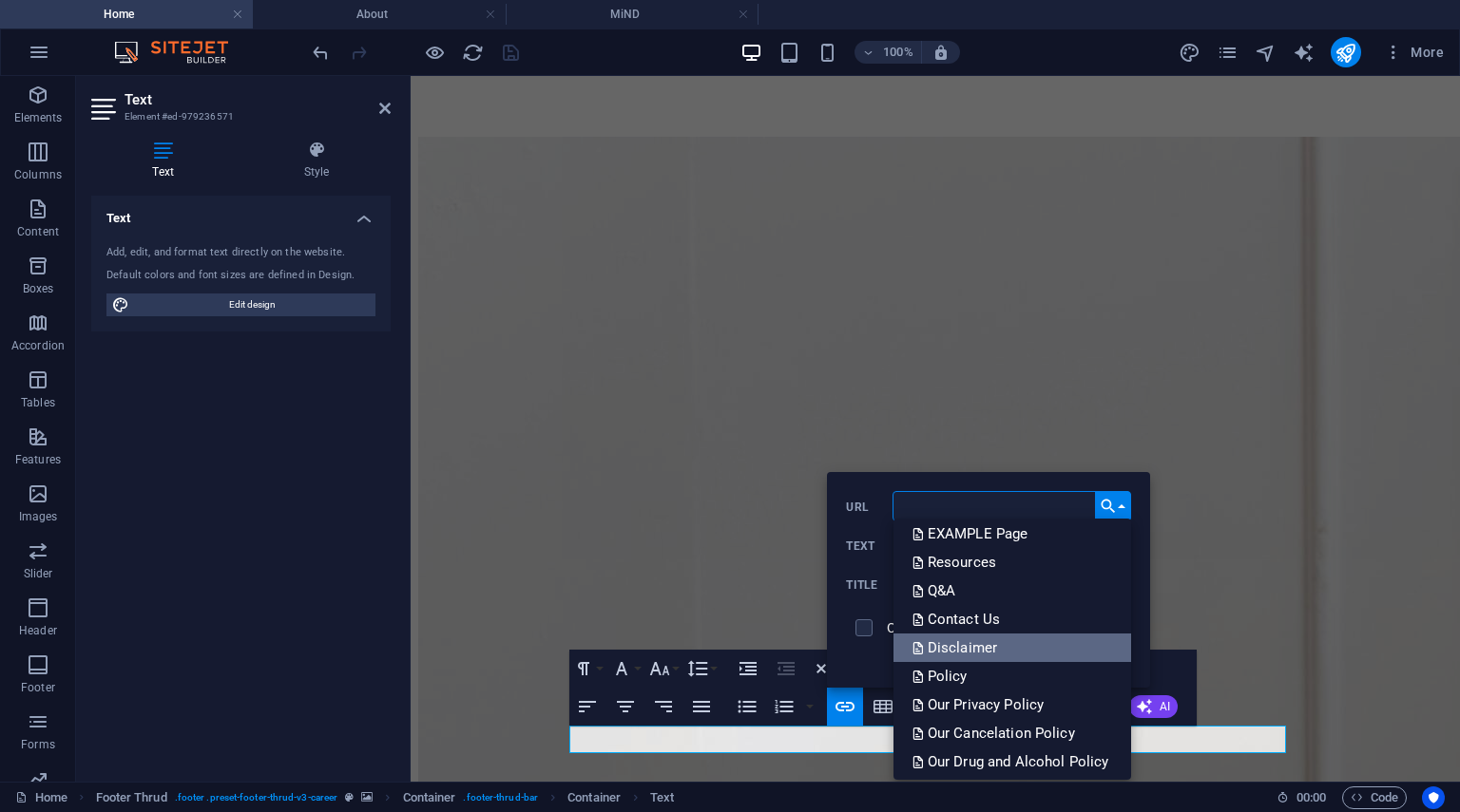
click at [1020, 648] on link "Disclaimer" at bounding box center [1012, 648] width 239 height 29
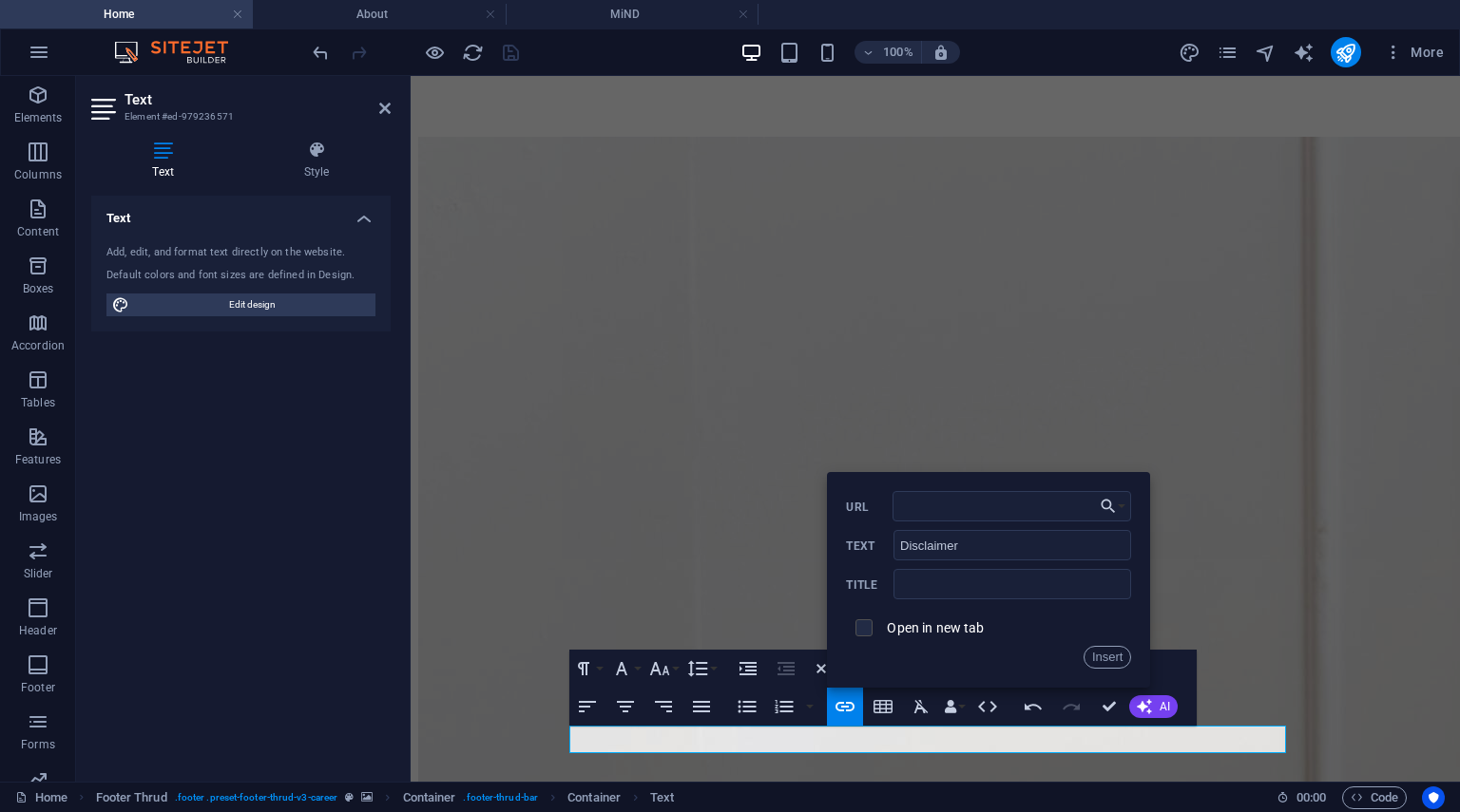
click at [865, 624] on input "checkbox" at bounding box center [860, 624] width 17 height 17
checkbox input "true"
click at [1103, 654] on button "Insert" at bounding box center [1107, 657] width 49 height 23
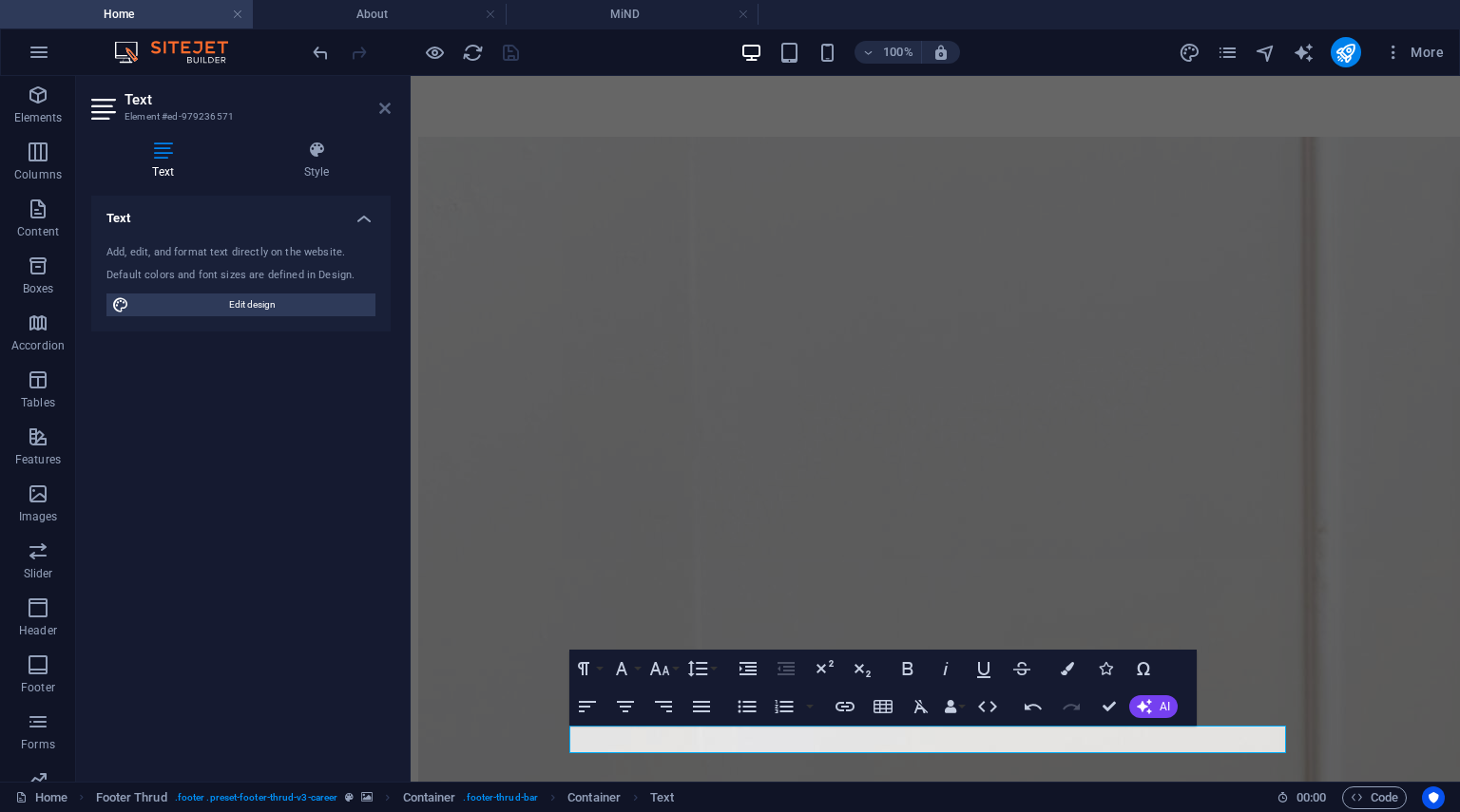
click at [390, 104] on icon at bounding box center [385, 108] width 11 height 15
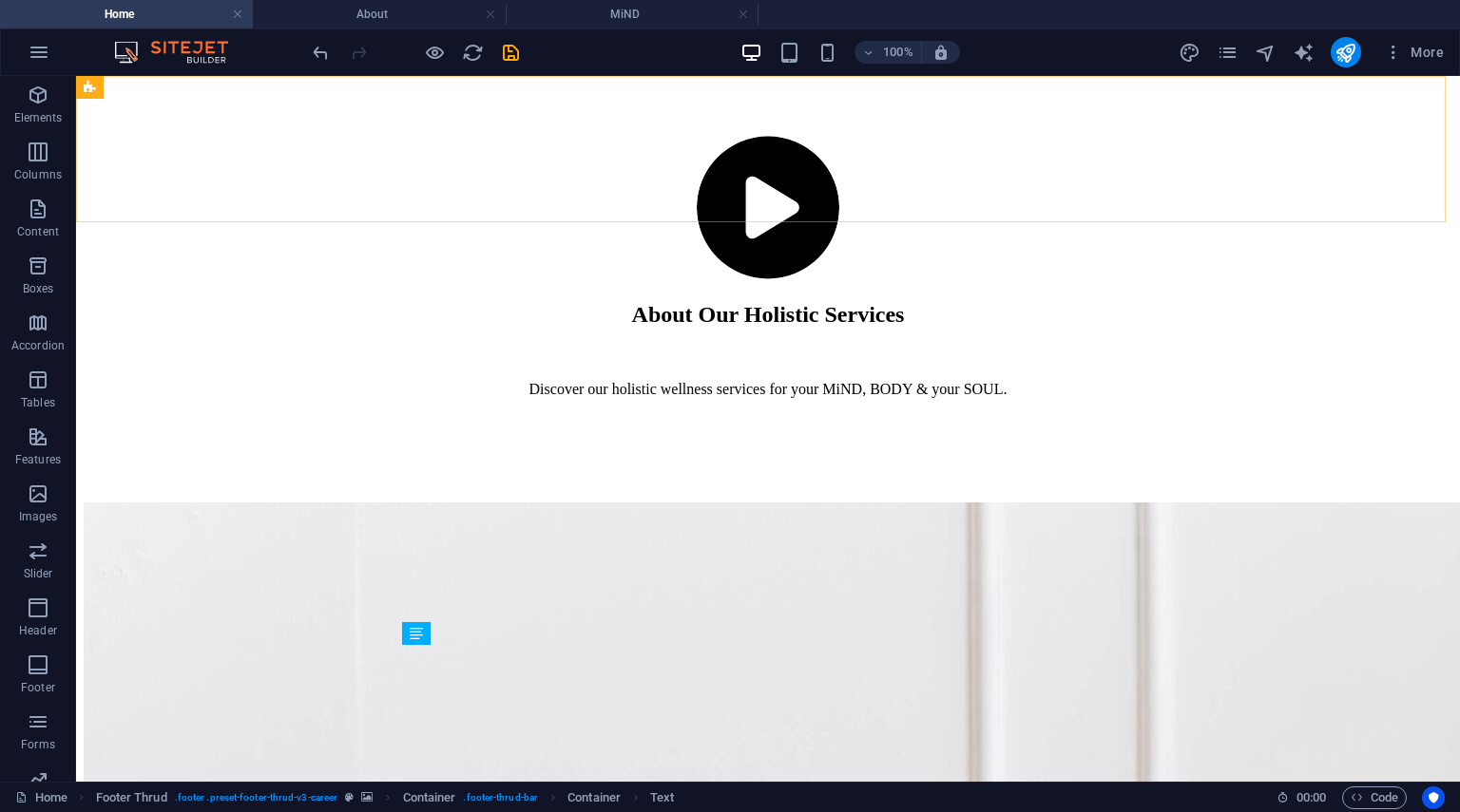
scroll to position [6572, 0]
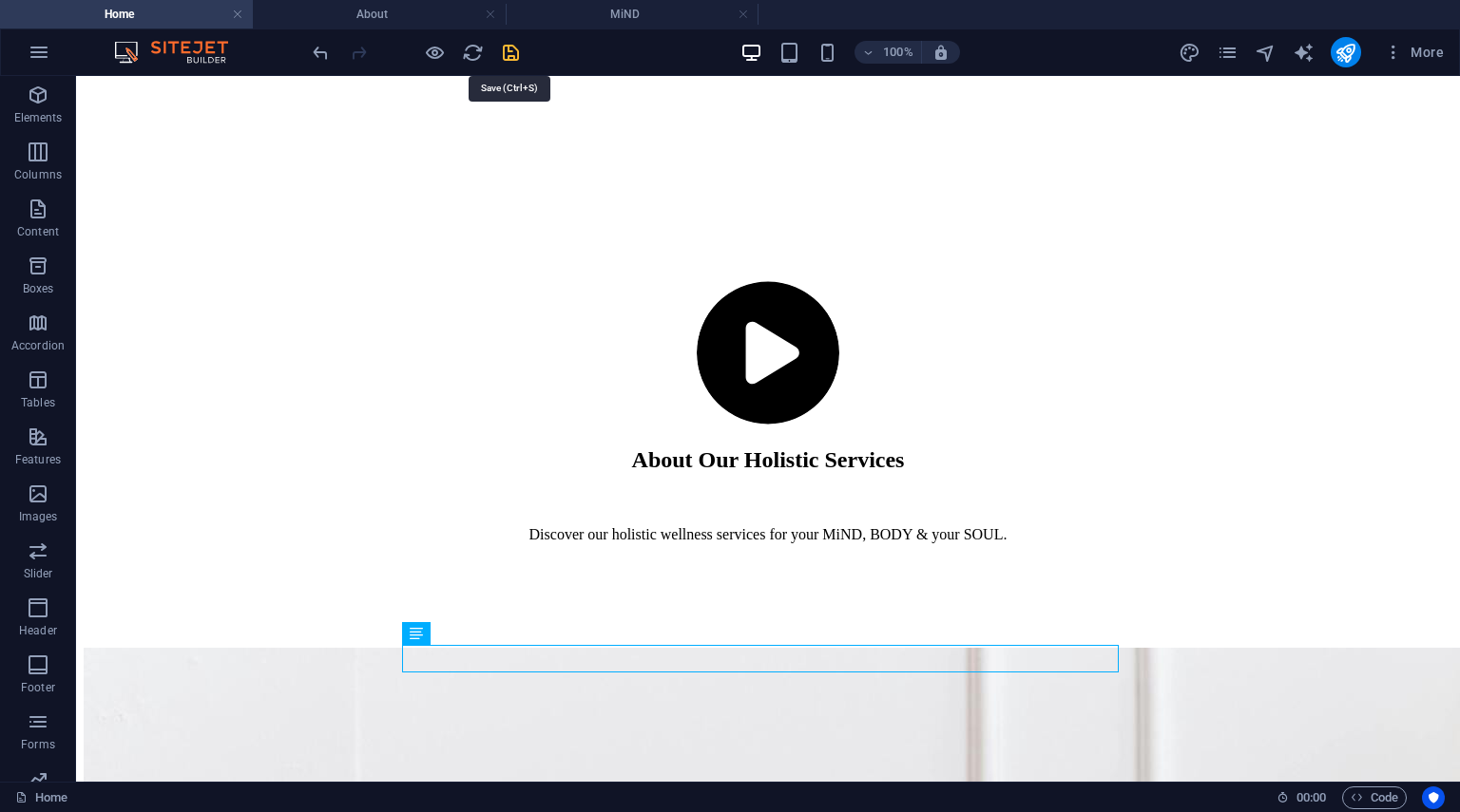
click at [506, 43] on icon "save" at bounding box center [511, 53] width 22 height 22
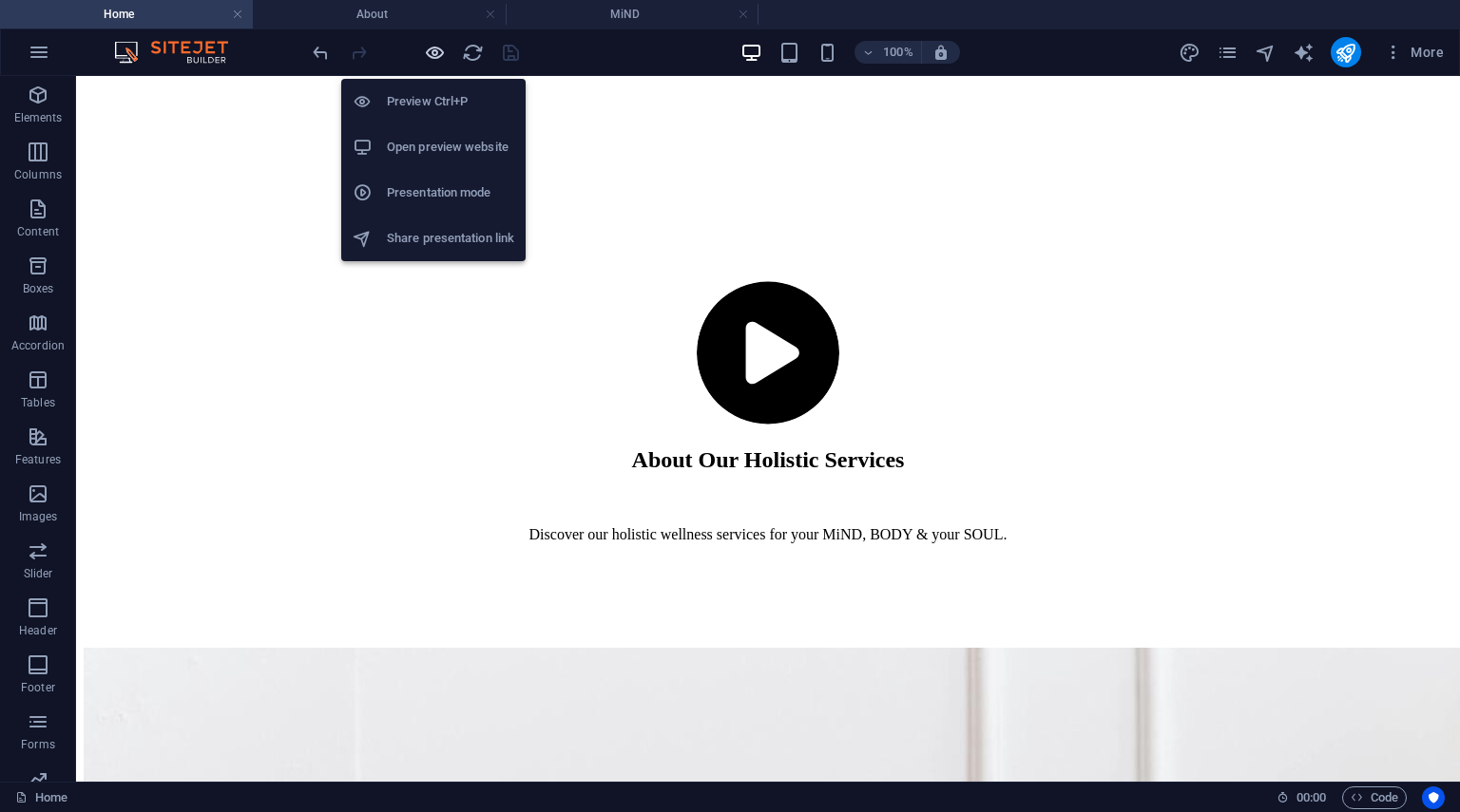
click at [435, 52] on icon "button" at bounding box center [435, 53] width 22 height 22
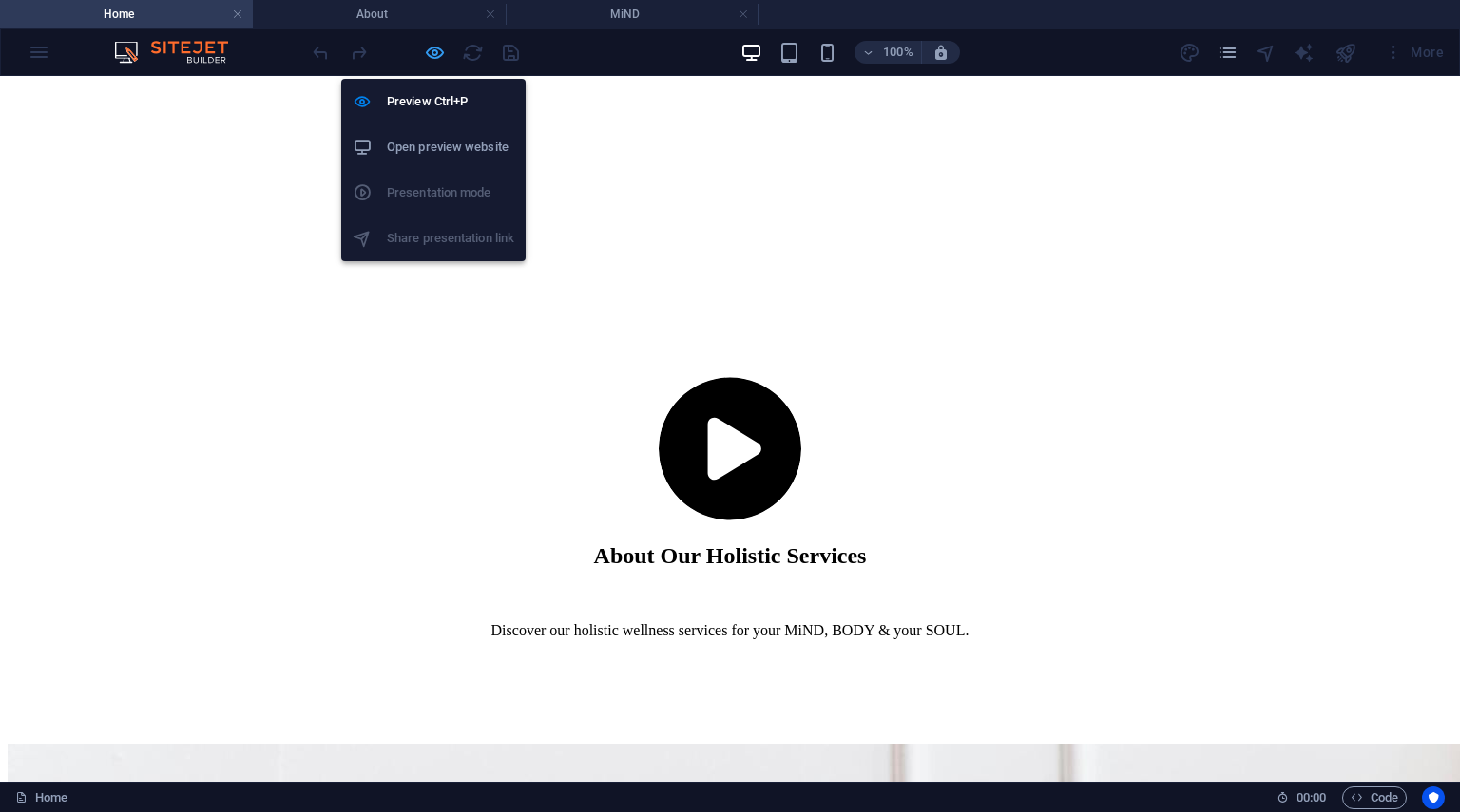
scroll to position [6422, 0]
